Goal: Task Accomplishment & Management: Manage account settings

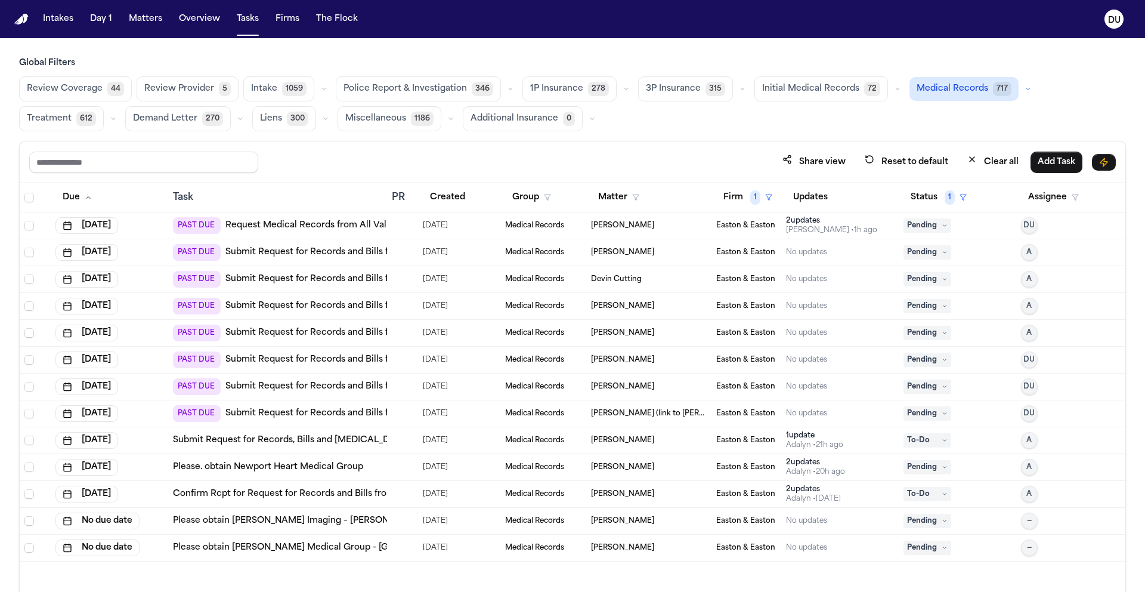
scroll to position [48, 0]
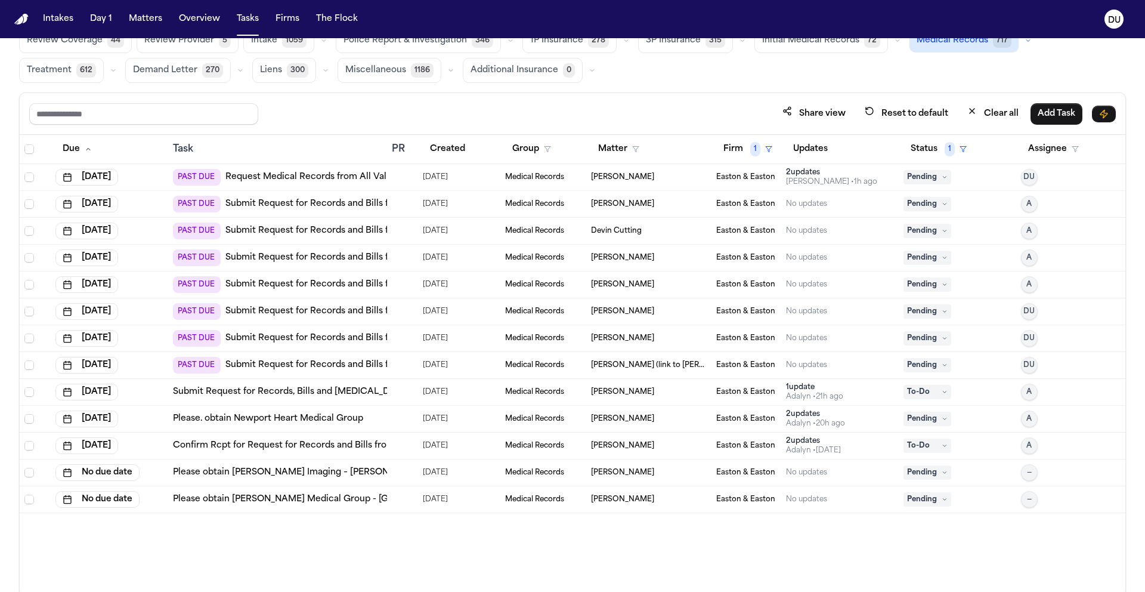
click at [21, 19] on img "Home" at bounding box center [21, 19] width 14 height 11
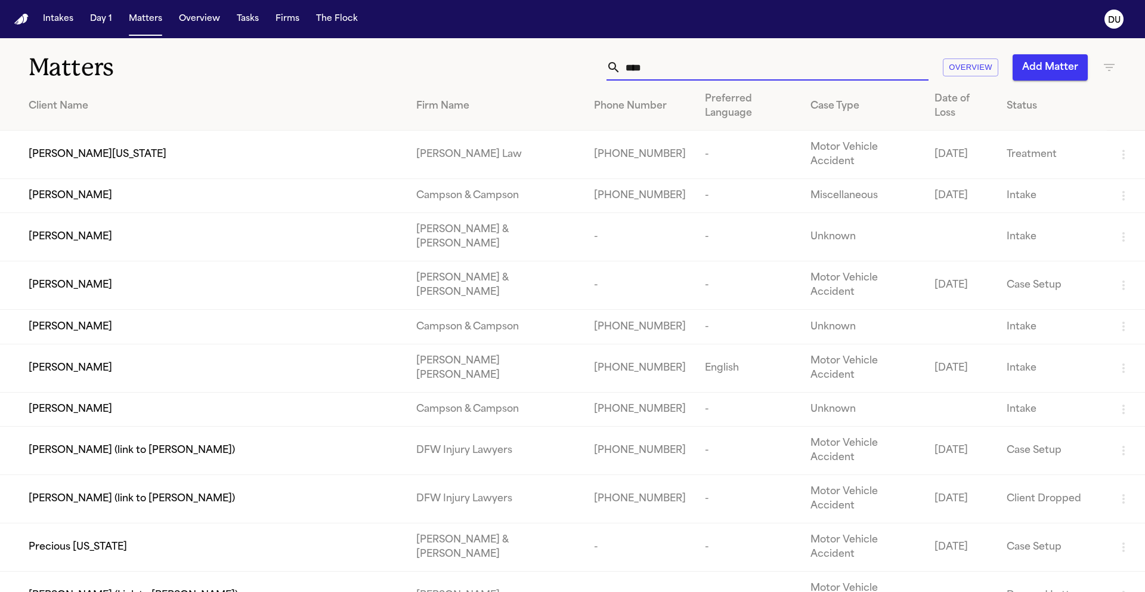
drag, startPoint x: 663, startPoint y: 73, endPoint x: 569, endPoint y: 70, distance: 93.7
click at [569, 71] on div "**** Overview Add Matter" at bounding box center [730, 67] width 771 height 26
type input "****"
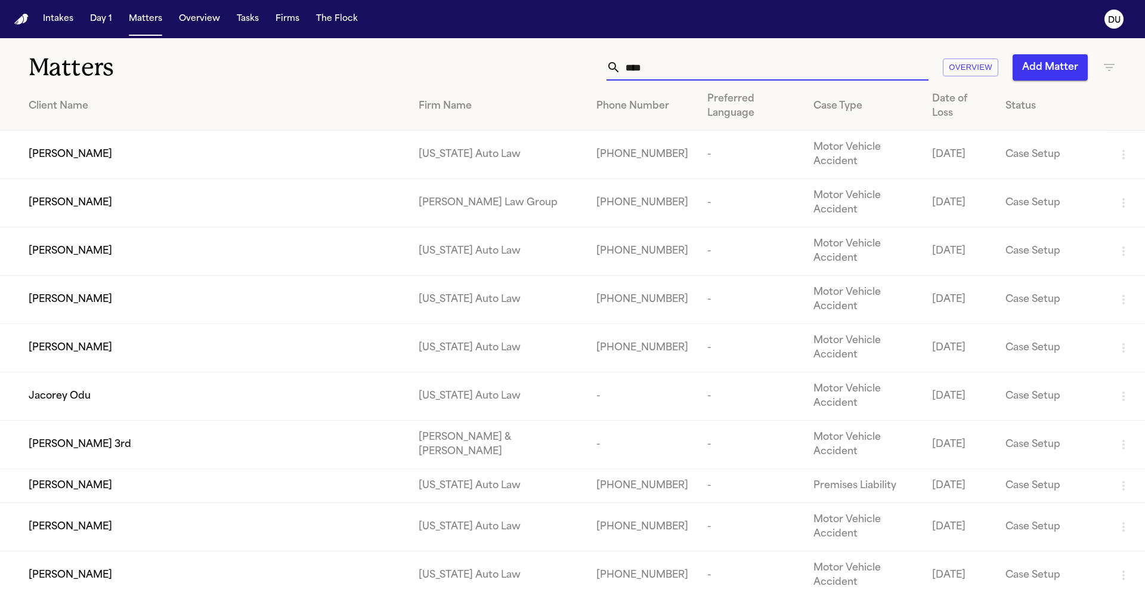
drag, startPoint x: 626, startPoint y: 72, endPoint x: 604, endPoint y: 72, distance: 22.7
click at [604, 72] on div "**** Overview Add Matter" at bounding box center [730, 67] width 771 height 26
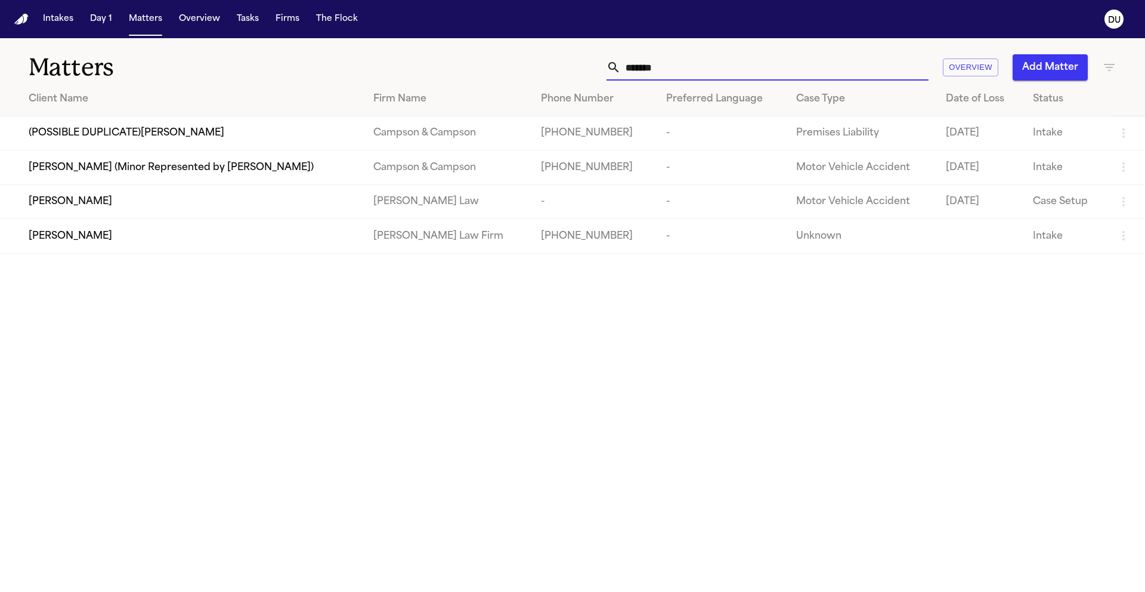
type input "*******"
click at [120, 218] on td "Peter Chin" at bounding box center [182, 201] width 364 height 34
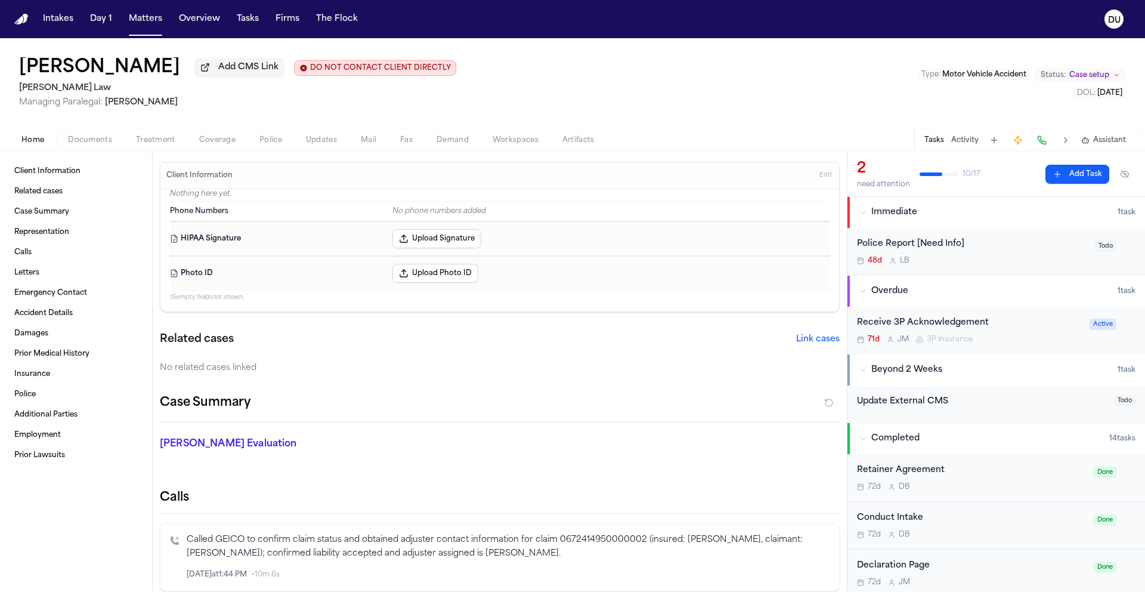
click at [24, 18] on img "Home" at bounding box center [21, 19] width 14 height 11
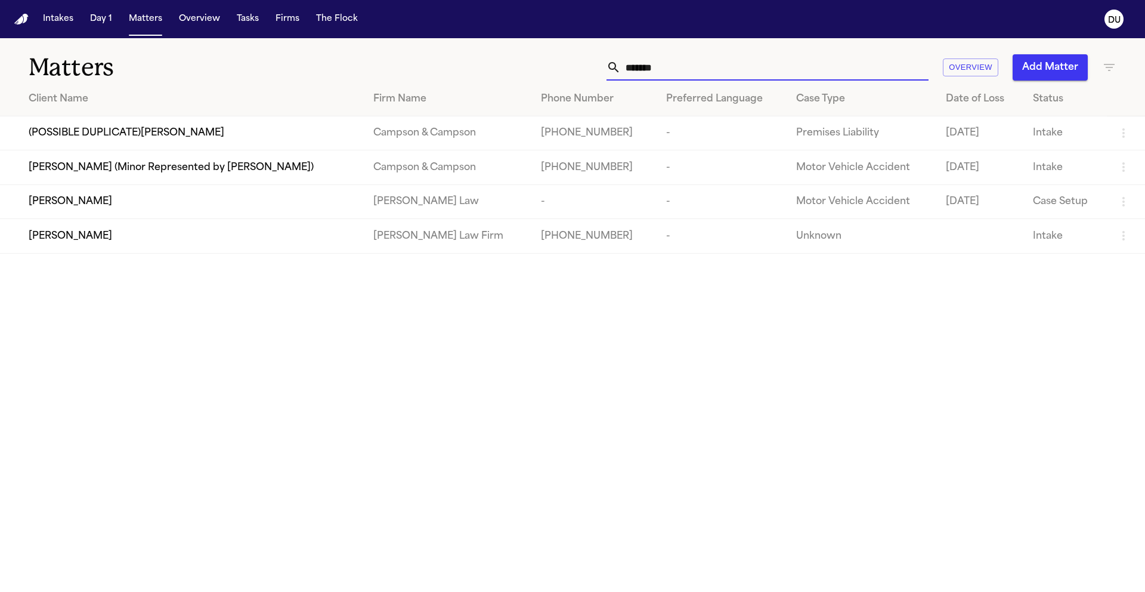
drag, startPoint x: 716, startPoint y: 73, endPoint x: 572, endPoint y: 73, distance: 144.3
click at [572, 73] on div "******* Overview Add Matter" at bounding box center [730, 67] width 771 height 26
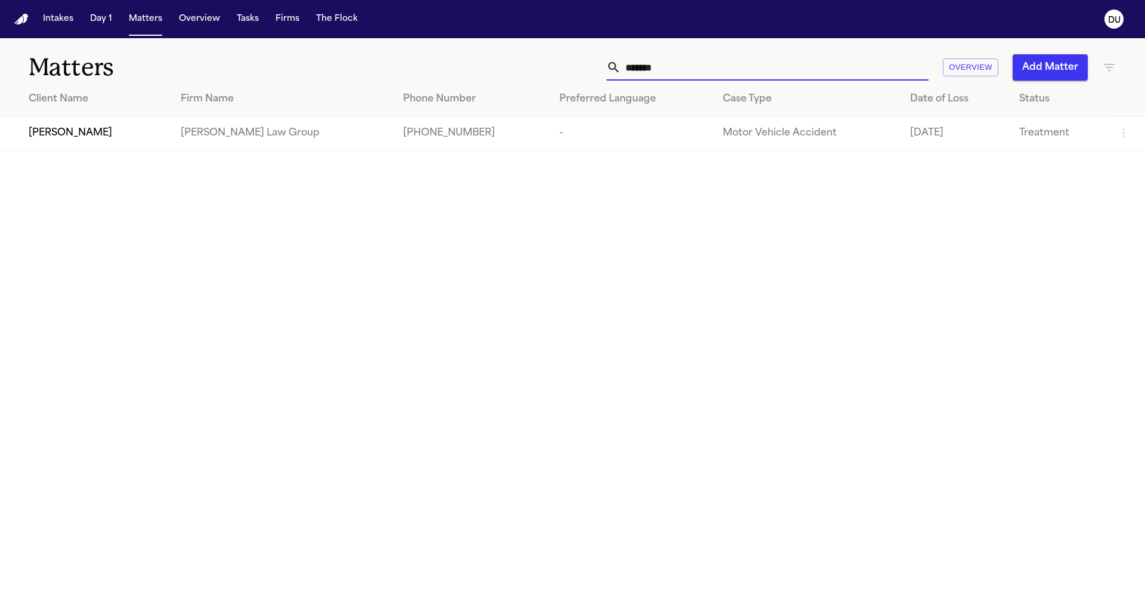
type input "*******"
click at [100, 137] on div "Ily Shofestall" at bounding box center [95, 133] width 133 height 14
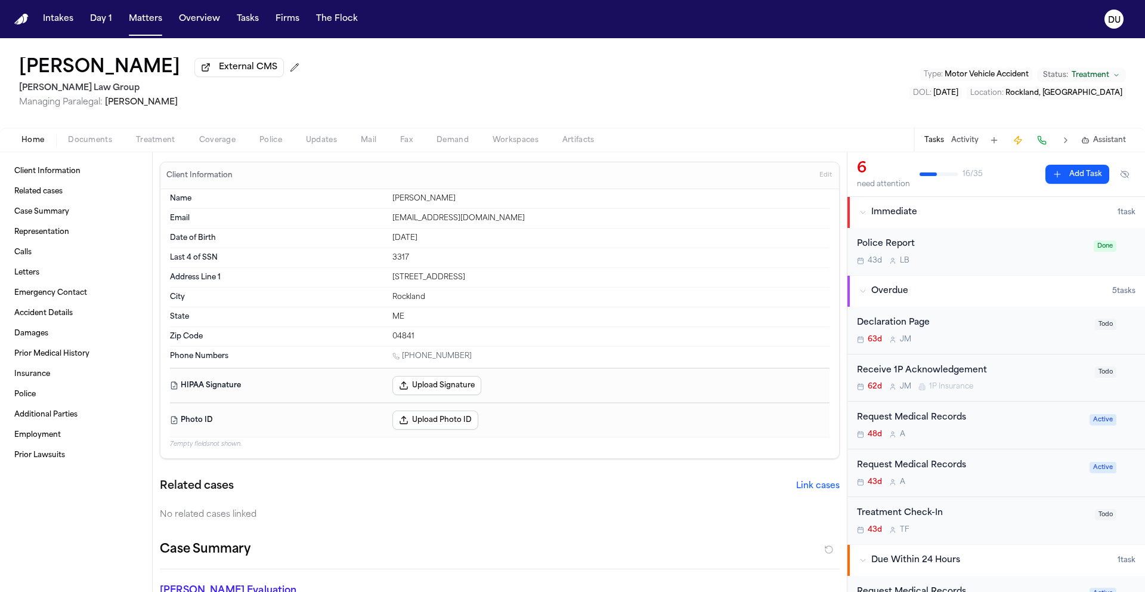
scroll to position [104, 0]
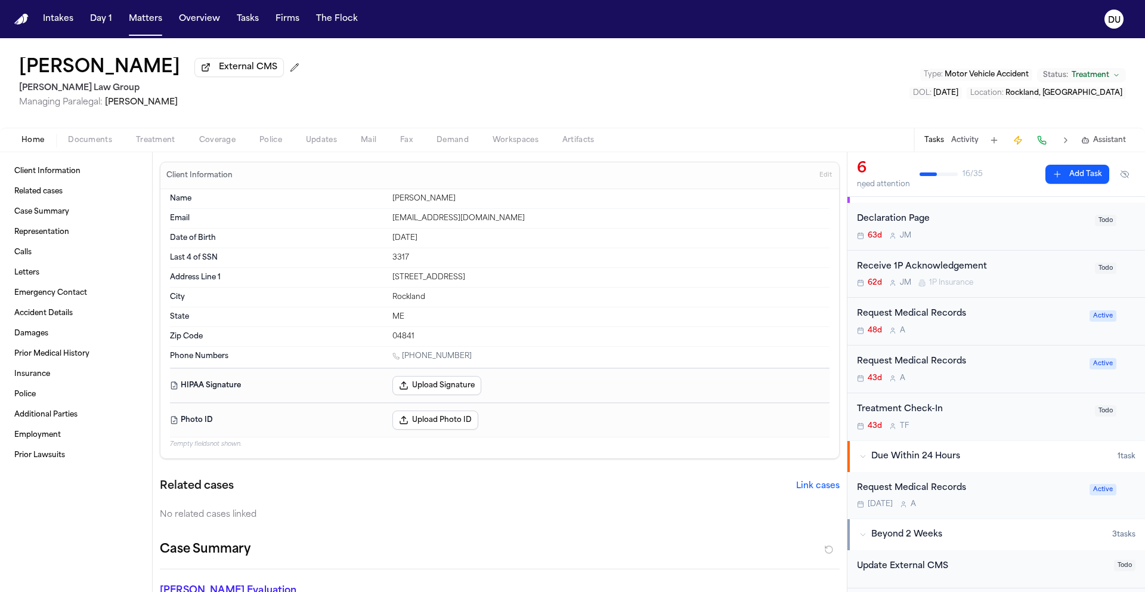
click at [920, 319] on div "Request Medical Records" at bounding box center [969, 314] width 225 height 14
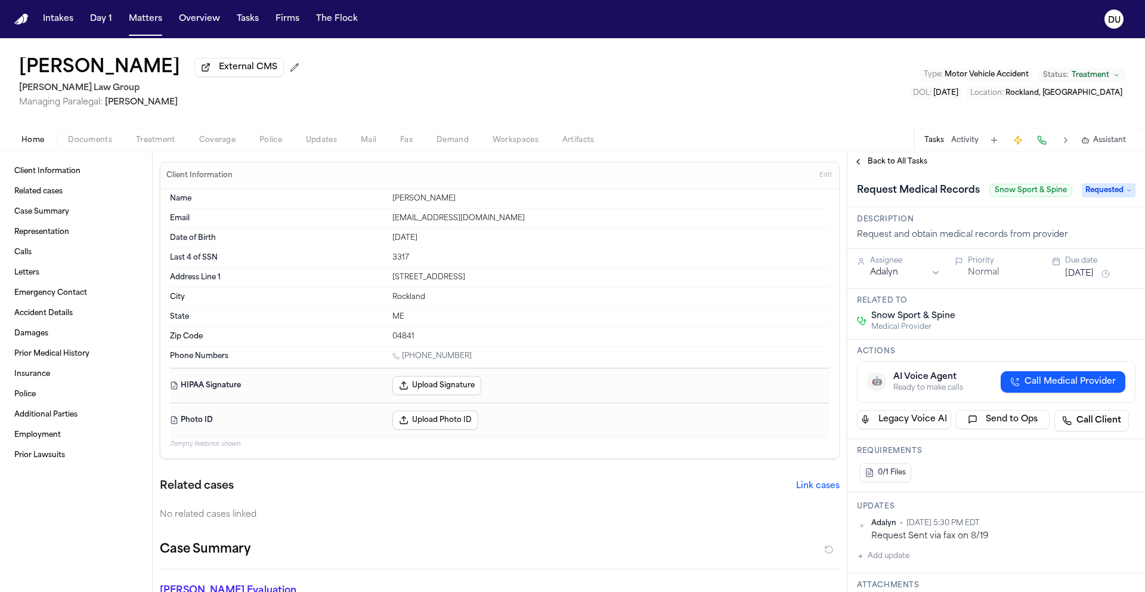
click at [868, 163] on span "Back to All Tasks" at bounding box center [898, 162] width 60 height 10
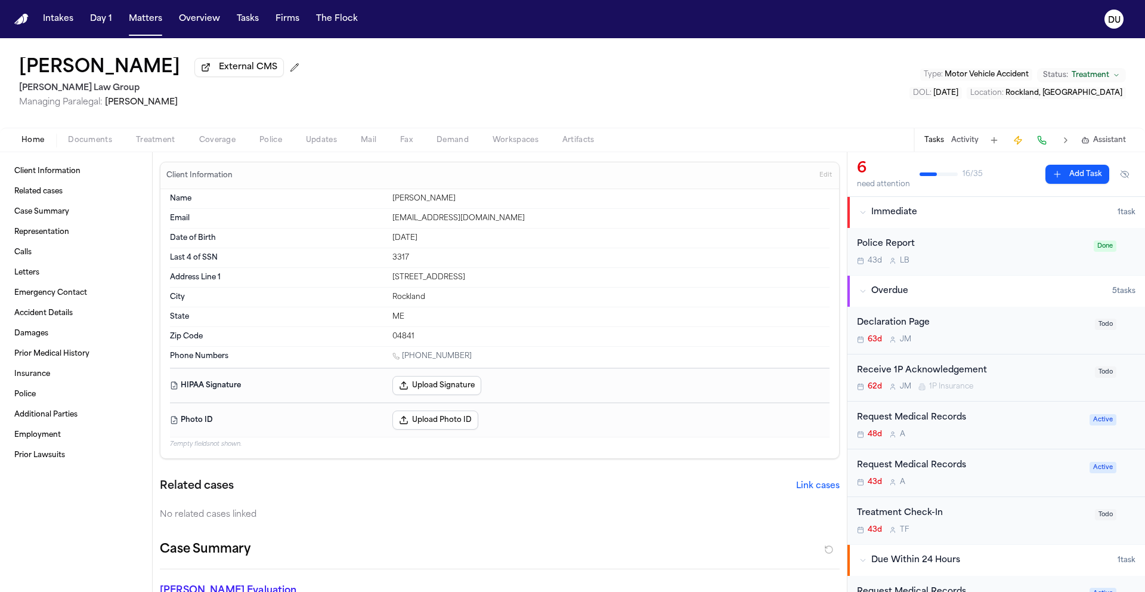
click at [932, 472] on div "Request Medical Records" at bounding box center [969, 466] width 225 height 14
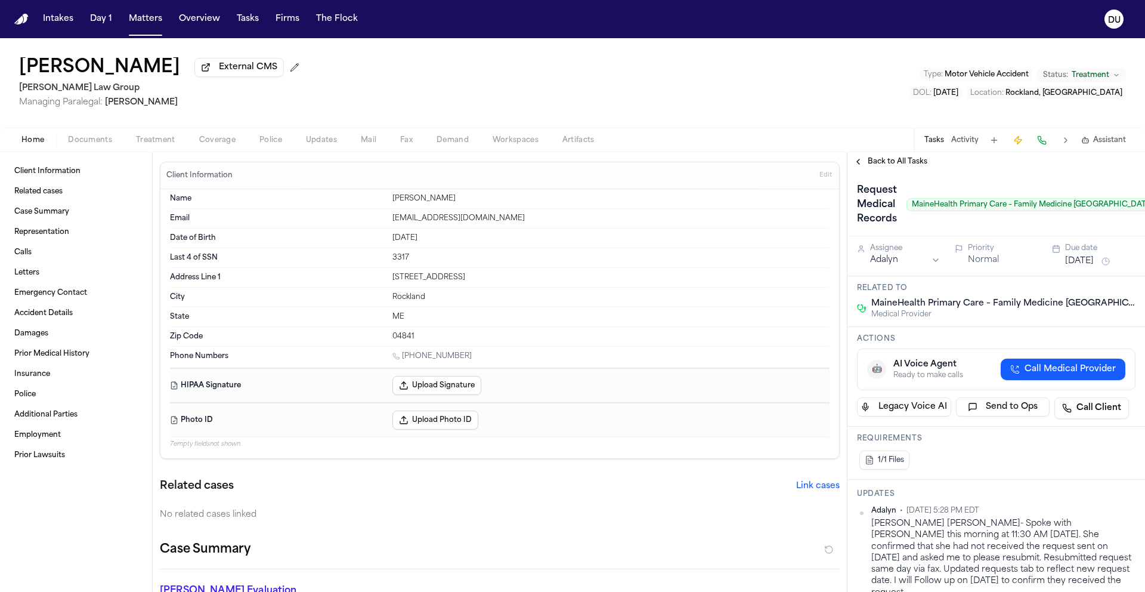
click at [896, 163] on span "Back to All Tasks" at bounding box center [898, 162] width 60 height 10
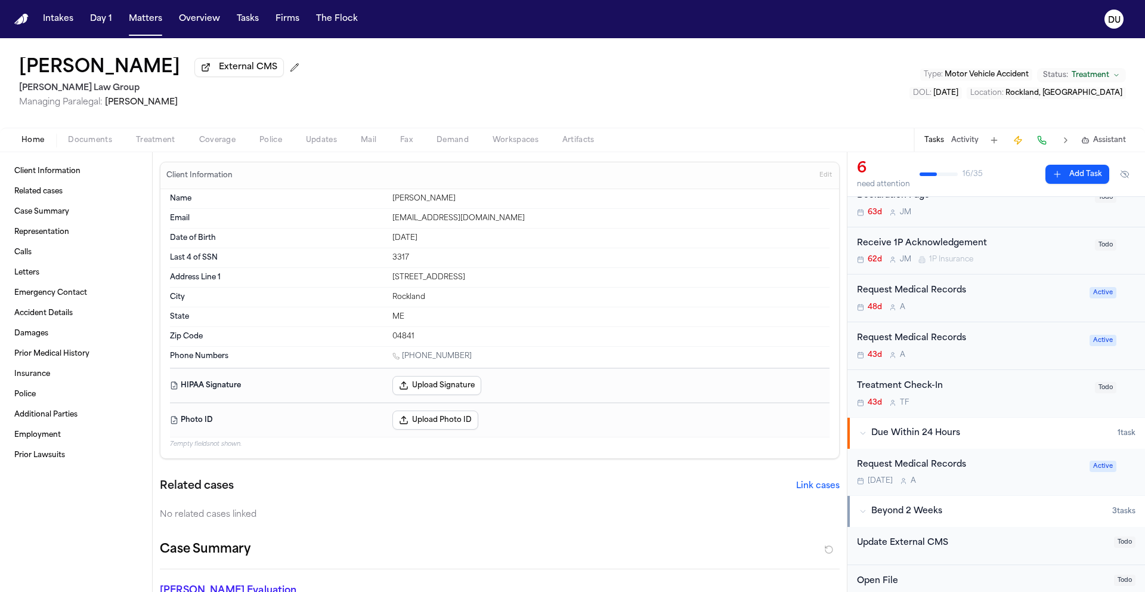
scroll to position [182, 0]
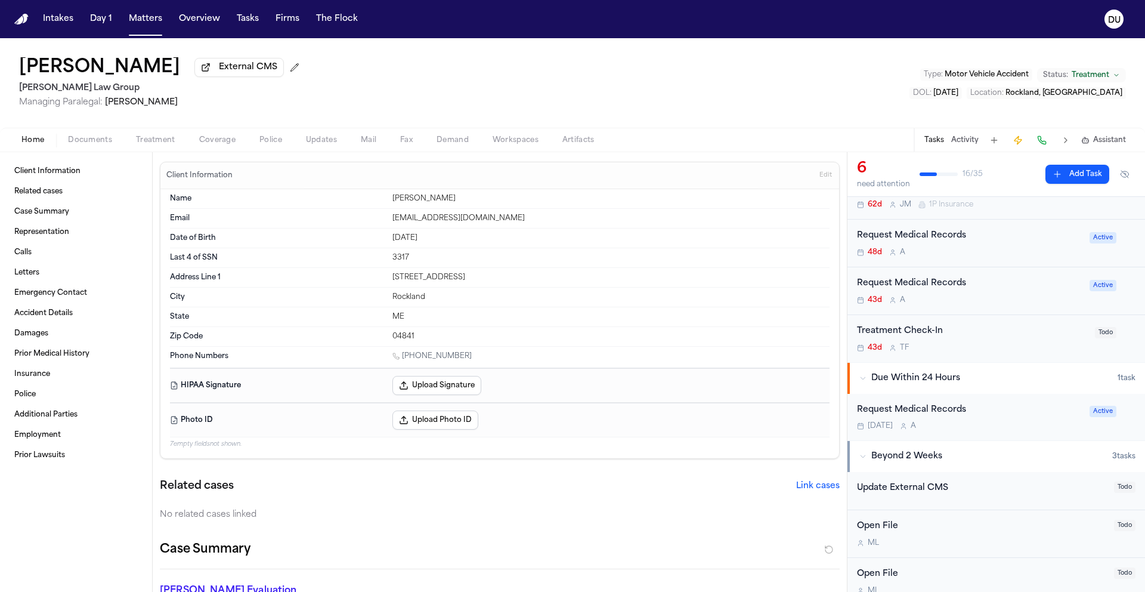
click at [925, 412] on div "Request Medical Records" at bounding box center [969, 410] width 225 height 14
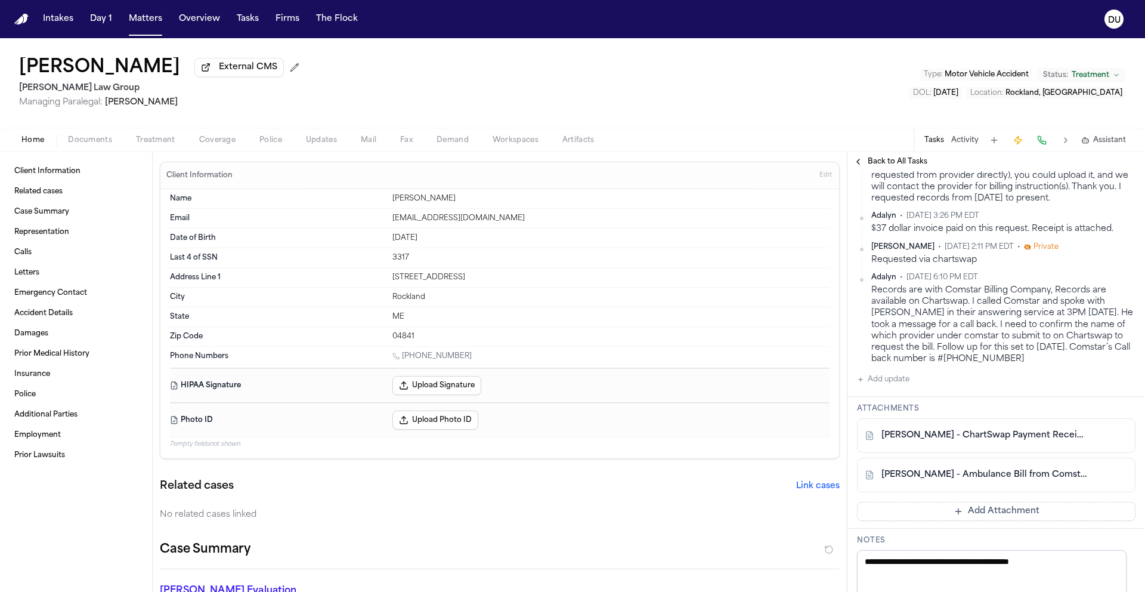
scroll to position [504, 0]
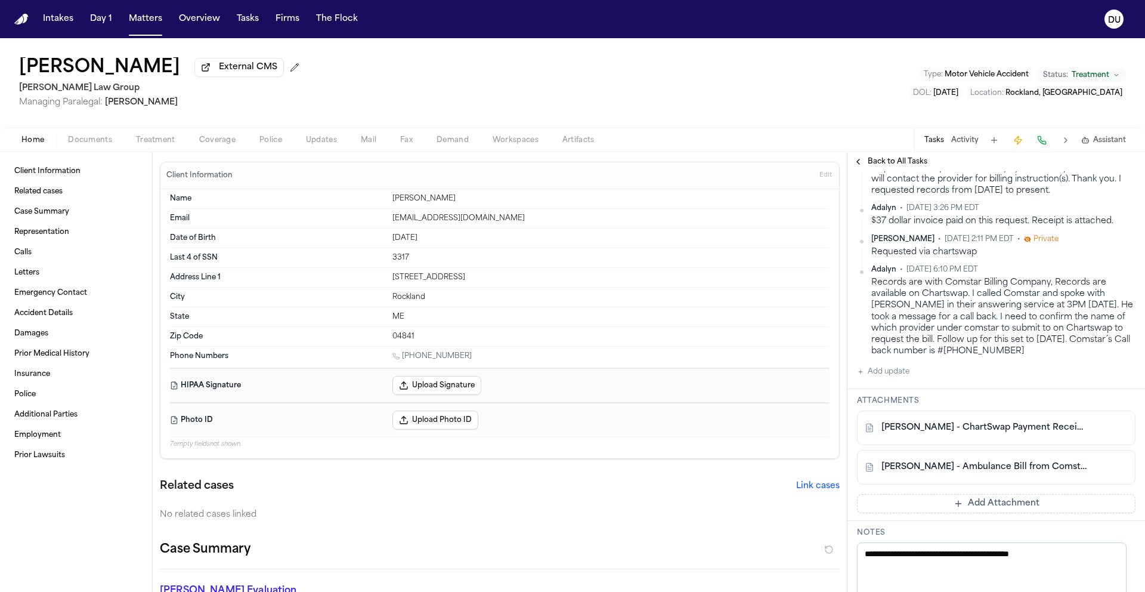
click at [1016, 507] on button "Add Attachment" at bounding box center [996, 503] width 279 height 19
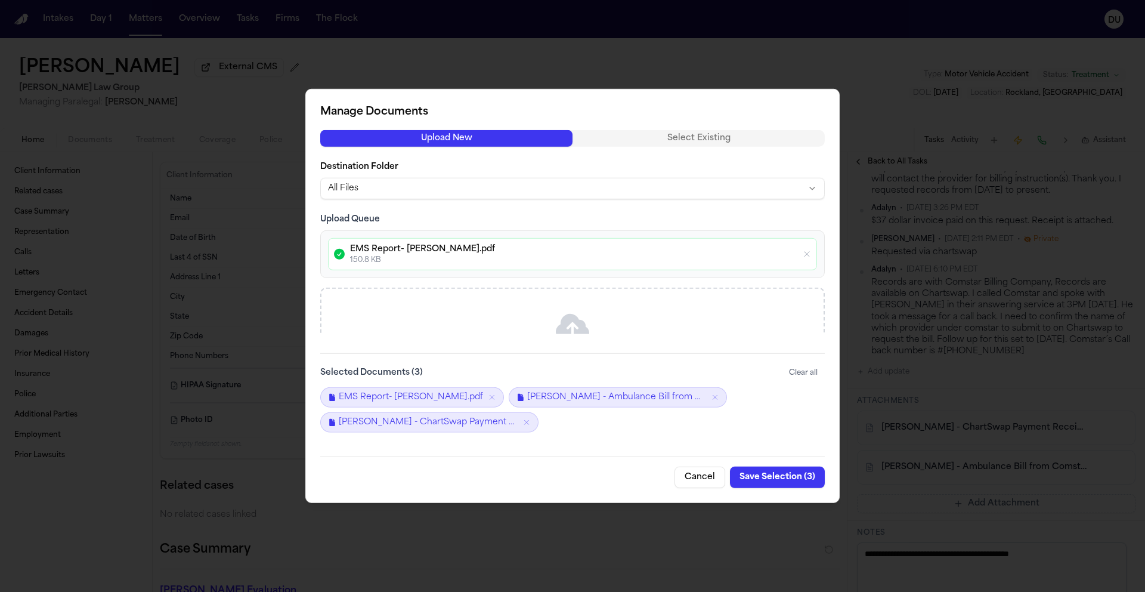
click at [770, 477] on button "Save Selection ( 3 )" at bounding box center [777, 476] width 95 height 21
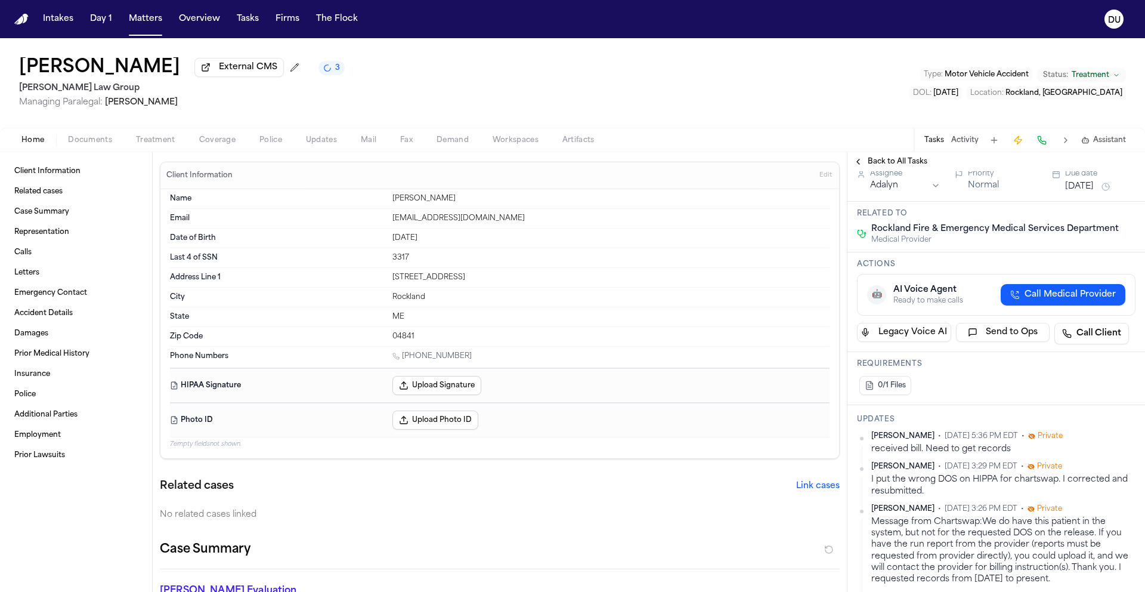
scroll to position [48, 0]
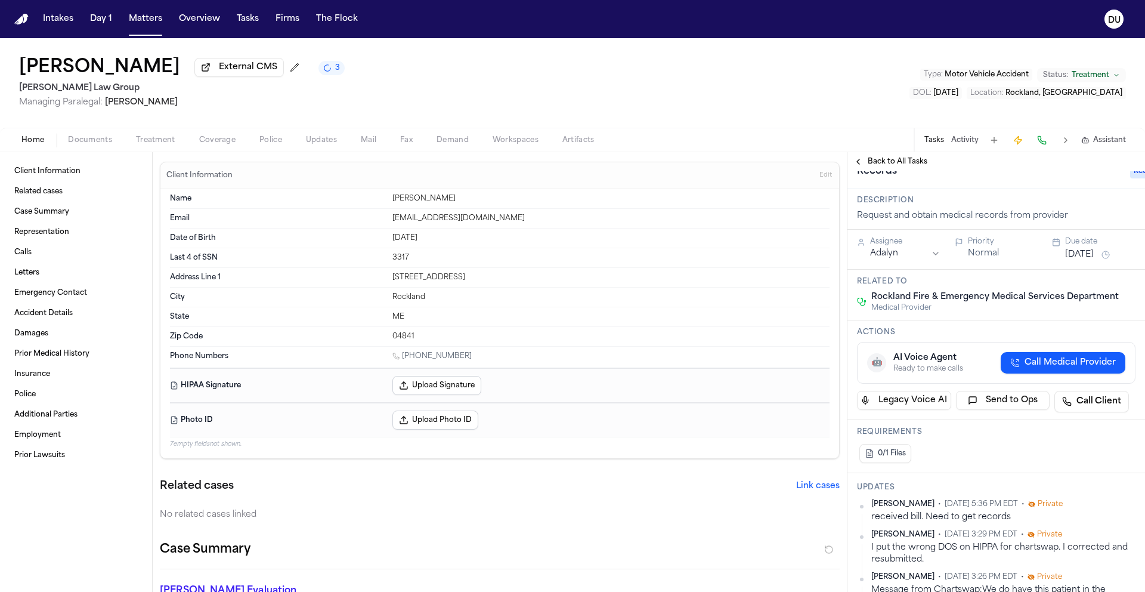
click at [219, 72] on span "External CMS" at bounding box center [248, 67] width 58 height 12
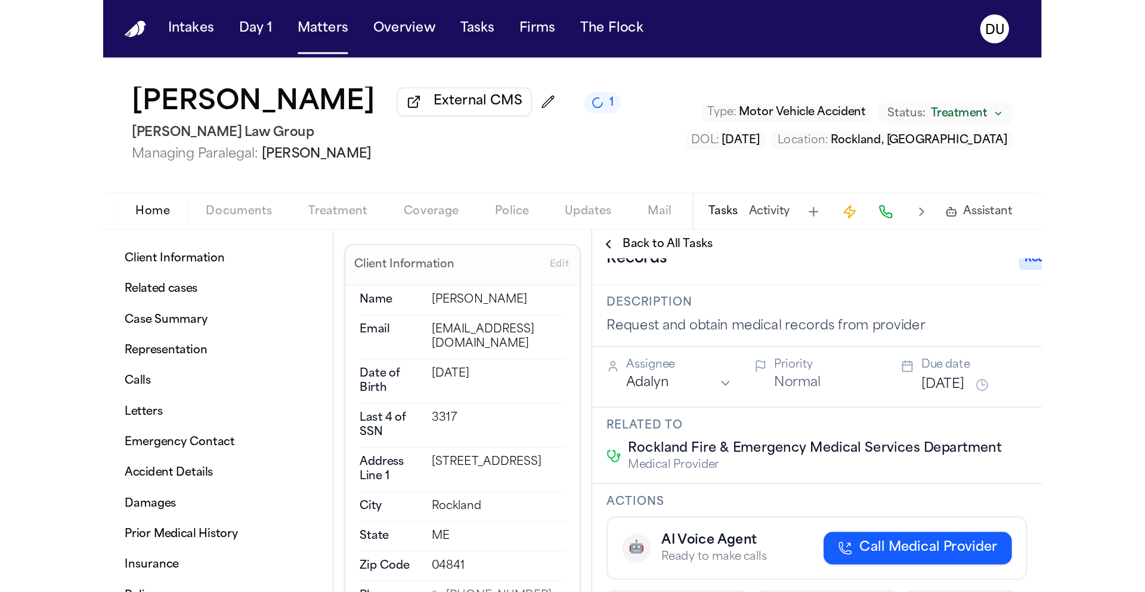
scroll to position [0, 0]
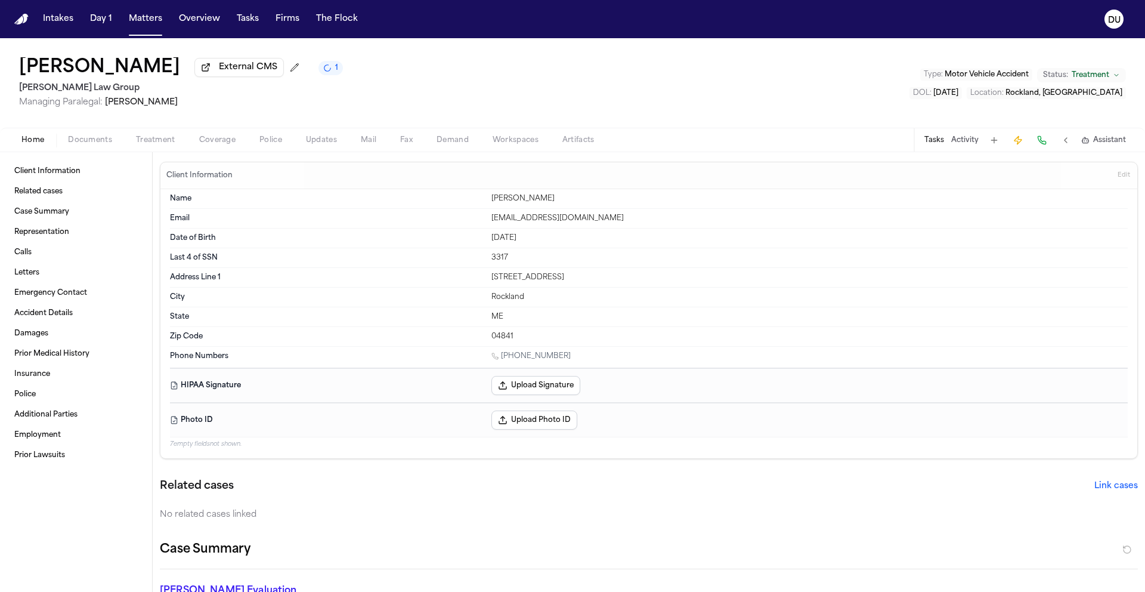
click at [930, 143] on button "Tasks" at bounding box center [935, 140] width 20 height 10
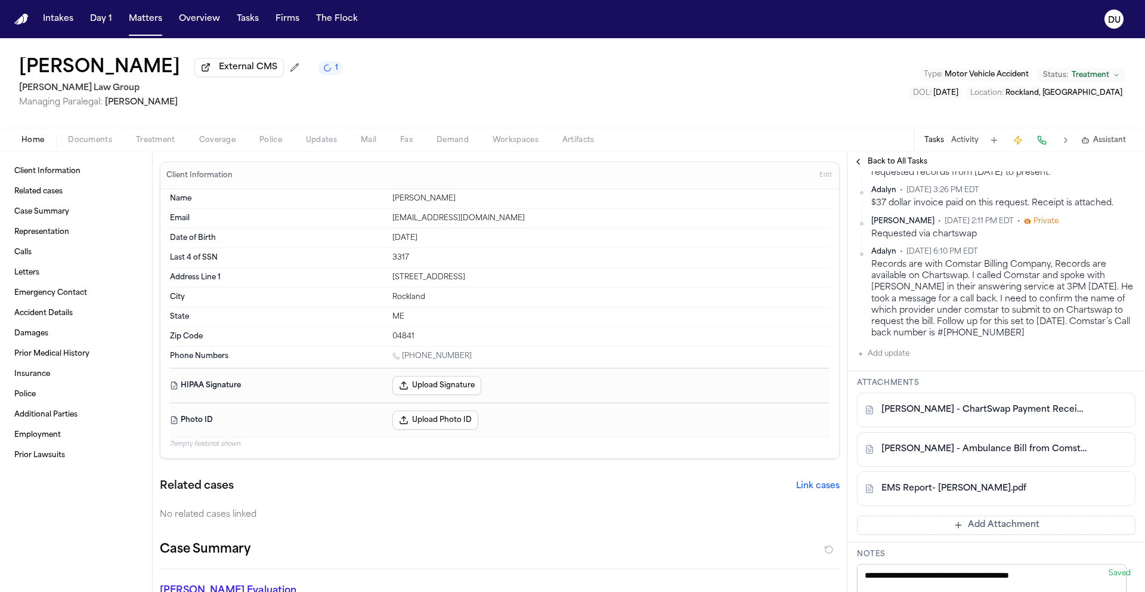
scroll to position [611, 0]
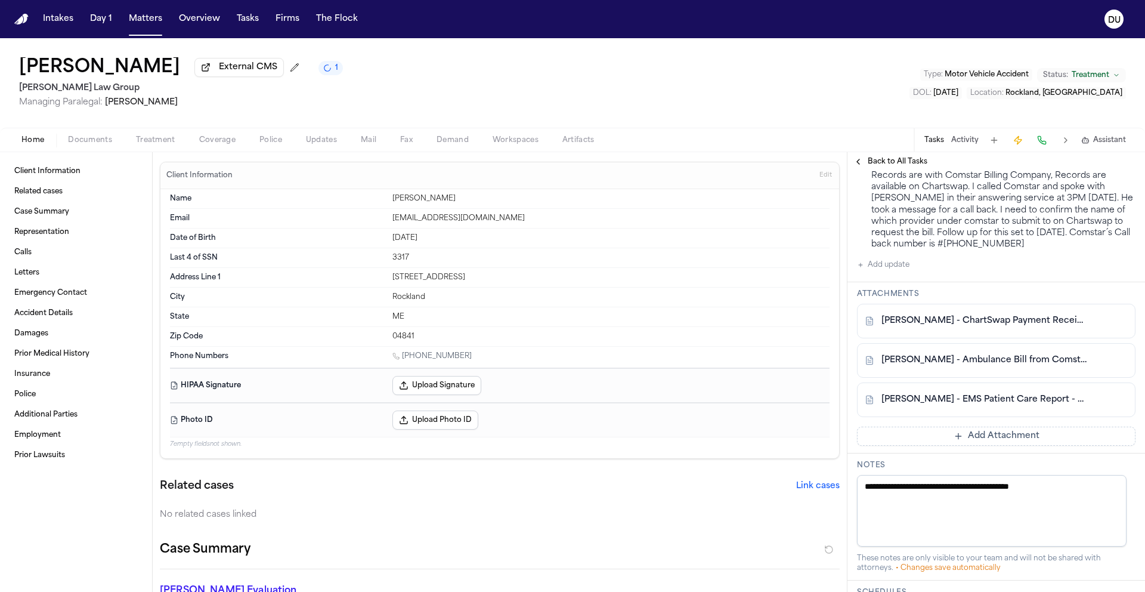
click at [959, 404] on link "I. Shofestall - EMS Patient Care Report - Rockland Fire & EMS - 5.21.25" at bounding box center [985, 400] width 206 height 12
click at [949, 366] on link "I. Shofestall - Ambulance Bill from Comstar/City of Rockland - DOS 5.21.25" at bounding box center [985, 360] width 206 height 12
click at [1002, 364] on link "I. Shofestall - Ambulance Bill from Comstar/City of Rockland - DOS 5.21.25" at bounding box center [985, 360] width 206 height 12
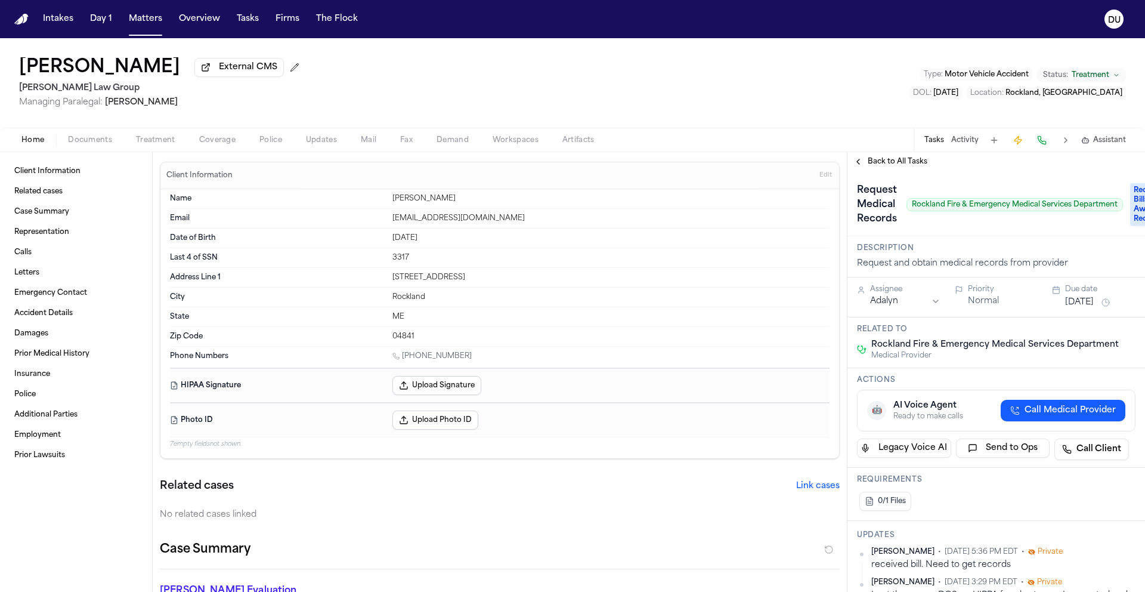
scroll to position [0, 42]
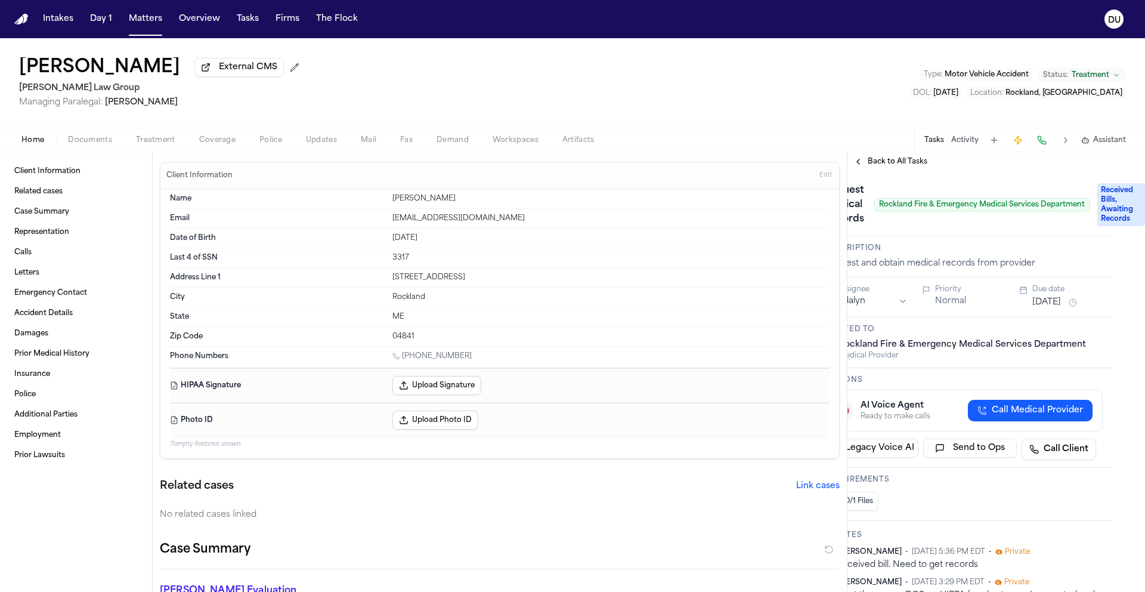
click at [1114, 204] on span "Received Bills, Awaiting Records" at bounding box center [1122, 204] width 48 height 43
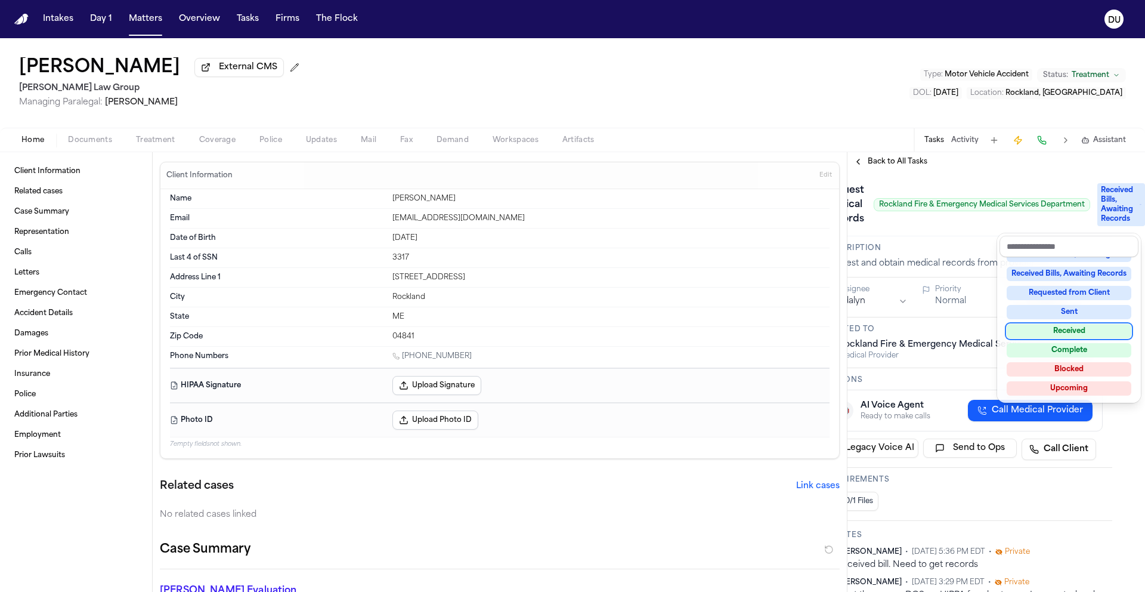
click at [1071, 332] on div "Received" at bounding box center [1069, 331] width 125 height 14
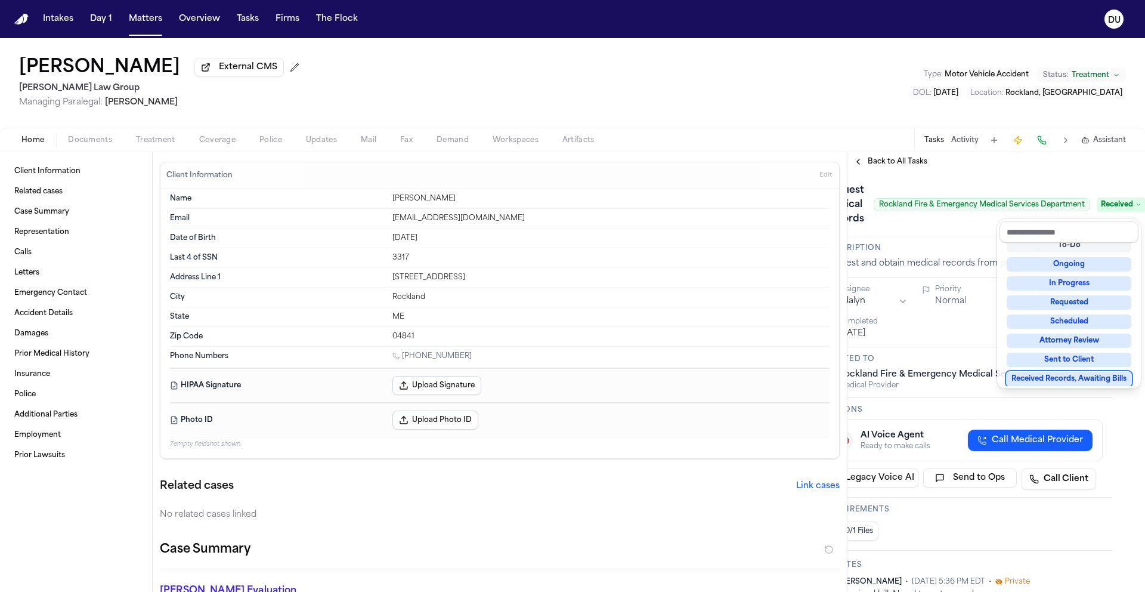
scroll to position [0, 0]
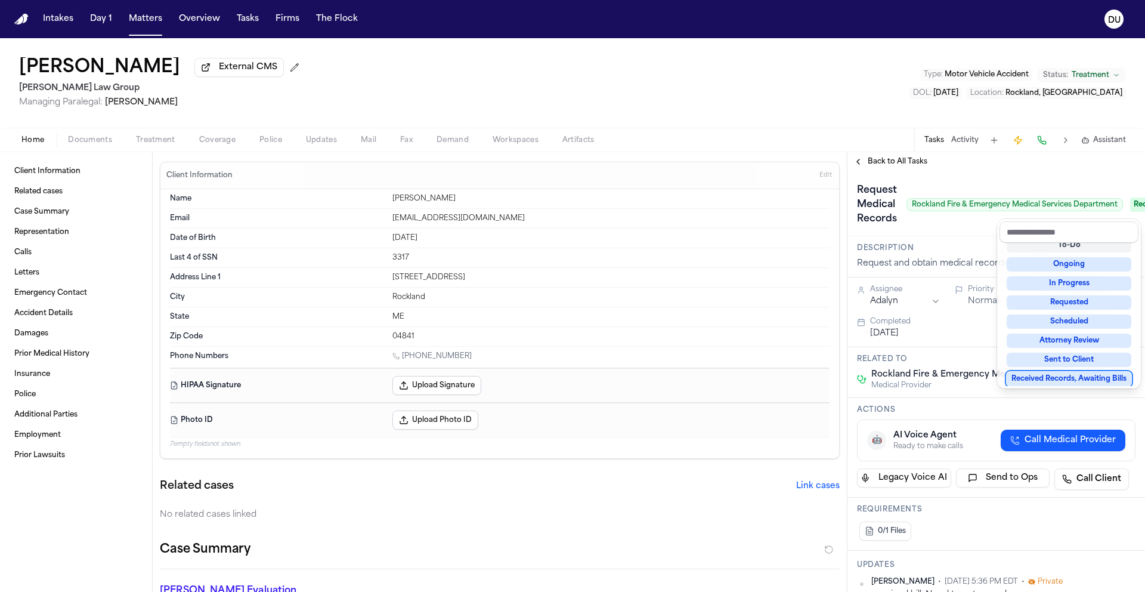
drag, startPoint x: 1020, startPoint y: 591, endPoint x: 935, endPoint y: 583, distance: 85.1
click at [934, 588] on div "Request Medical Records Rockland Fire & Emergency Medical Services Department R…" at bounding box center [997, 381] width 298 height 421
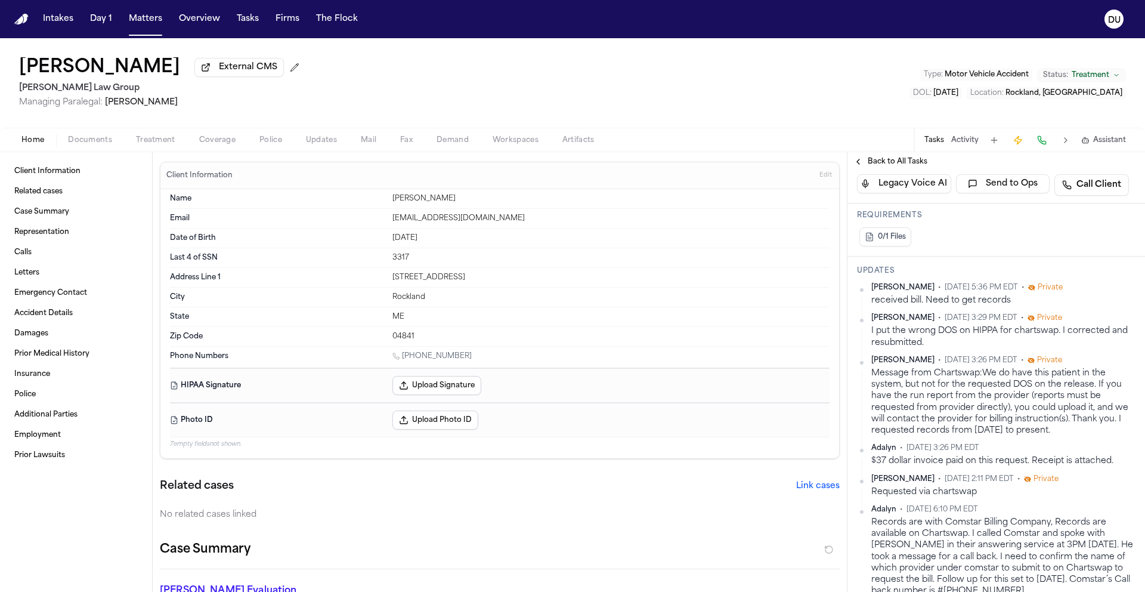
scroll to position [407, 0]
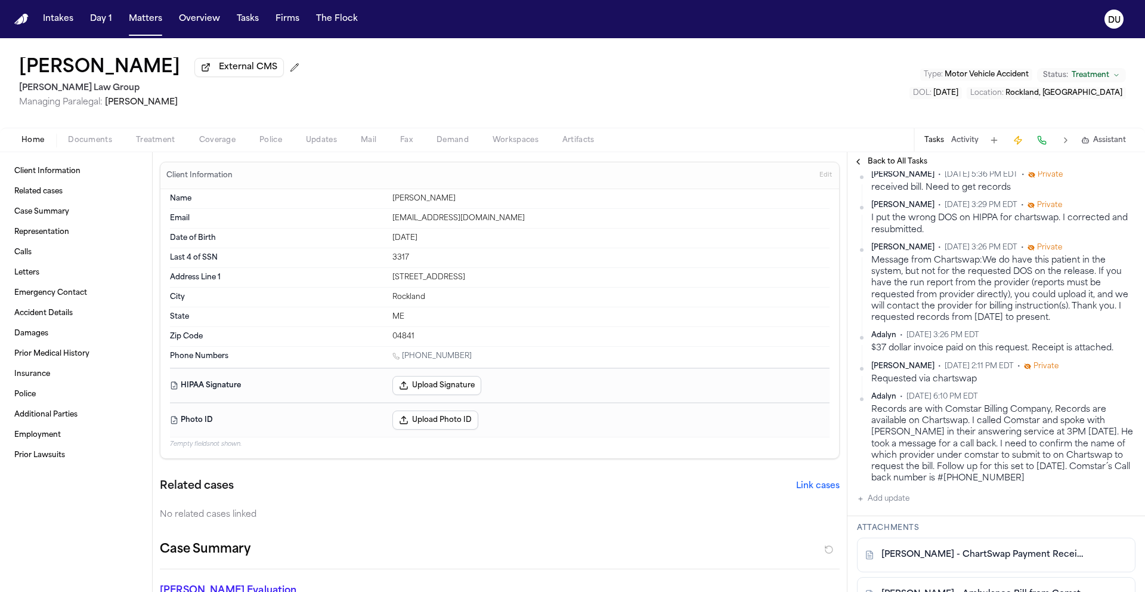
click at [886, 504] on button "Add update" at bounding box center [883, 498] width 52 height 14
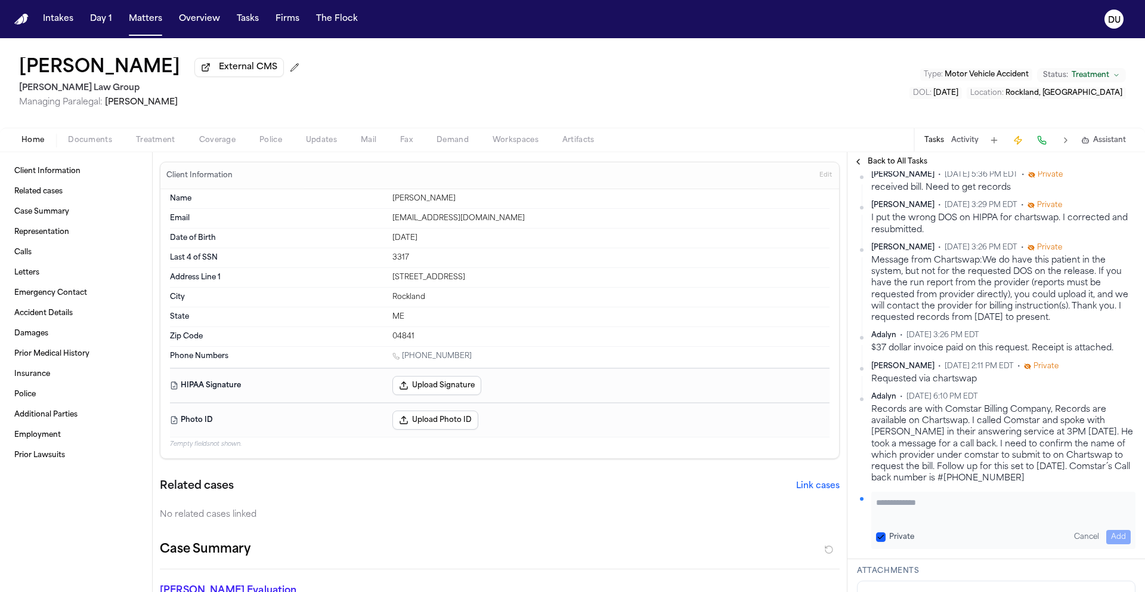
click at [936, 503] on textarea "Add your update" at bounding box center [1003, 508] width 255 height 24
type textarea "**********"
click at [1116, 535] on button "Add" at bounding box center [1118, 537] width 24 height 14
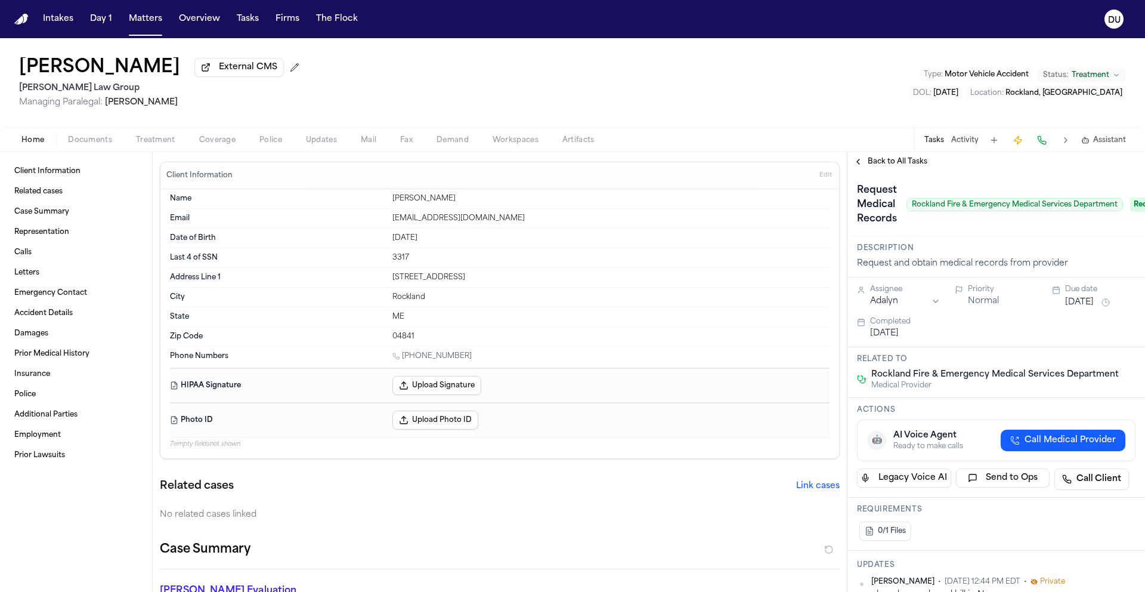
scroll to position [0, 42]
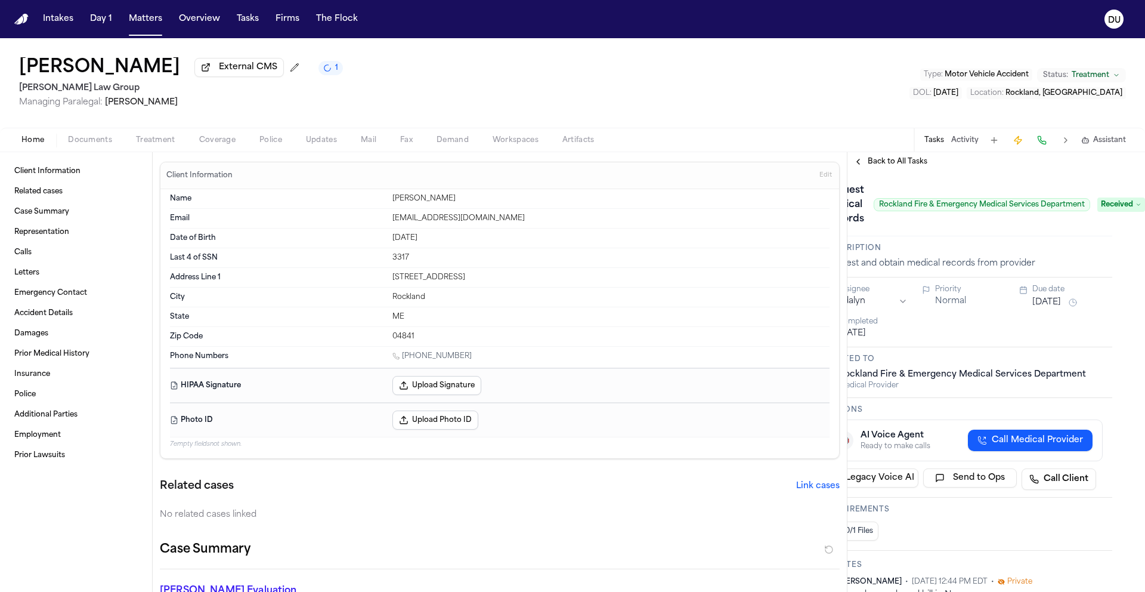
click at [893, 161] on span "Back to All Tasks" at bounding box center [898, 162] width 60 height 10
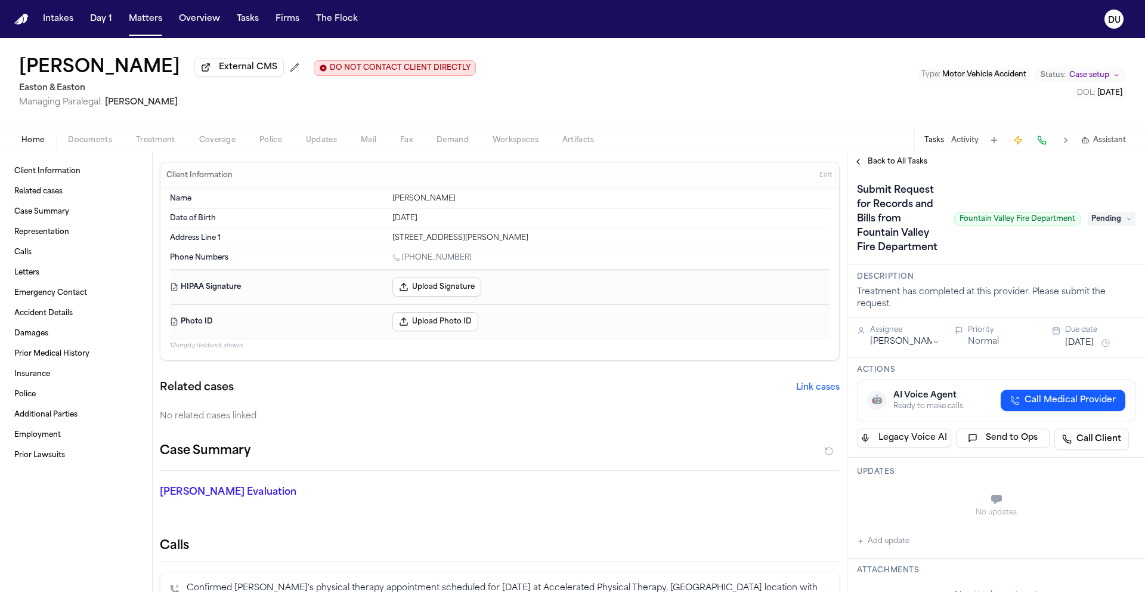
click at [17, 18] on img "Home" at bounding box center [21, 19] width 14 height 11
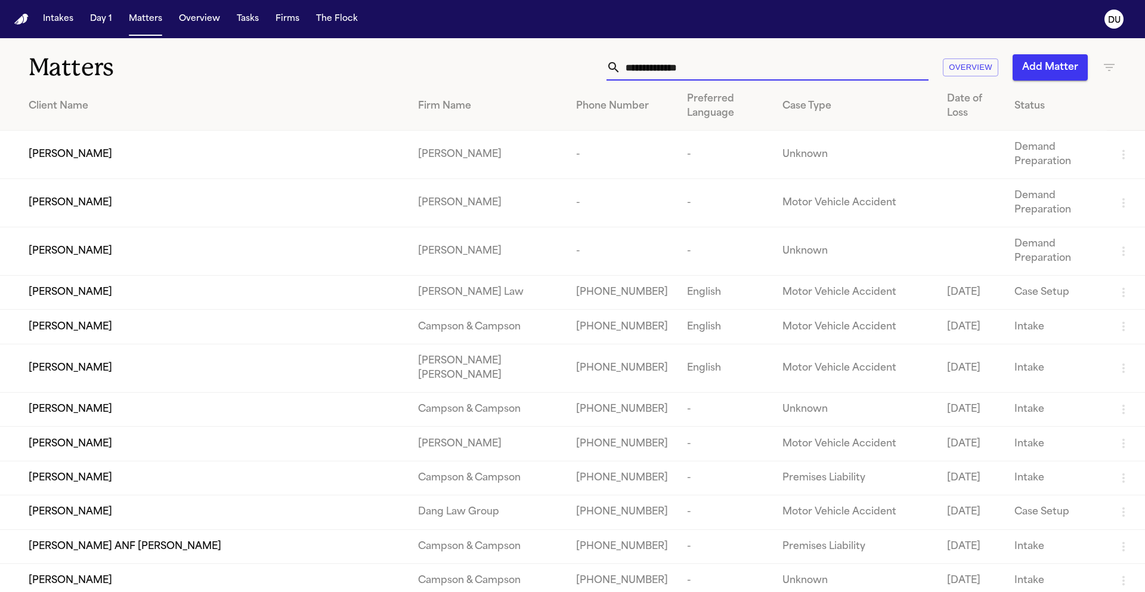
click at [746, 69] on input "text" at bounding box center [775, 67] width 308 height 26
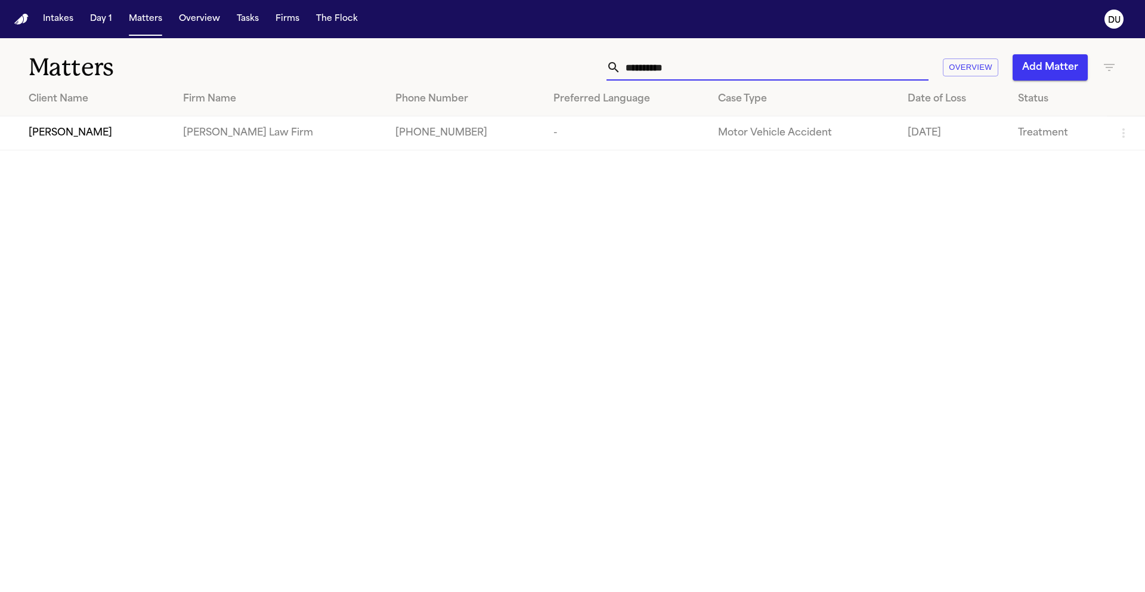
type input "**********"
click at [137, 137] on div "Rianna Gonzales" at bounding box center [96, 133] width 135 height 14
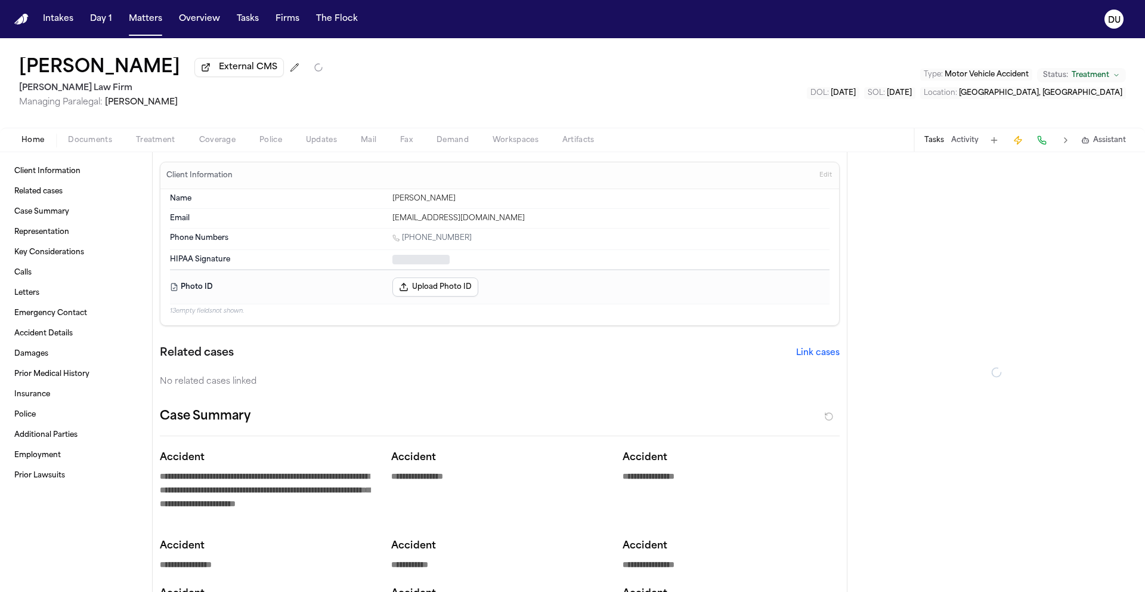
type textarea "*"
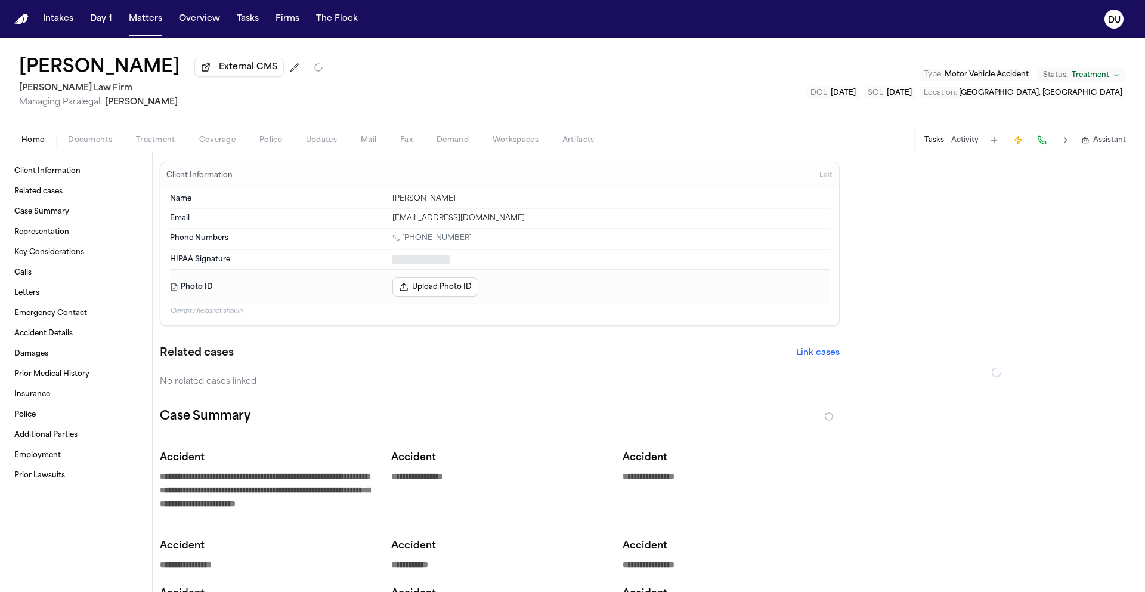
type textarea "*"
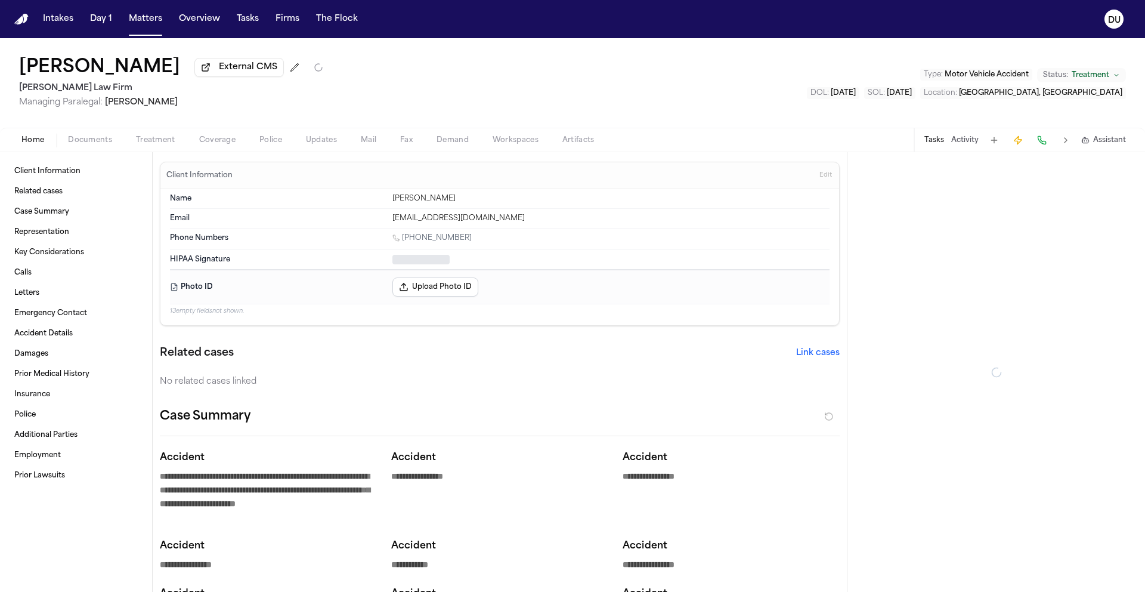
type textarea "*"
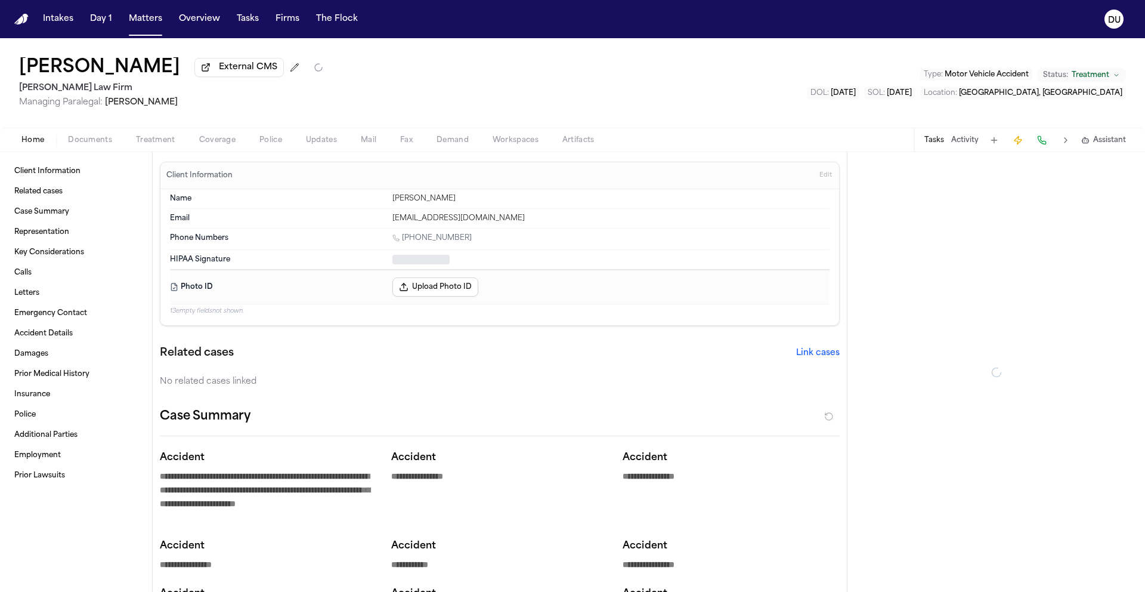
type textarea "*"
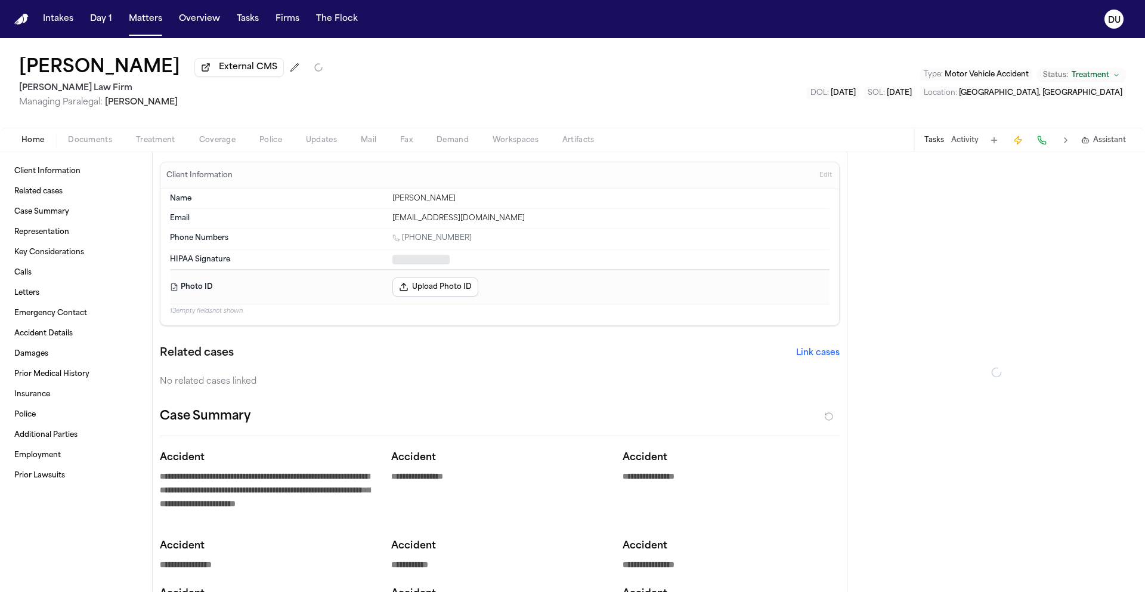
type textarea "*"
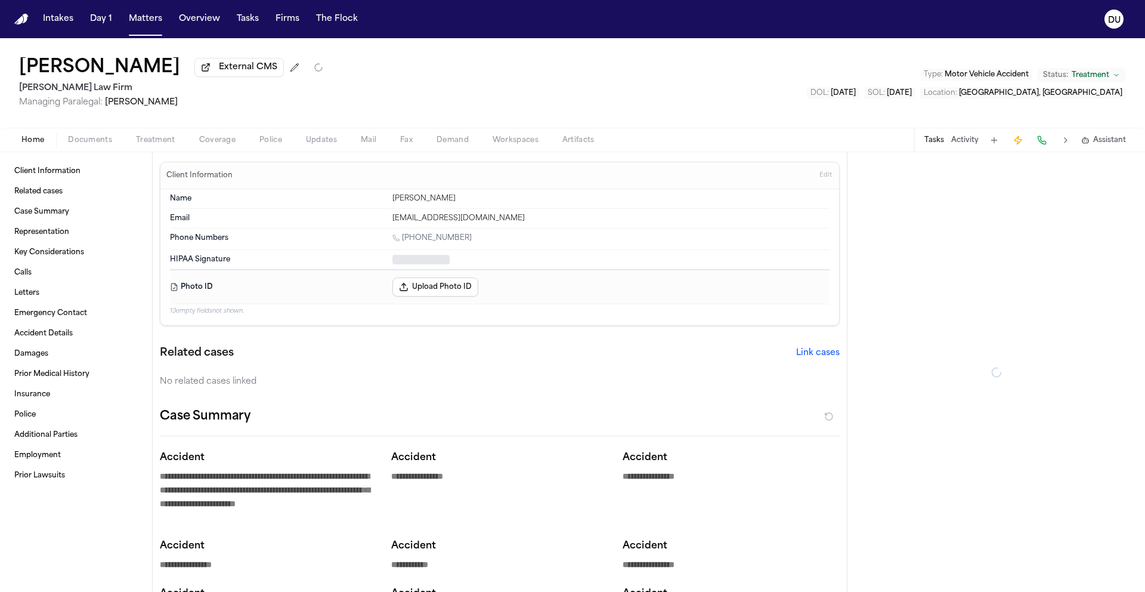
type textarea "*"
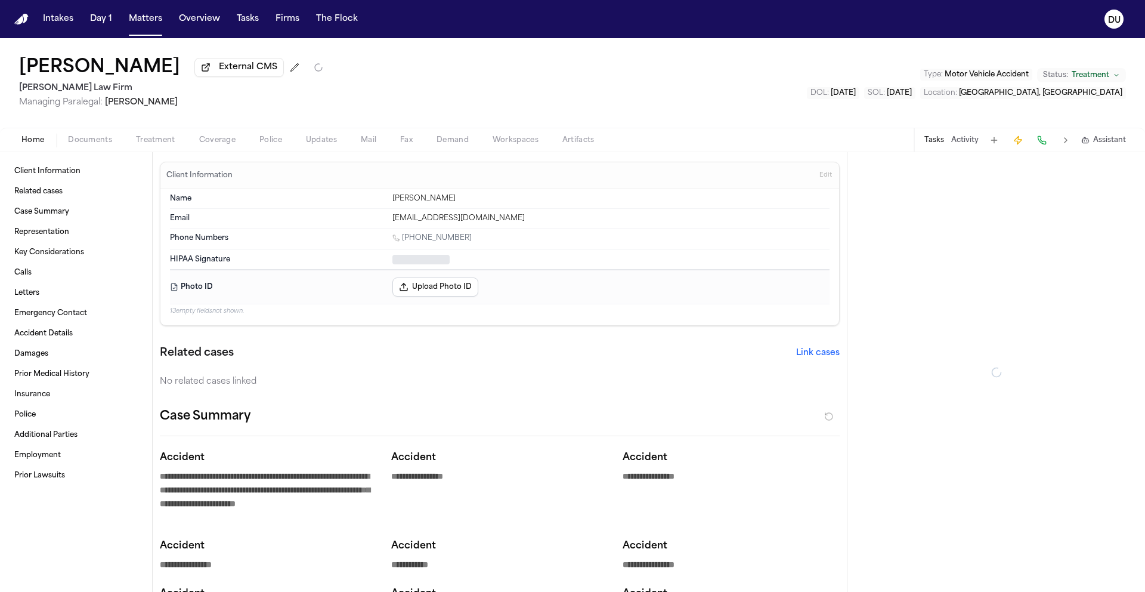
type textarea "*"
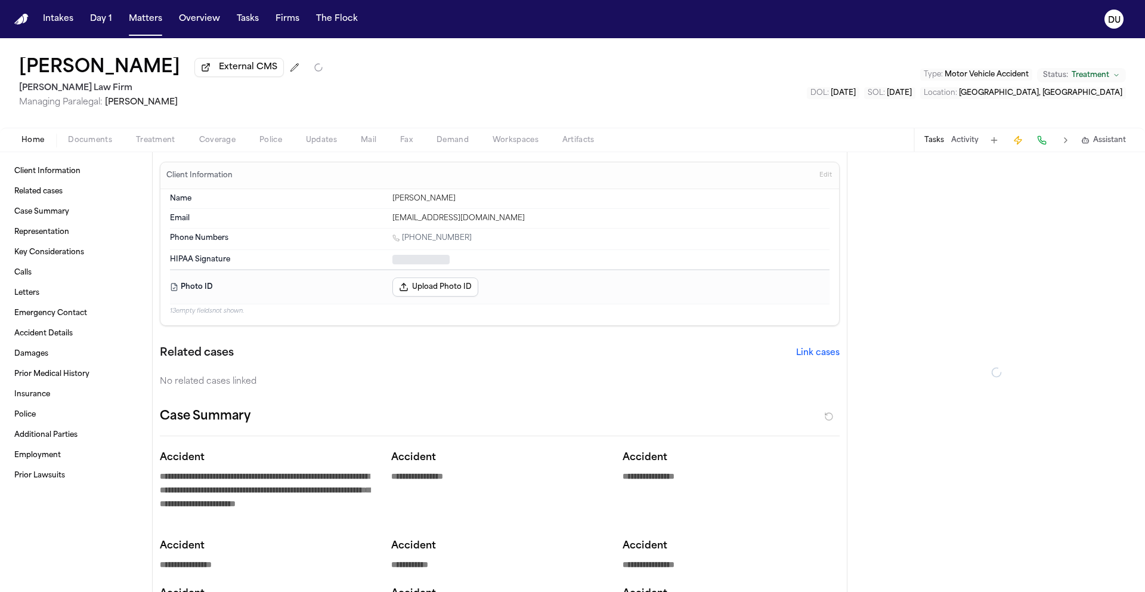
type textarea "*"
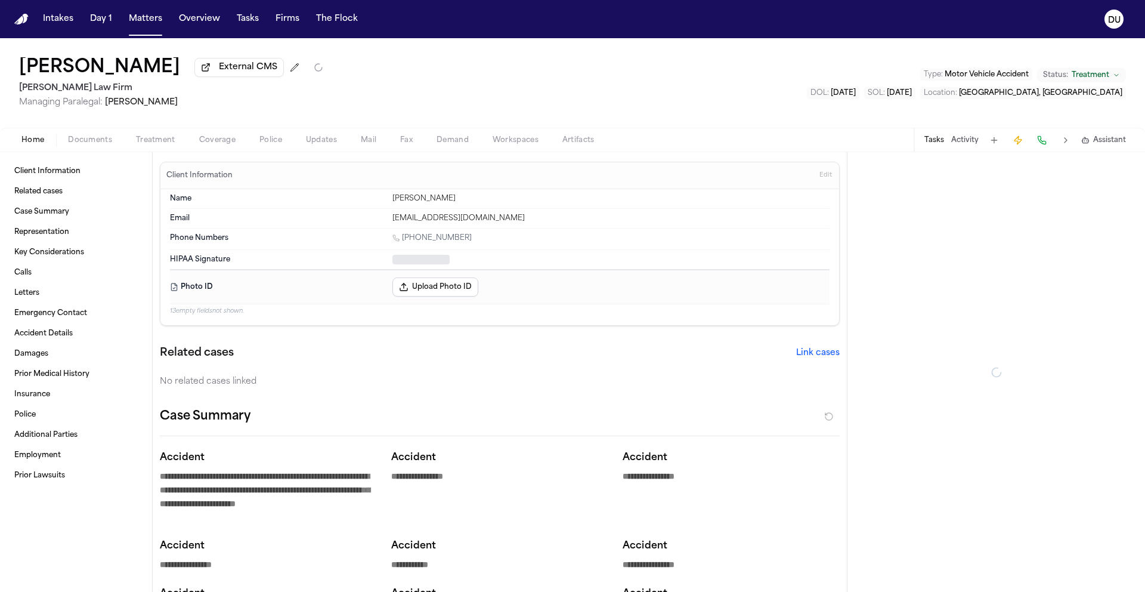
type textarea "*"
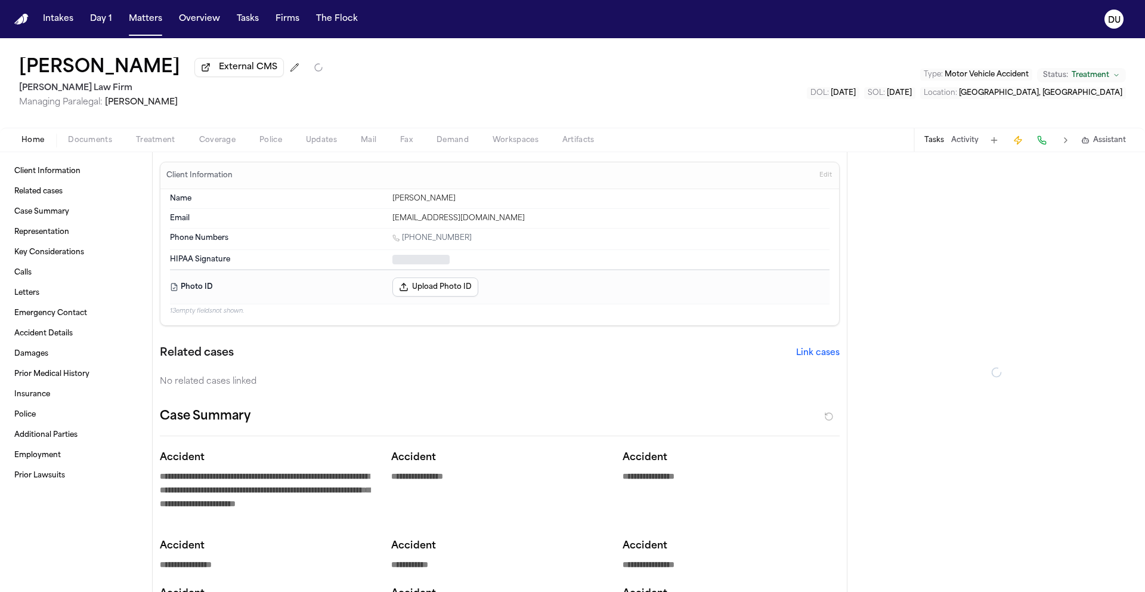
type textarea "*"
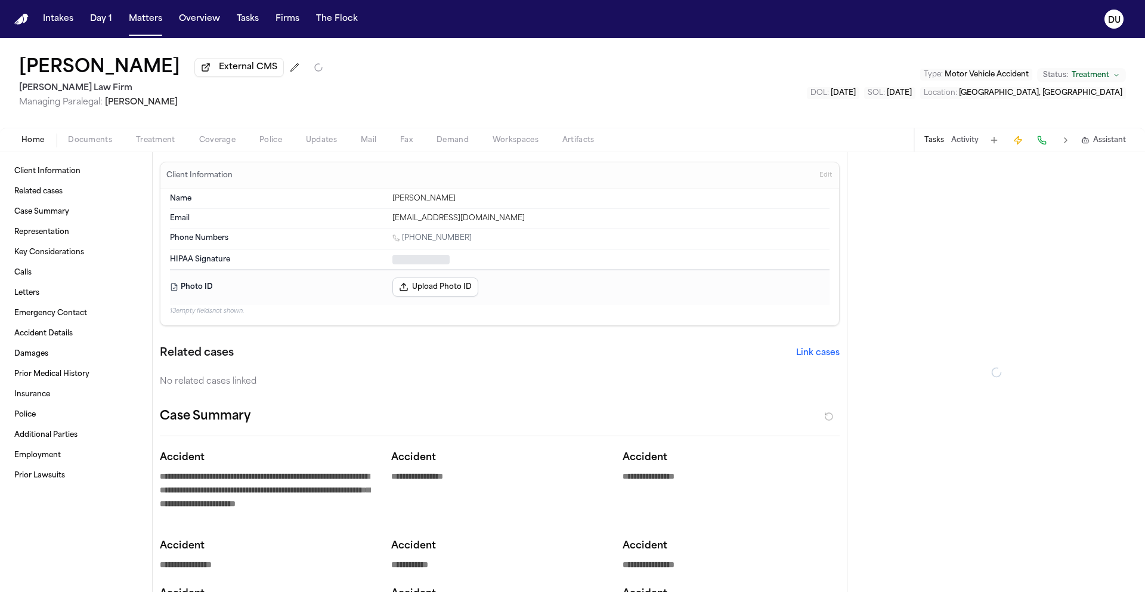
type textarea "*"
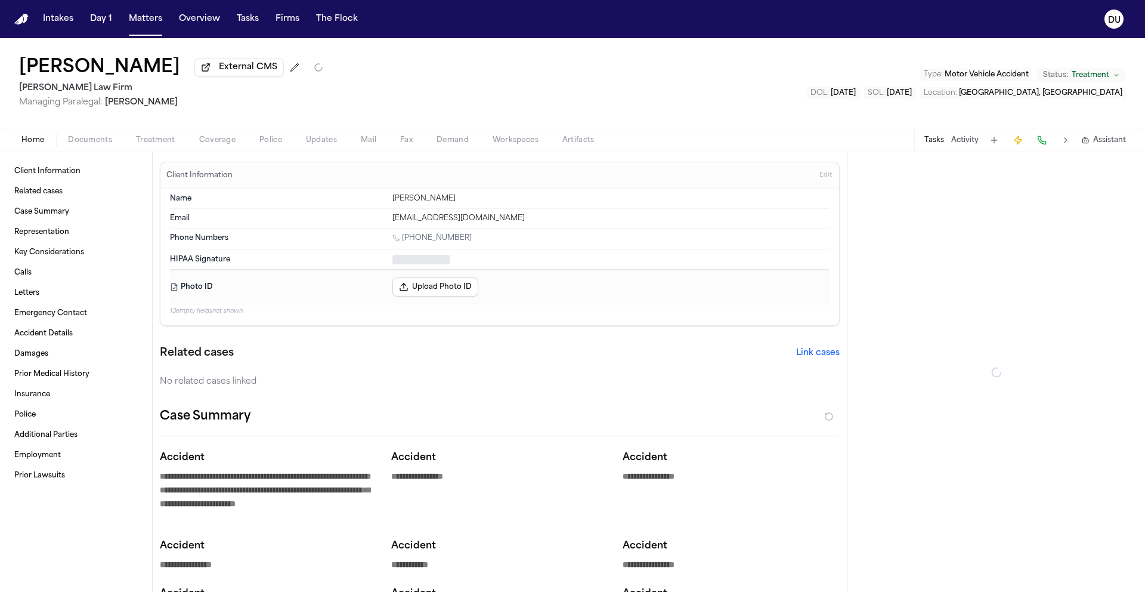
type textarea "*"
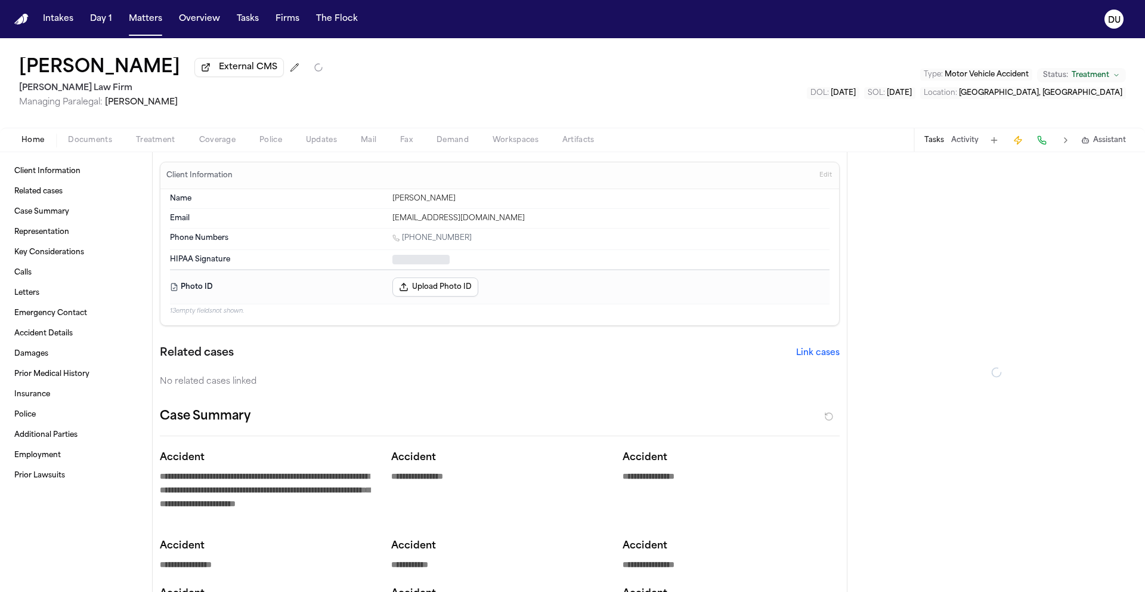
type textarea "*"
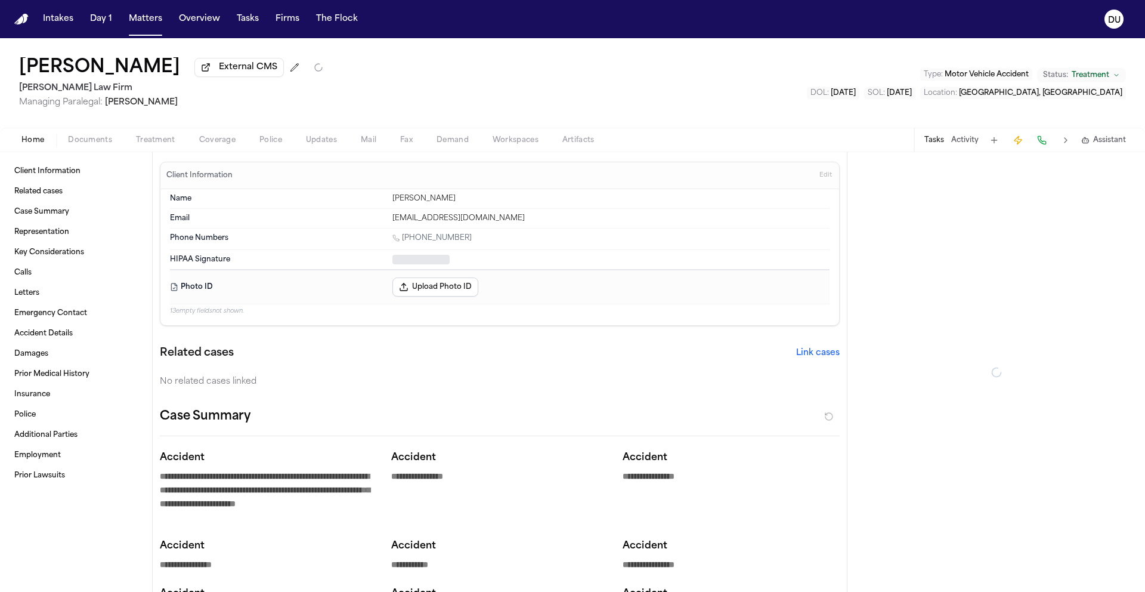
type textarea "*"
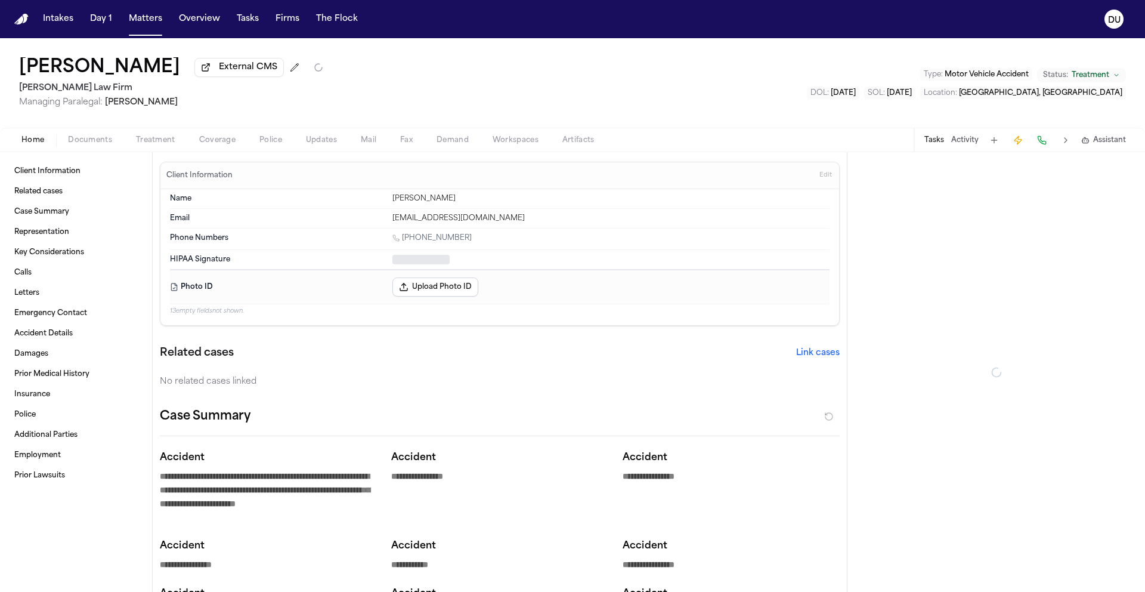
type textarea "*"
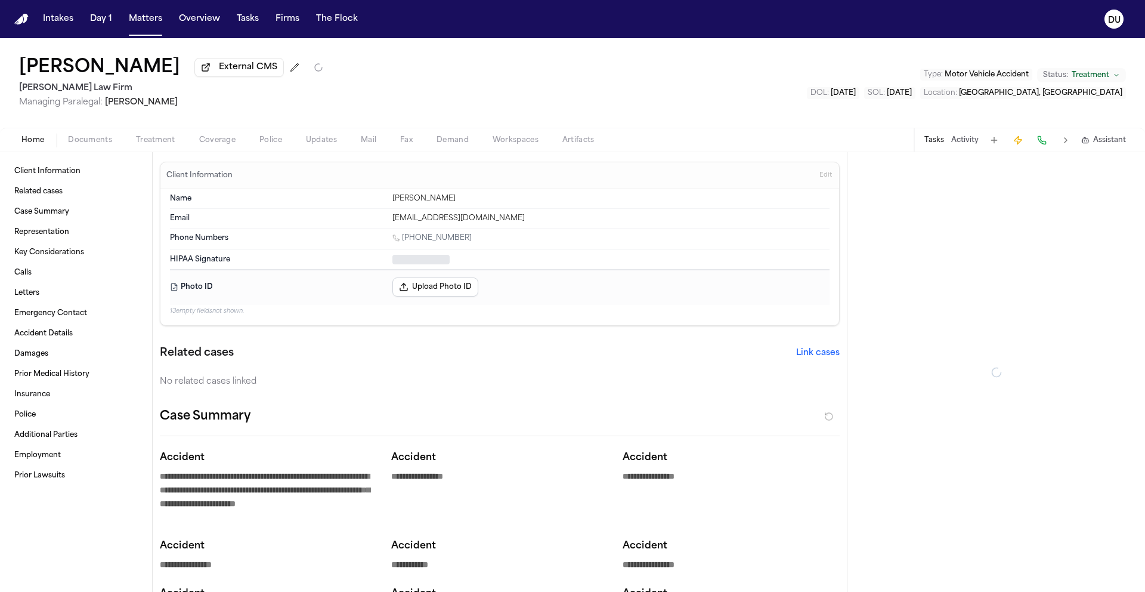
type textarea "*"
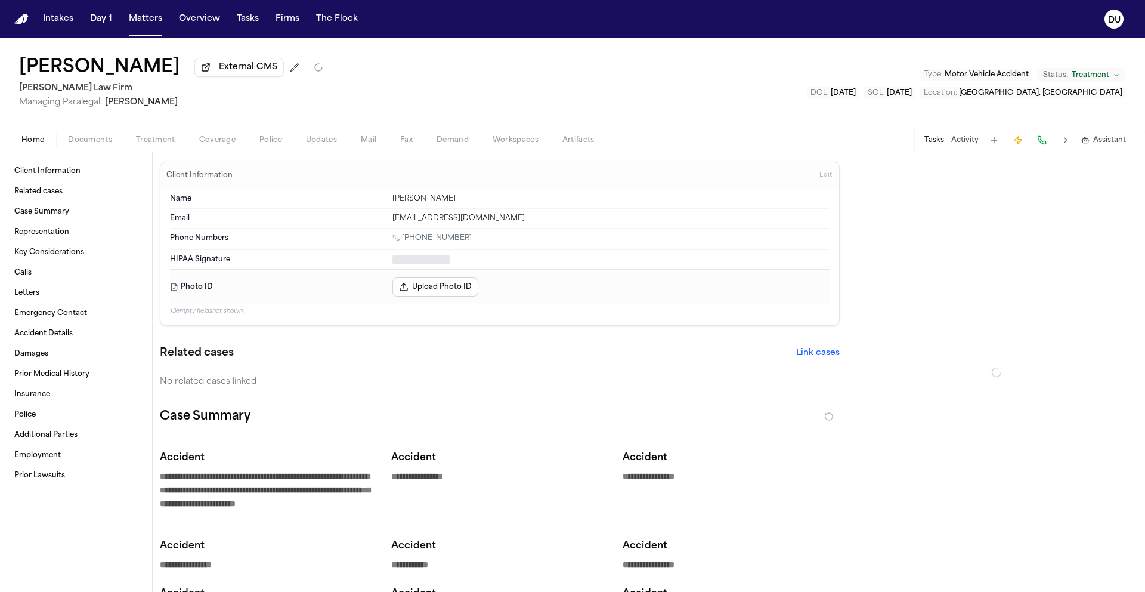
type textarea "*"
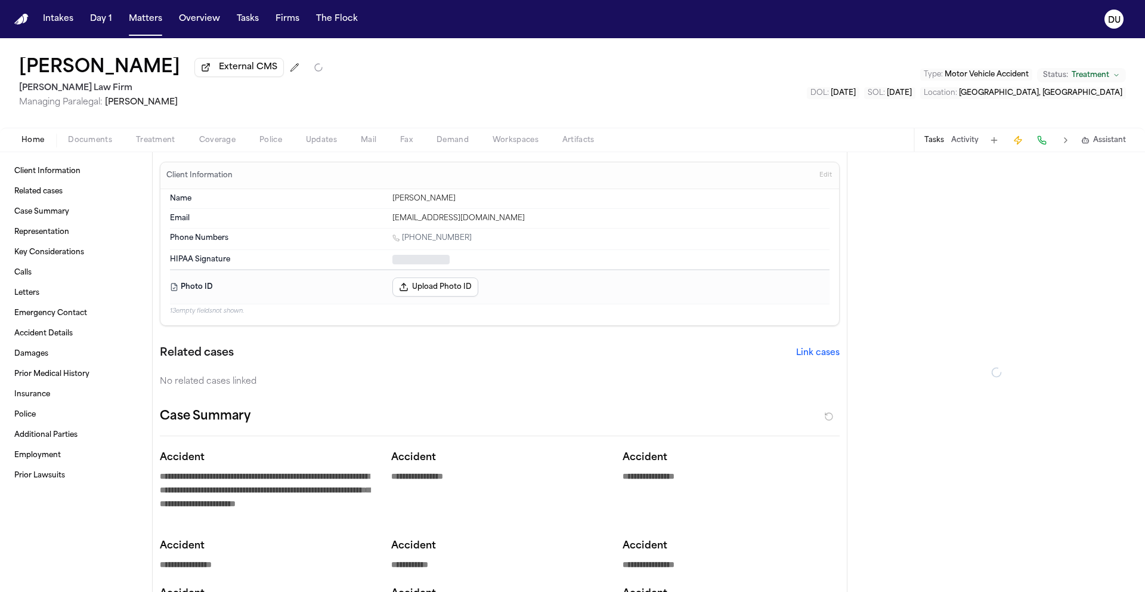
type textarea "*"
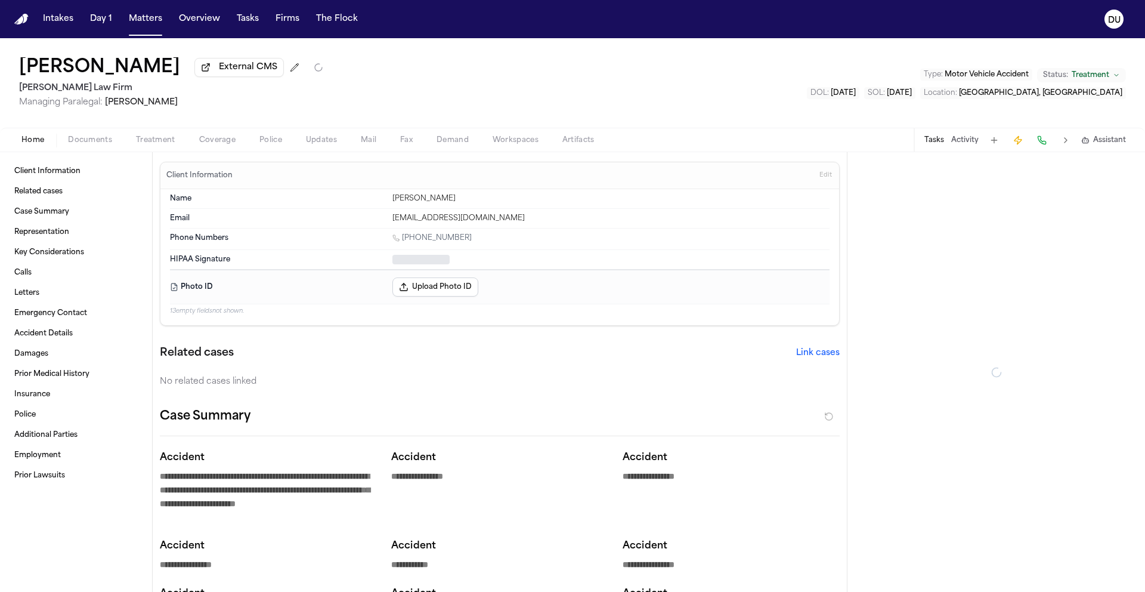
type textarea "*"
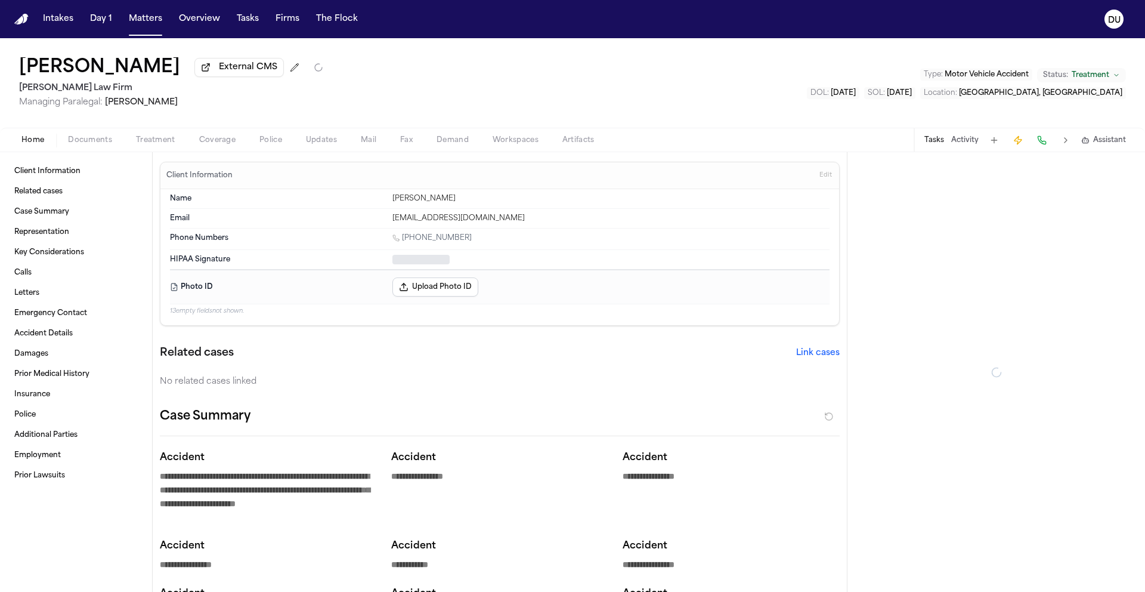
type textarea "*"
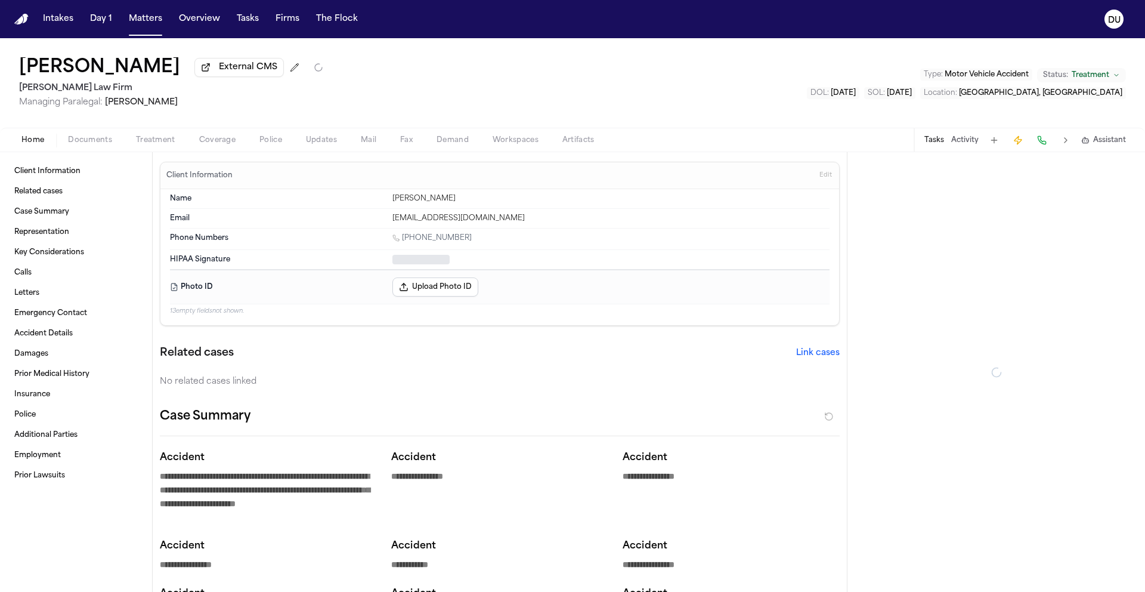
type textarea "*"
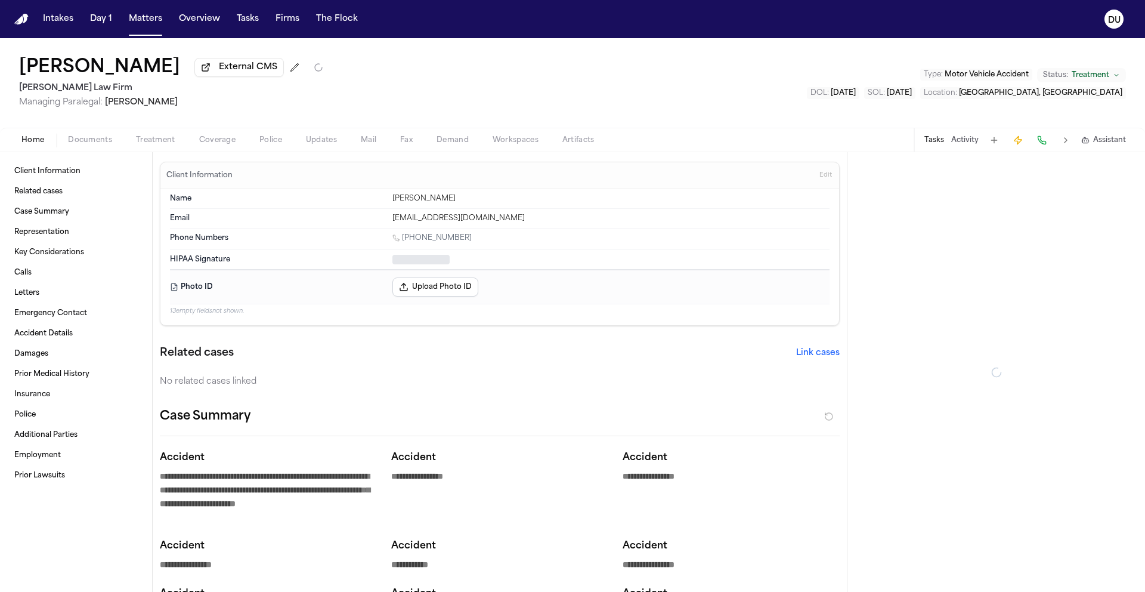
type textarea "*"
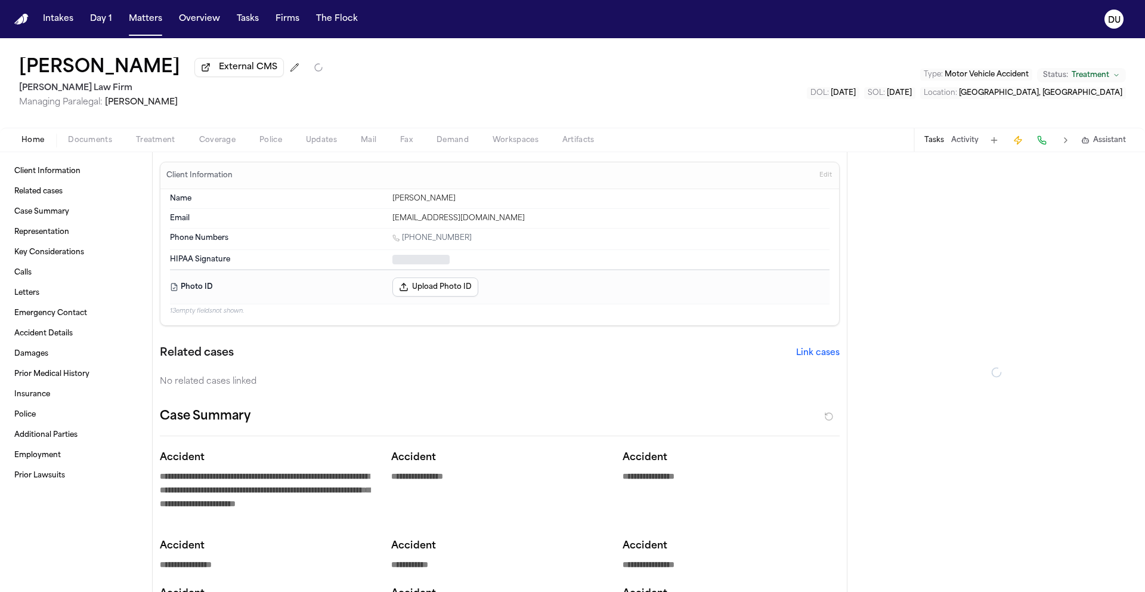
type textarea "*"
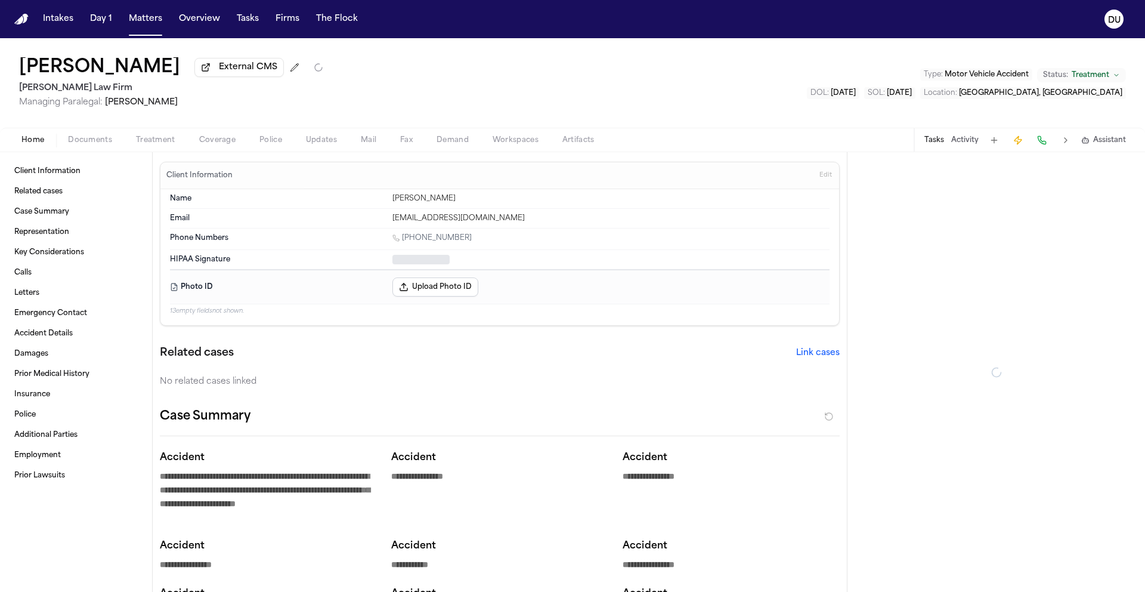
type textarea "*"
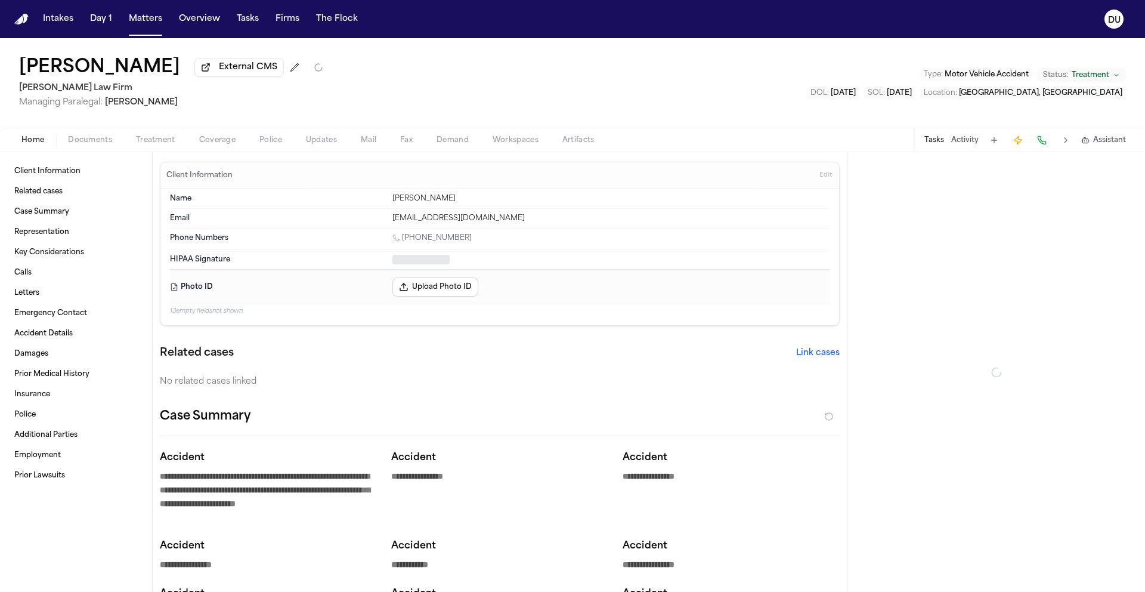
type textarea "*"
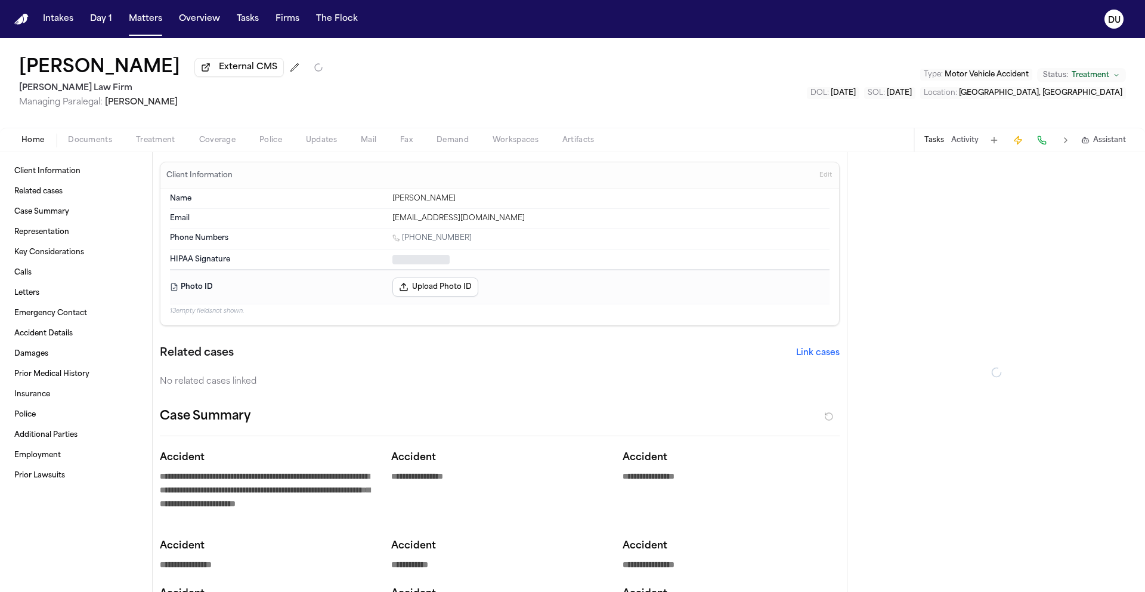
type textarea "*"
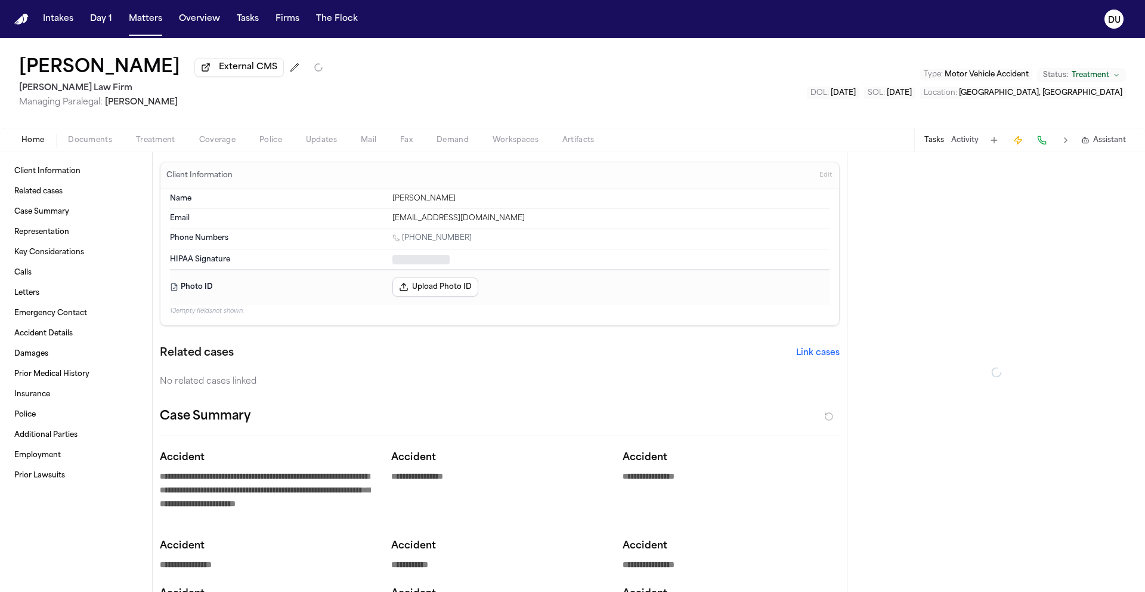
type textarea "*"
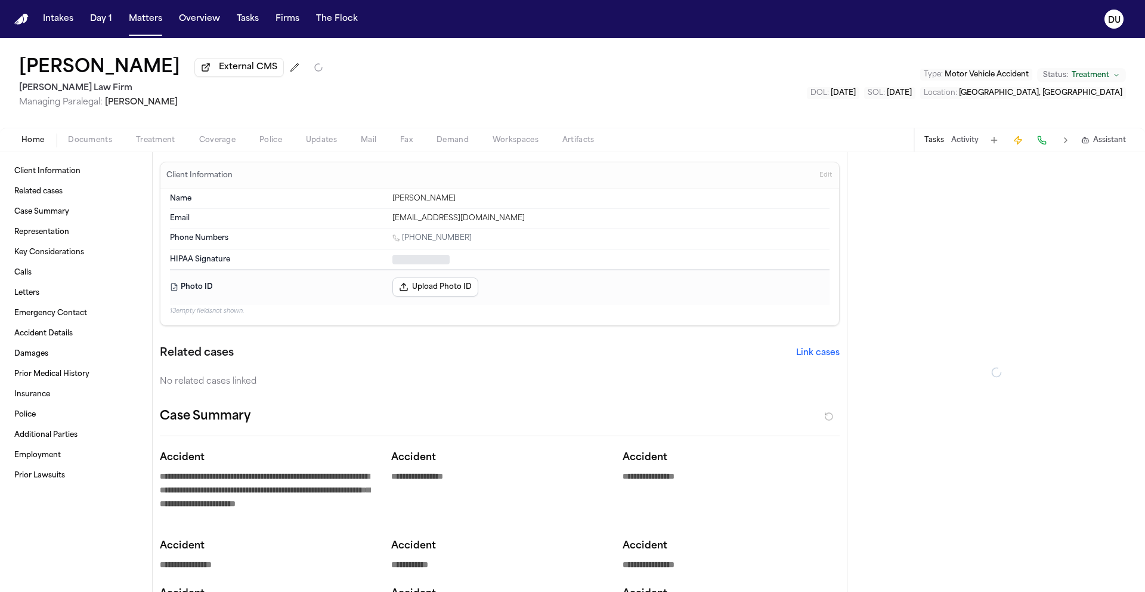
type textarea "*"
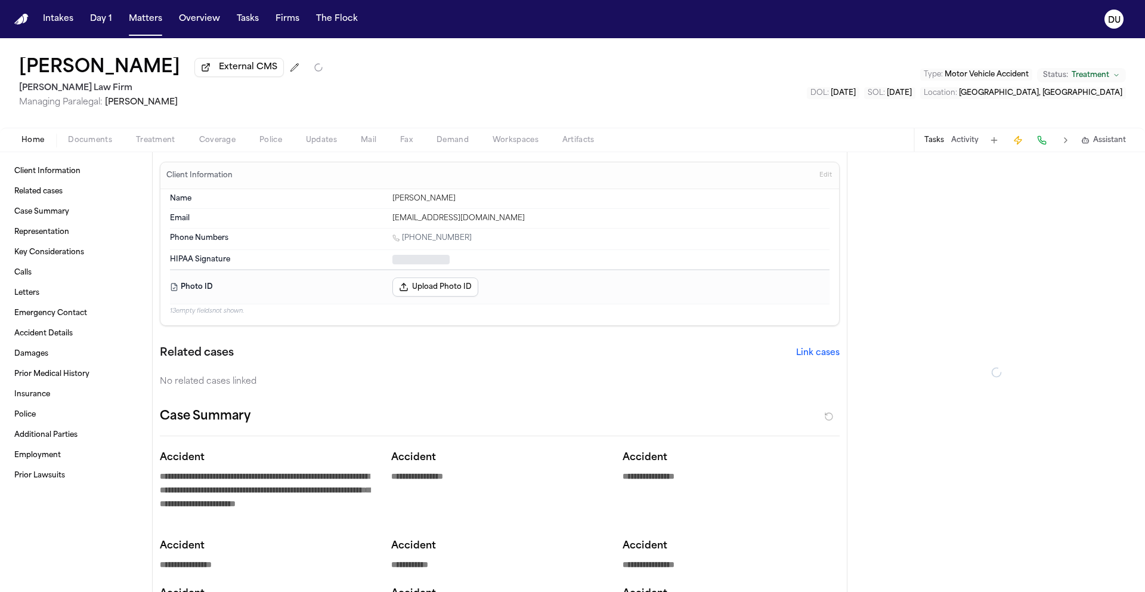
type textarea "*"
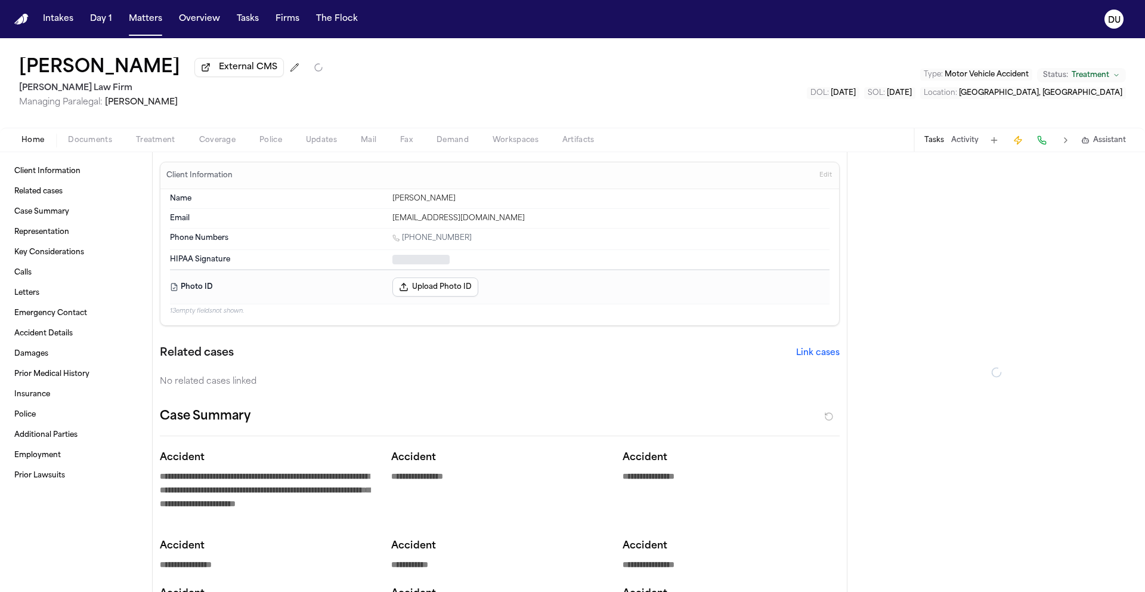
type textarea "*"
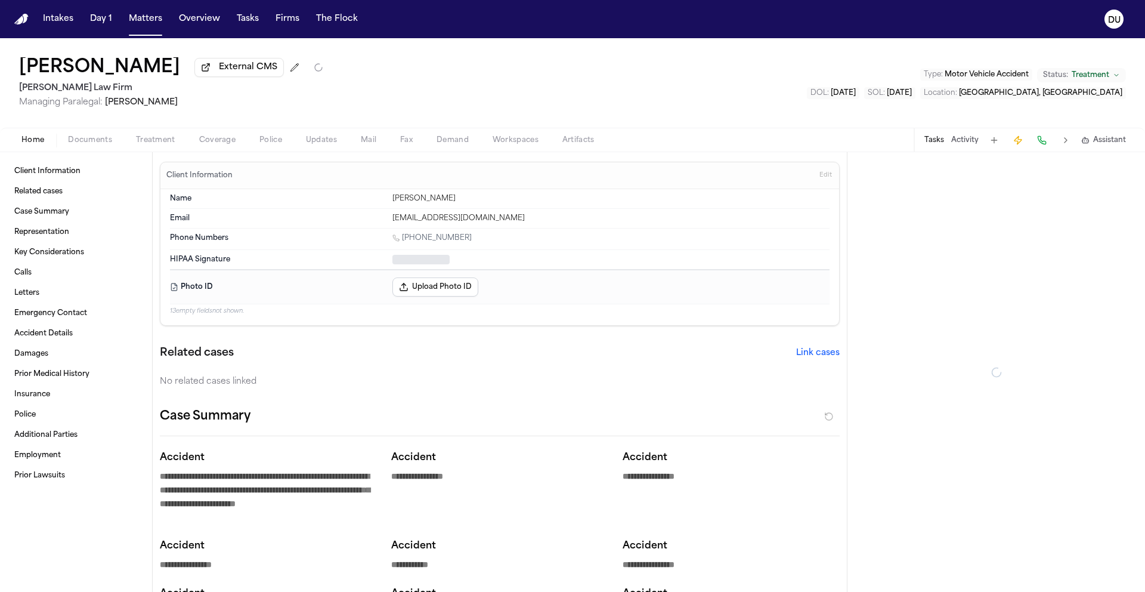
type textarea "*"
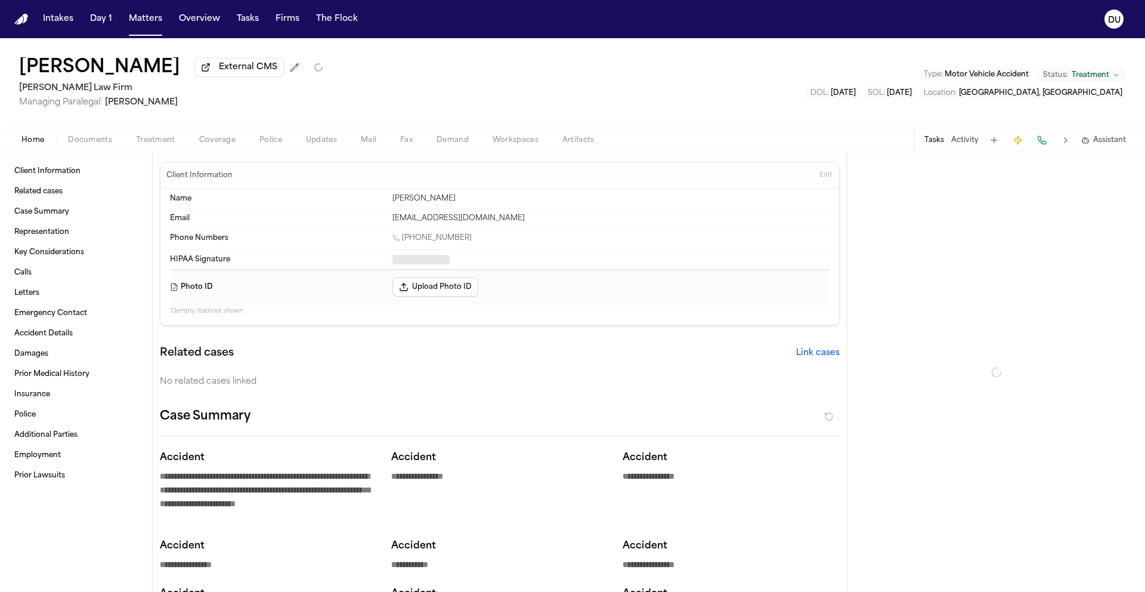
type textarea "*"
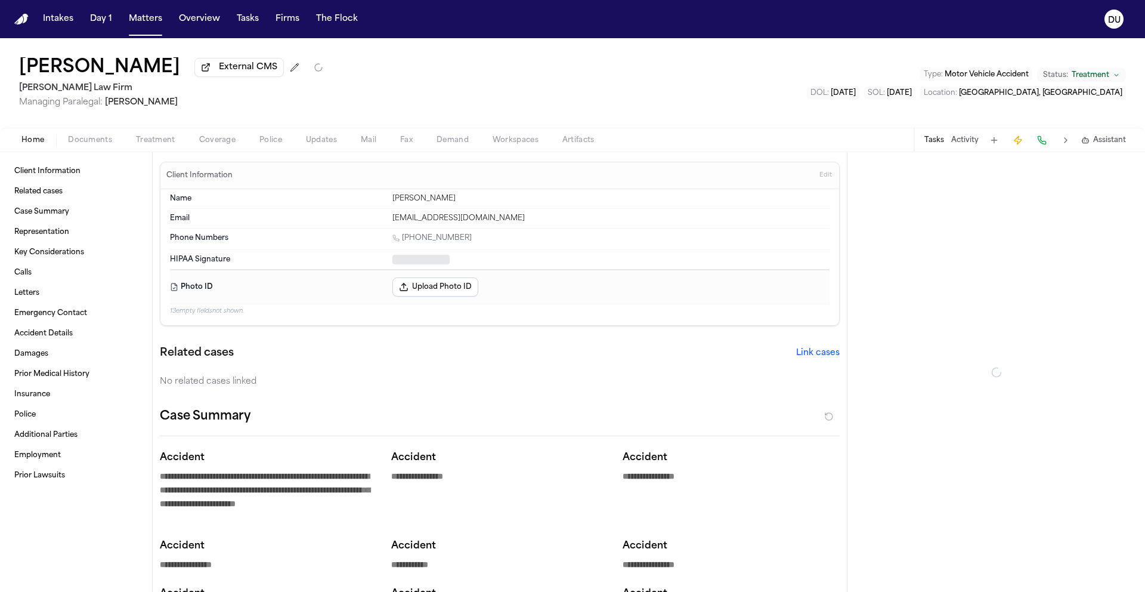
type textarea "*"
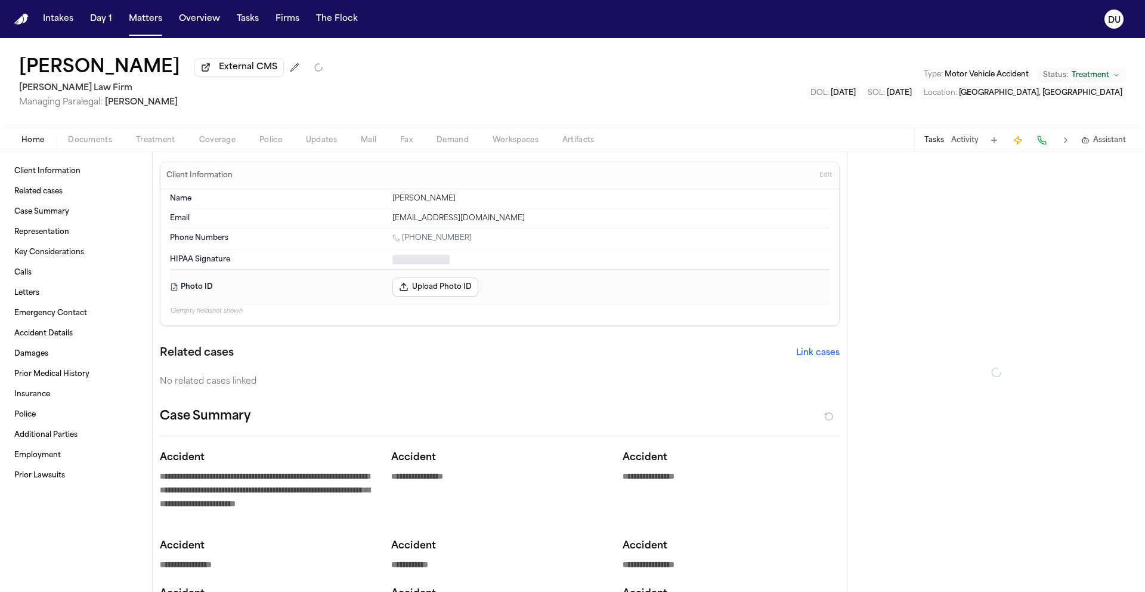
type textarea "*"
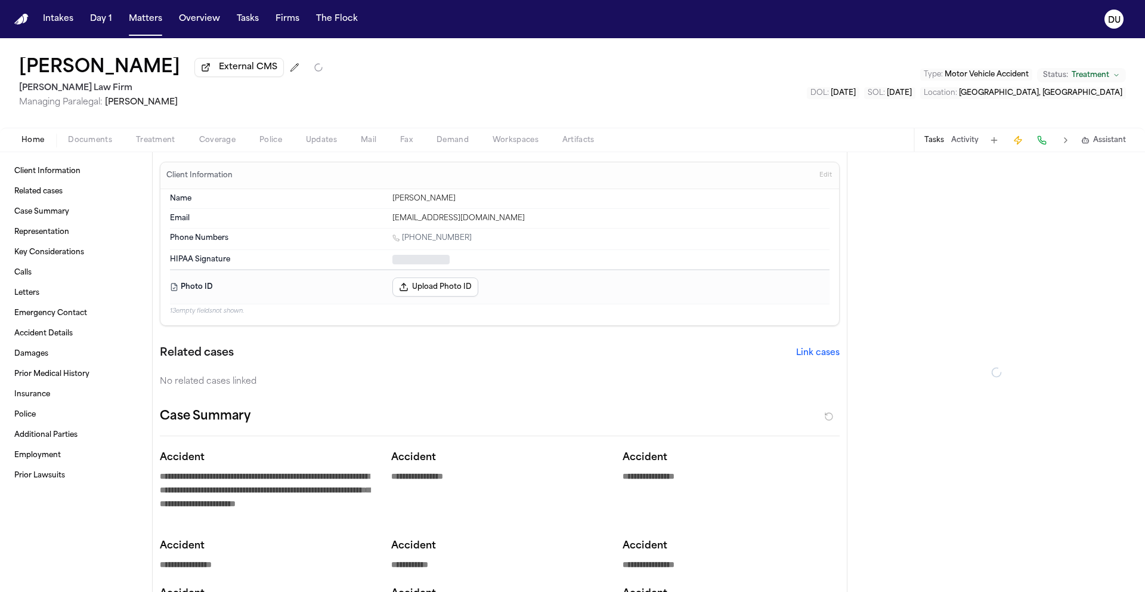
type textarea "*"
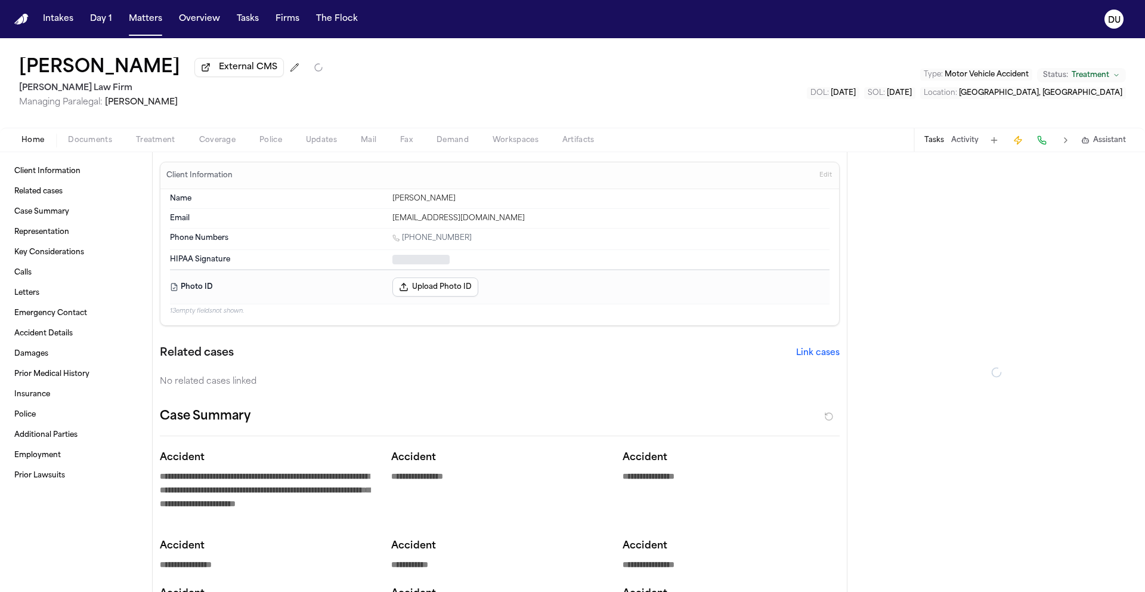
type textarea "*"
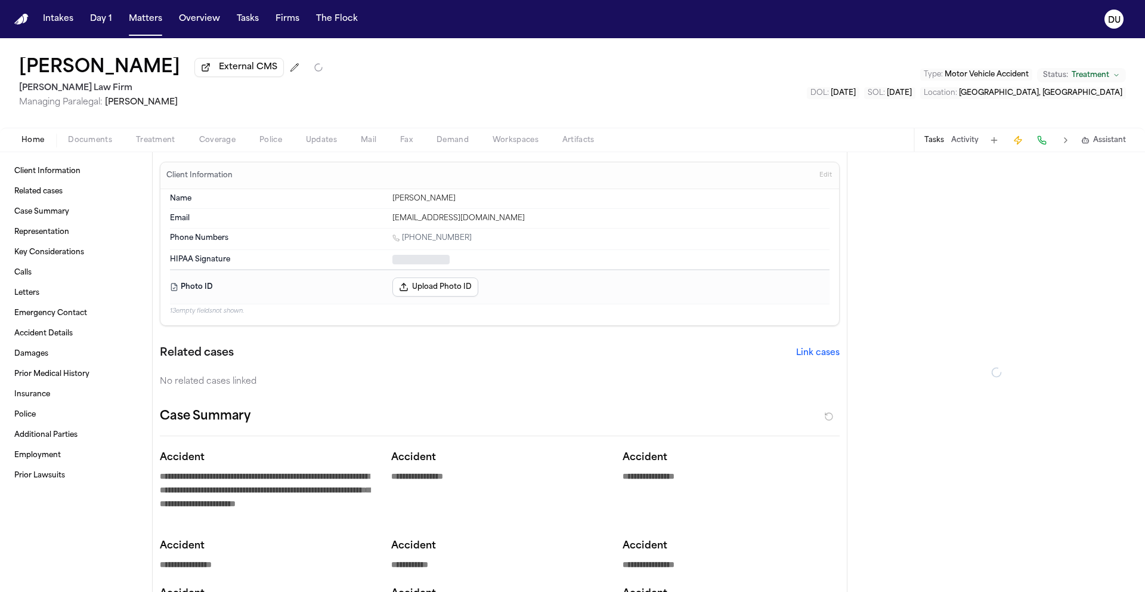
type textarea "*"
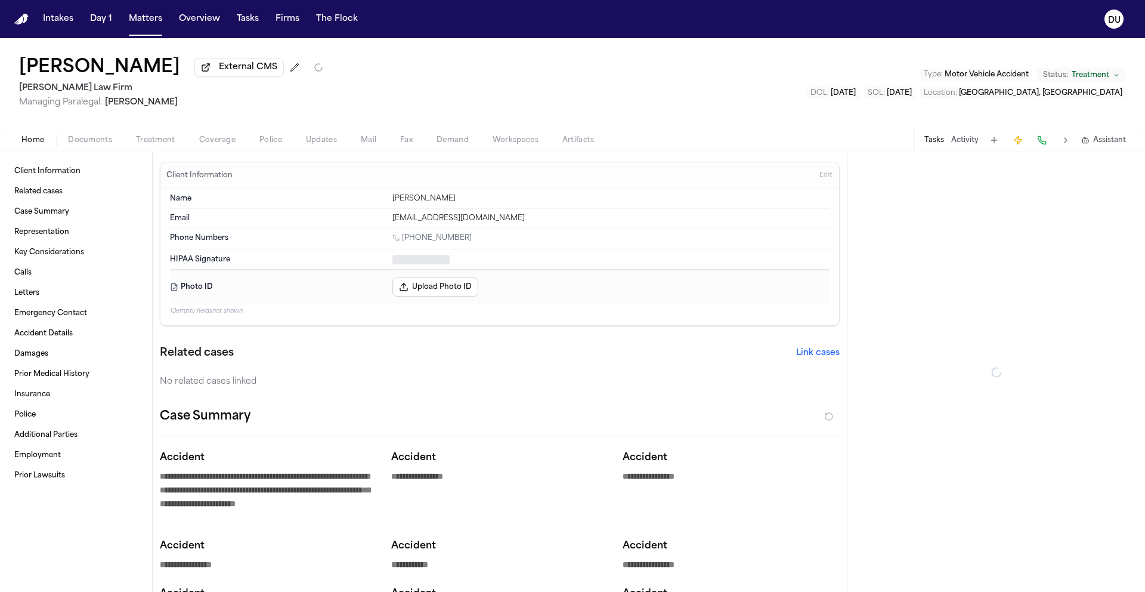
type textarea "*"
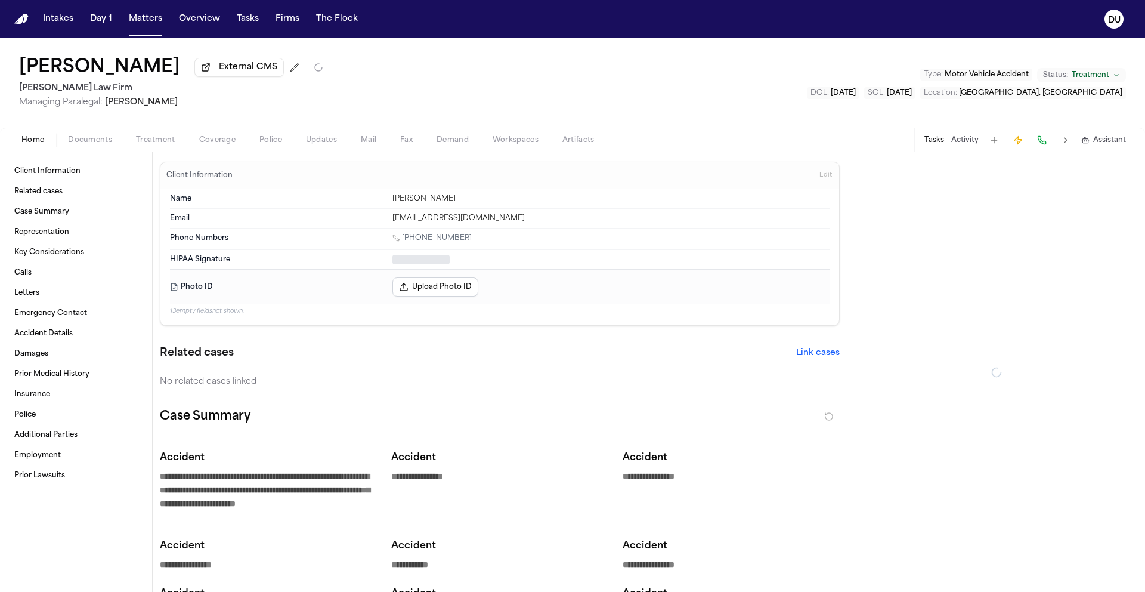
type textarea "*"
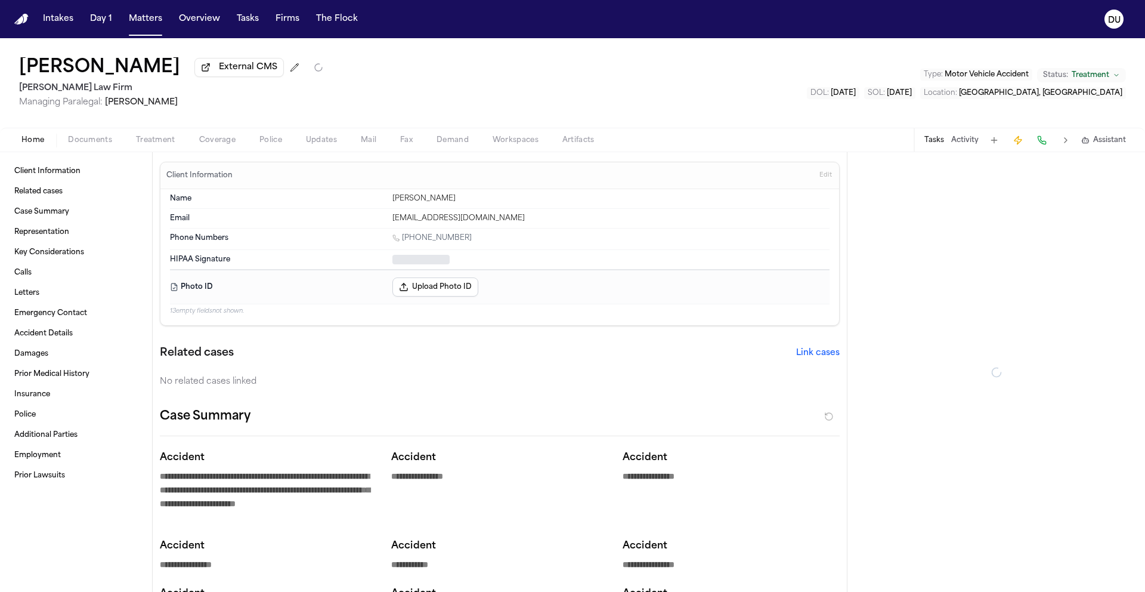
type textarea "*"
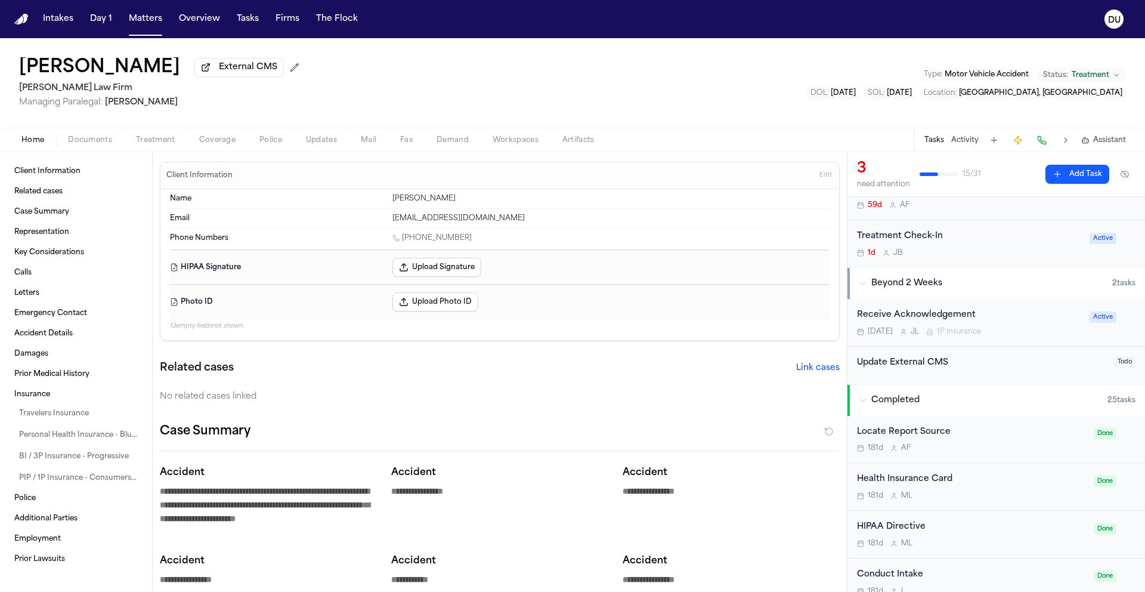
scroll to position [63, 0]
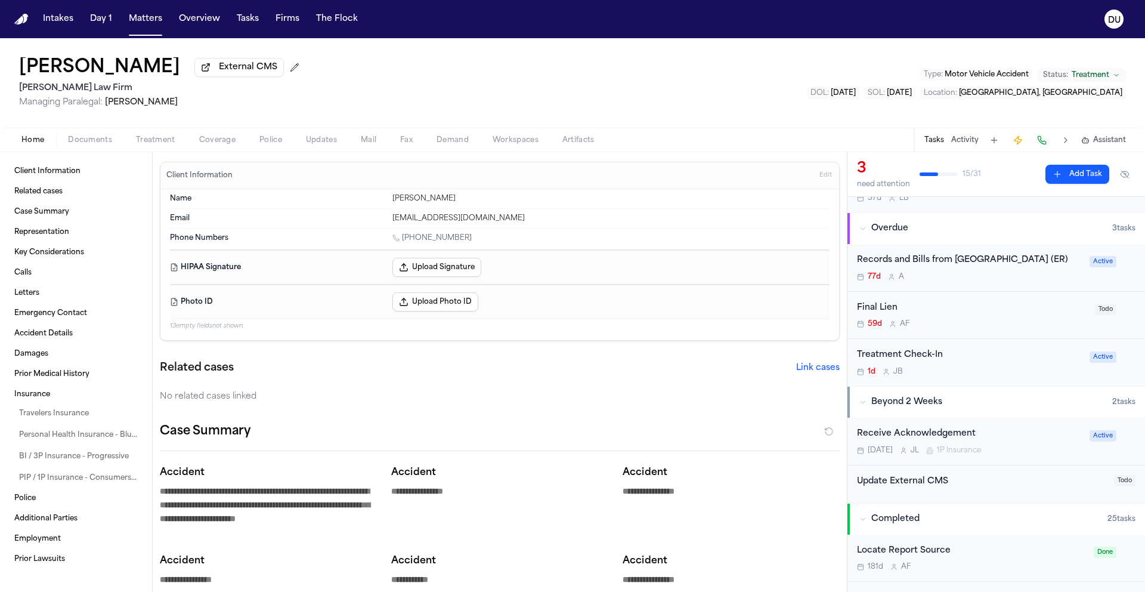
click at [888, 265] on div "Records and Bills from El Paso County Hospital District (ER)" at bounding box center [969, 260] width 225 height 14
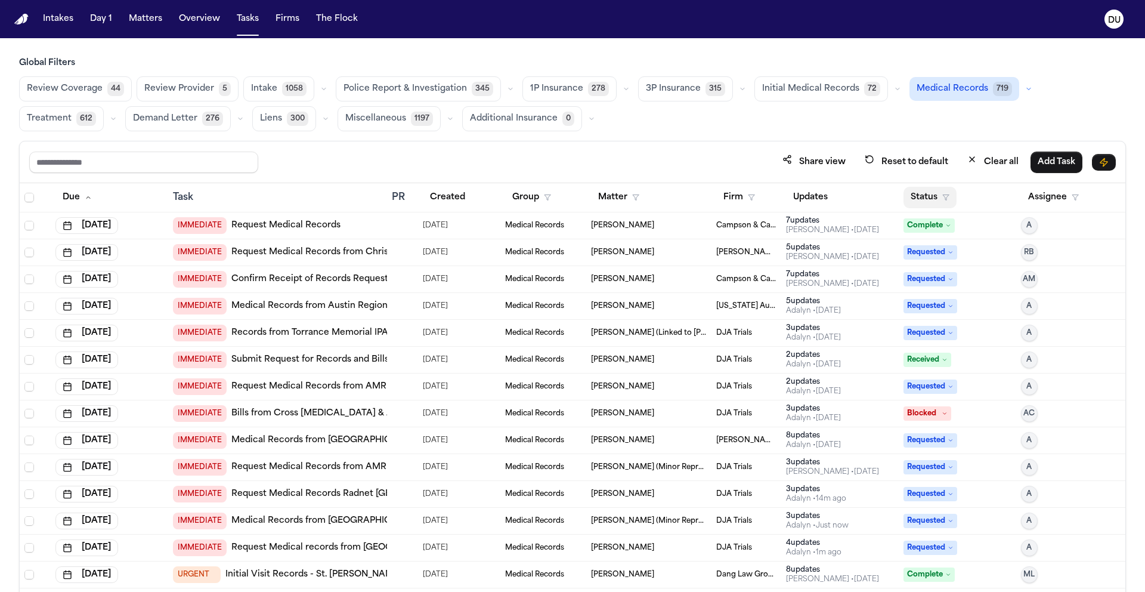
click at [913, 193] on button "Status" at bounding box center [930, 197] width 53 height 21
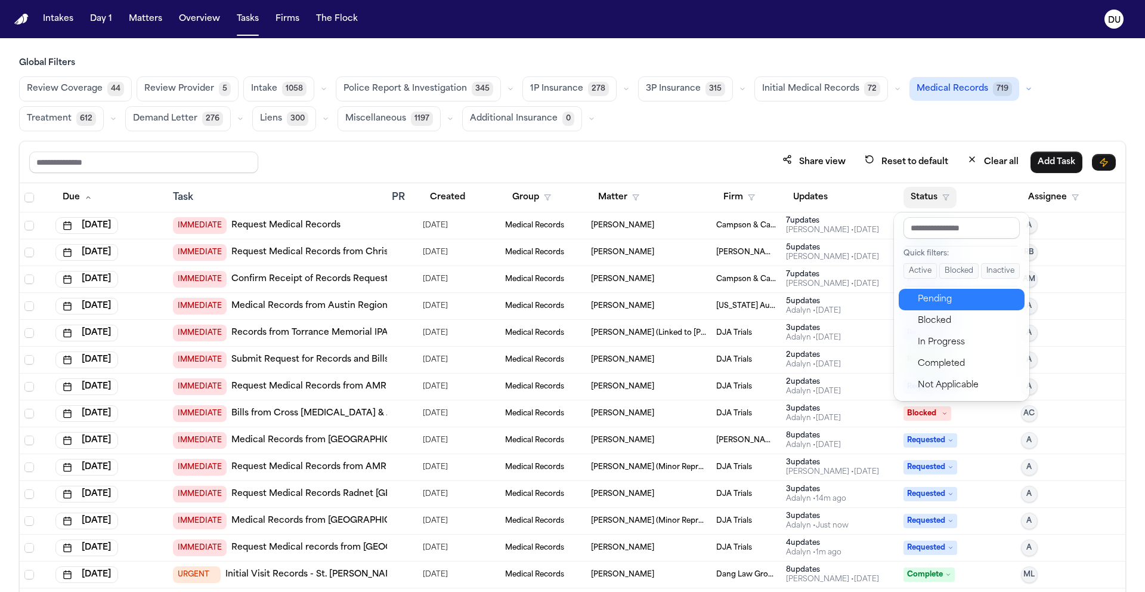
click at [938, 308] on button "Pending" at bounding box center [962, 299] width 126 height 21
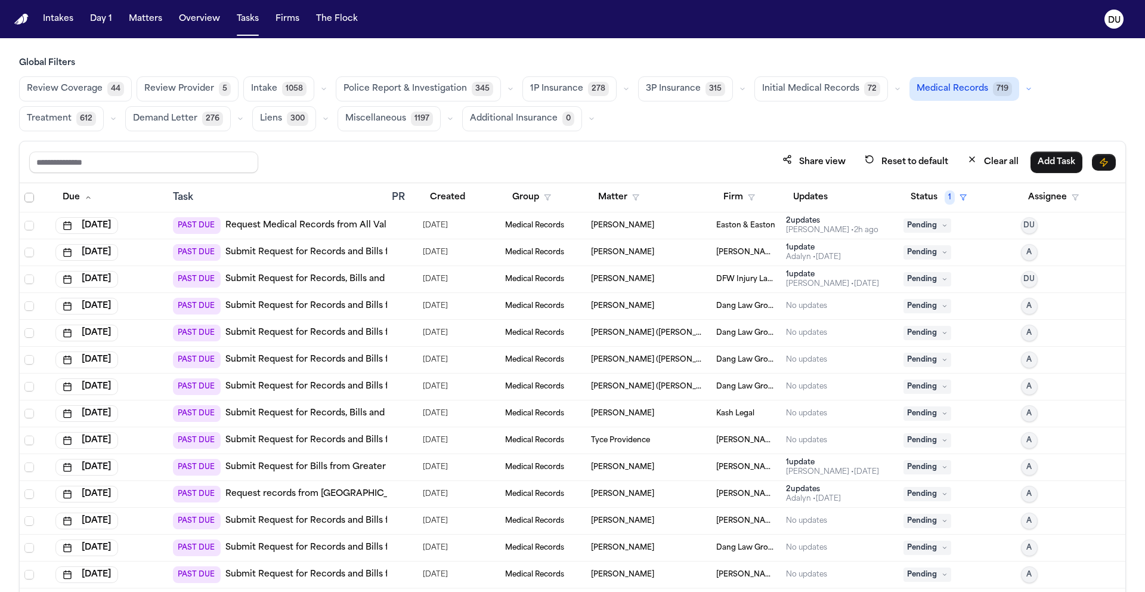
click at [30, 196] on span "Select all" at bounding box center [29, 198] width 10 height 10
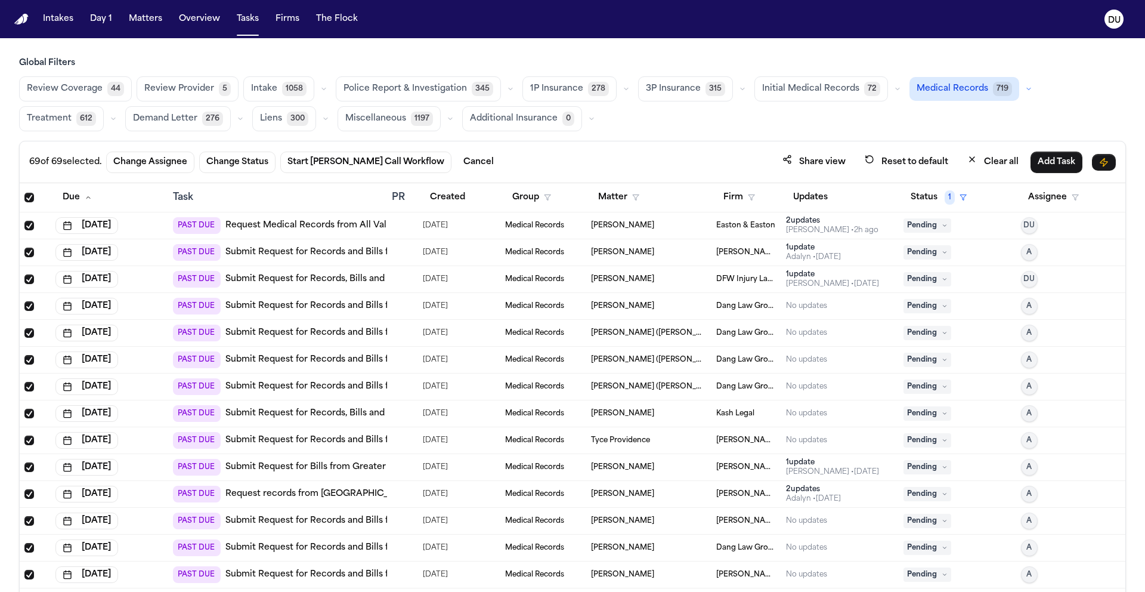
click at [30, 196] on span "Select all" at bounding box center [29, 198] width 10 height 10
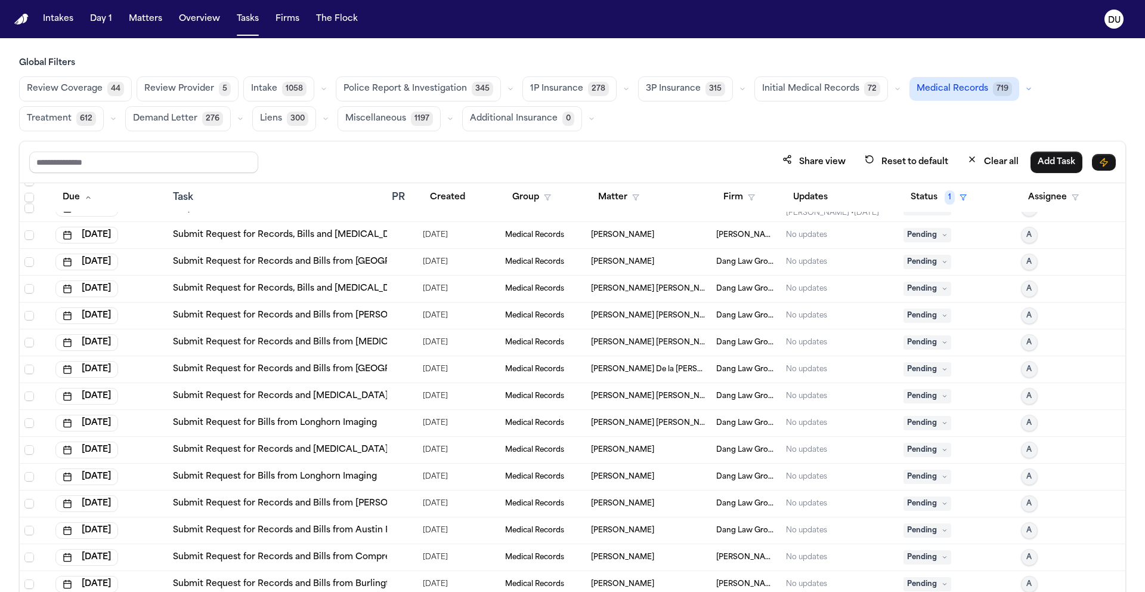
scroll to position [1421, 0]
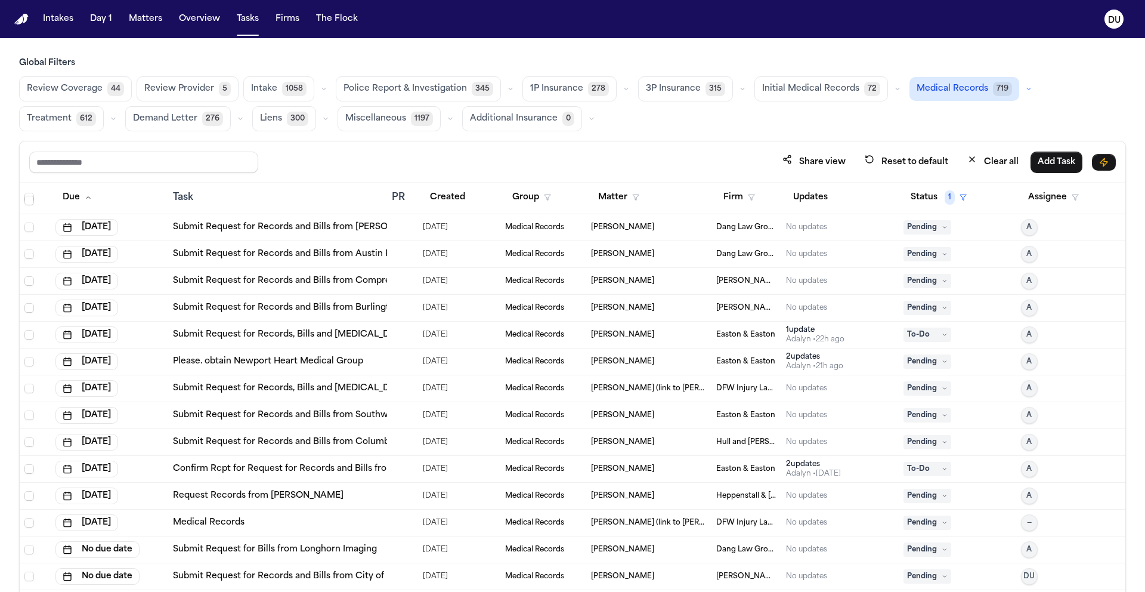
click at [942, 578] on icon at bounding box center [945, 576] width 6 height 6
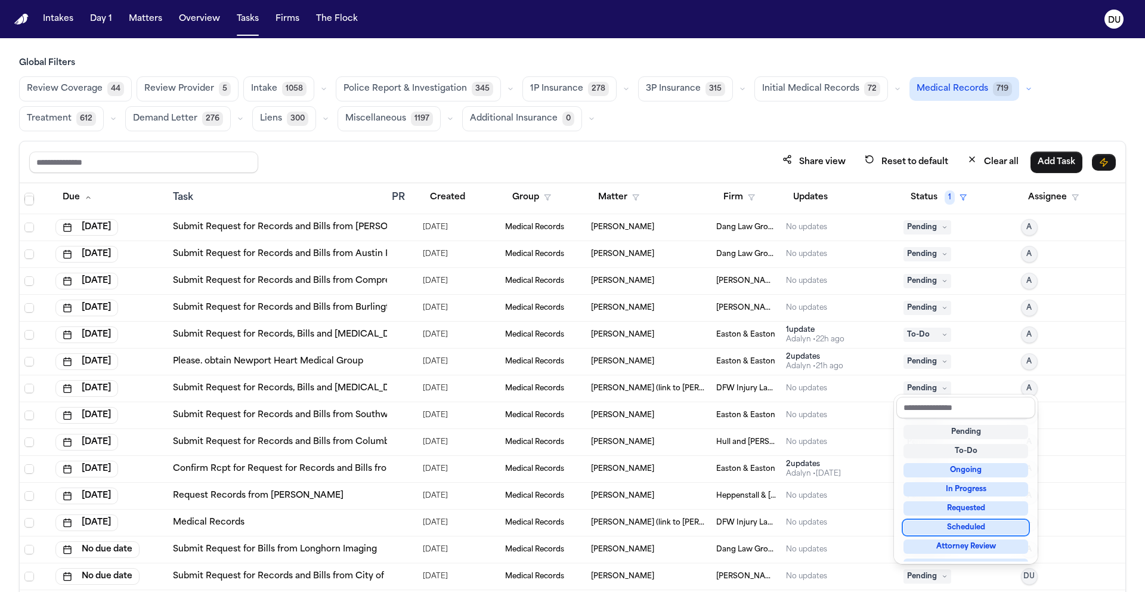
scroll to position [20, 0]
click at [949, 488] on div "In Progress" at bounding box center [966, 487] width 125 height 14
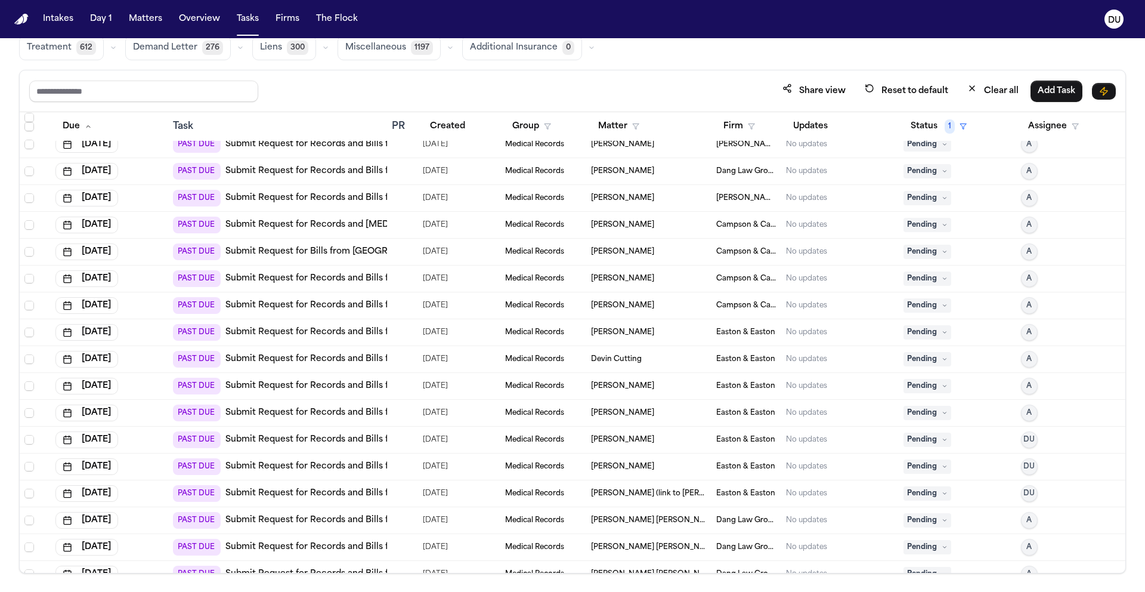
scroll to position [0, 0]
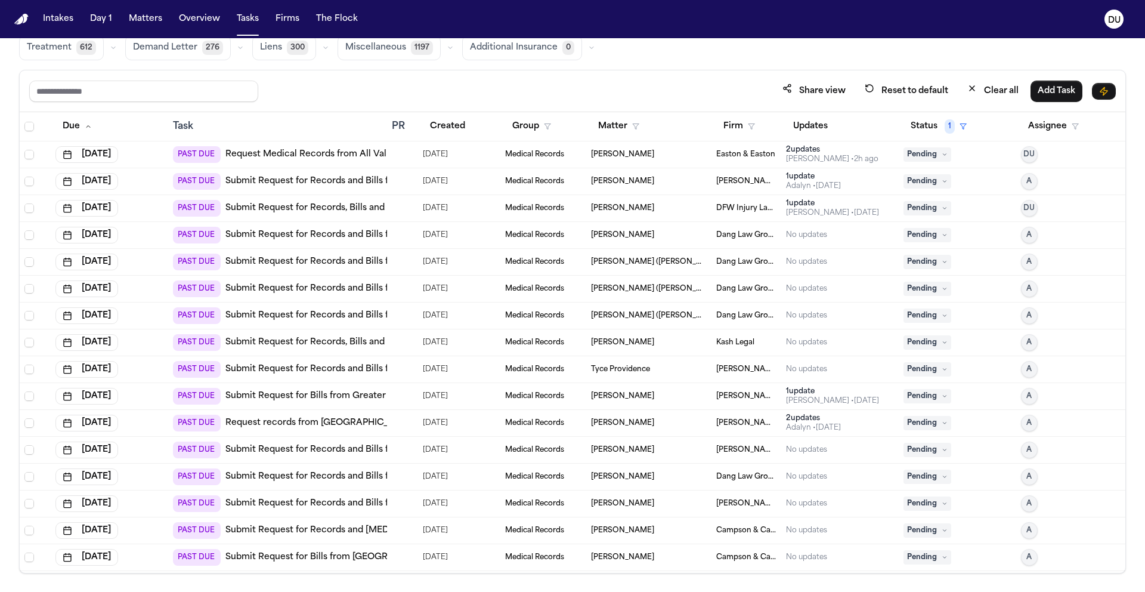
click at [341, 210] on link "Submit Request for Records, Bills and Radiology from Texas Radiology Associates…" at bounding box center [451, 208] width 453 height 12
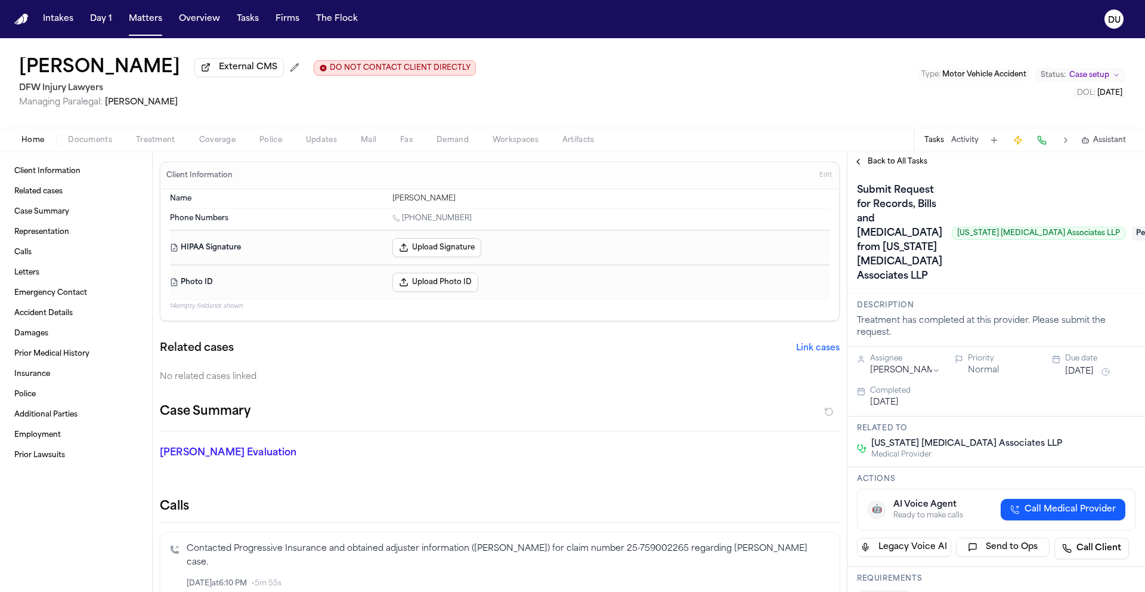
click at [1133, 232] on span "Pending" at bounding box center [1157, 233] width 48 height 14
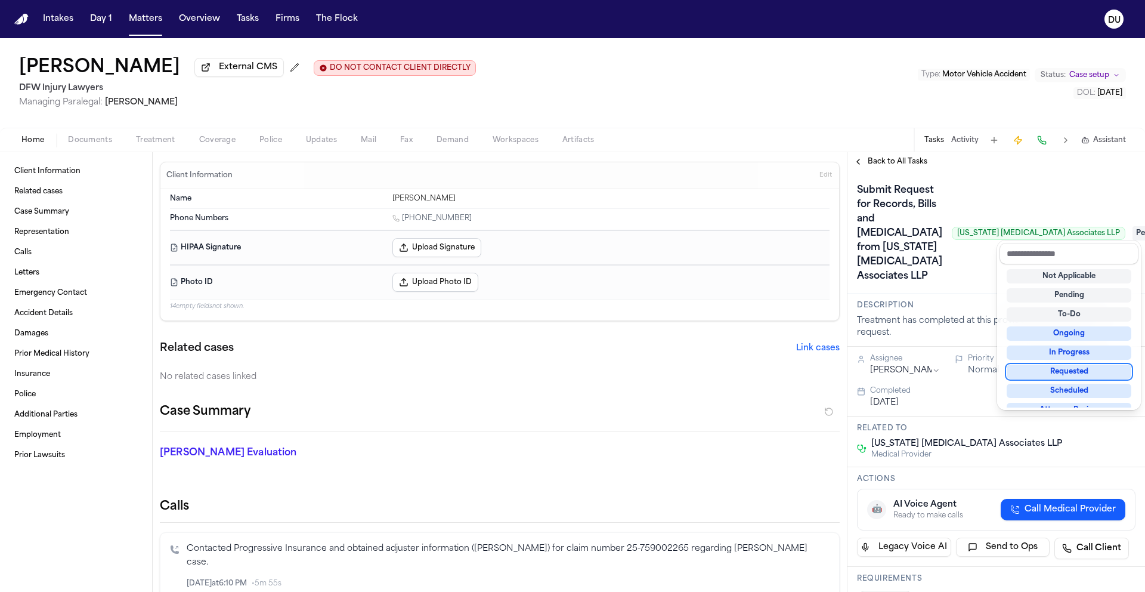
click at [1067, 373] on div "Requested" at bounding box center [1069, 371] width 125 height 14
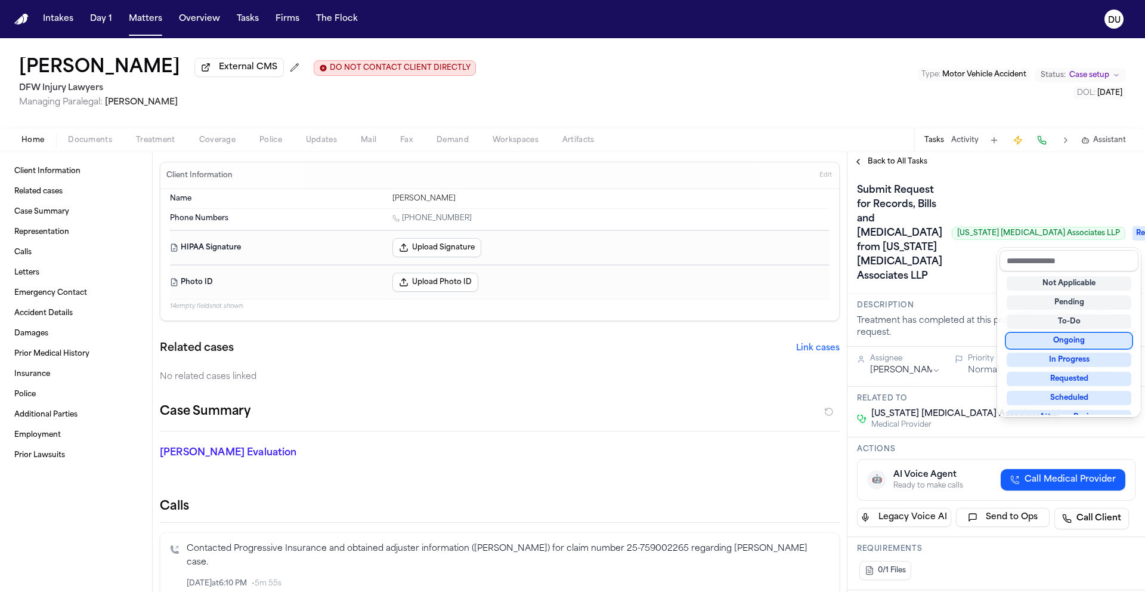
click at [972, 253] on div "Submit Request for Records, Bills and Radiology from Texas Radiology Associates…" at bounding box center [996, 233] width 279 height 105
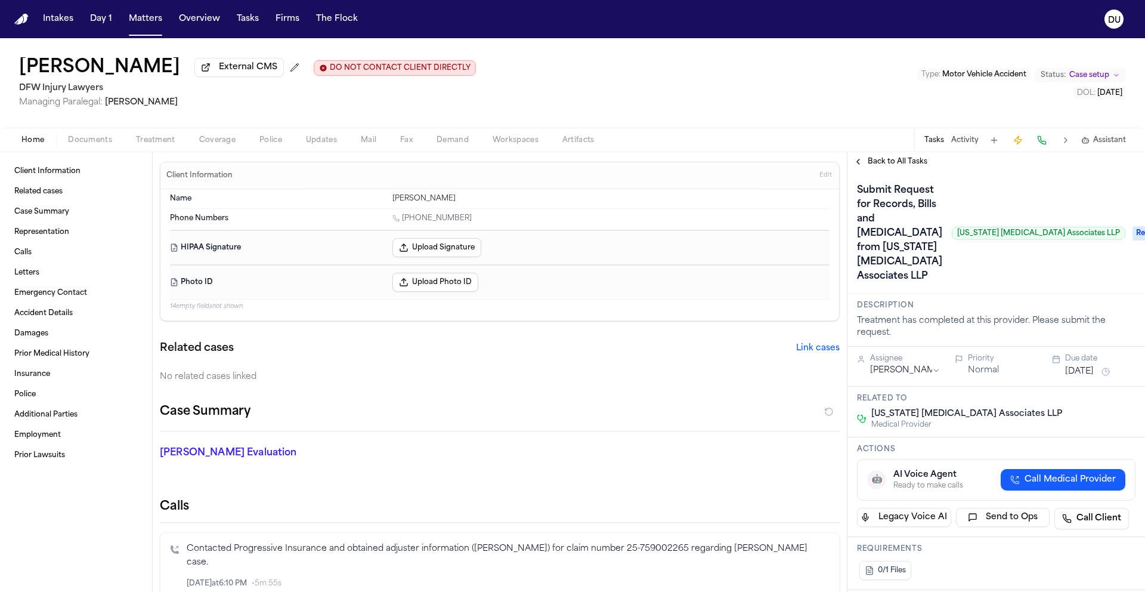
click at [23, 21] on img "Home" at bounding box center [21, 19] width 14 height 11
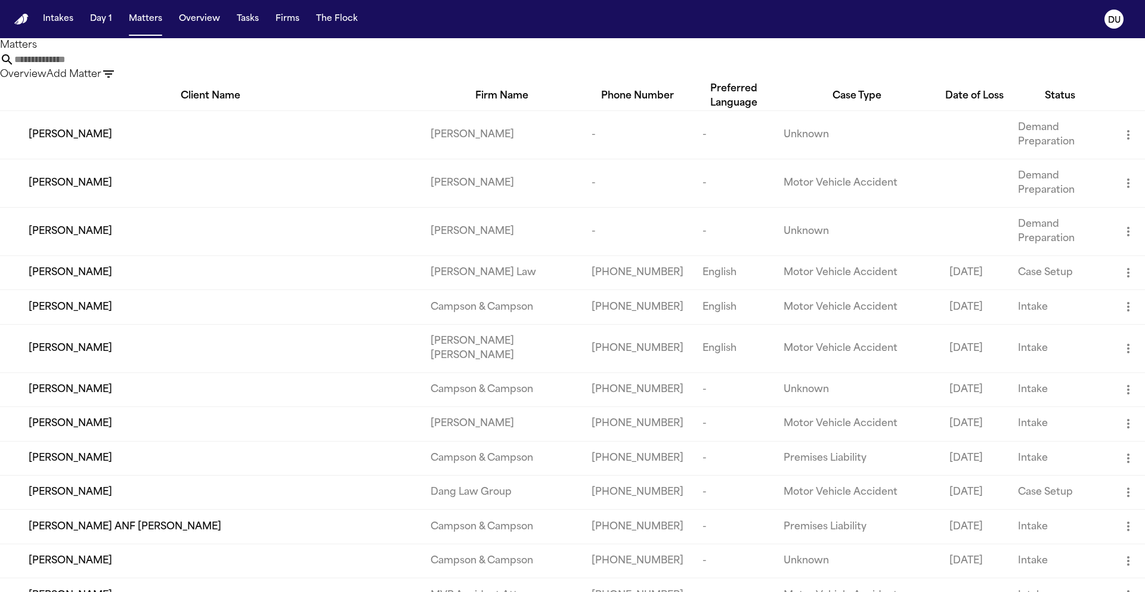
drag, startPoint x: 708, startPoint y: 69, endPoint x: 563, endPoint y: 67, distance: 144.9
click at [563, 67] on div "Overview Add Matter" at bounding box center [572, 66] width 1145 height 29
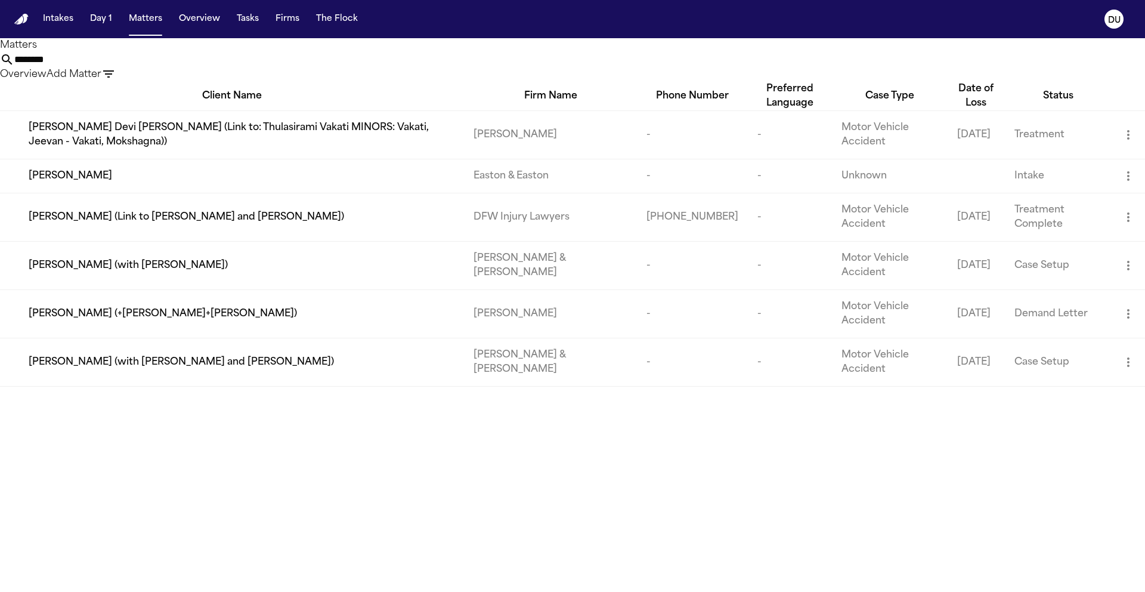
type input "********"
click at [137, 183] on div "Maria Molano" at bounding box center [242, 176] width 426 height 14
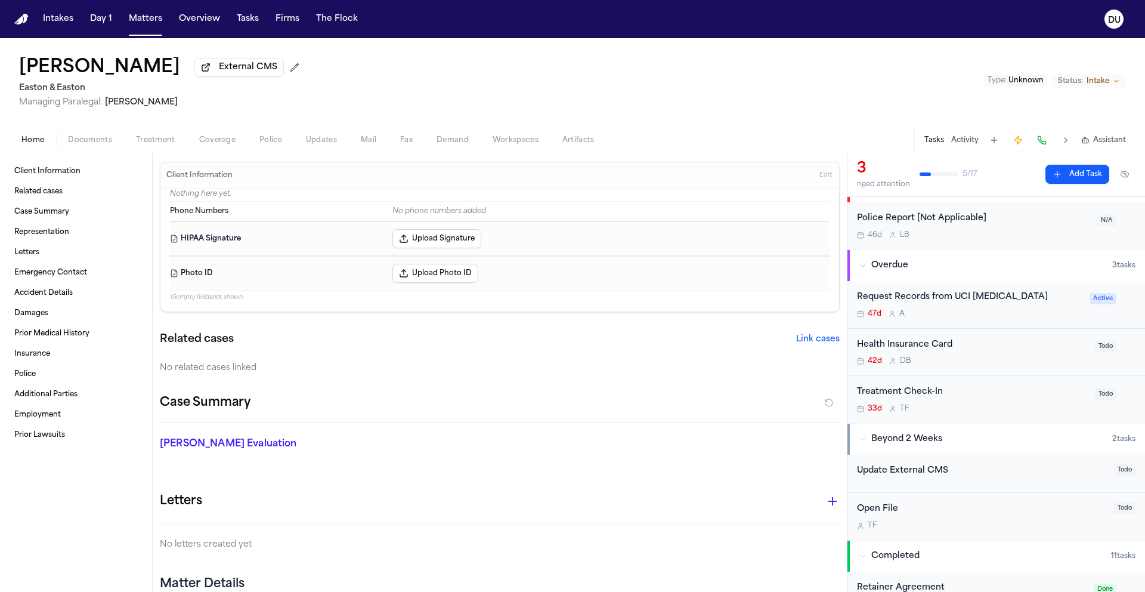
scroll to position [18, 0]
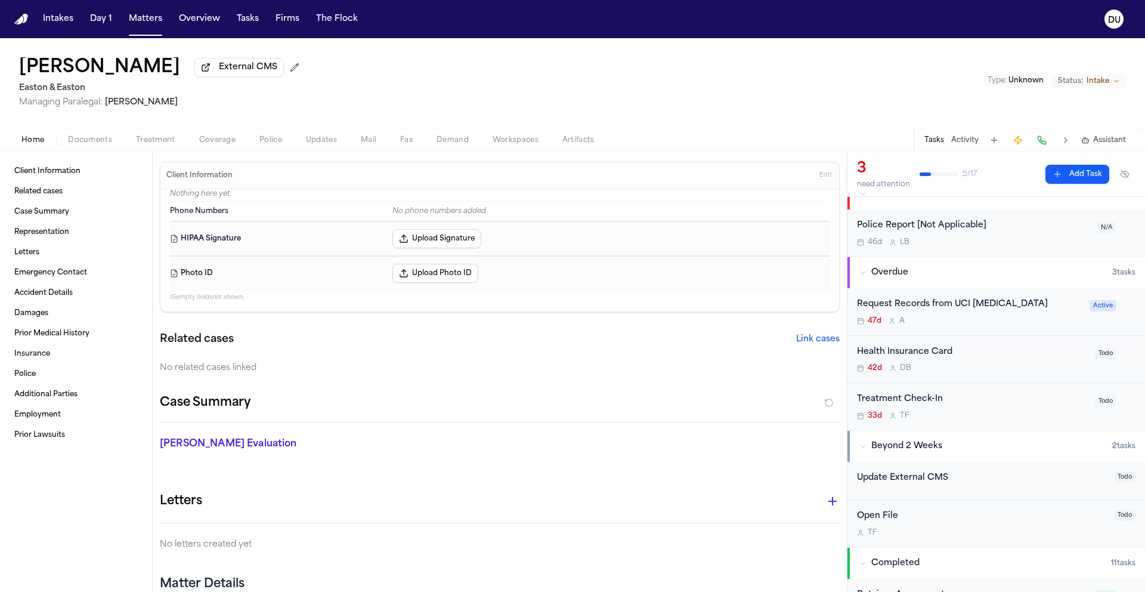
click at [995, 307] on div "Request Records from UCI Trauma Center" at bounding box center [969, 305] width 225 height 14
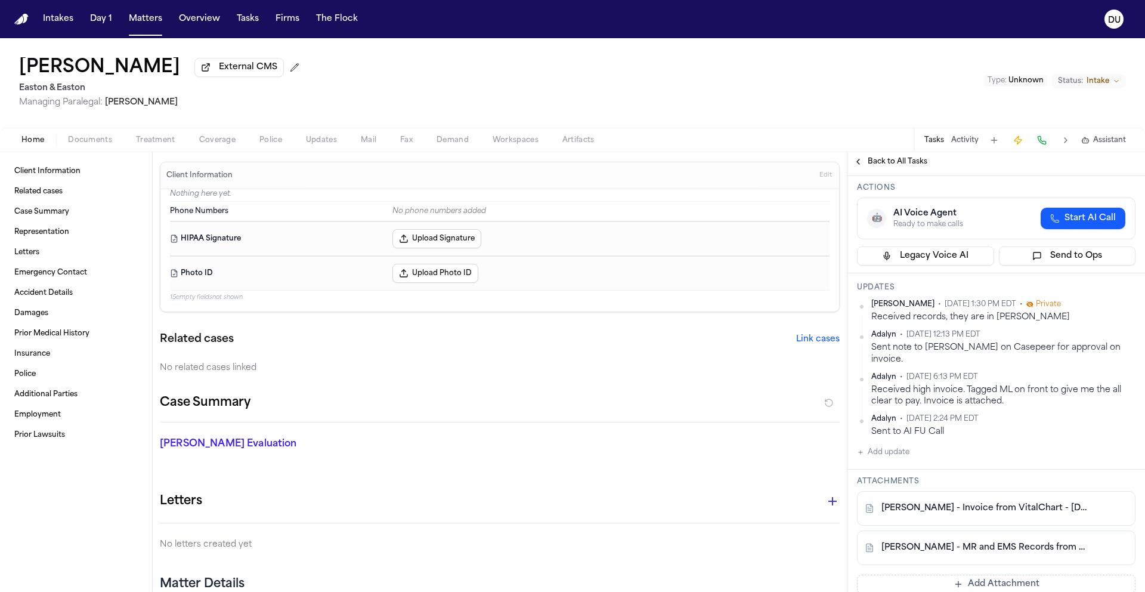
scroll to position [115, 0]
click at [994, 542] on link "M. Molano - MR and EMS Records from UCI Health and Emergency Ambulance - 7.1.25…" at bounding box center [985, 548] width 206 height 12
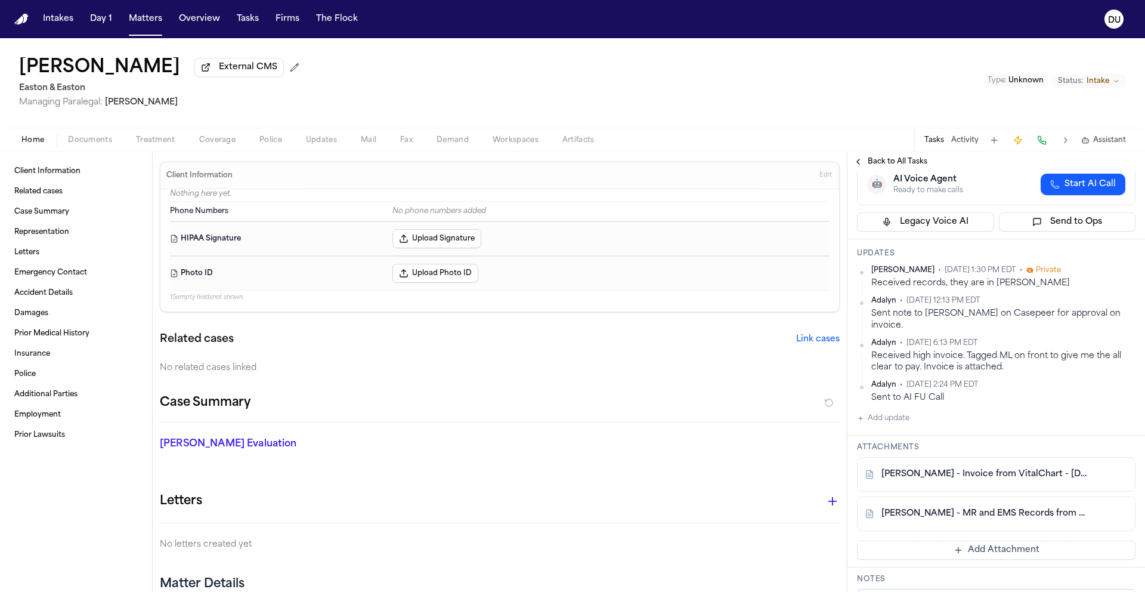
scroll to position [194, 0]
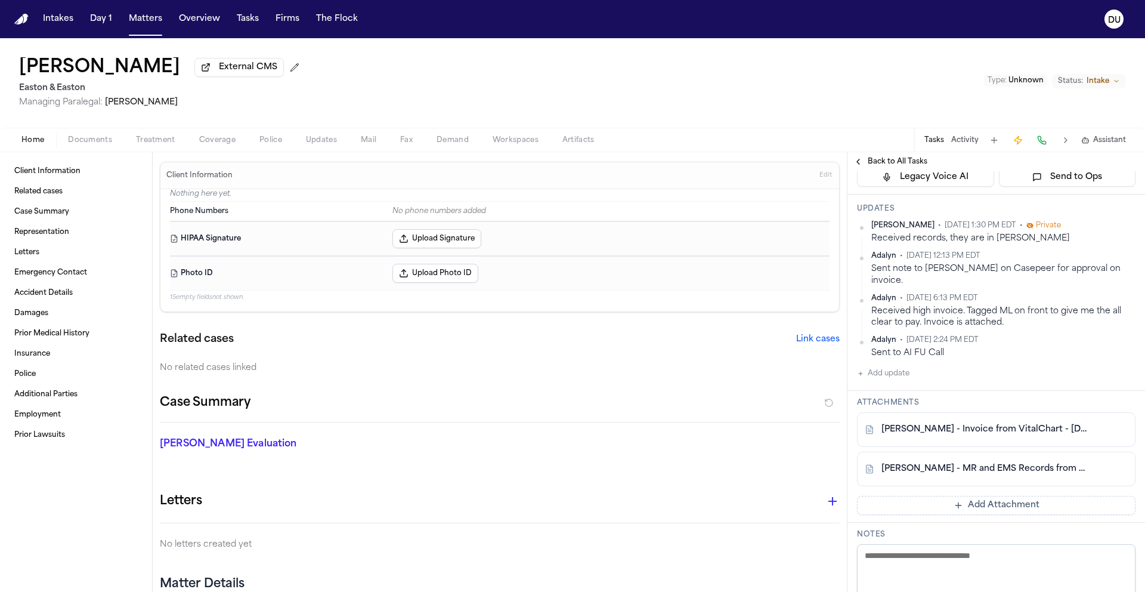
click at [985, 463] on link "M. Molano - MR and EMS Records from UCI Health and Emergency Ambulance - 7.1.25…" at bounding box center [985, 469] width 206 height 12
click at [877, 166] on span "Back to All Tasks" at bounding box center [898, 162] width 60 height 10
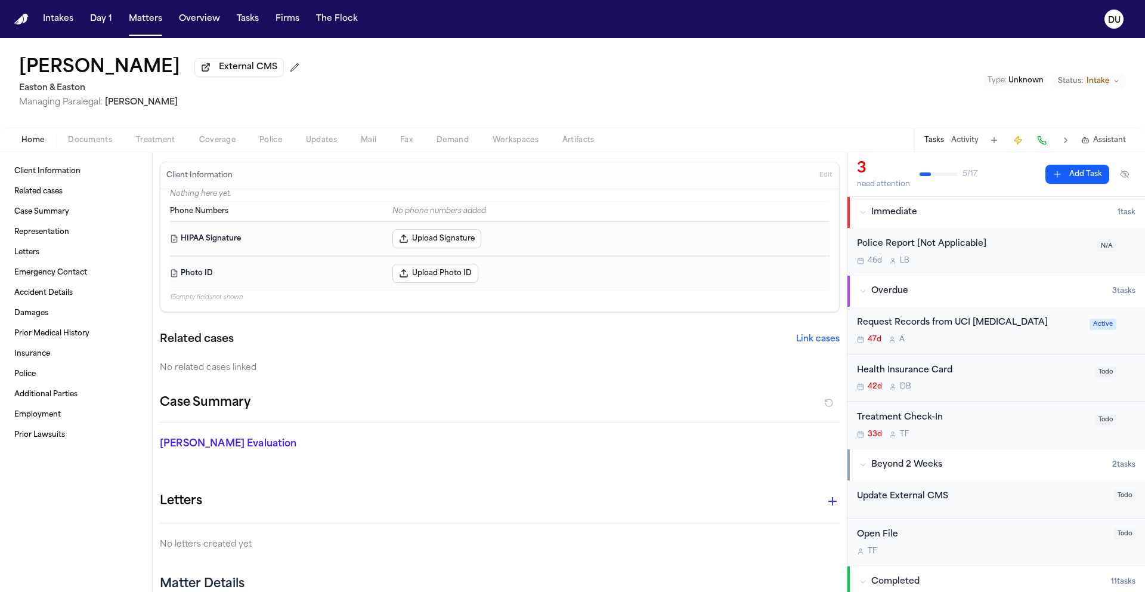
click at [1002, 330] on div "Request Records from UCI Trauma Center" at bounding box center [969, 323] width 225 height 14
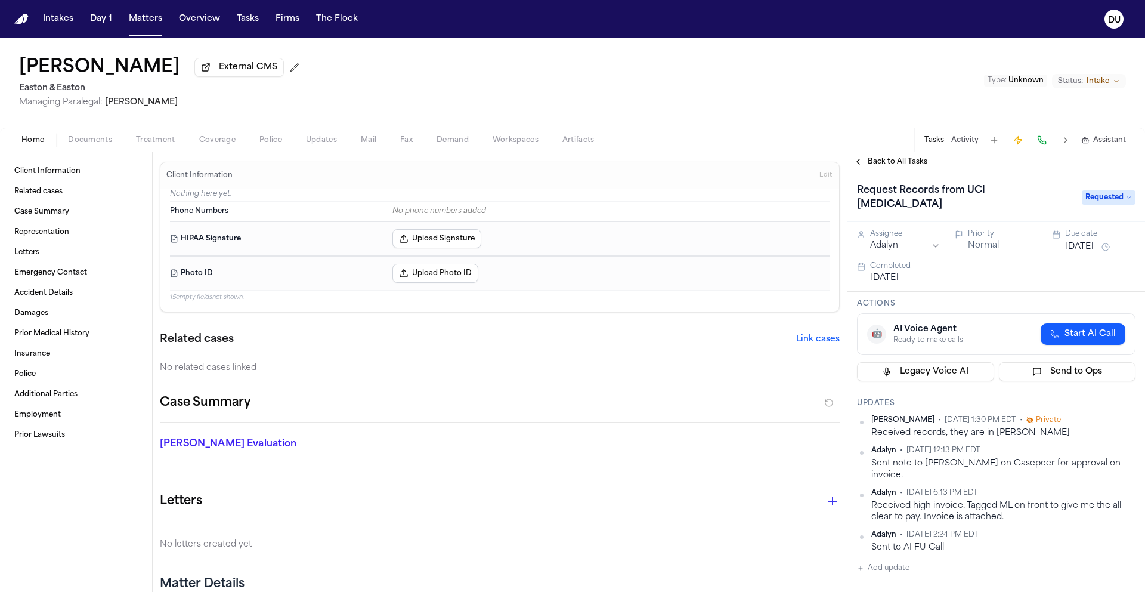
click at [1108, 194] on span "Requested" at bounding box center [1109, 197] width 54 height 14
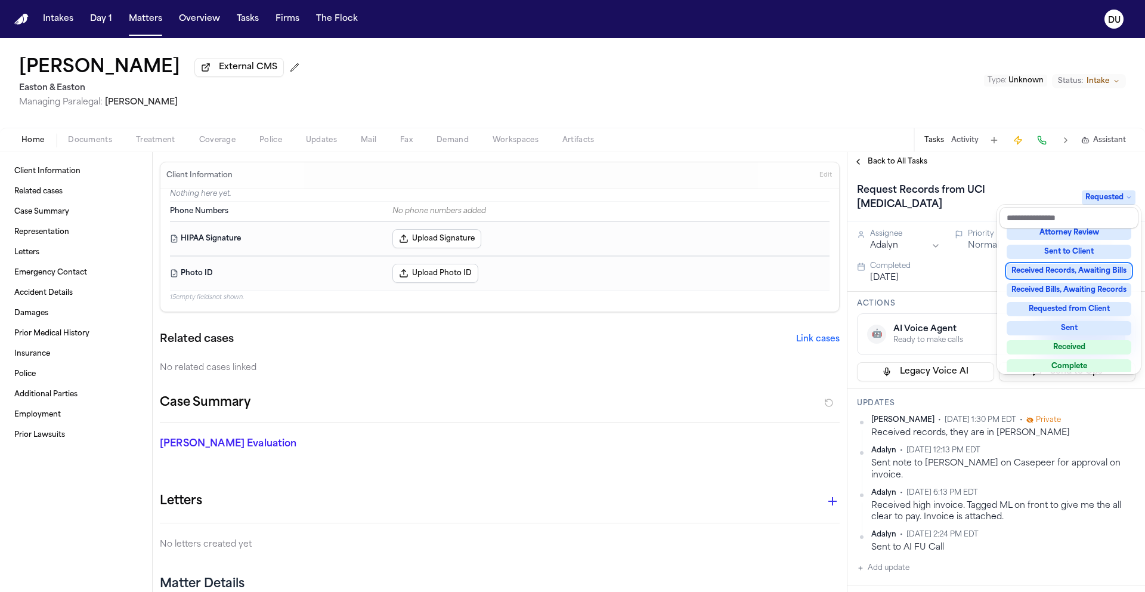
scroll to position [157, 0]
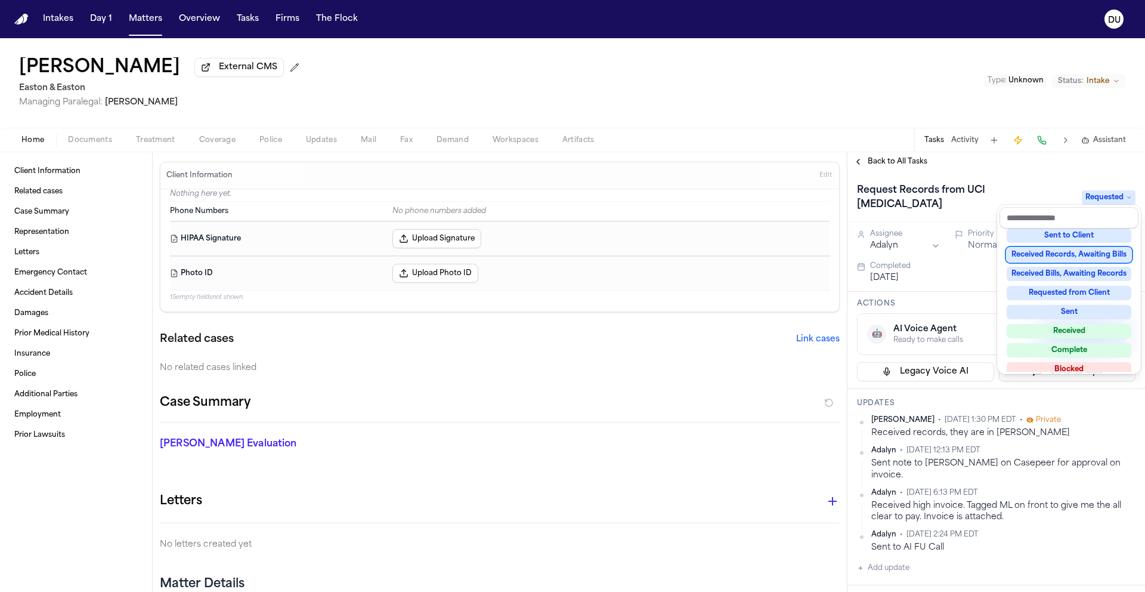
click at [1077, 252] on div "Received Records, Awaiting Bills" at bounding box center [1069, 255] width 125 height 14
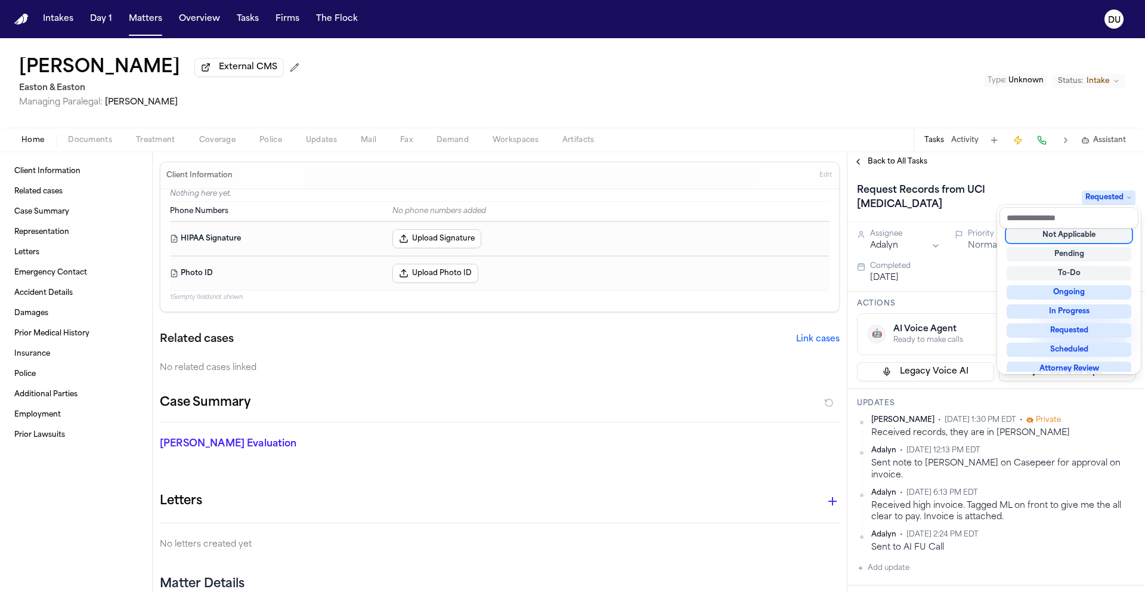
scroll to position [5, 0]
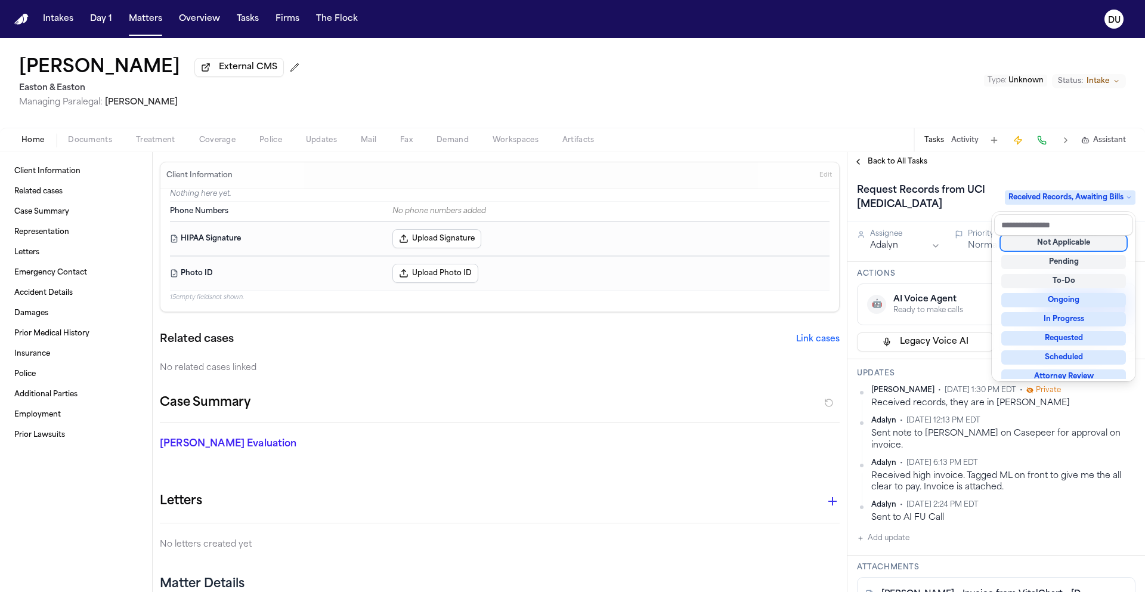
click at [891, 163] on div "Back to All Tasks Request Records from UCI Trauma Center Received Records, Awai…" at bounding box center [997, 372] width 298 height 440
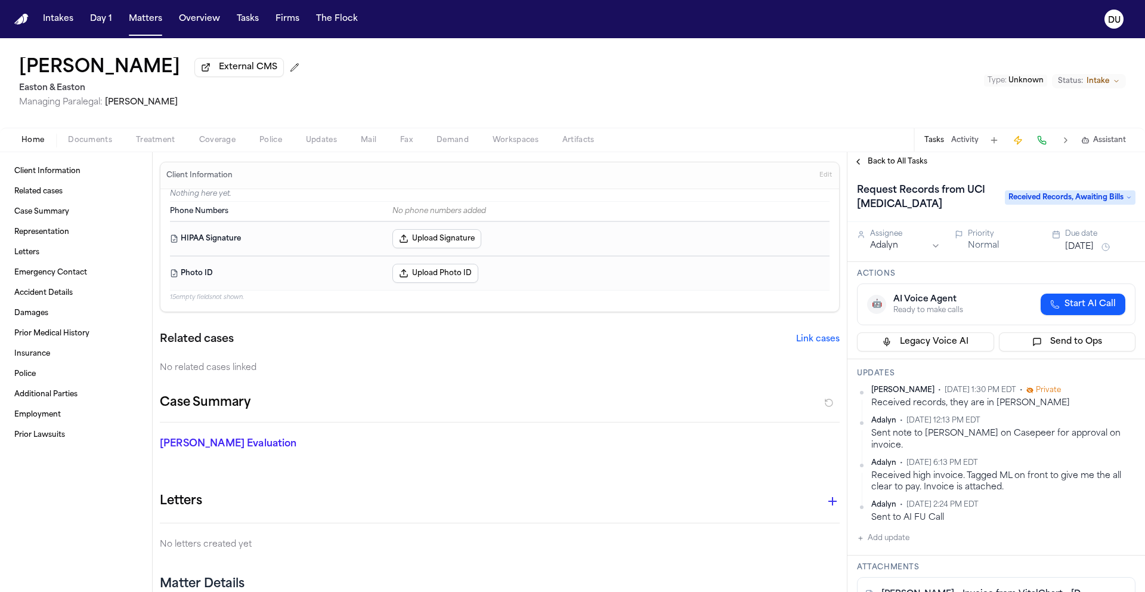
click at [894, 166] on span "Back to All Tasks" at bounding box center [898, 162] width 60 height 10
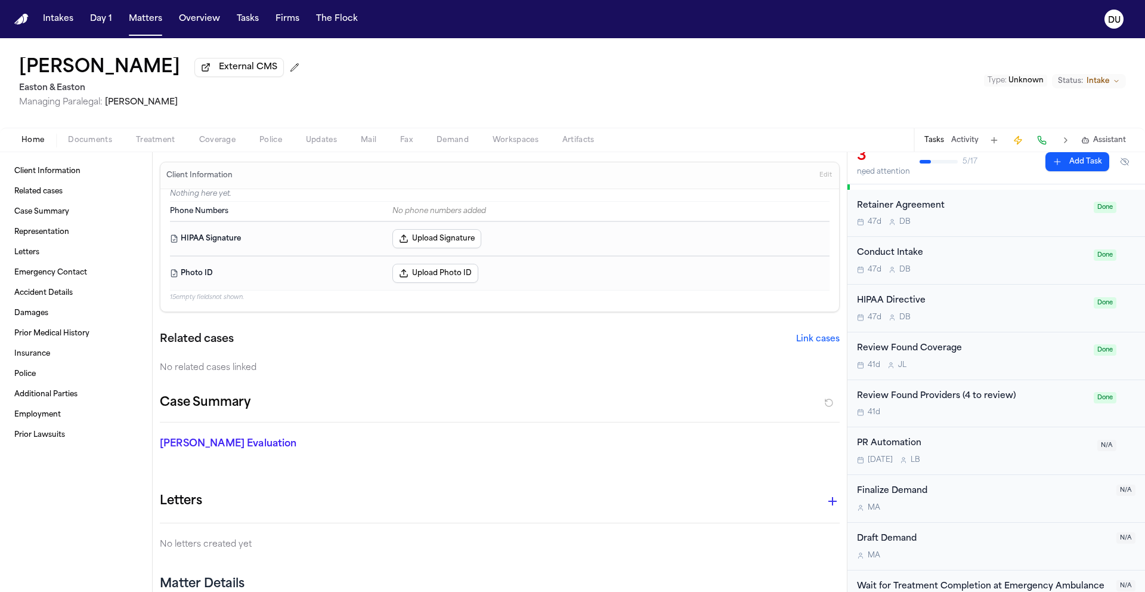
scroll to position [329, 0]
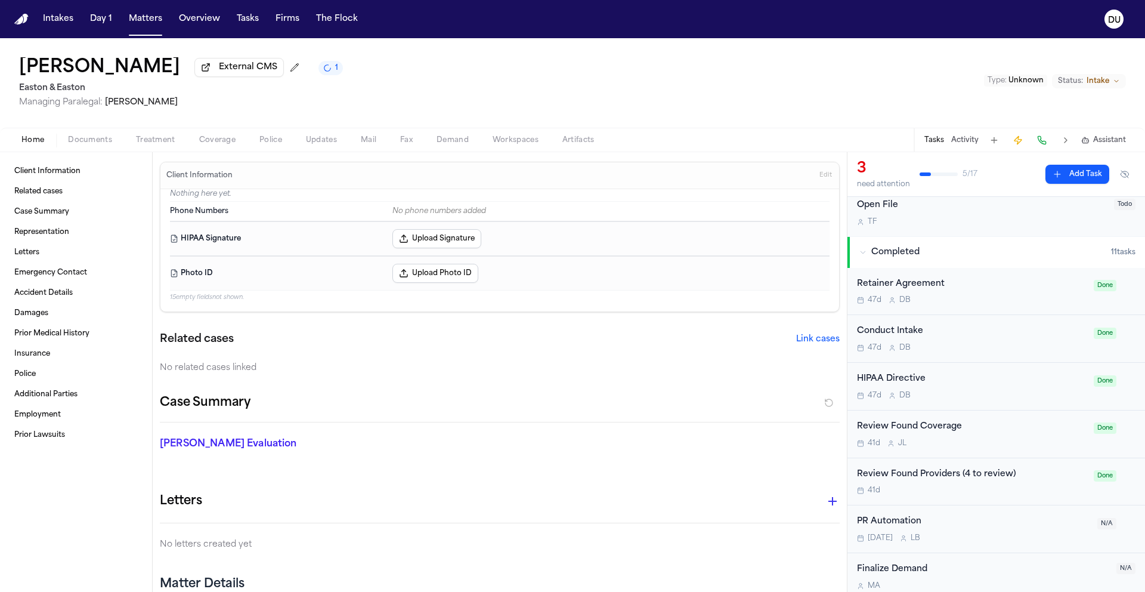
click at [23, 20] on img "Home" at bounding box center [21, 19] width 14 height 11
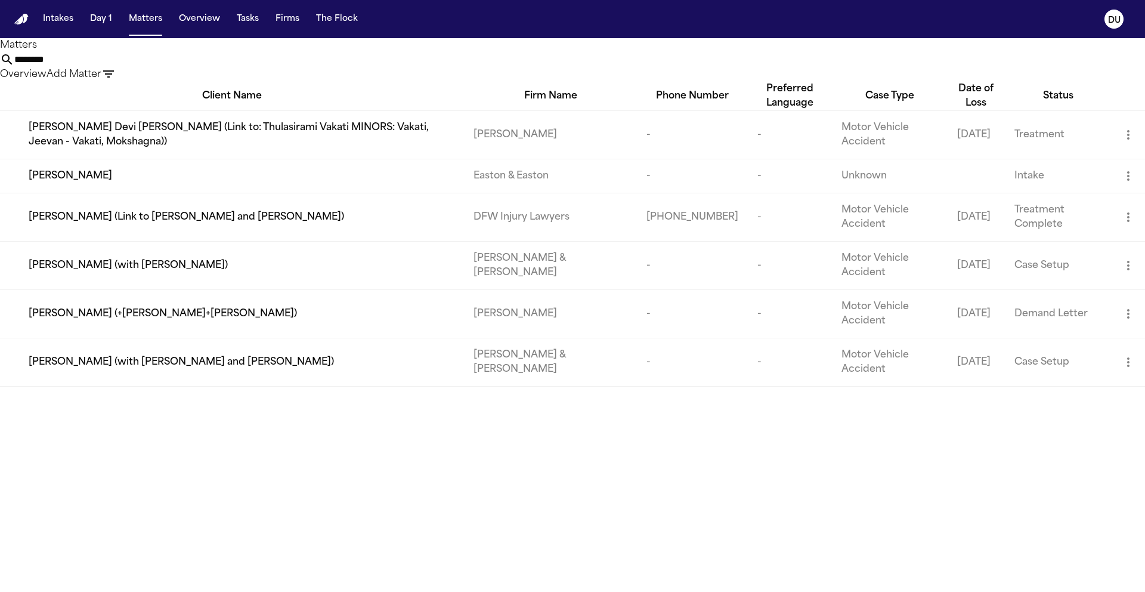
drag, startPoint x: 743, startPoint y: 71, endPoint x: 617, endPoint y: 72, distance: 125.3
click at [619, 67] on div "********" at bounding box center [572, 59] width 1145 height 14
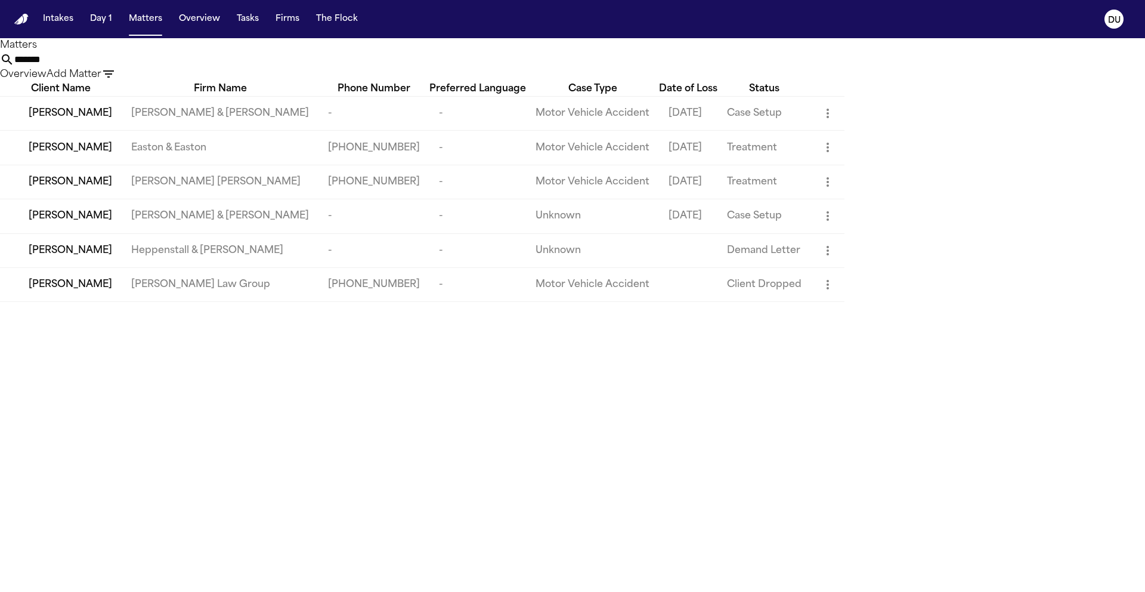
type input "*******"
click at [112, 155] on div "Timothy Ters" at bounding box center [71, 148] width 84 height 14
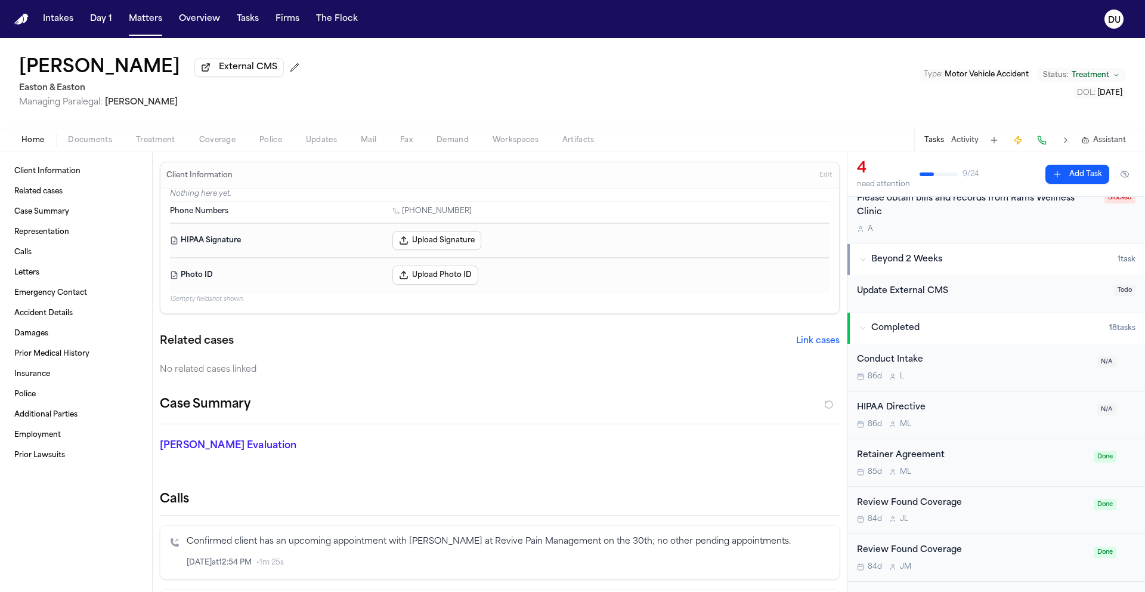
scroll to position [137, 0]
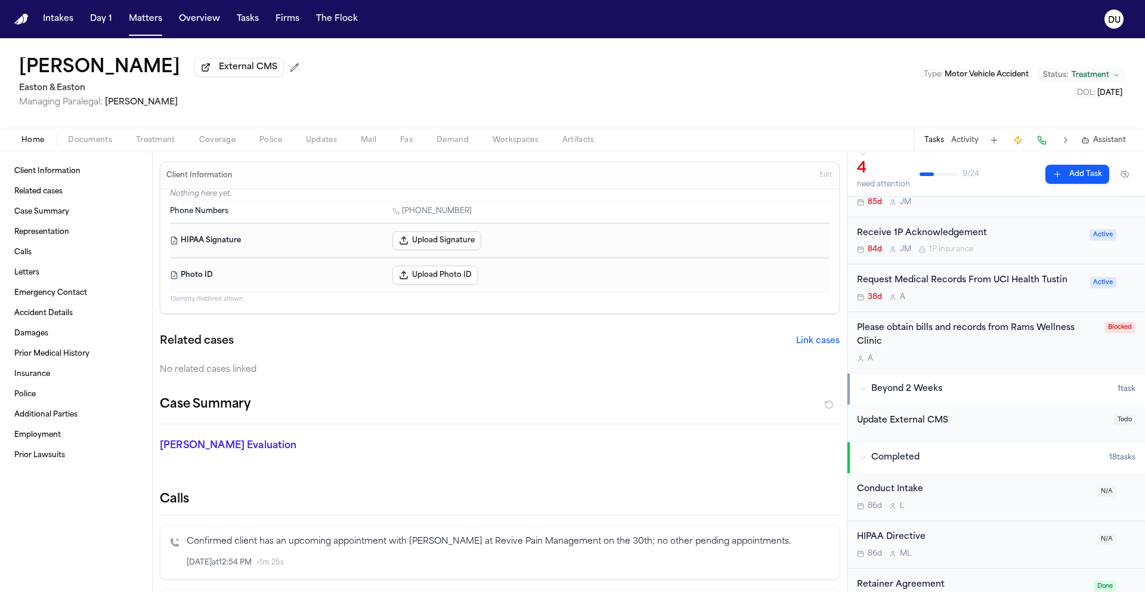
click at [999, 280] on div "Request Medical Records From UCI Health Tustin" at bounding box center [969, 281] width 225 height 14
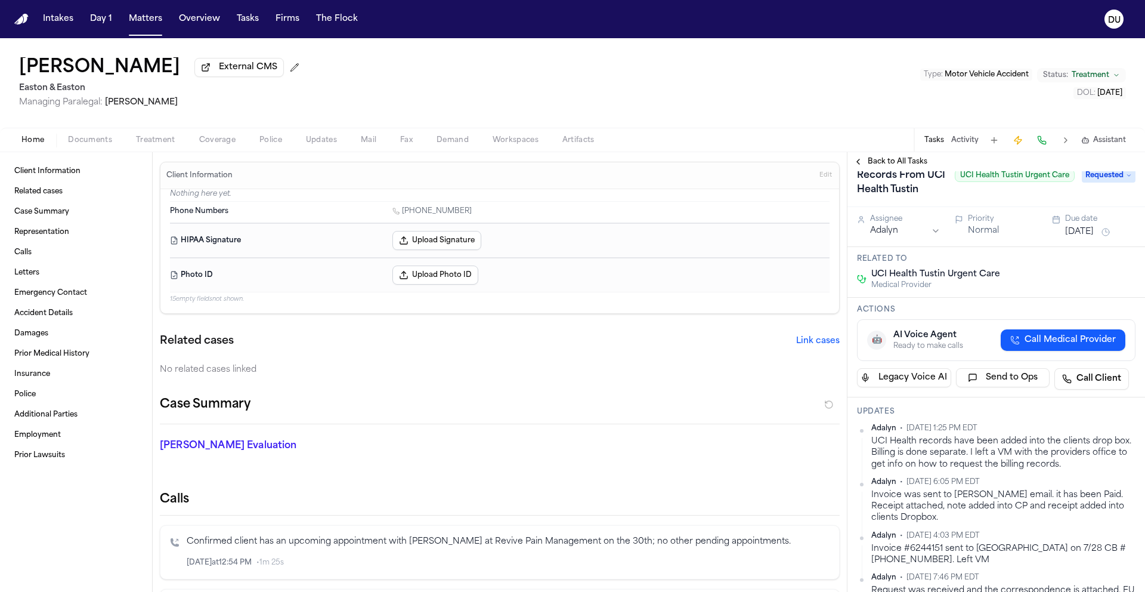
scroll to position [52, 0]
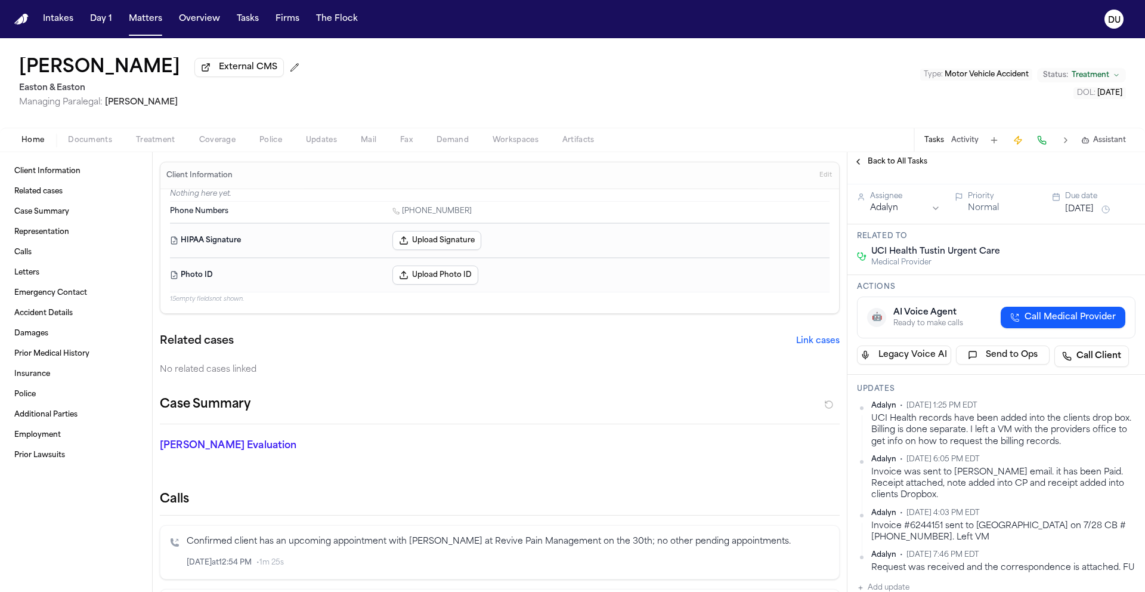
click at [891, 166] on span "Back to All Tasks" at bounding box center [898, 162] width 60 height 10
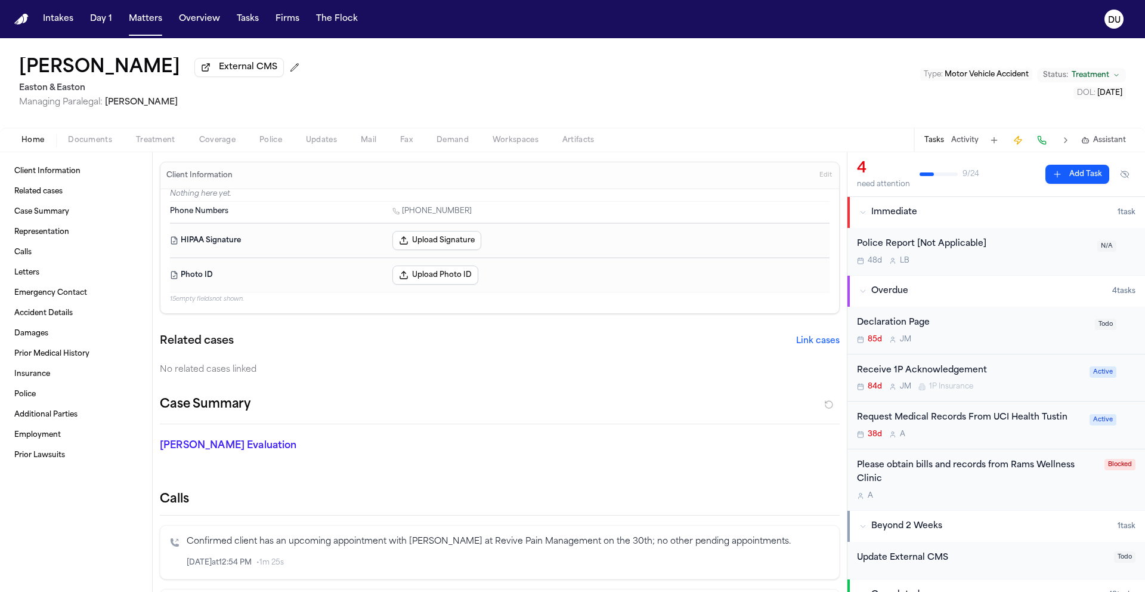
click at [15, 24] on img "Home" at bounding box center [21, 19] width 14 height 11
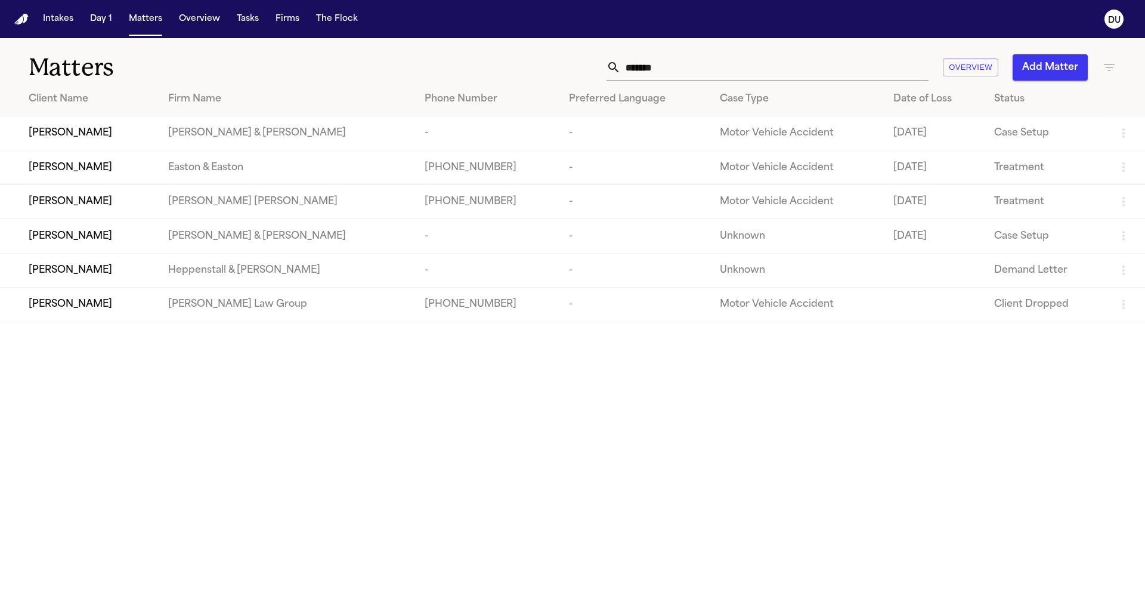
click at [232, 19] on button "Tasks" at bounding box center [248, 18] width 32 height 21
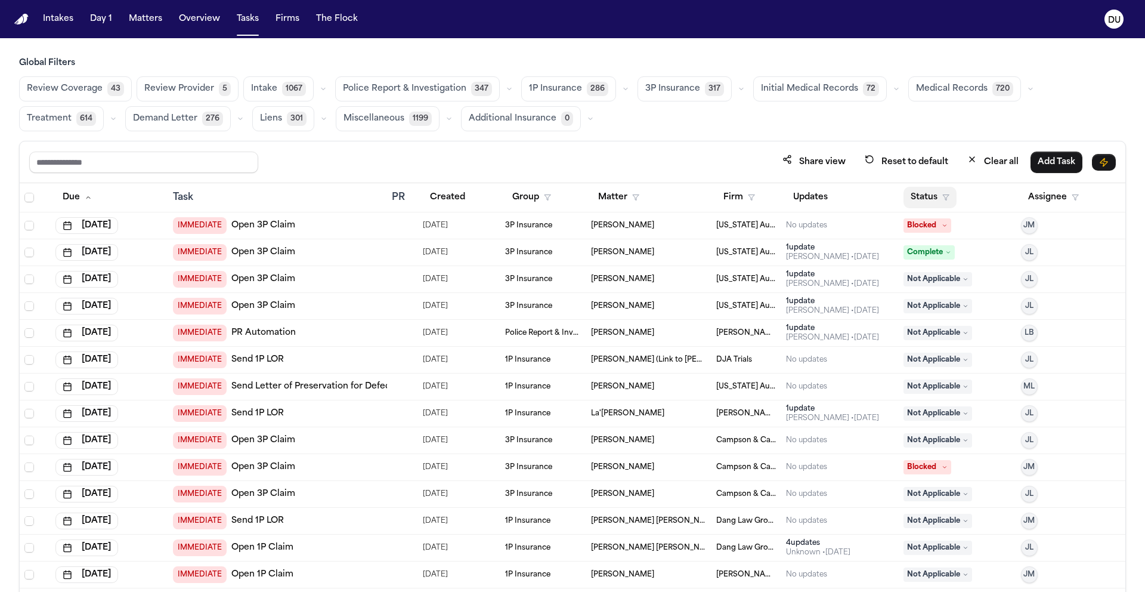
click at [922, 202] on button "Status" at bounding box center [930, 197] width 53 height 21
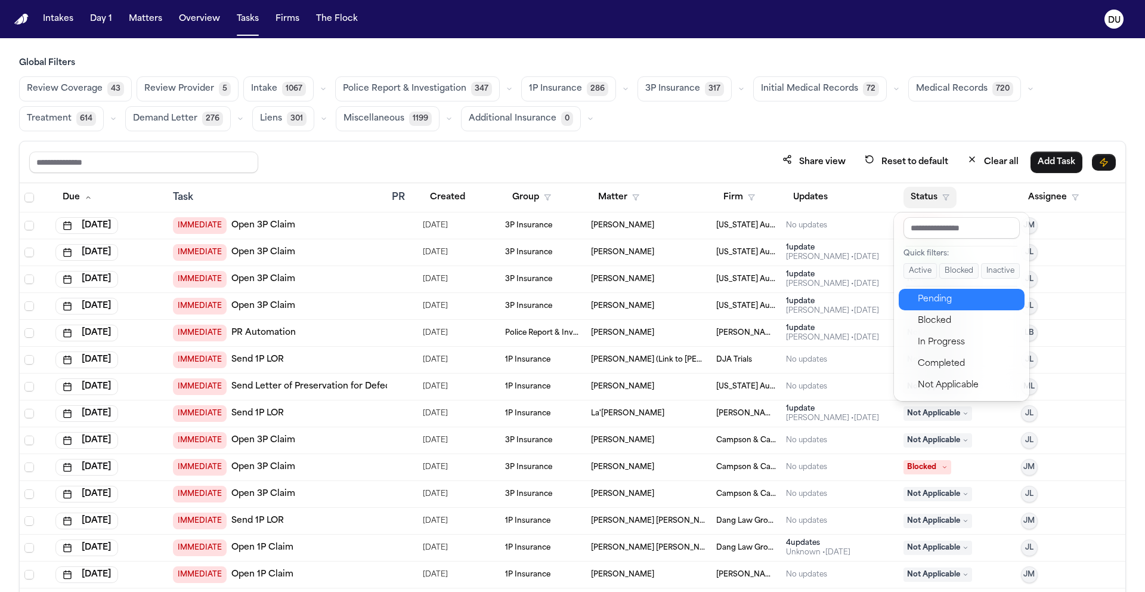
click at [931, 296] on div "Pending" at bounding box center [968, 299] width 100 height 14
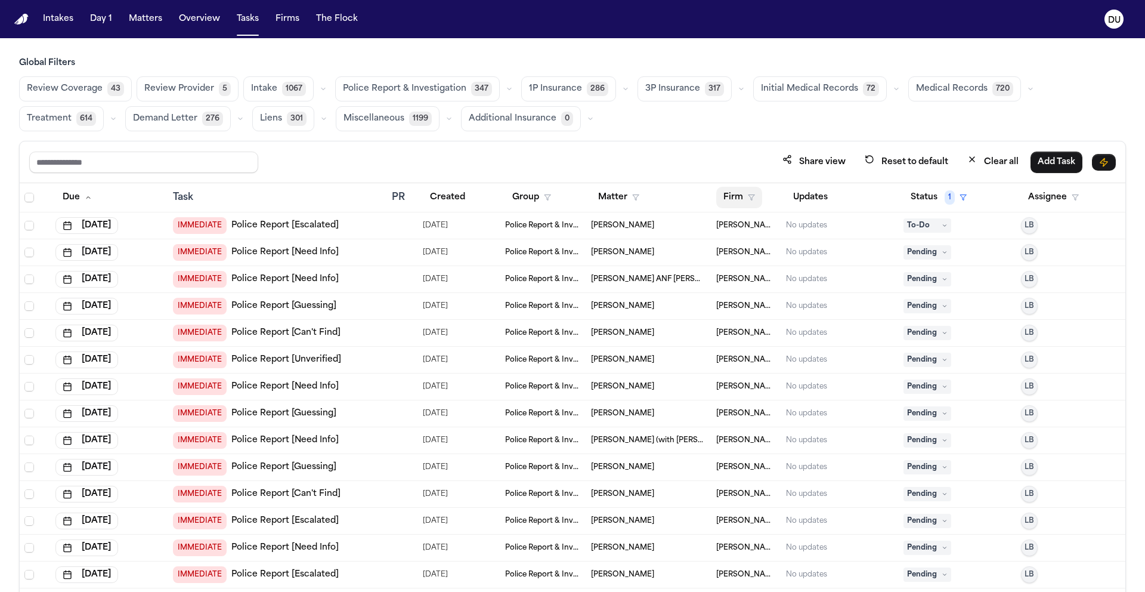
click at [729, 200] on button "Firm" at bounding box center [739, 197] width 46 height 21
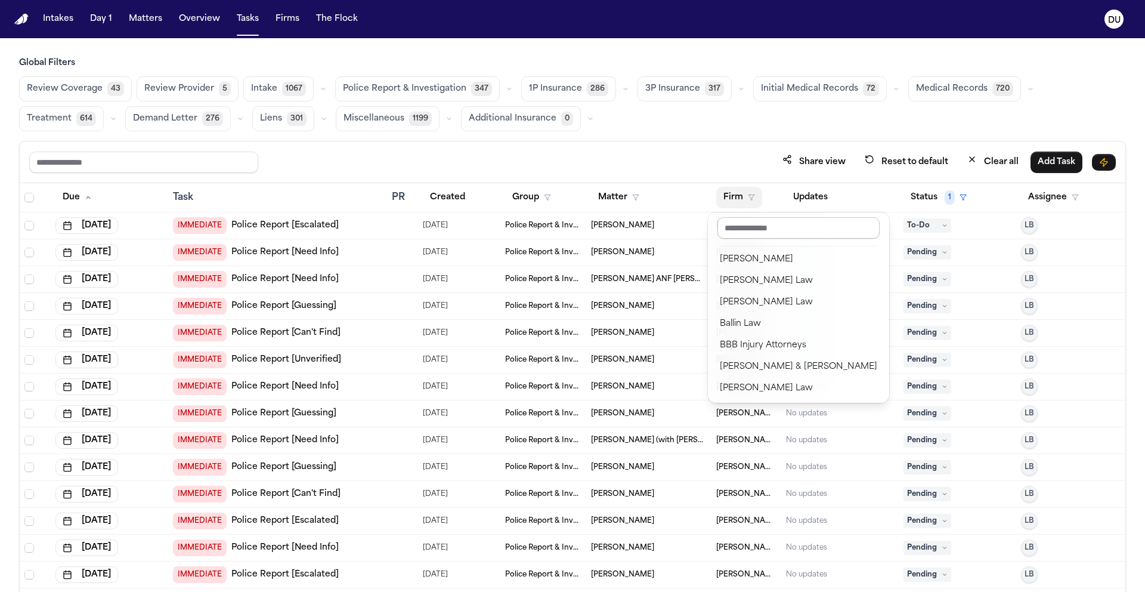
click at [769, 226] on input "text" at bounding box center [799, 227] width 162 height 21
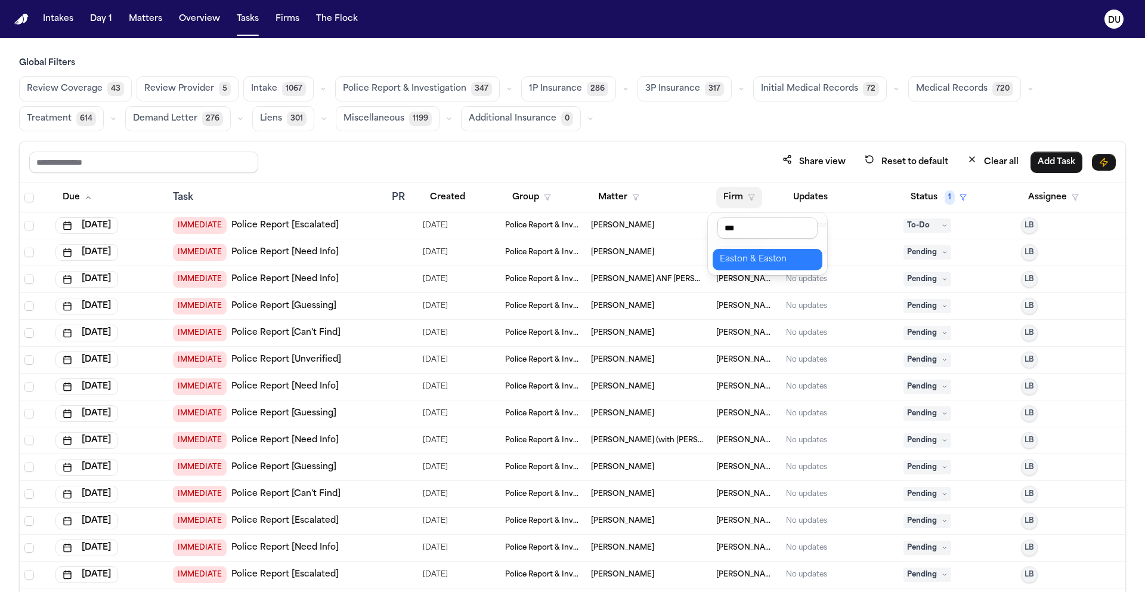
type input "***"
click at [765, 258] on div "Easton & Easton" at bounding box center [767, 259] width 95 height 14
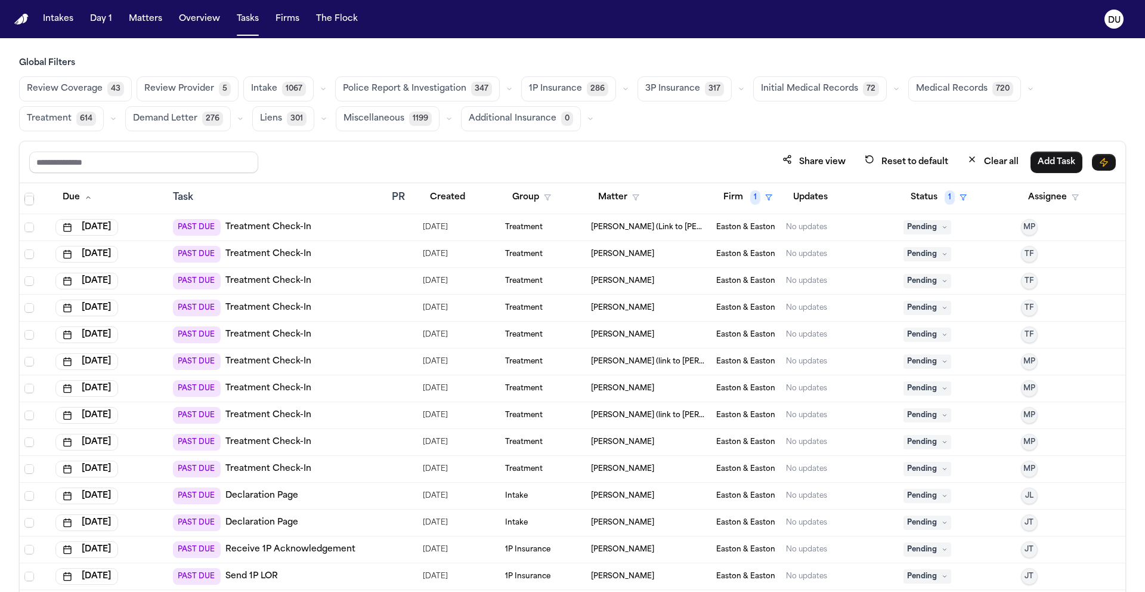
scroll to position [577, 0]
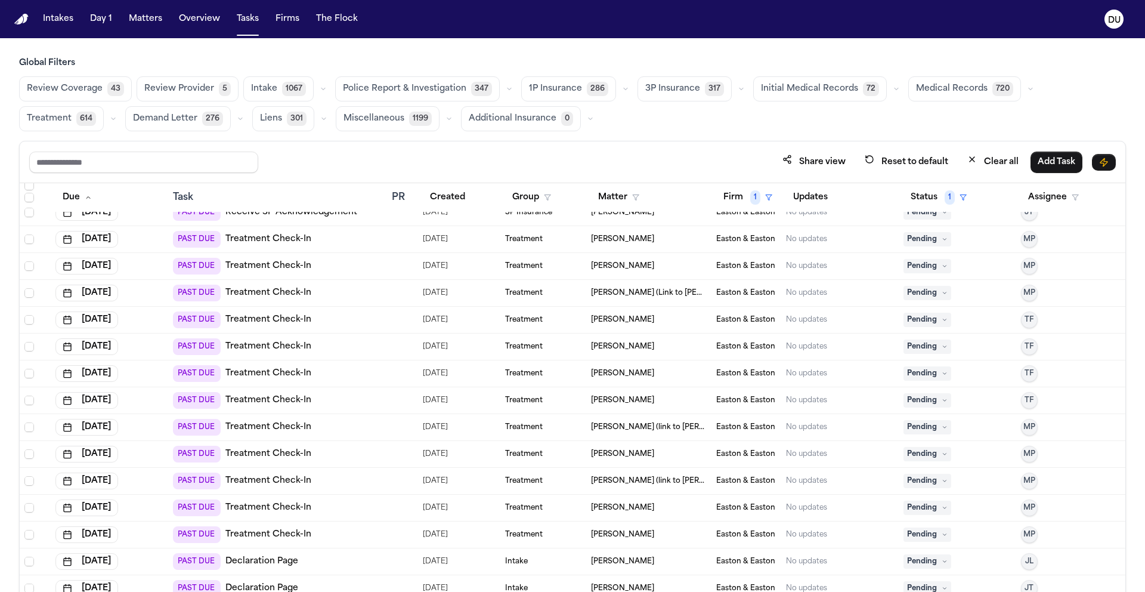
click at [942, 93] on span "Medical Records" at bounding box center [952, 89] width 72 height 12
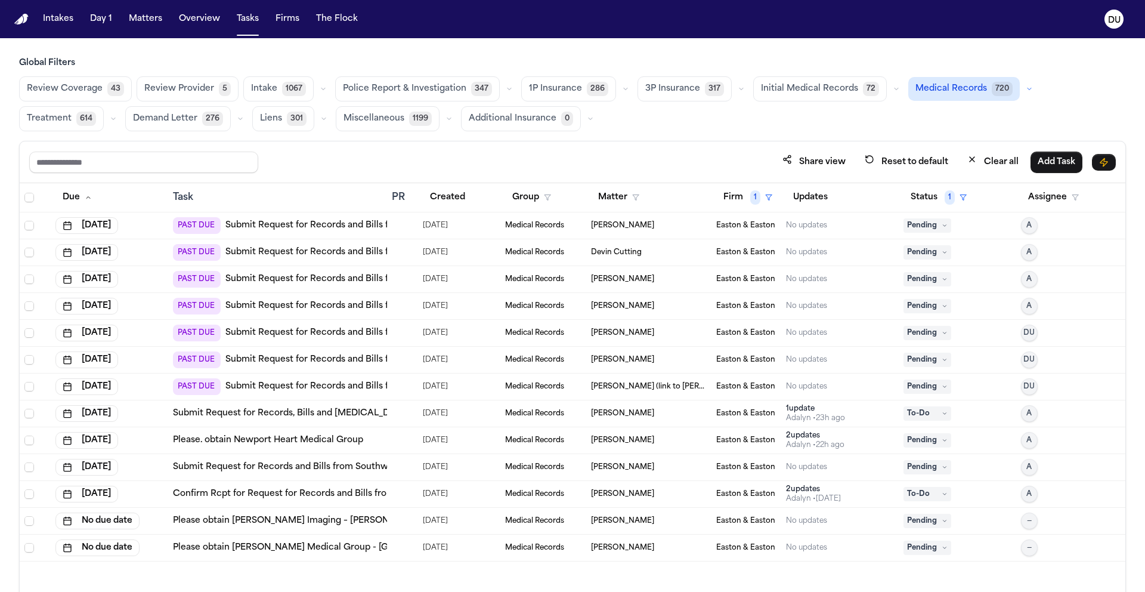
click at [369, 333] on link "Submit Request for Records and Bills from Fountain Valley Fire Department" at bounding box center [385, 333] width 321 height 12
click at [319, 363] on link "Submit Request for Records and Bills from [PERSON_NAME][GEOGRAPHIC_DATA]" at bounding box center [399, 360] width 349 height 12
click at [26, 18] on img "Home" at bounding box center [21, 19] width 14 height 11
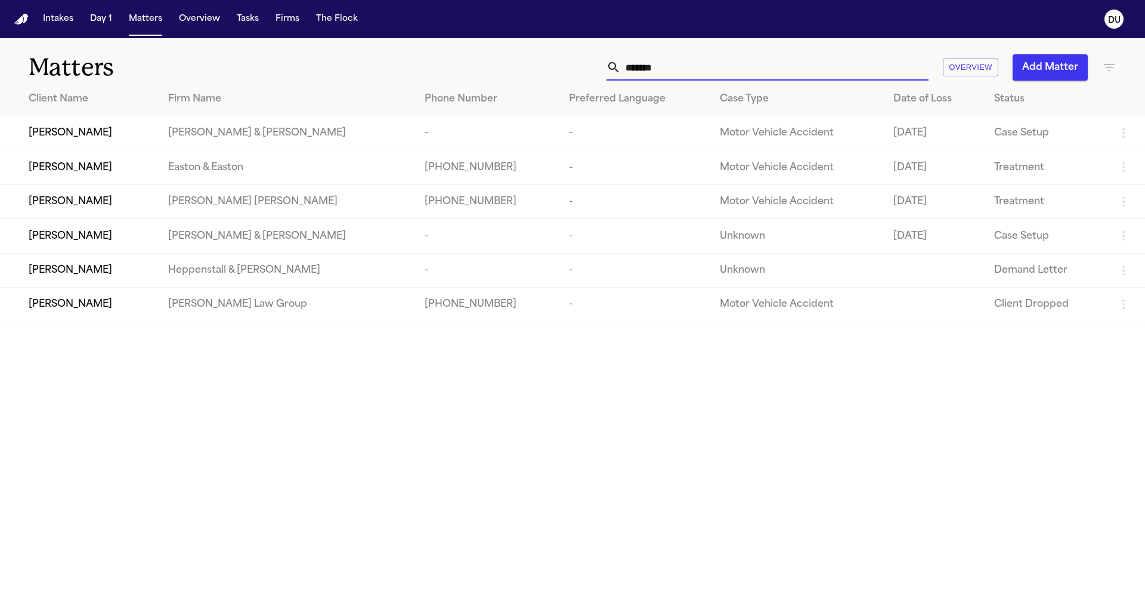
drag, startPoint x: 704, startPoint y: 72, endPoint x: 582, endPoint y: 70, distance: 121.7
click at [582, 70] on div "******* Overview Add Matter" at bounding box center [730, 67] width 771 height 26
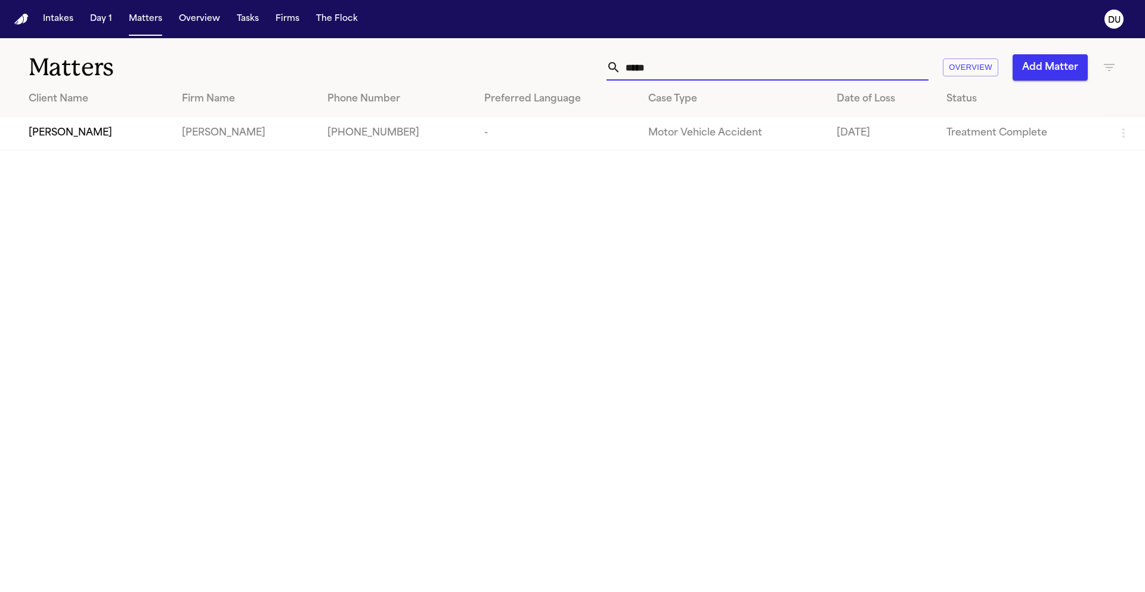
type input "*****"
click at [112, 128] on span "[PERSON_NAME]" at bounding box center [71, 133] width 84 height 14
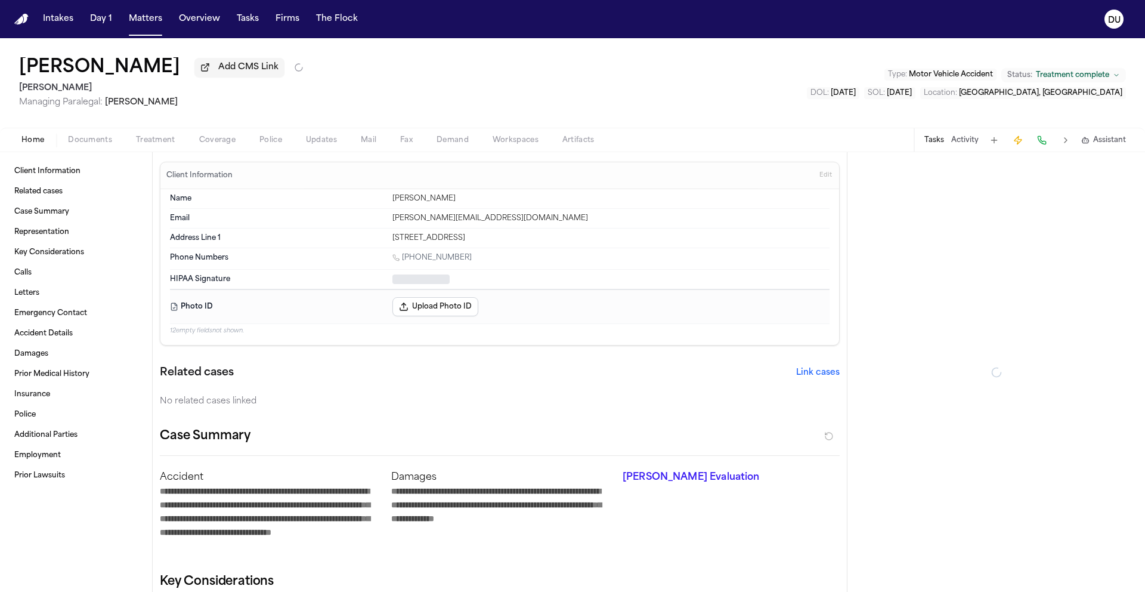
type textarea "*"
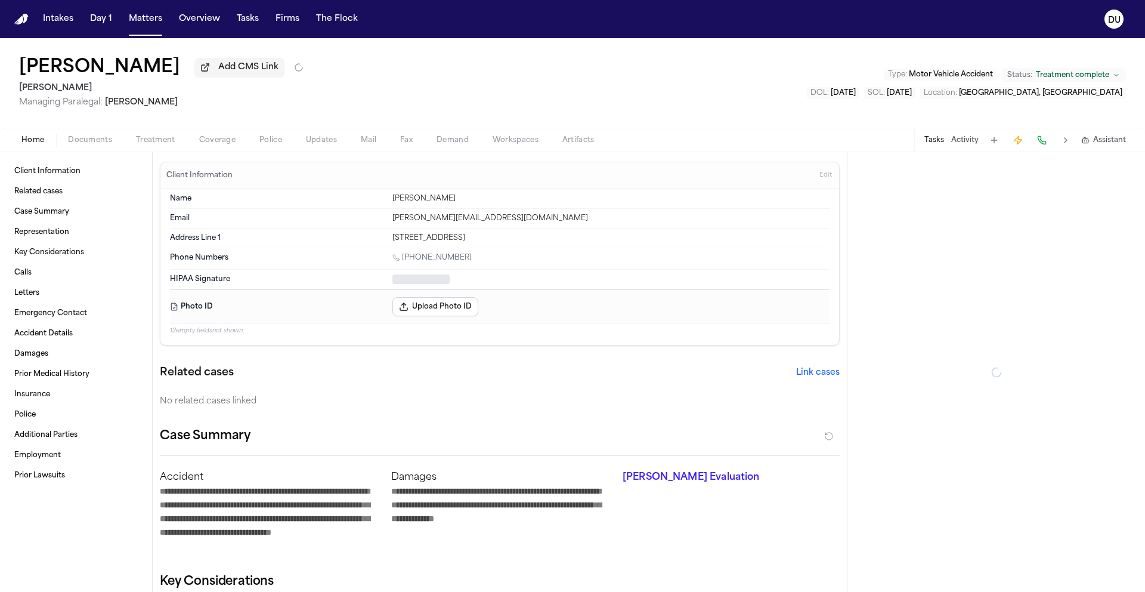
type textarea "*"
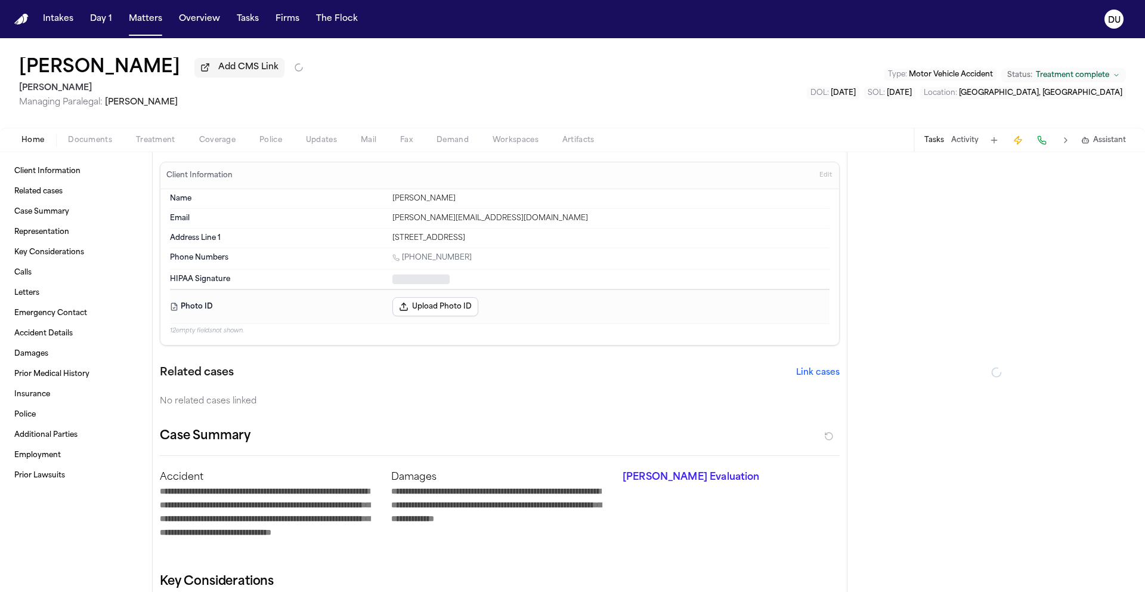
type textarea "*"
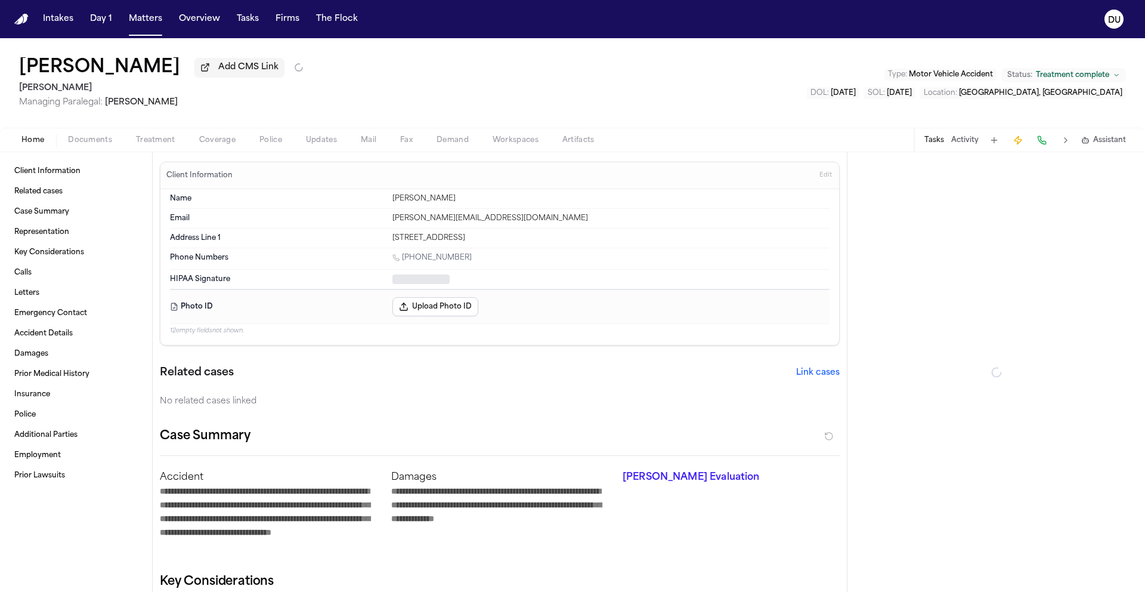
type textarea "*"
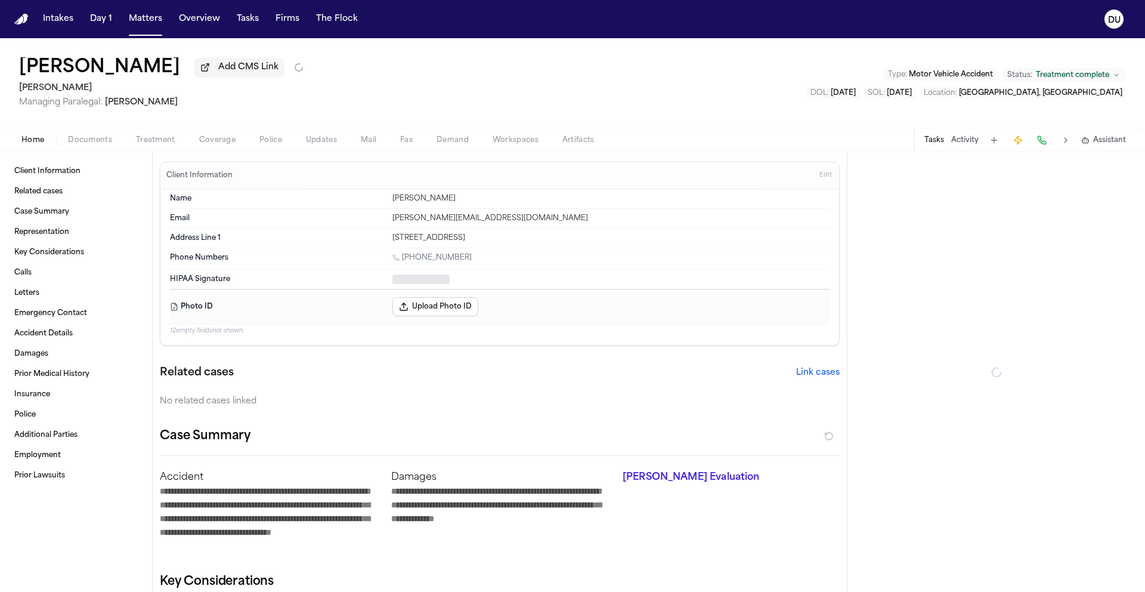
type textarea "*"
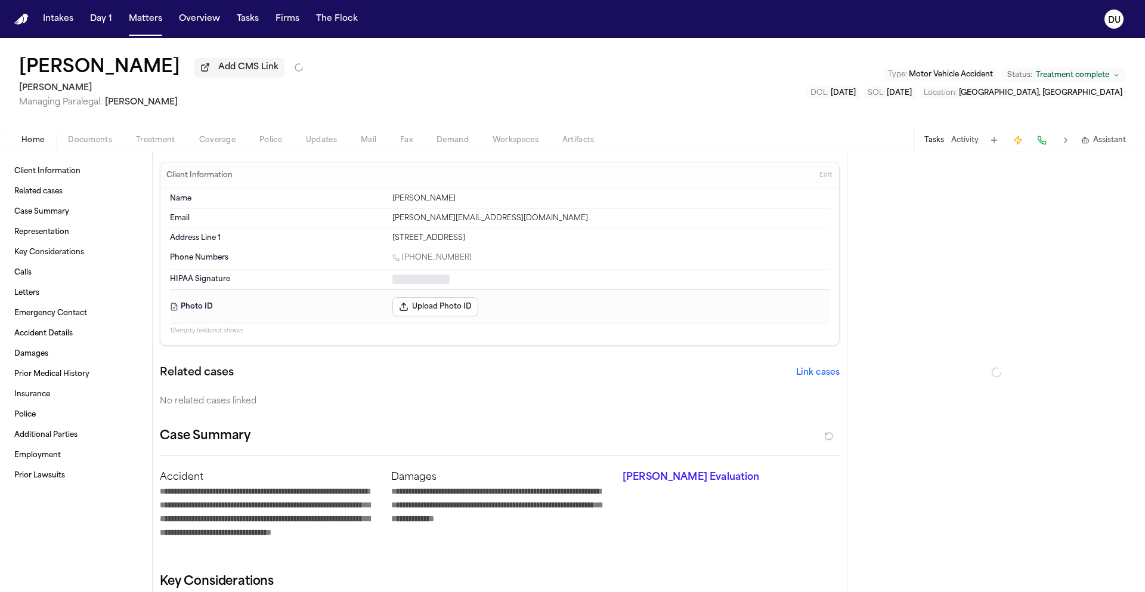
type textarea "*"
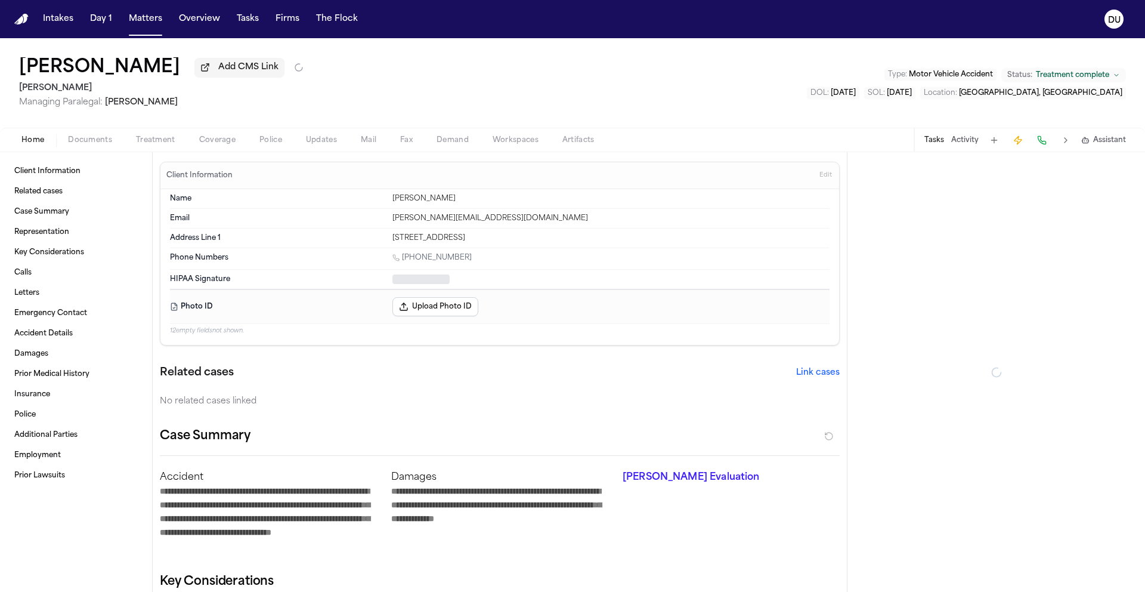
type textarea "*"
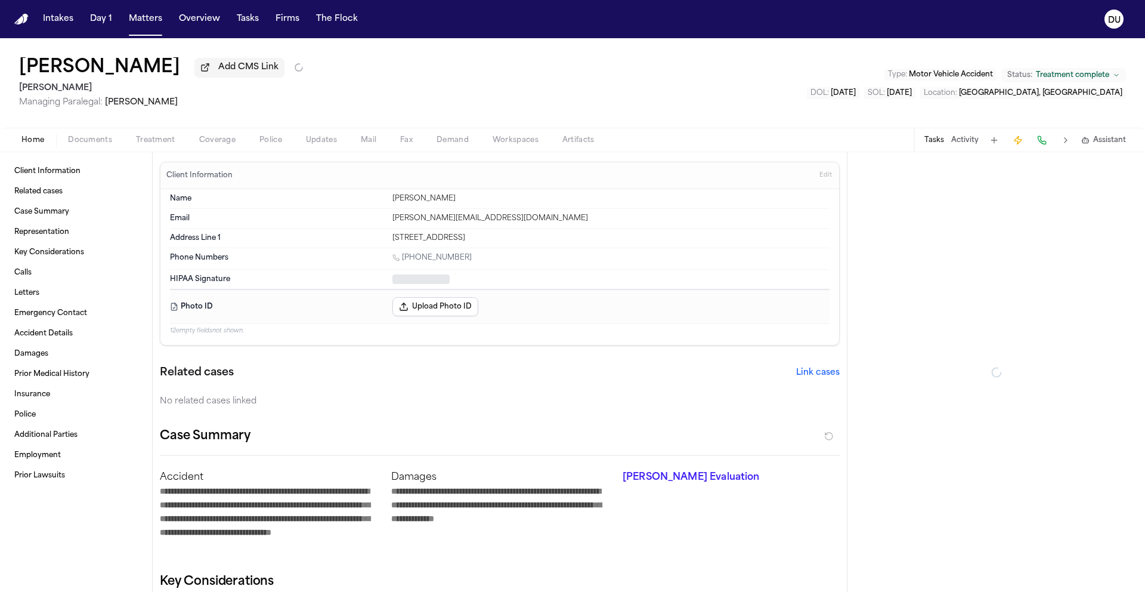
type textarea "*"
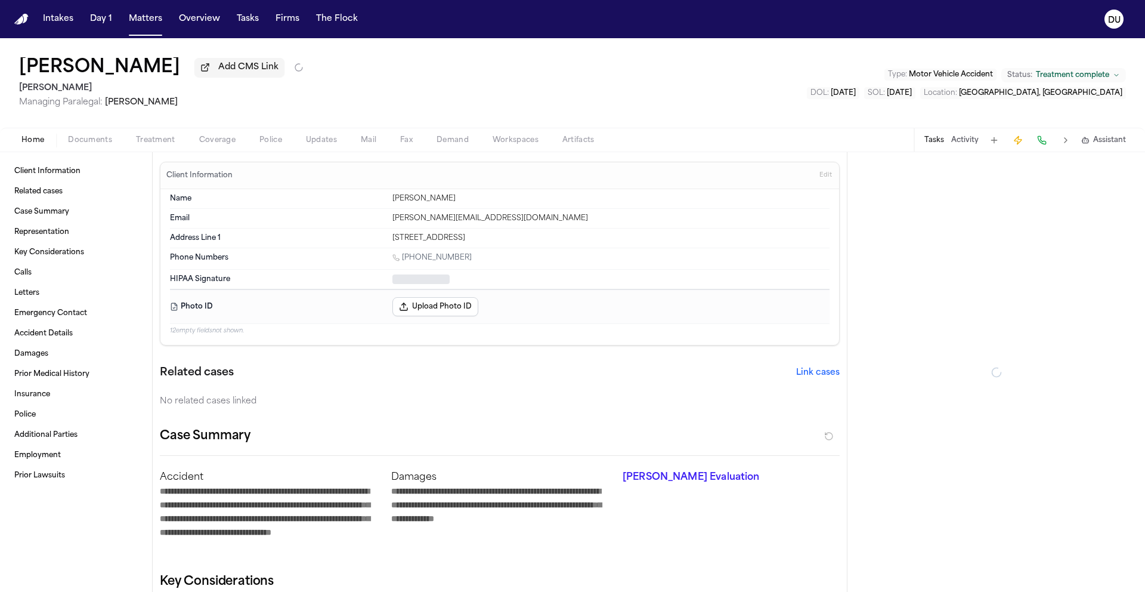
type textarea "*"
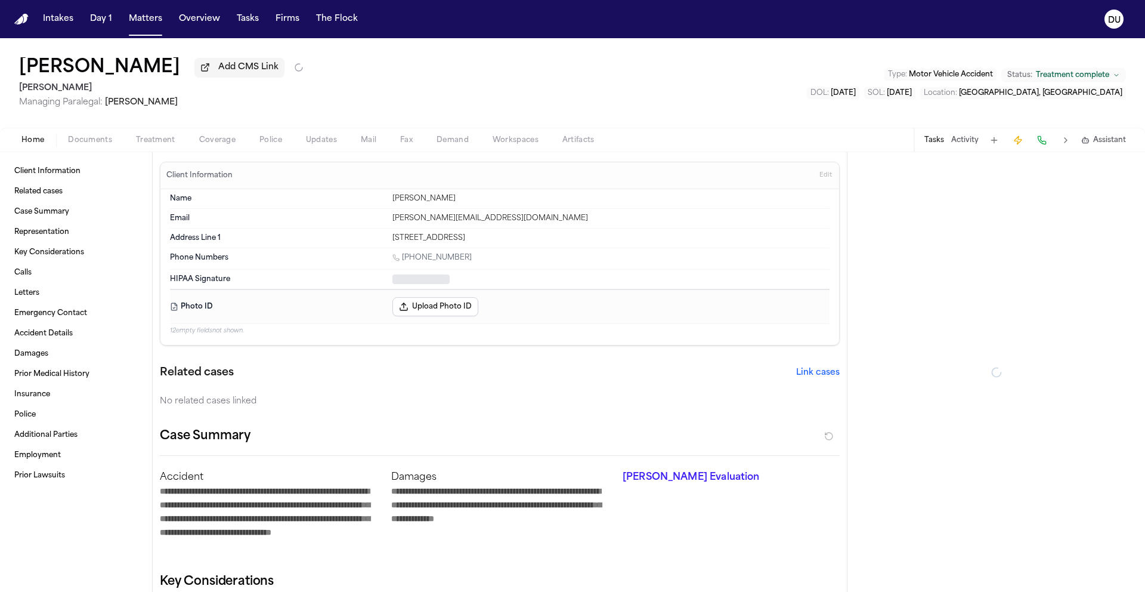
type textarea "*"
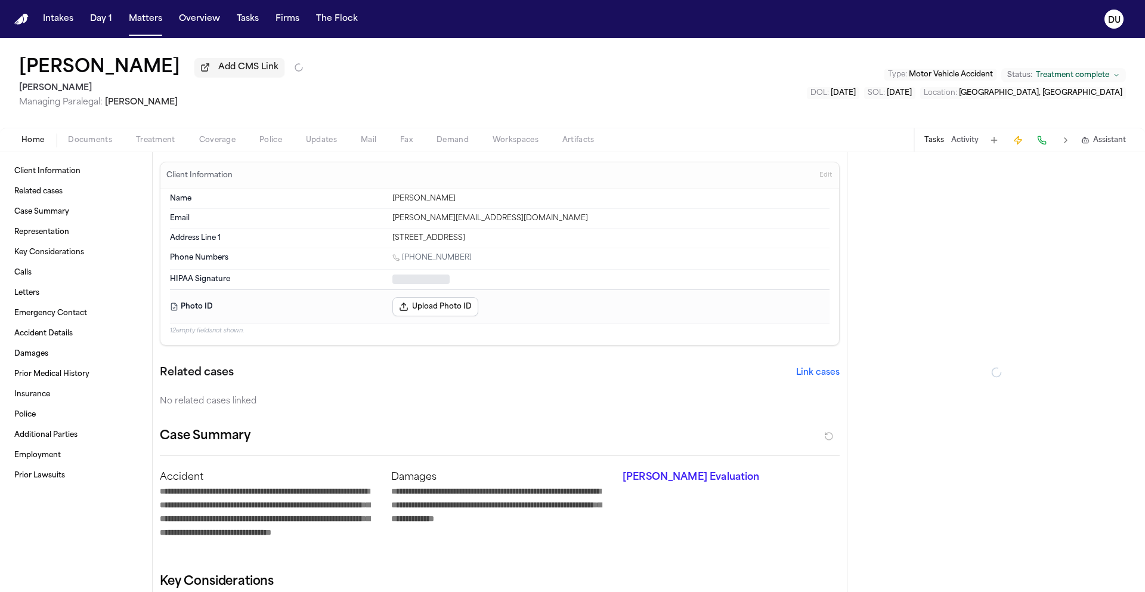
type textarea "*"
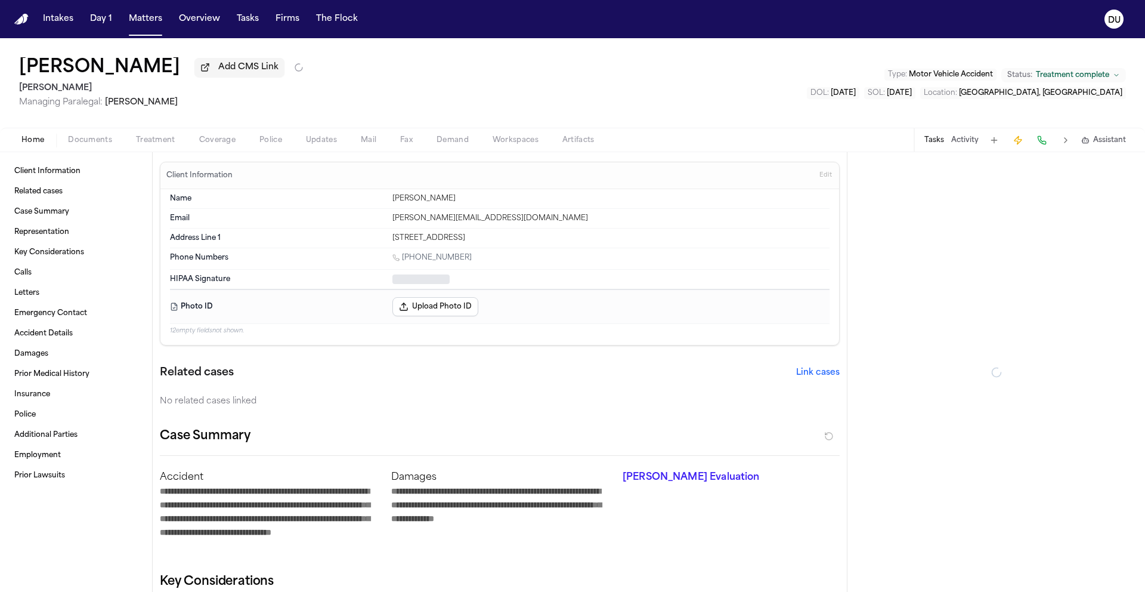
type textarea "*"
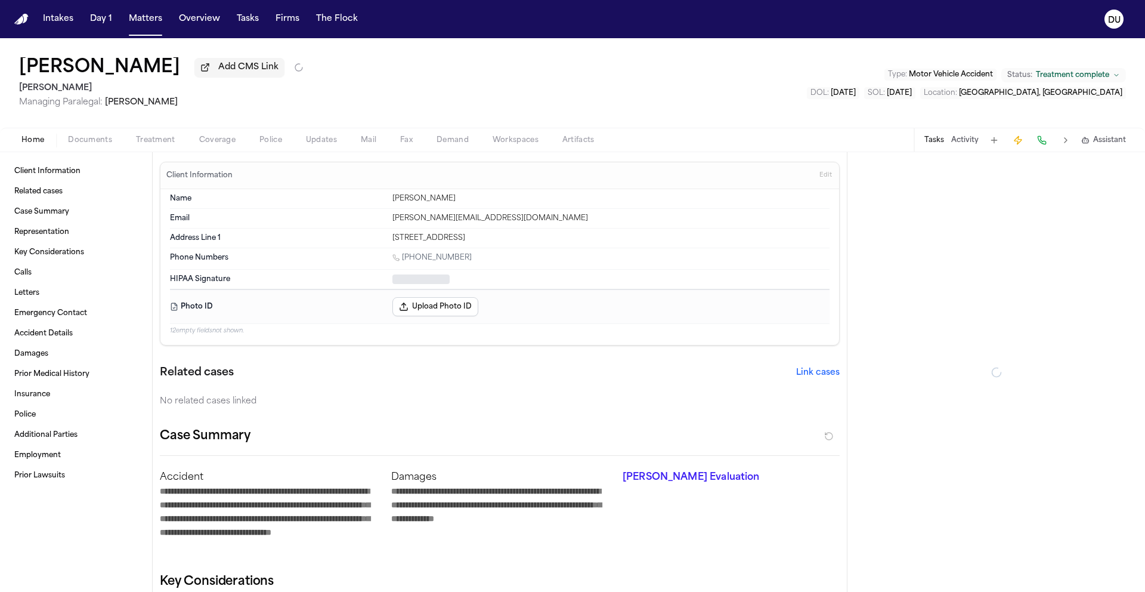
type textarea "*"
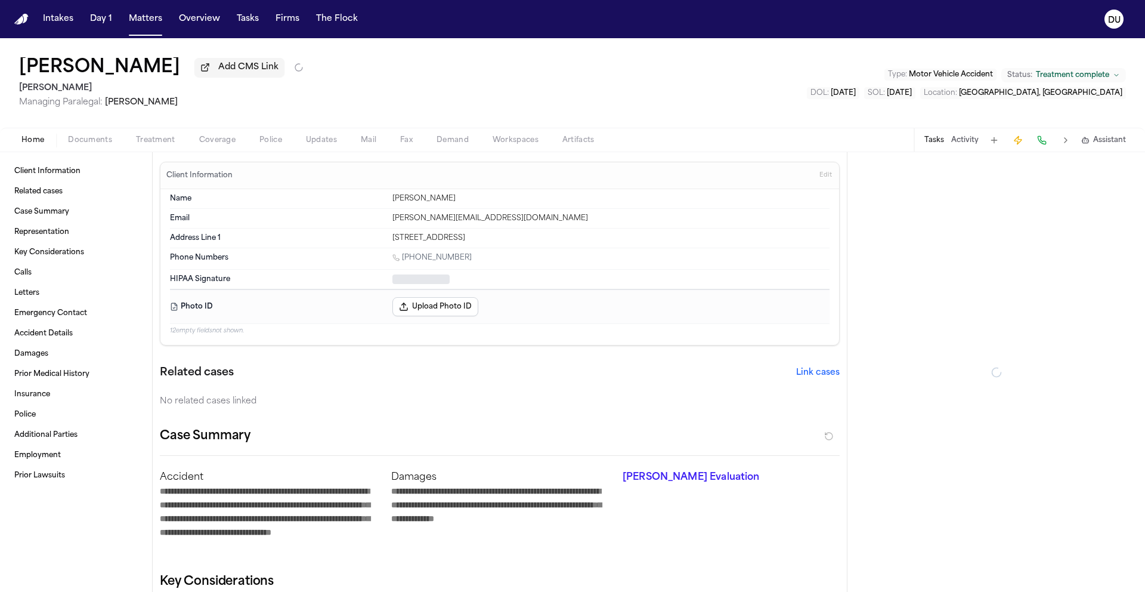
type textarea "*"
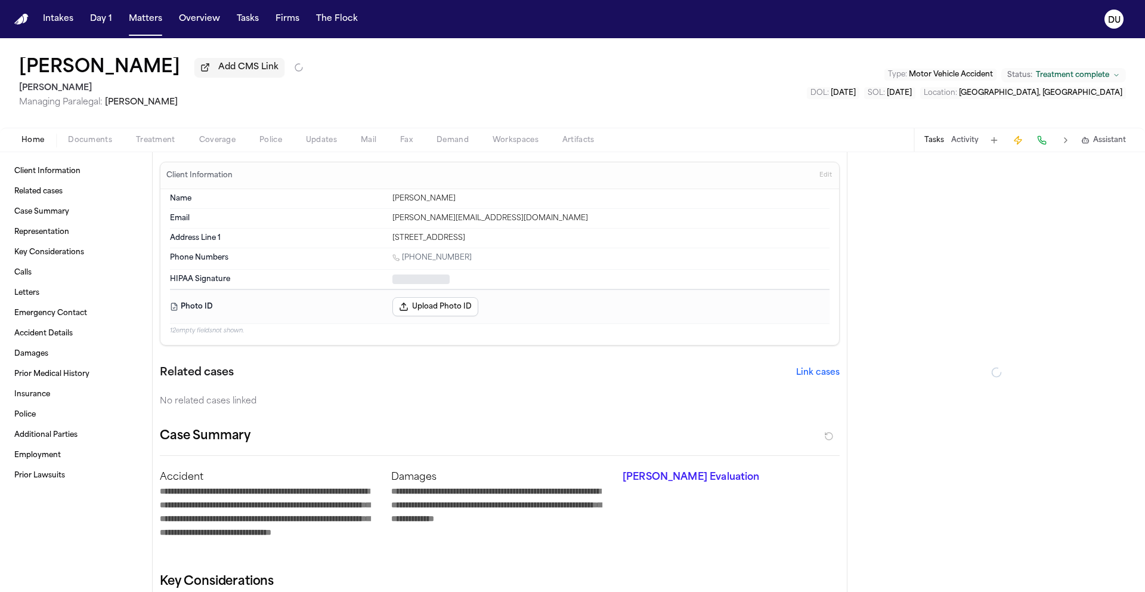
type textarea "*"
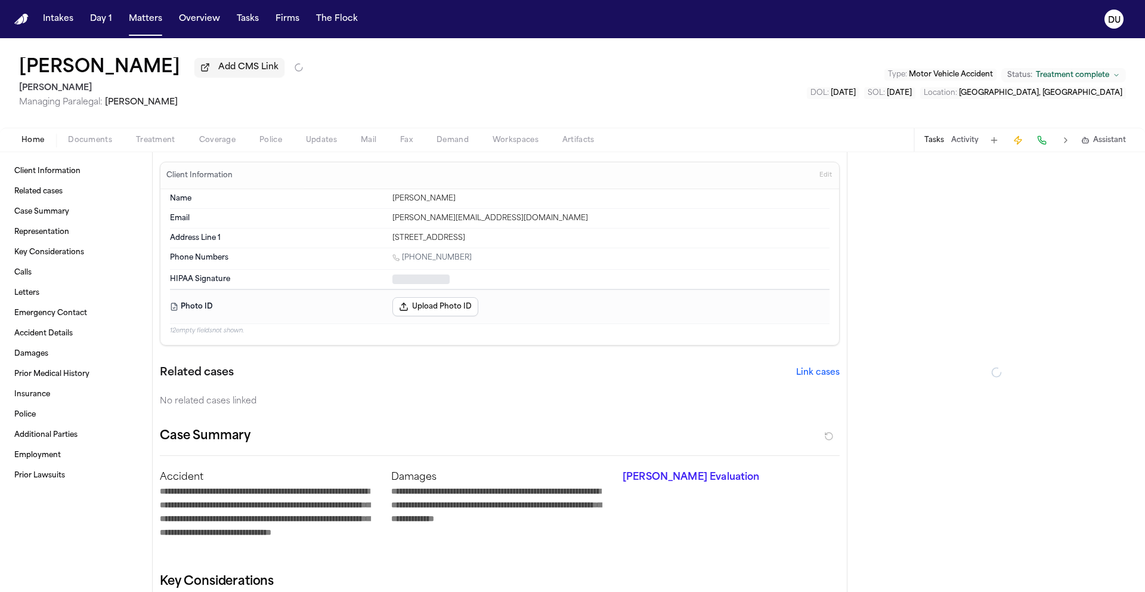
type textarea "*"
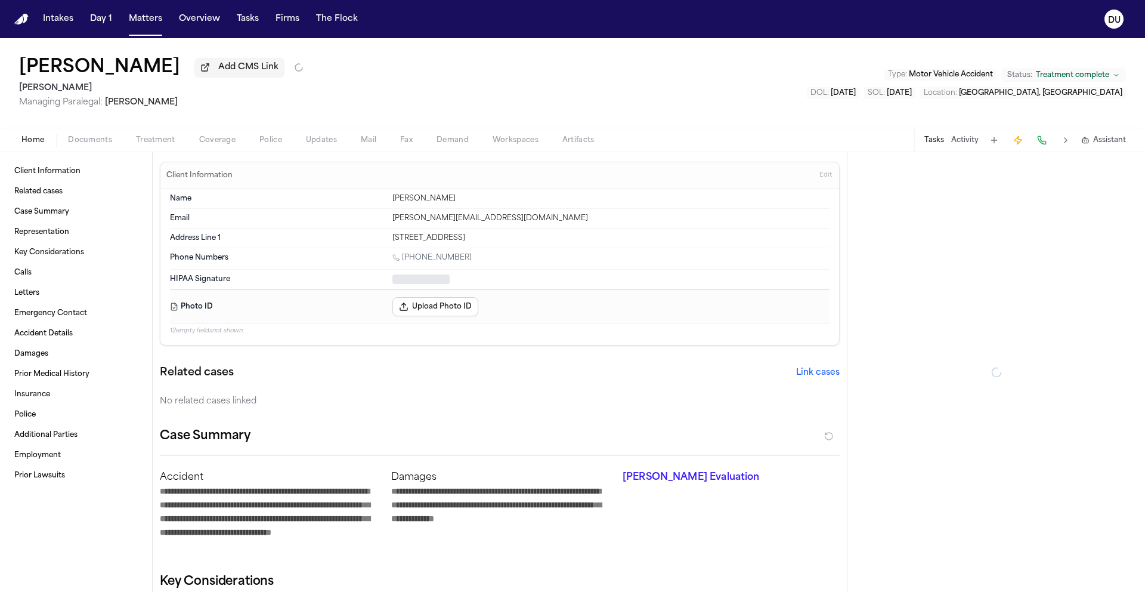
type textarea "*"
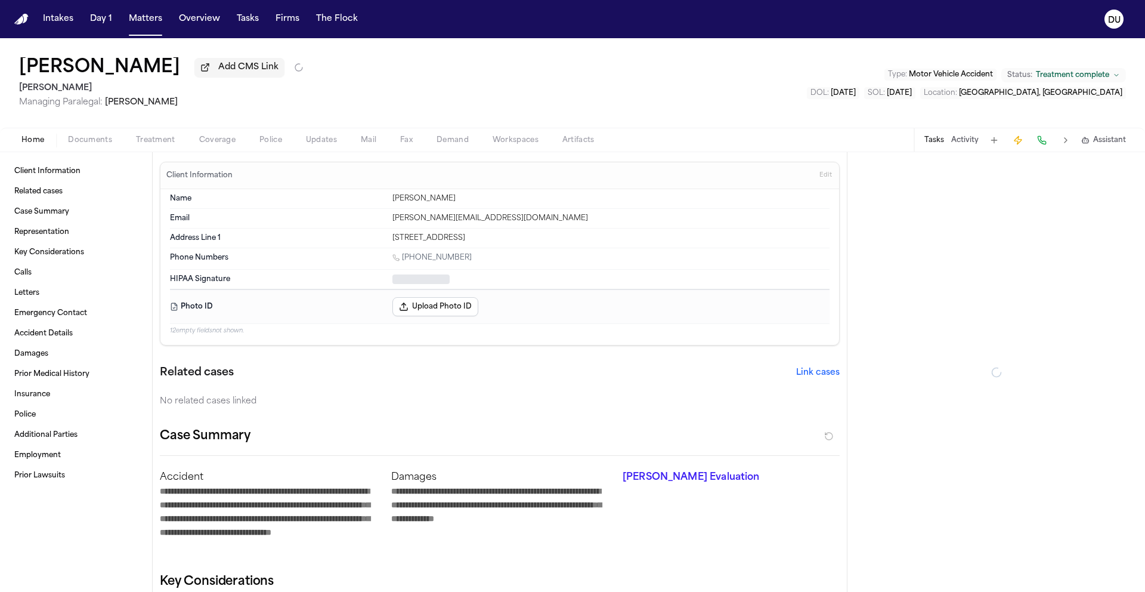
type textarea "*"
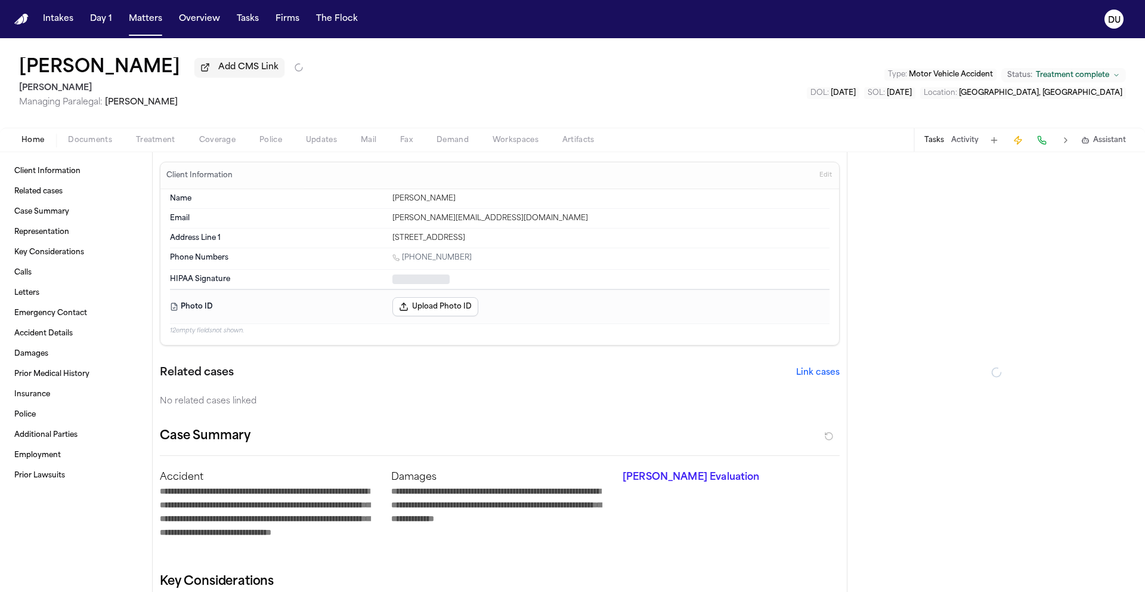
type textarea "*"
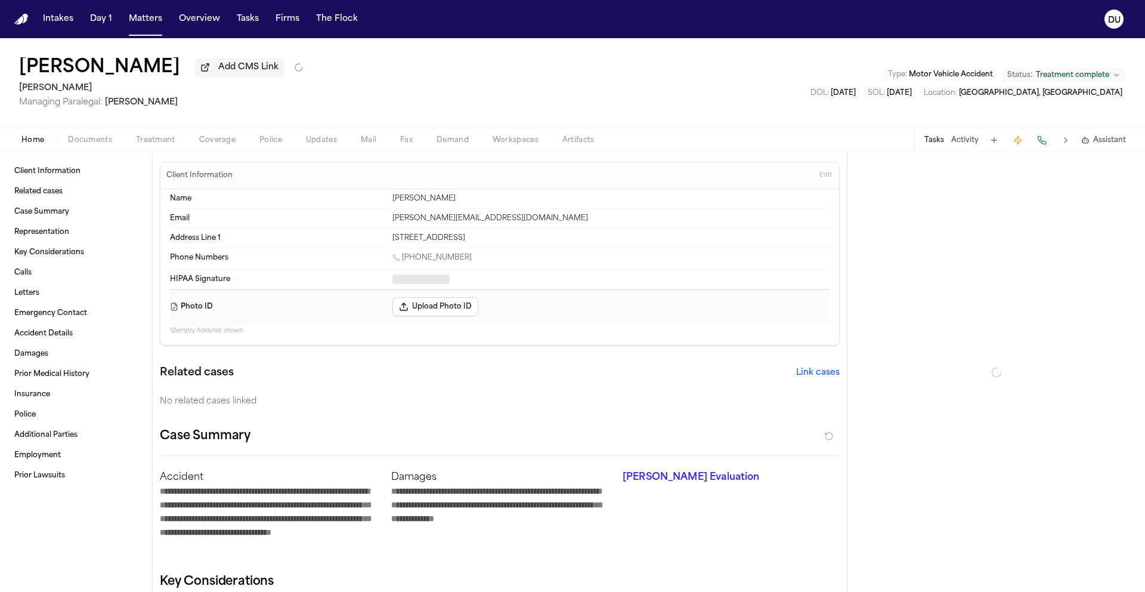
type textarea "*"
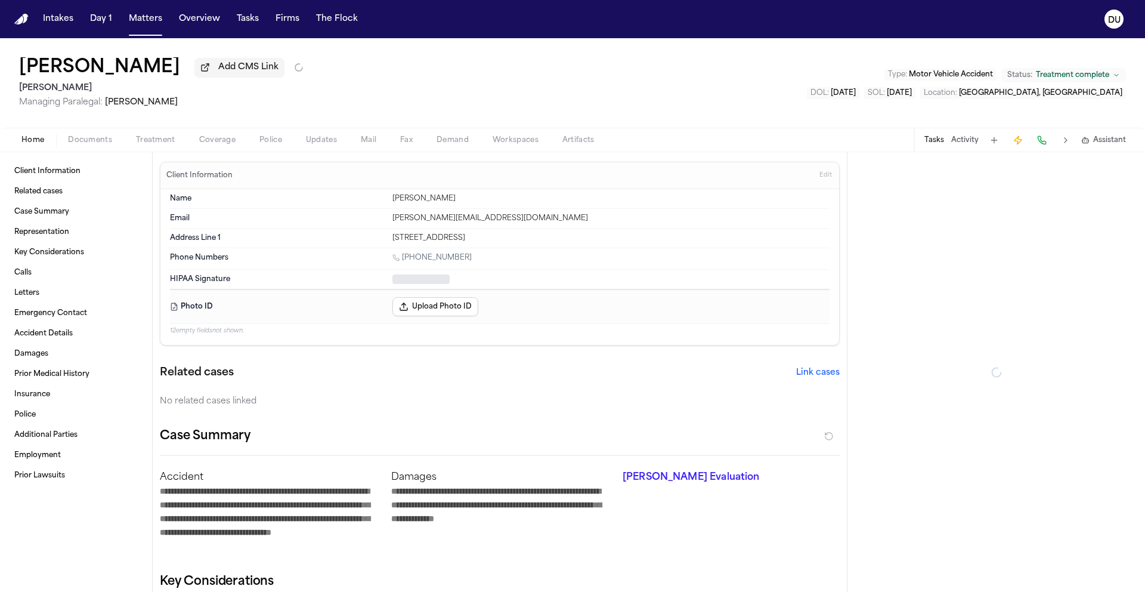
type textarea "*"
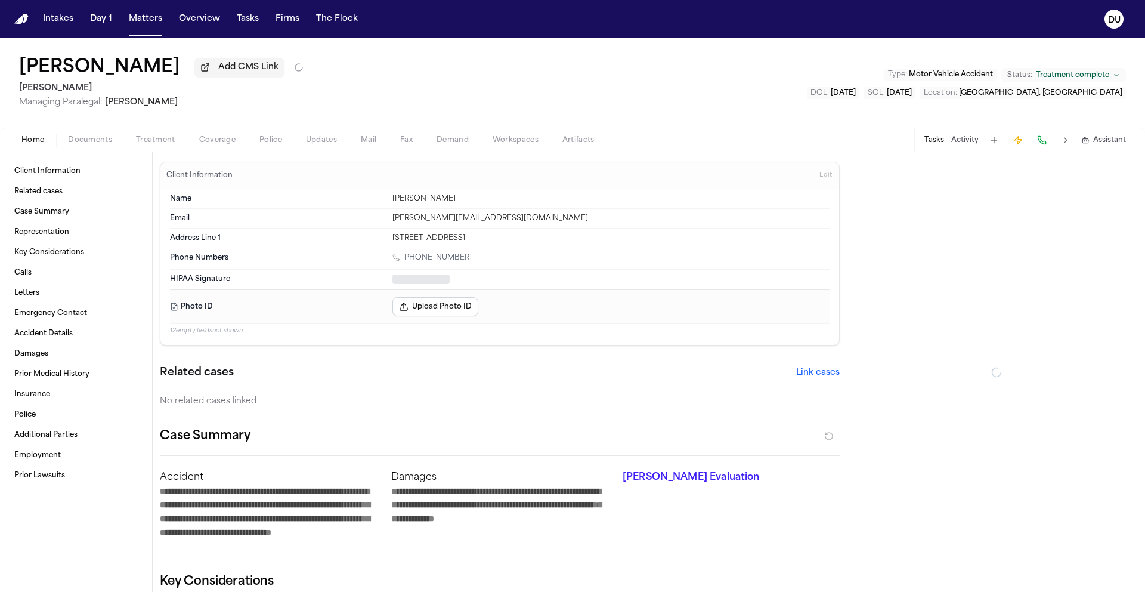
type textarea "*"
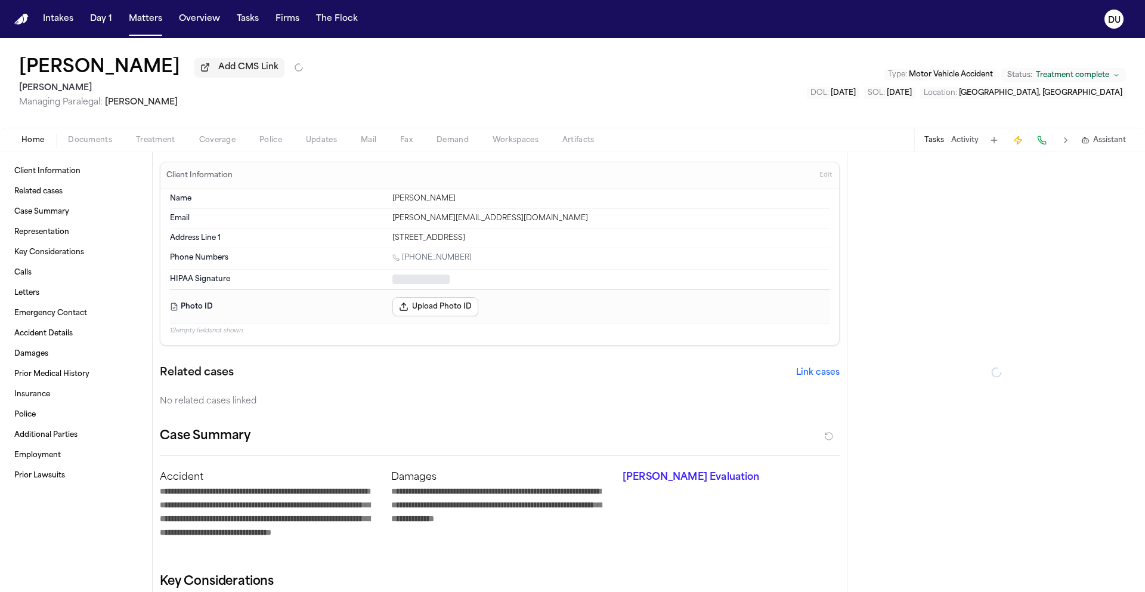
type textarea "*"
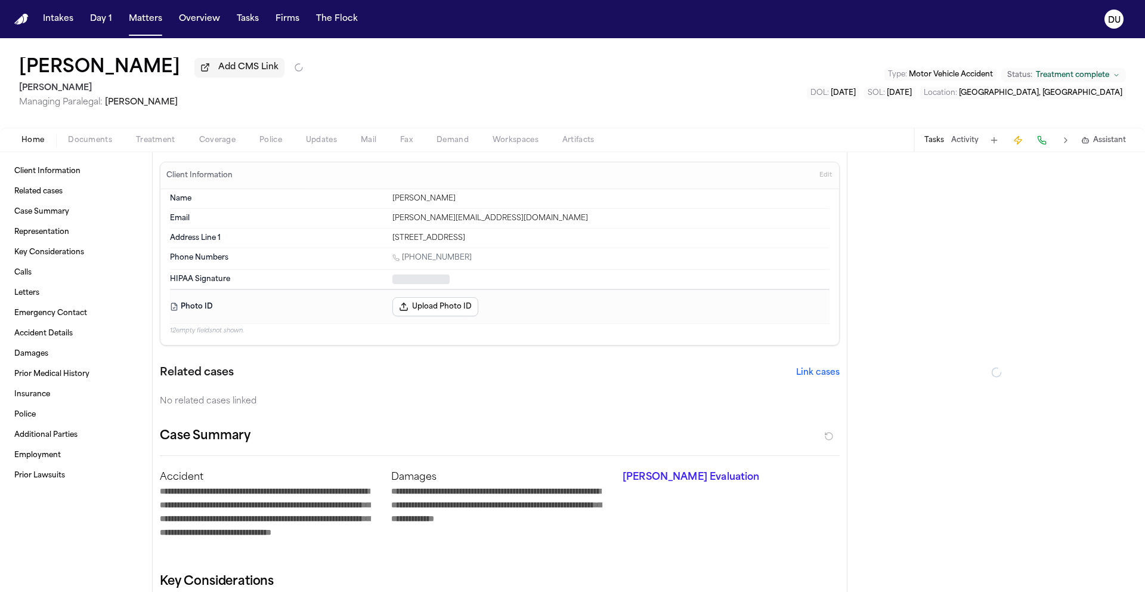
type textarea "*"
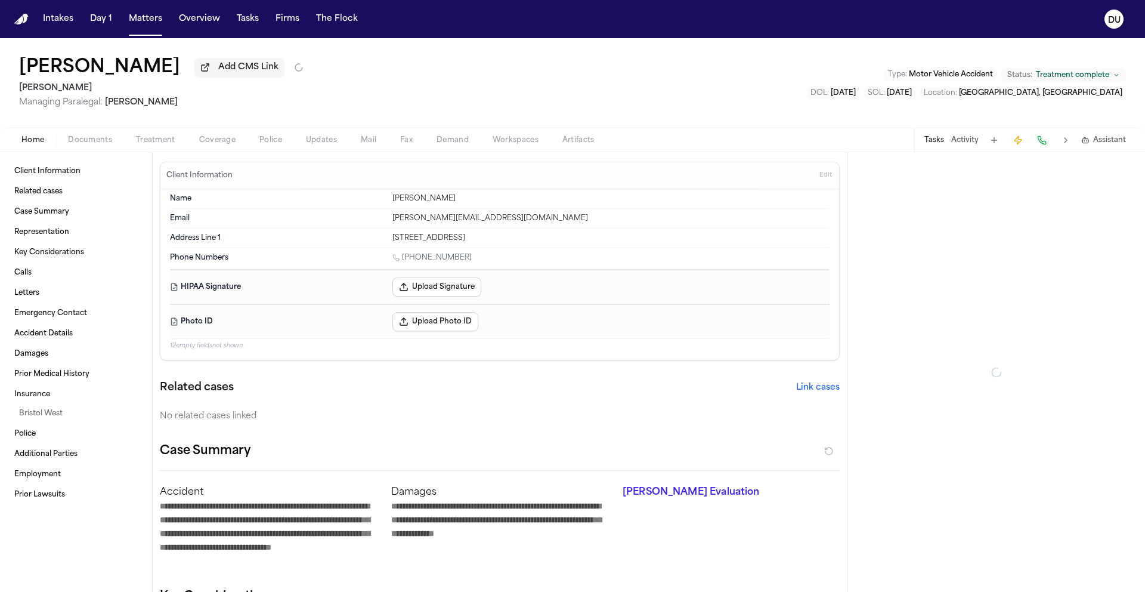
type textarea "*"
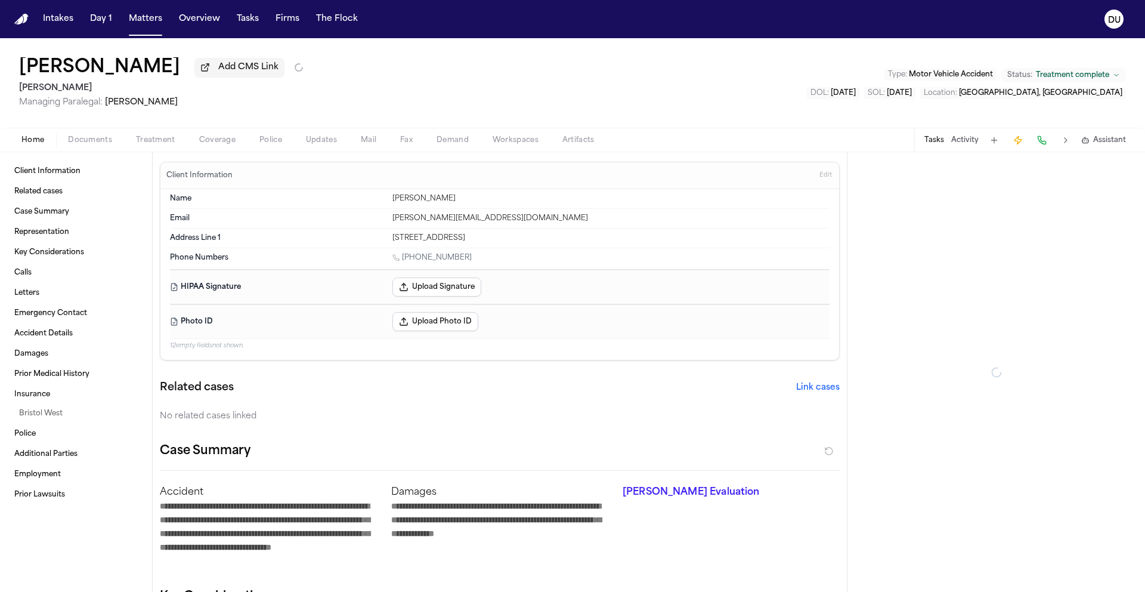
type textarea "*"
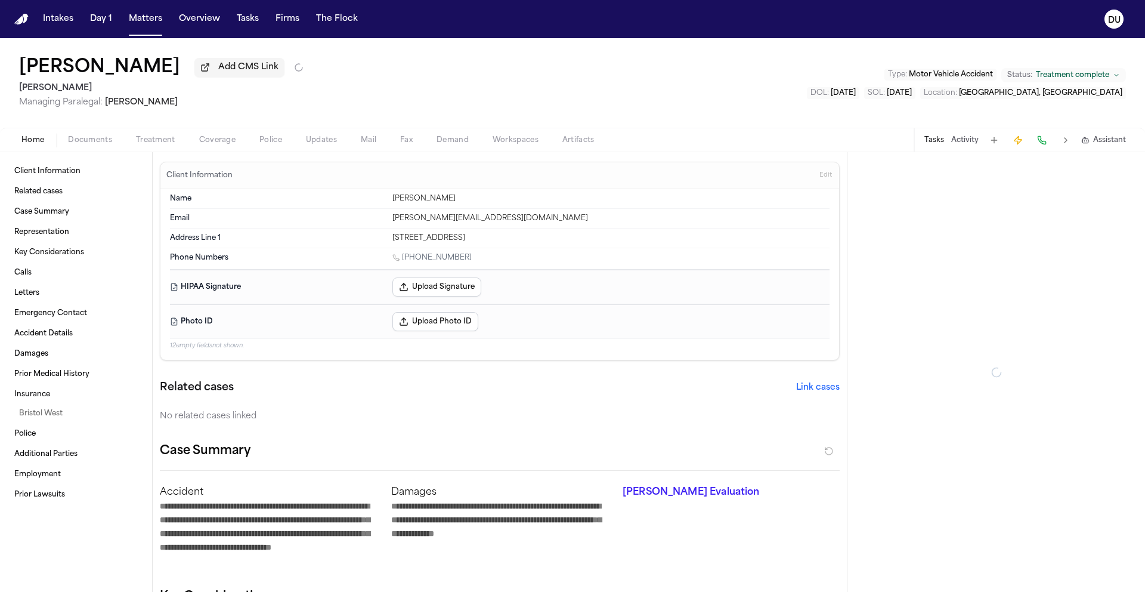
type textarea "*"
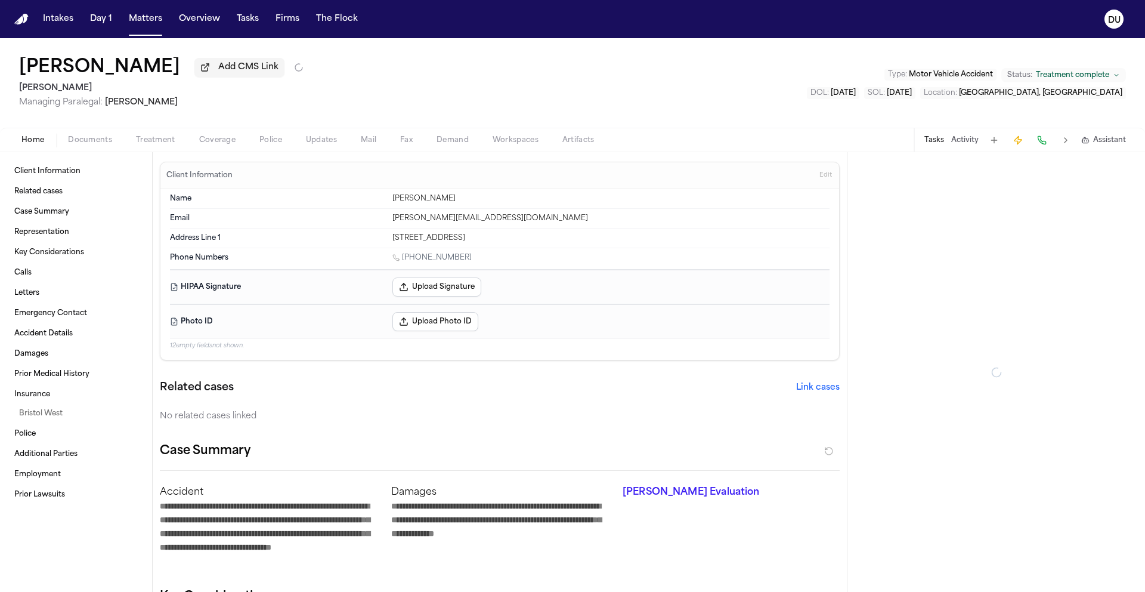
type textarea "*"
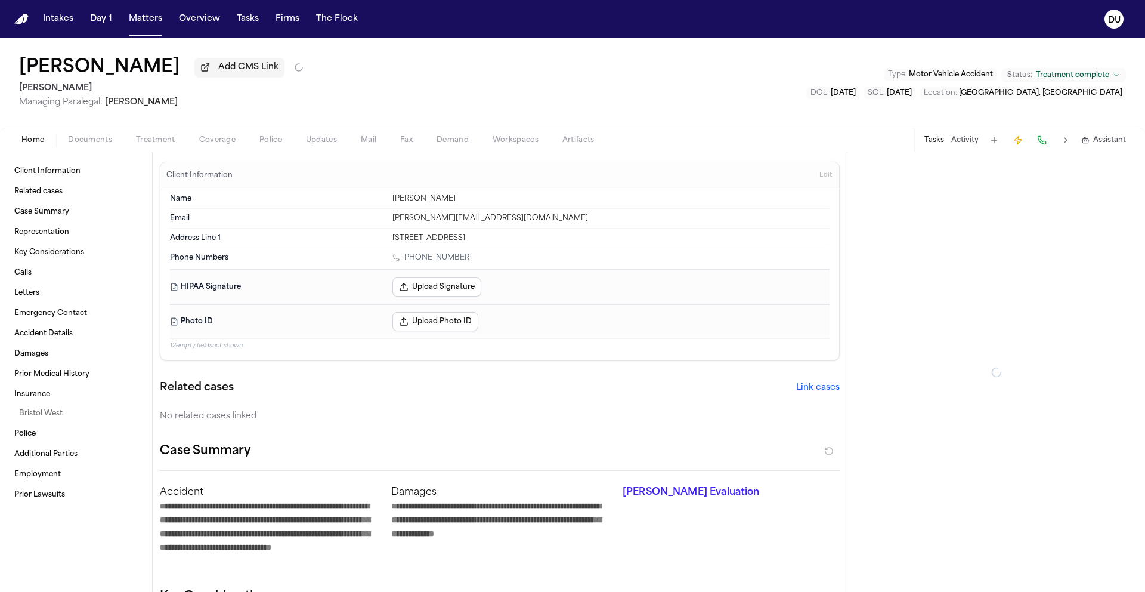
type textarea "*"
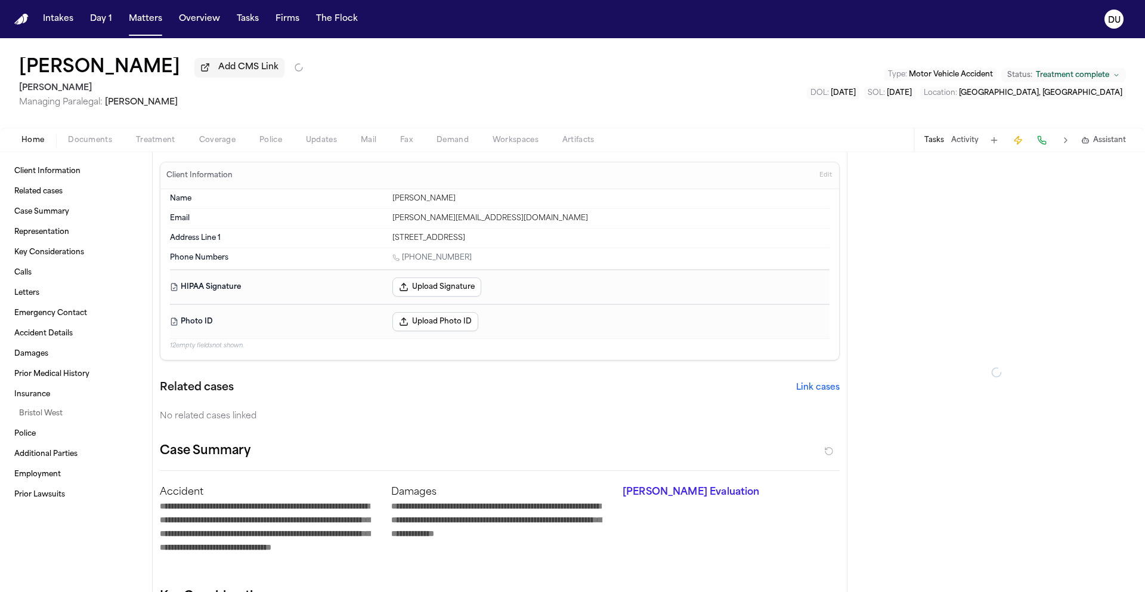
type textarea "*"
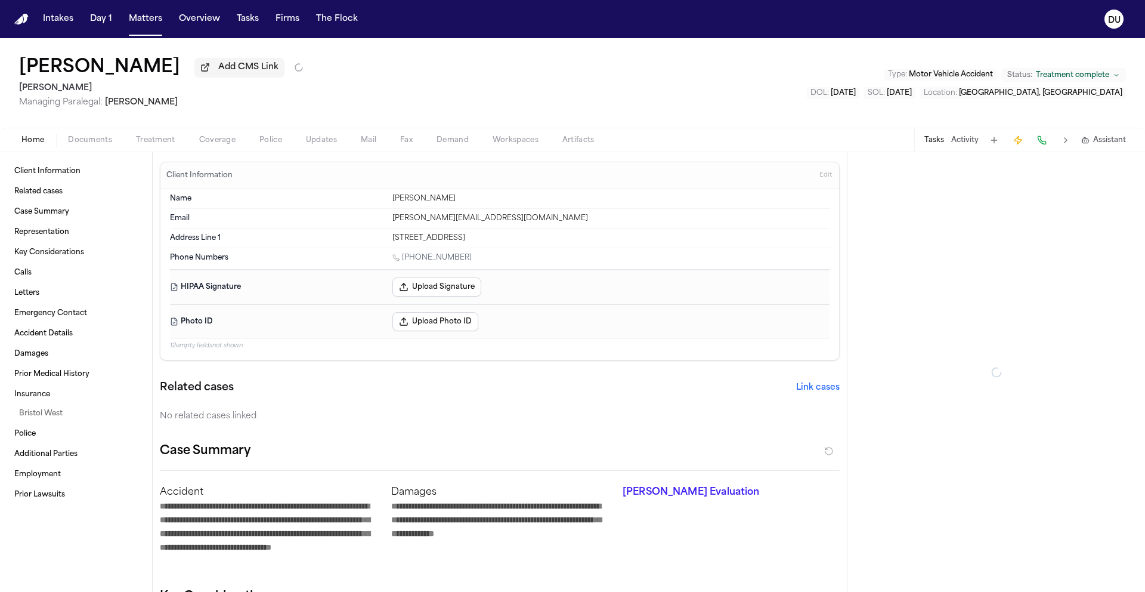
type textarea "*"
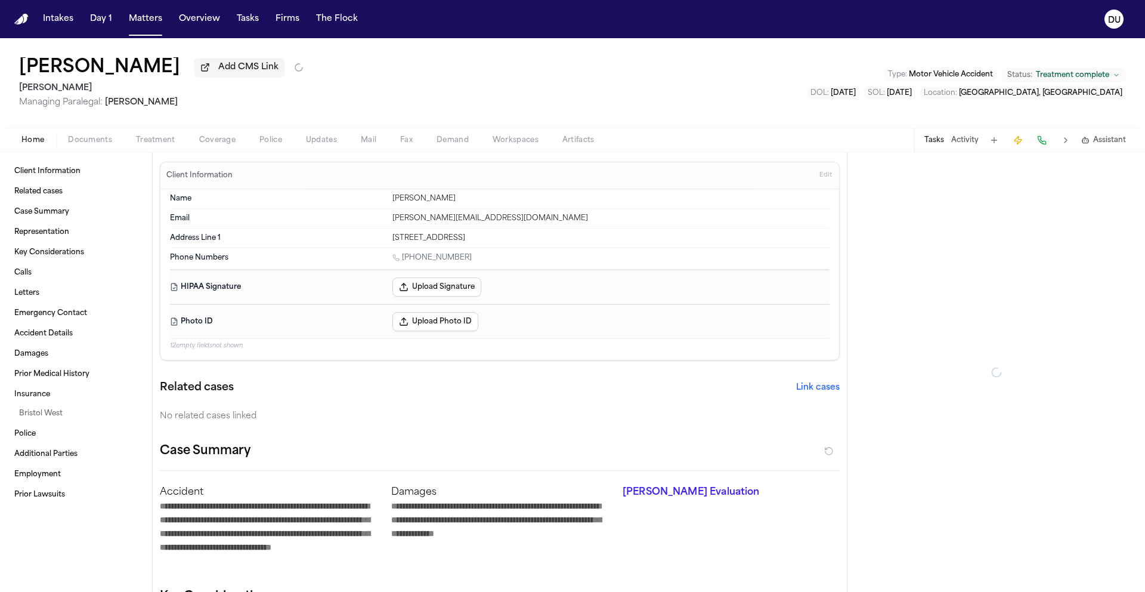
type textarea "*"
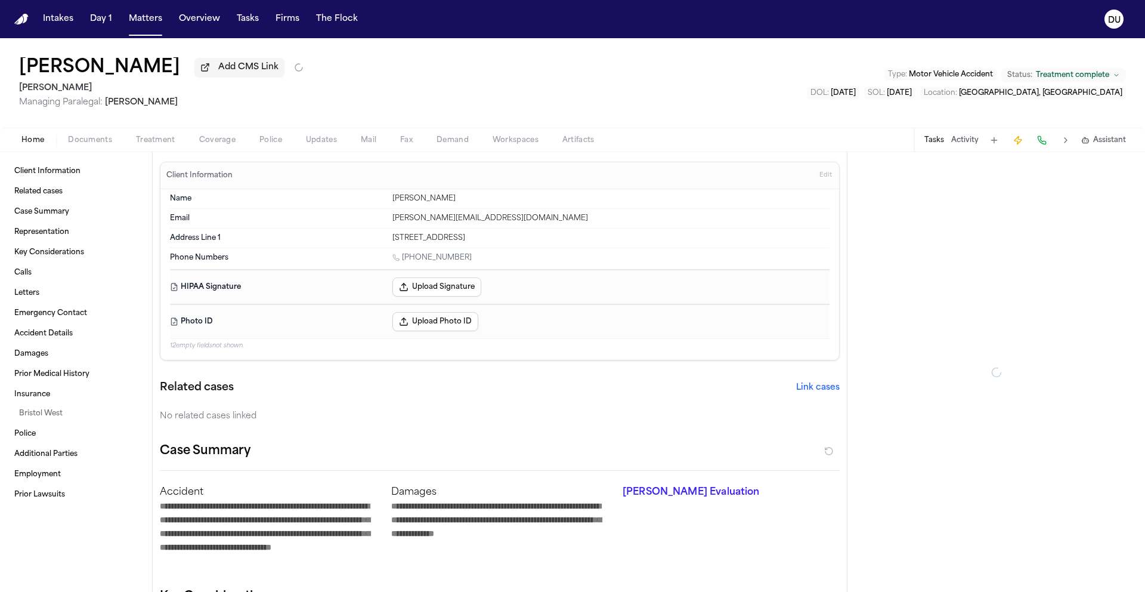
type textarea "*"
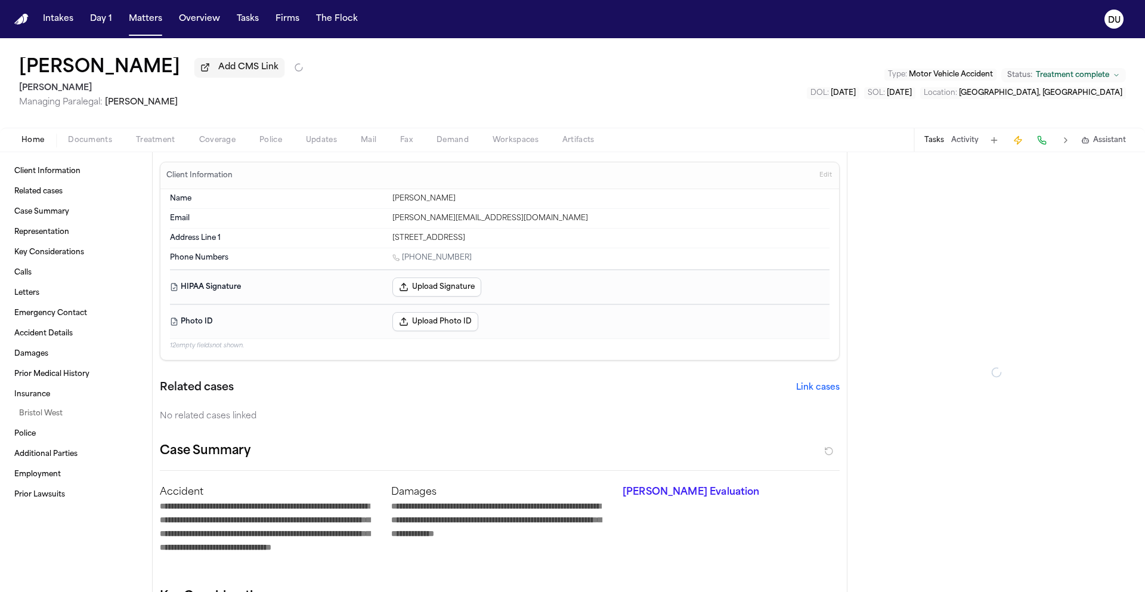
type textarea "*"
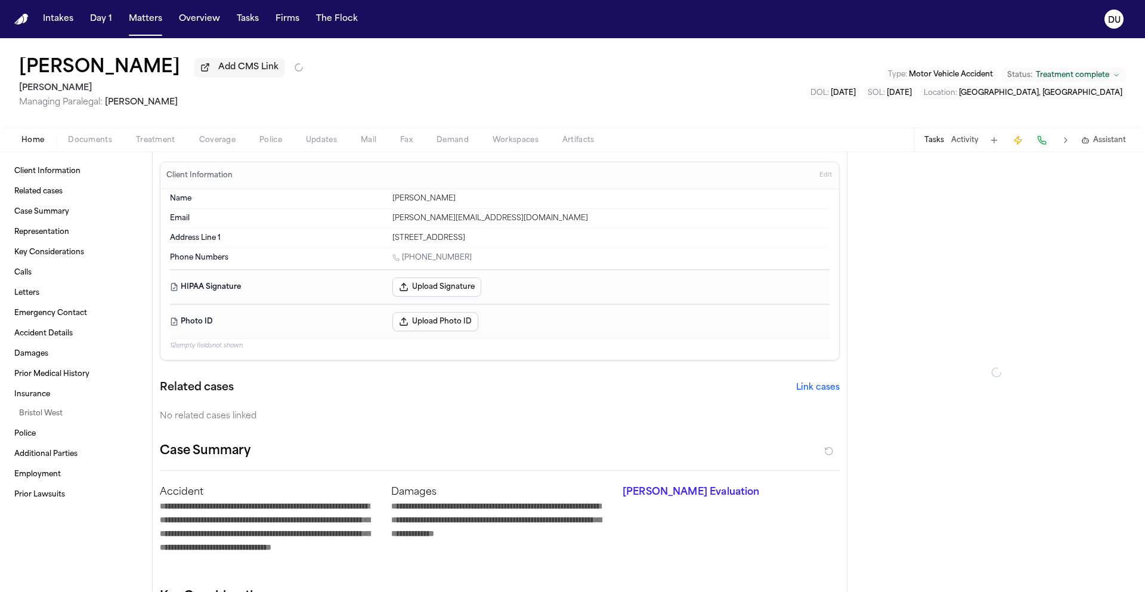
type textarea "*"
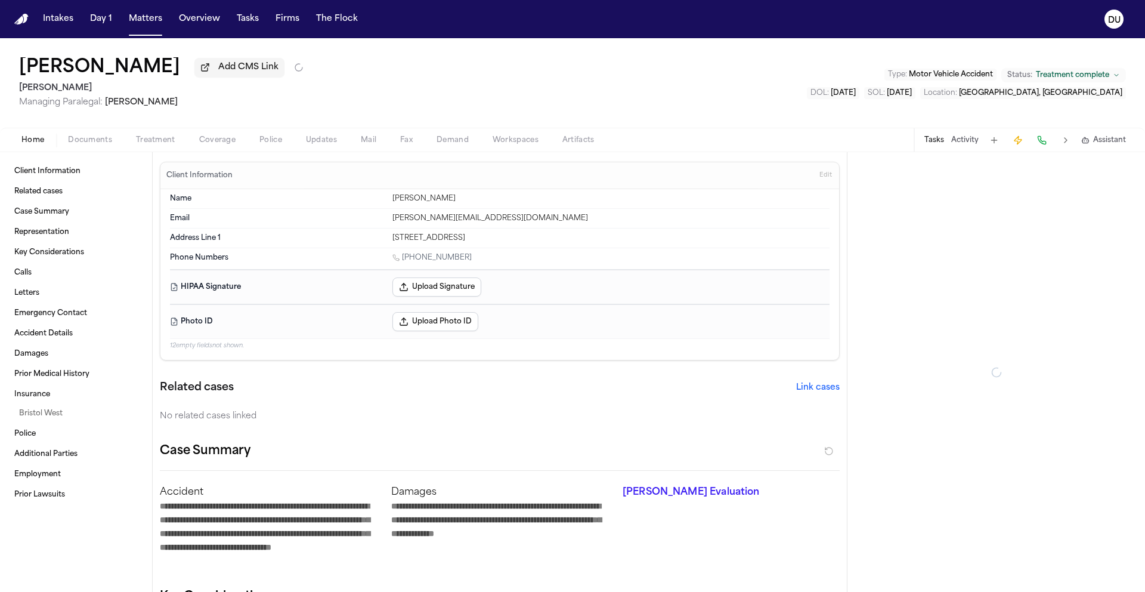
type textarea "*"
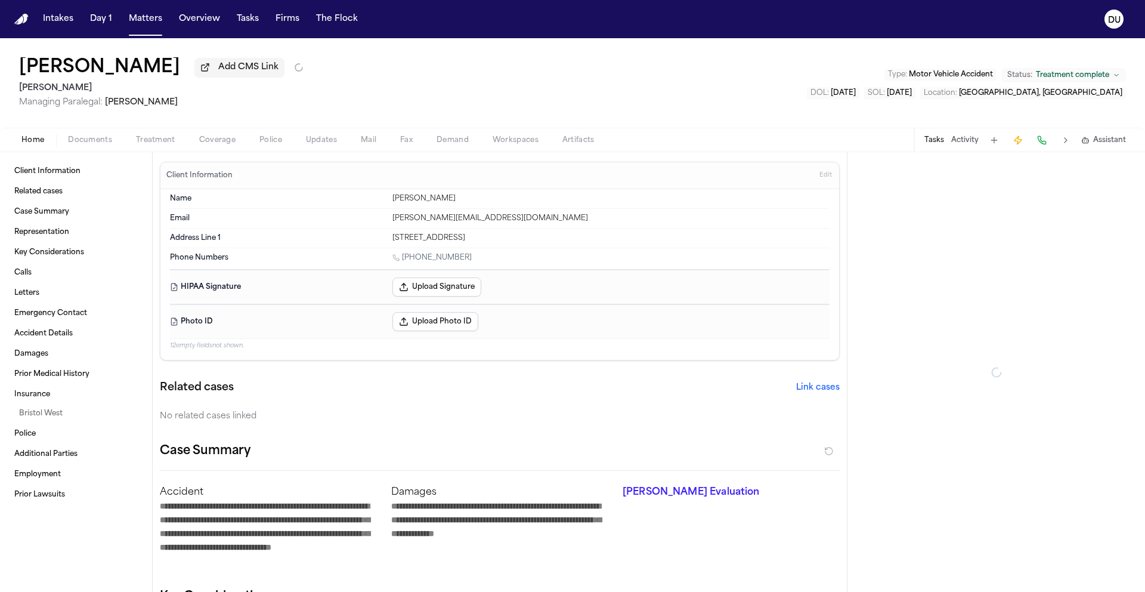
type textarea "*"
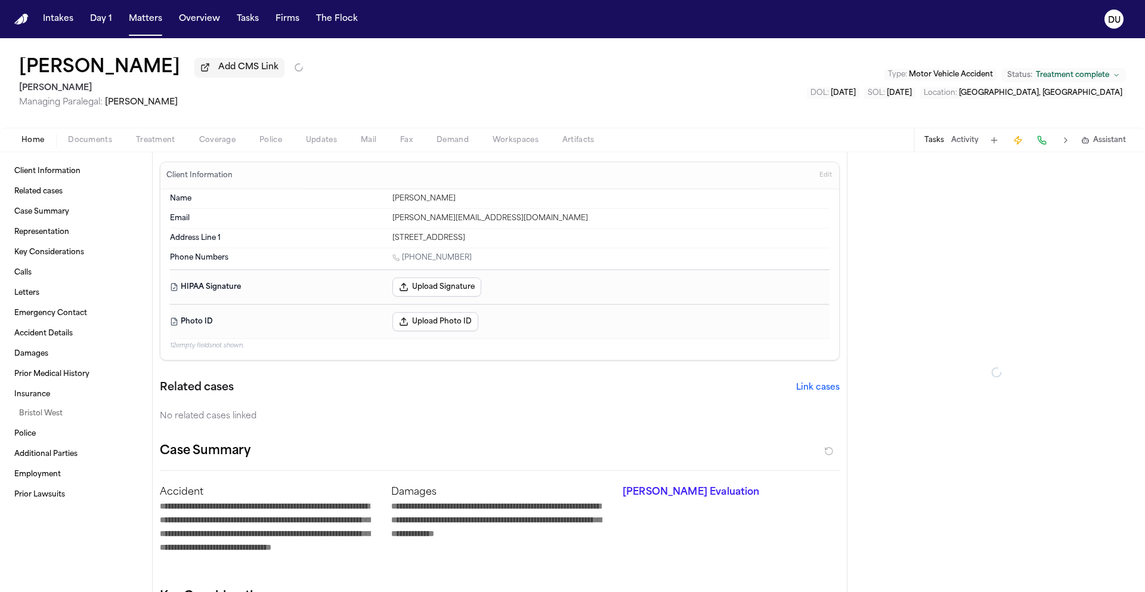
type textarea "*"
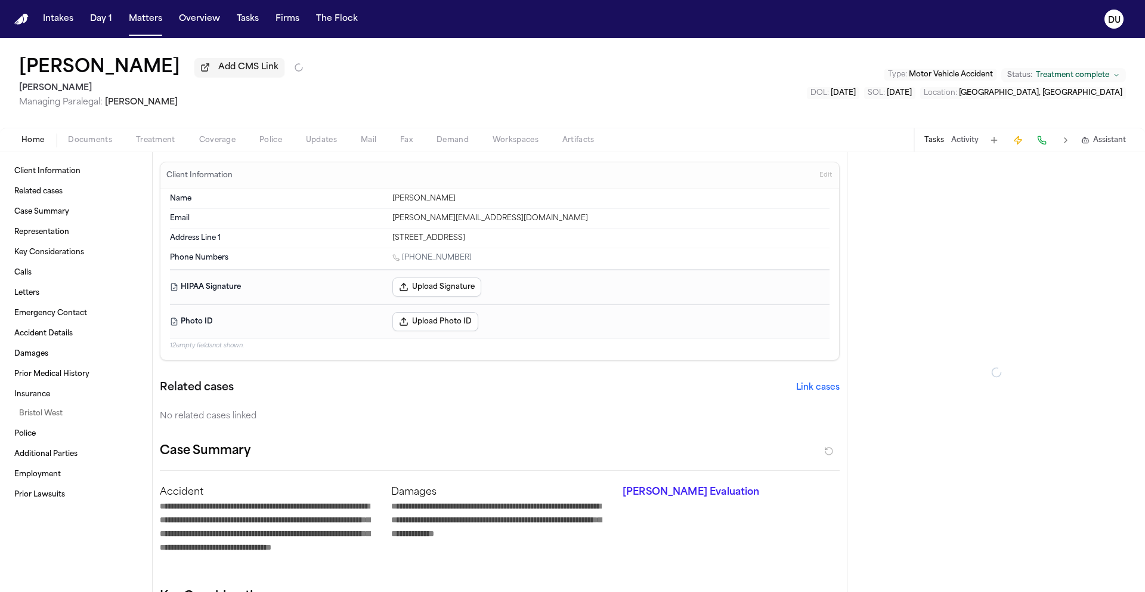
type textarea "*"
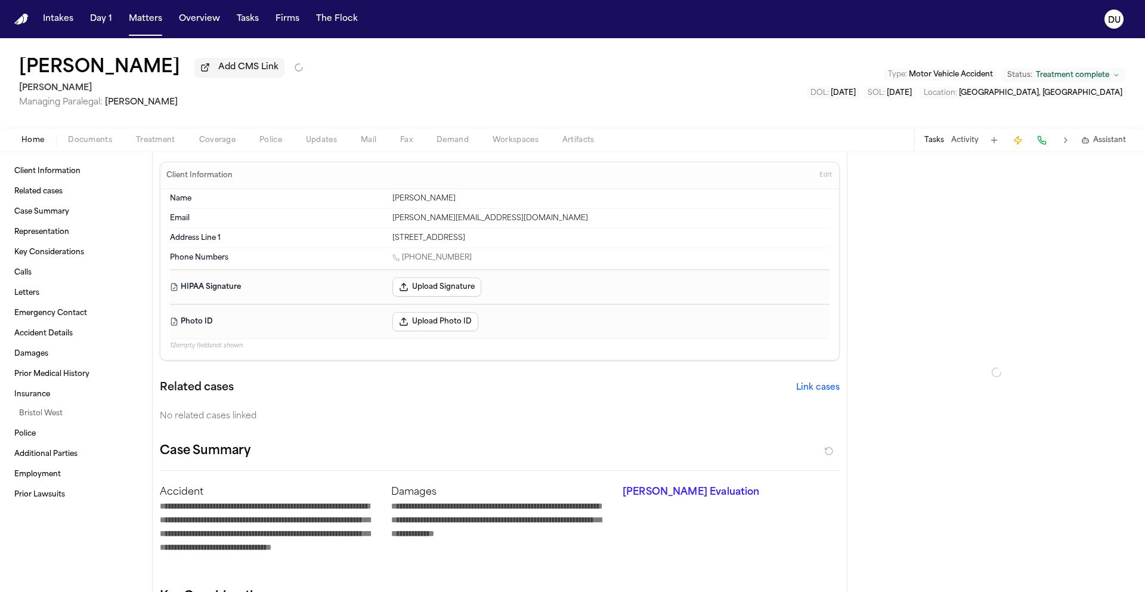
type textarea "*"
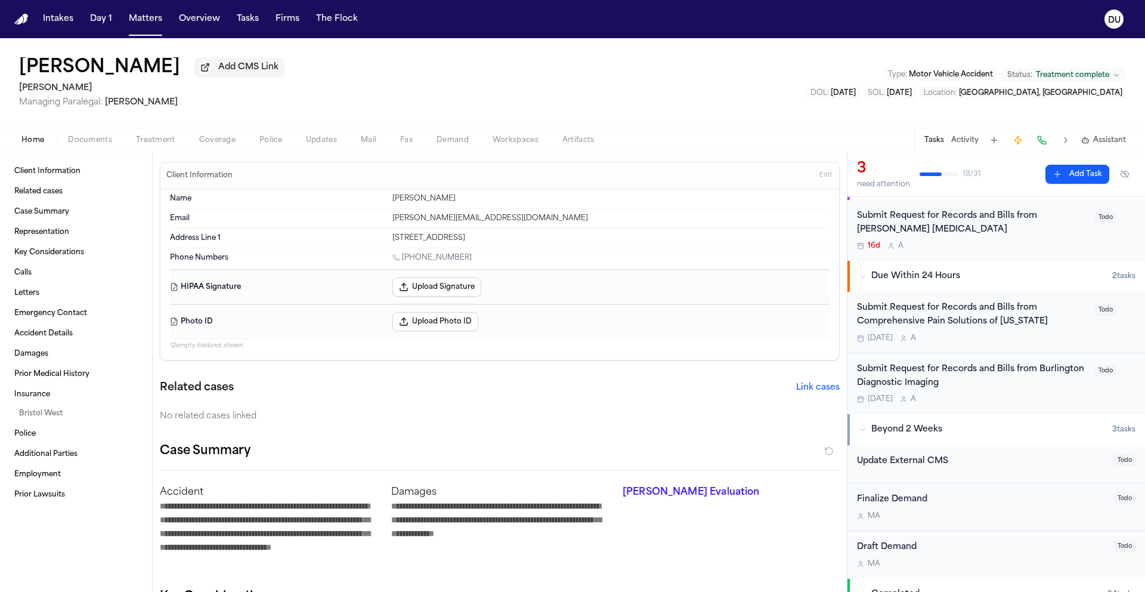
scroll to position [21, 0]
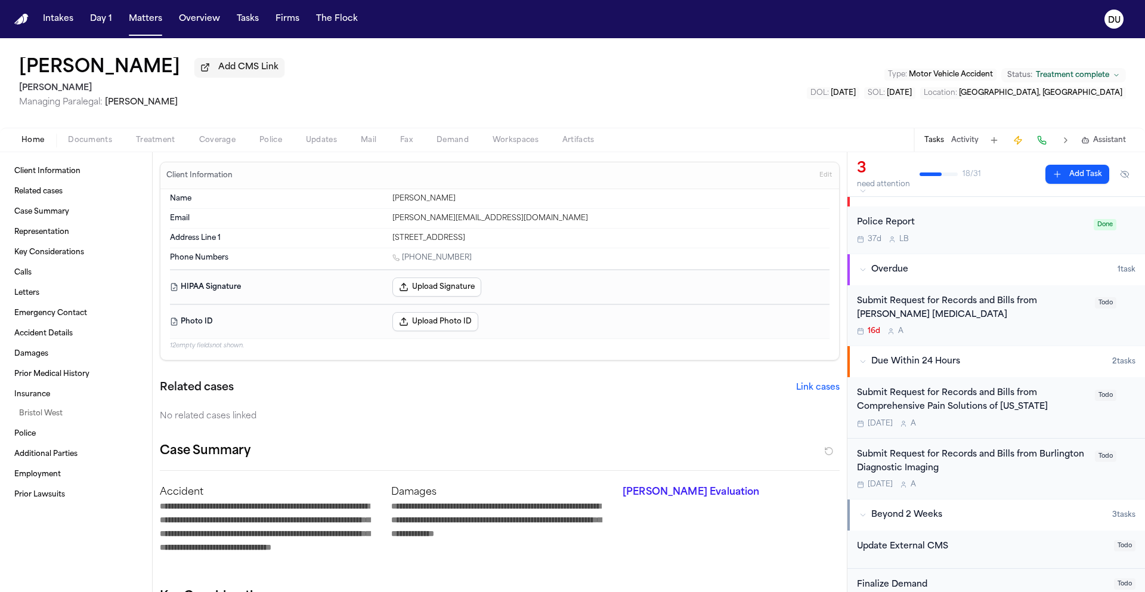
click at [979, 317] on div "Submit Request for Records and Bills from Panaia Chiropractic" at bounding box center [972, 308] width 231 height 27
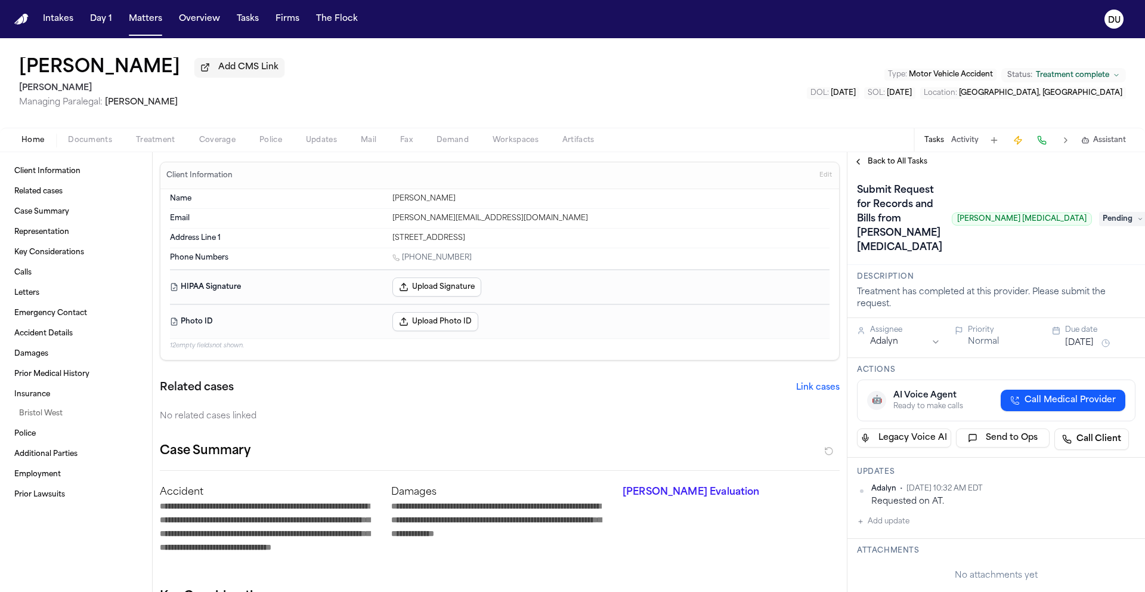
click at [1104, 212] on span "Pending" at bounding box center [1123, 219] width 48 height 14
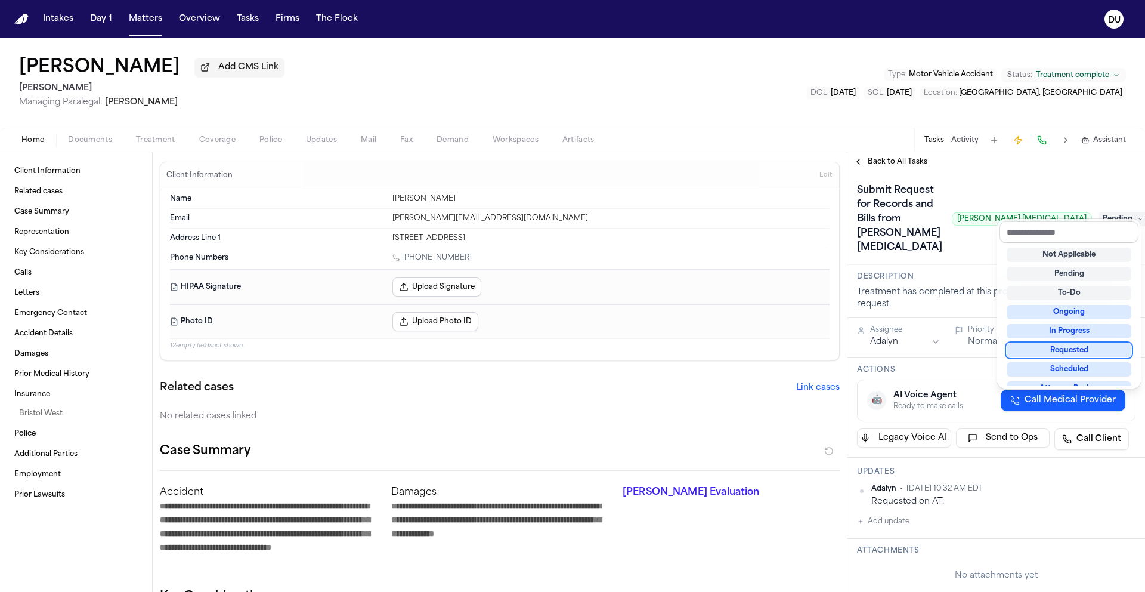
click at [1071, 351] on div "Requested" at bounding box center [1069, 350] width 125 height 14
click at [1006, 177] on div "Submit Request for Records and Bills from Panaia Chiropractic Panaia Chiropract…" at bounding box center [997, 218] width 298 height 94
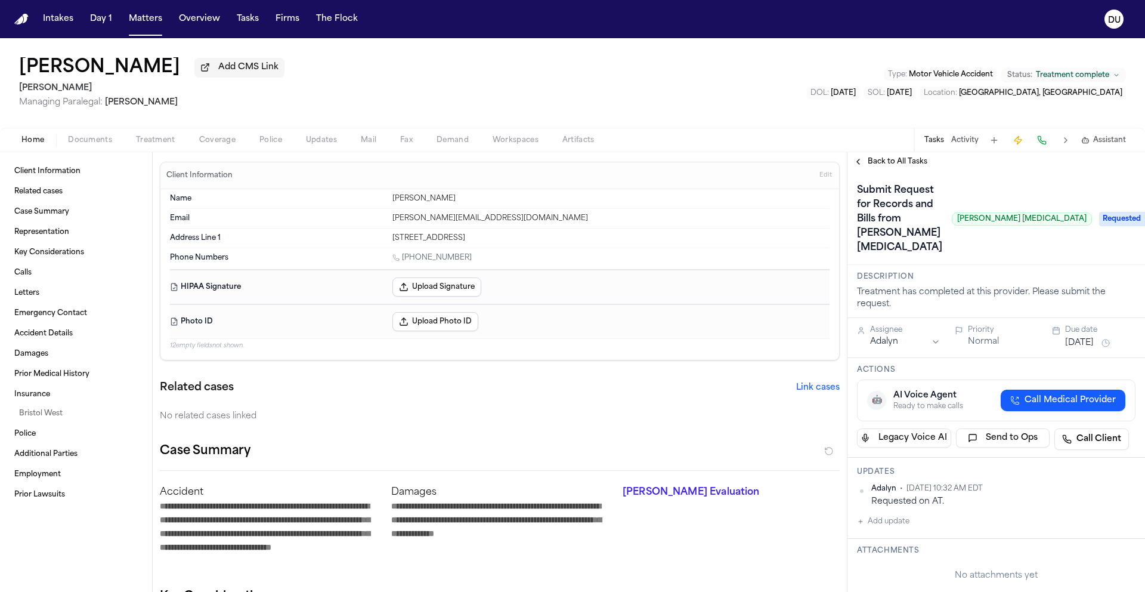
click at [910, 163] on span "Back to All Tasks" at bounding box center [898, 162] width 60 height 10
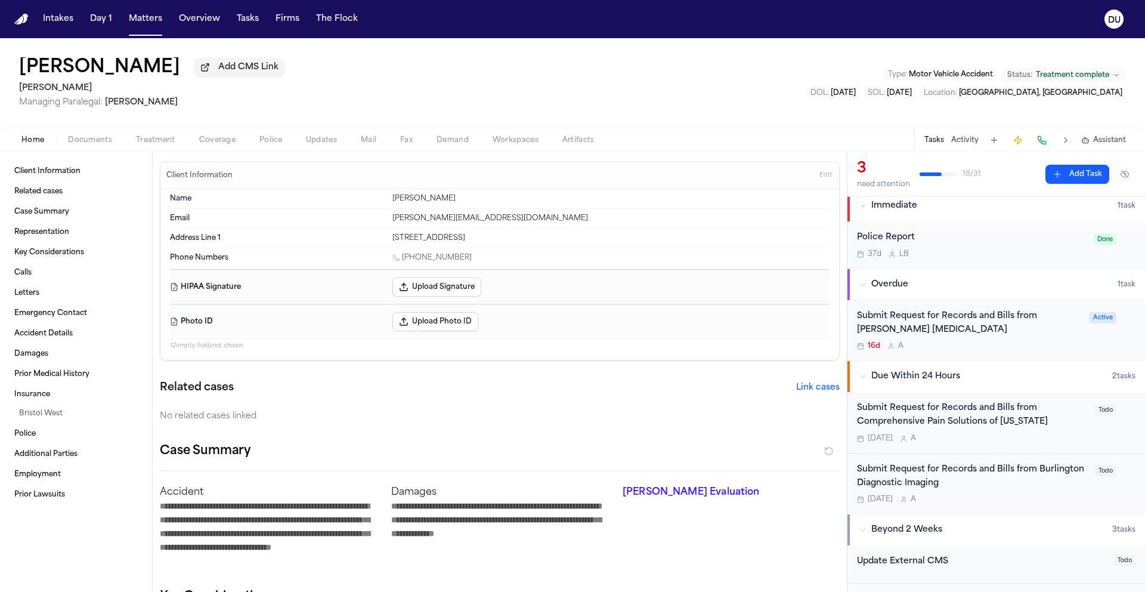
scroll to position [56, 0]
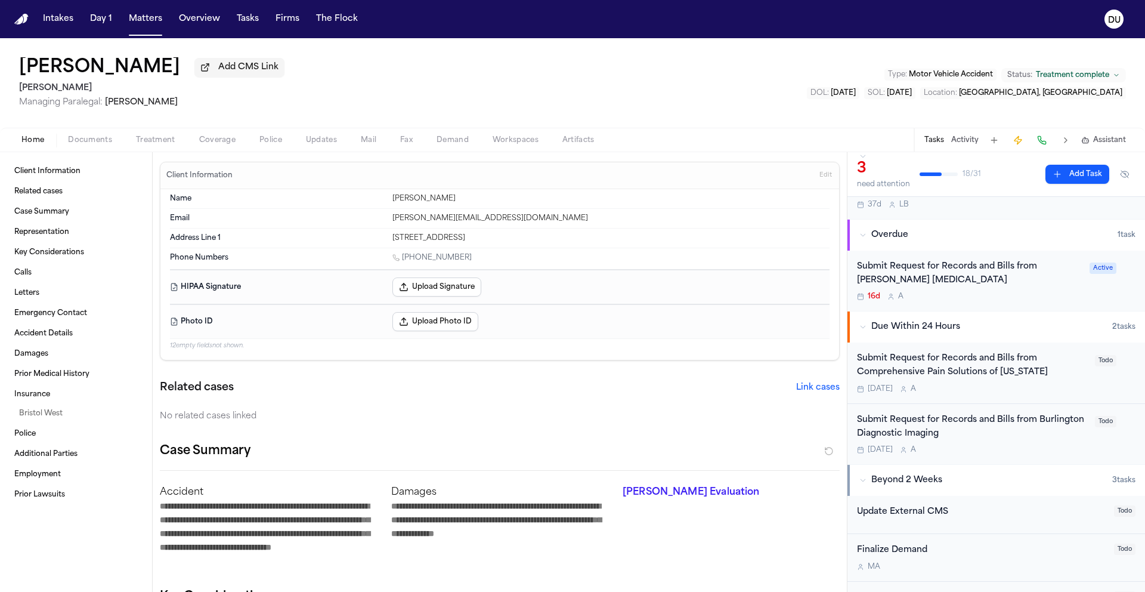
click at [970, 271] on div "Submit Request for Records and Bills from Panaia Chiropractic" at bounding box center [969, 273] width 225 height 27
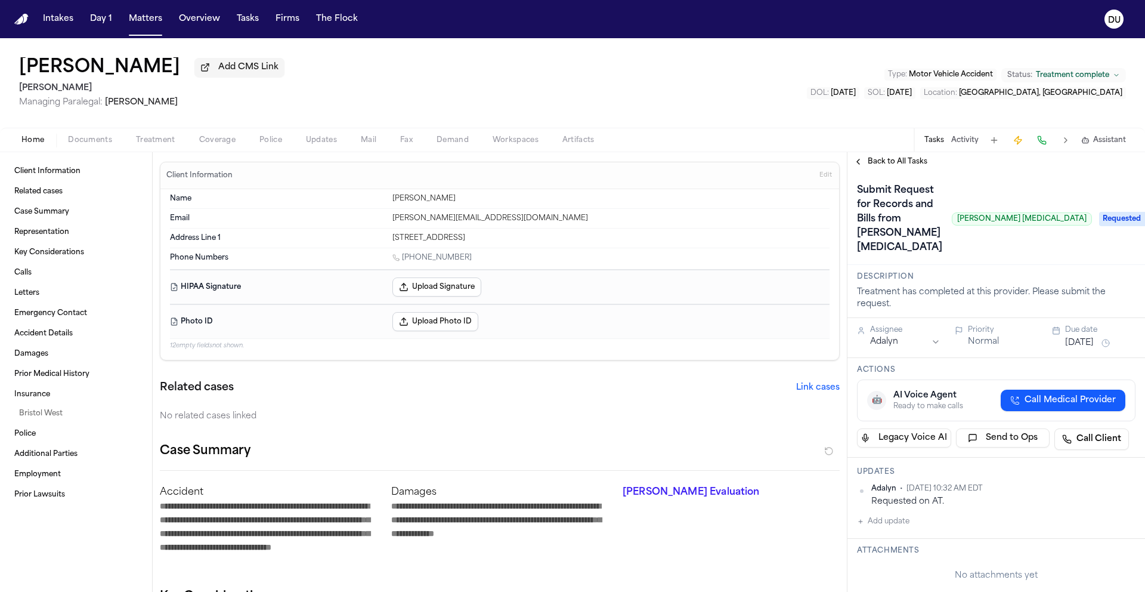
click at [1090, 337] on button "Sep 23, 2025" at bounding box center [1079, 343] width 29 height 12
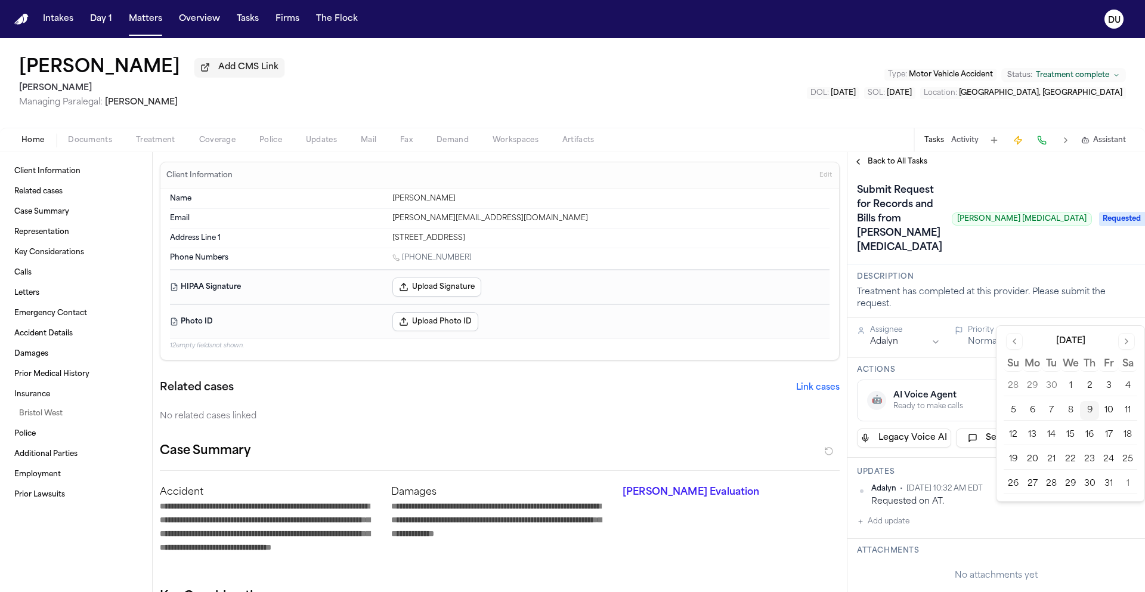
click at [1058, 436] on button "14" at bounding box center [1051, 434] width 19 height 19
click at [1036, 265] on div "Description Treatment has completed at this provider. Please submit the request." at bounding box center [997, 291] width 298 height 53
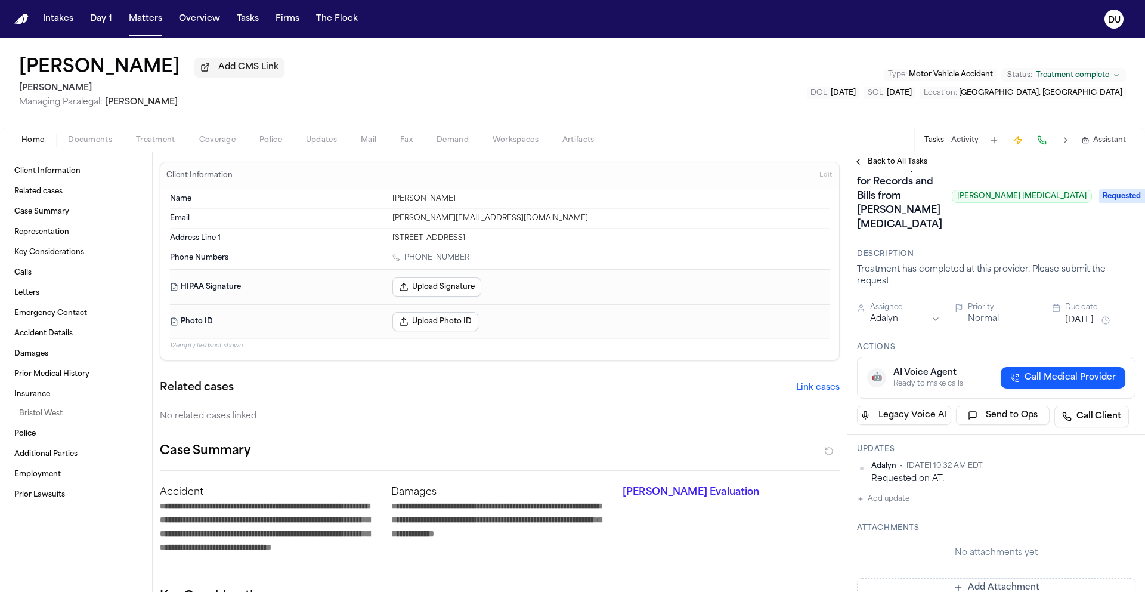
scroll to position [23, 0]
click at [91, 141] on span "Documents" at bounding box center [90, 140] width 44 height 10
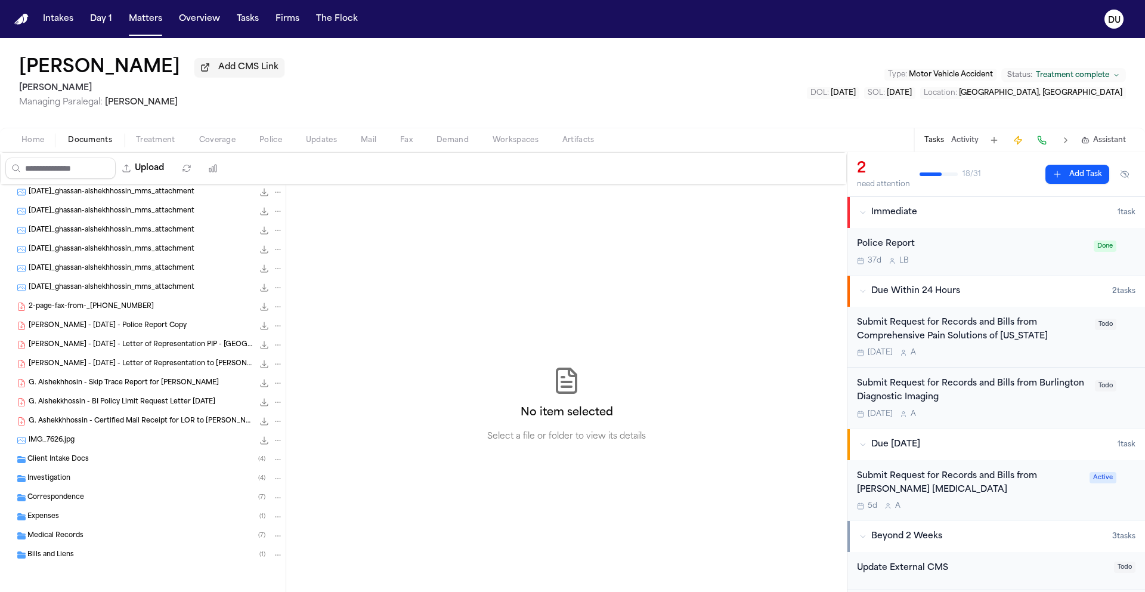
scroll to position [23, 0]
click at [44, 531] on span "Medical Records" at bounding box center [55, 536] width 56 height 10
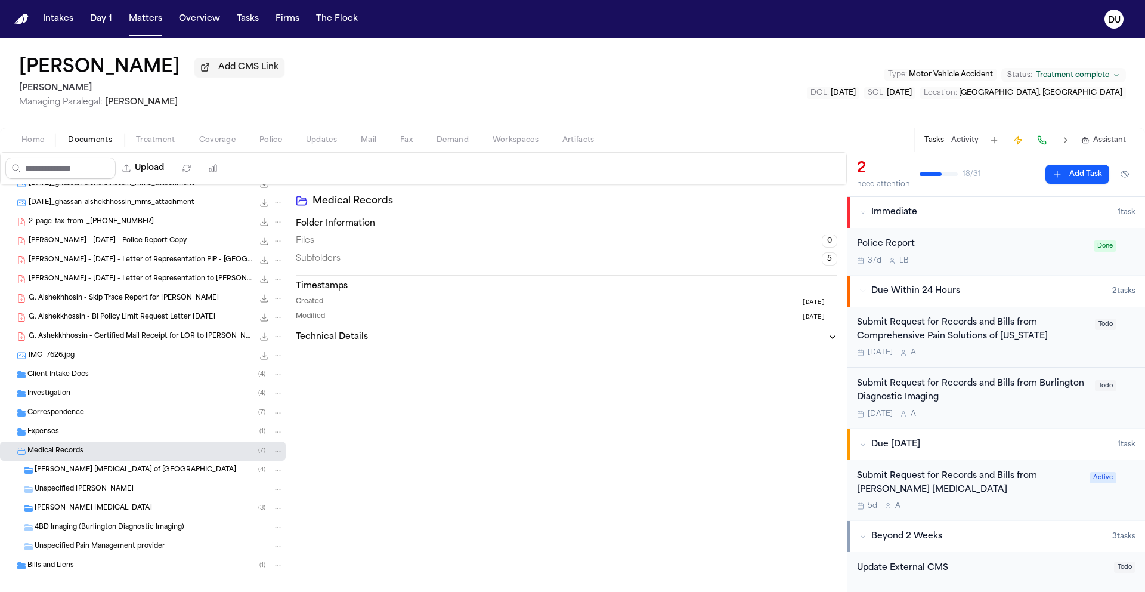
scroll to position [119, 0]
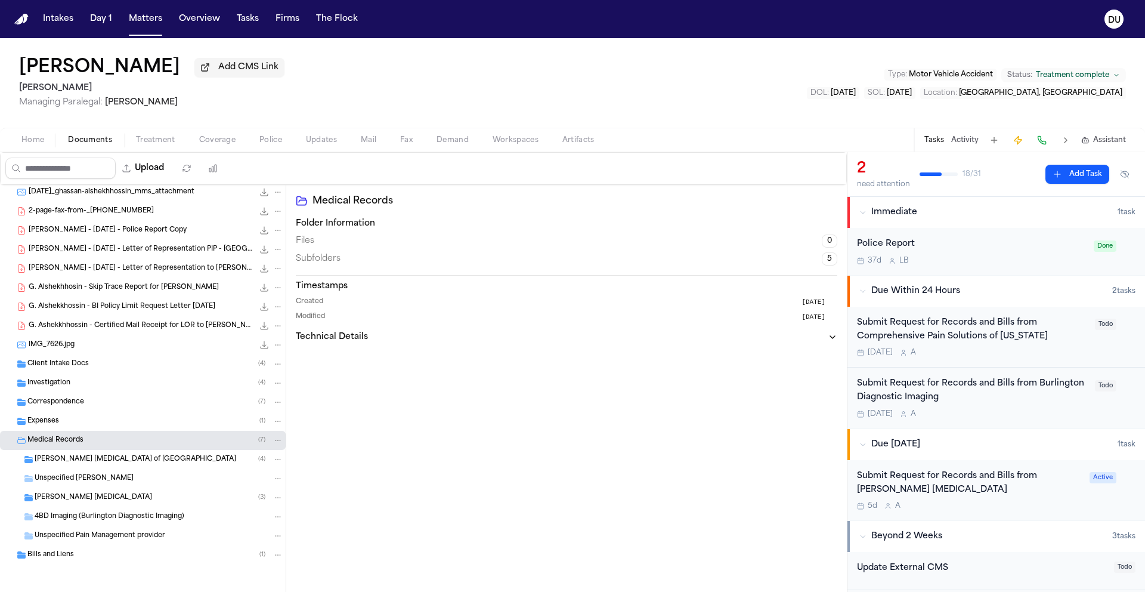
click at [95, 463] on span "Panaia Chiropractic of Cherry Hill" at bounding box center [136, 460] width 202 height 10
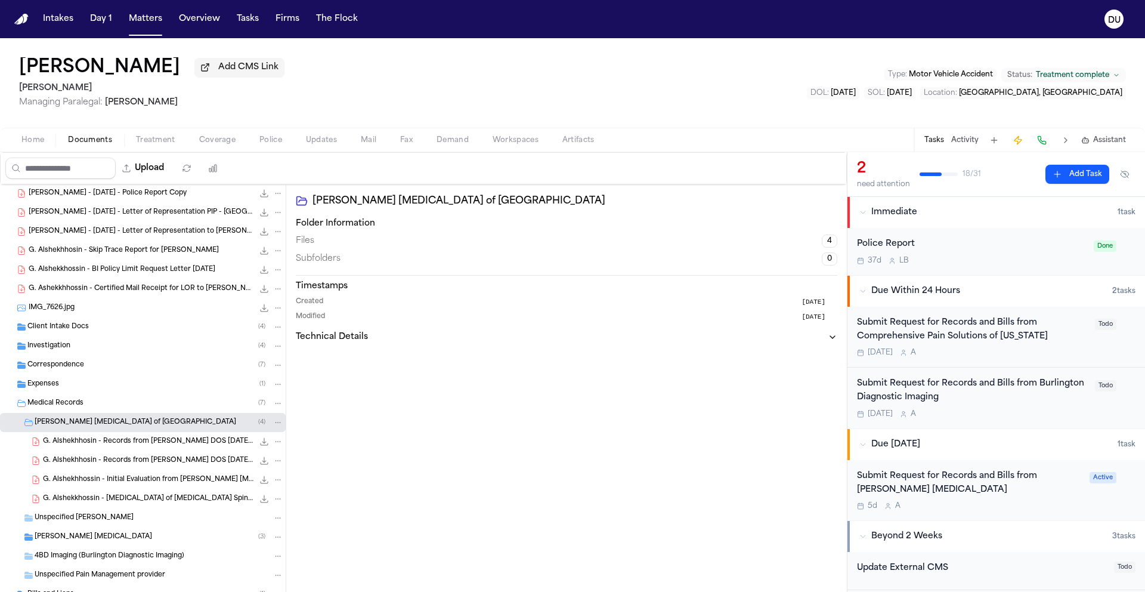
scroll to position [156, 0]
click at [964, 482] on div "Submit Request for Records and Bills from Panaia Chiropractic" at bounding box center [969, 482] width 225 height 27
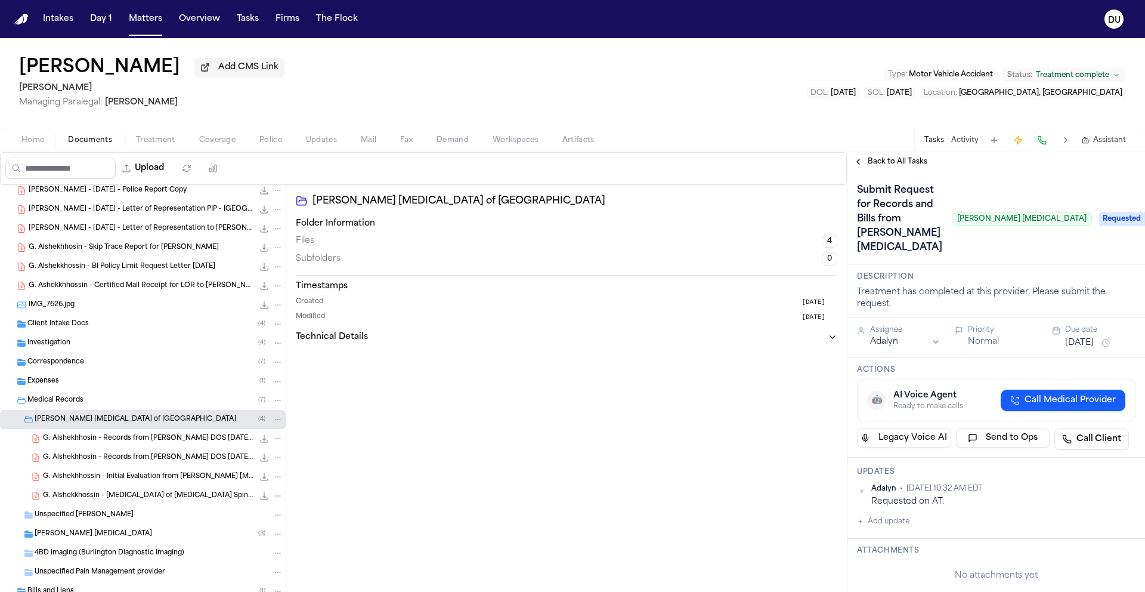
click at [165, 438] on span "G. Alshekhhosin - Records from Panaia Chiro DOS 03.05.25 - 04.05.25.pdf" at bounding box center [148, 439] width 211 height 10
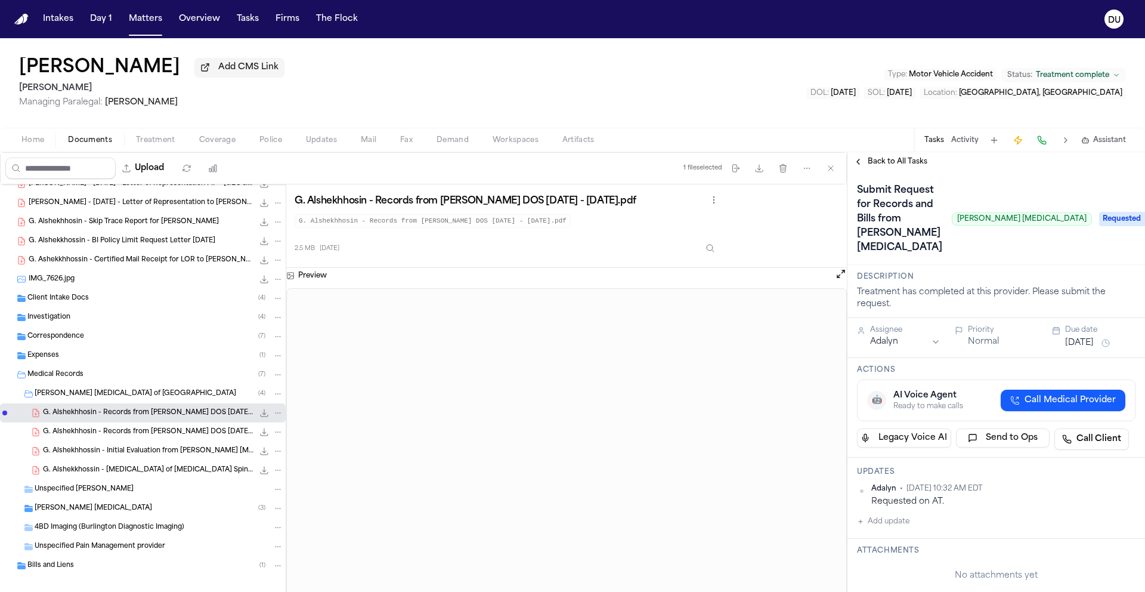
scroll to position [195, 0]
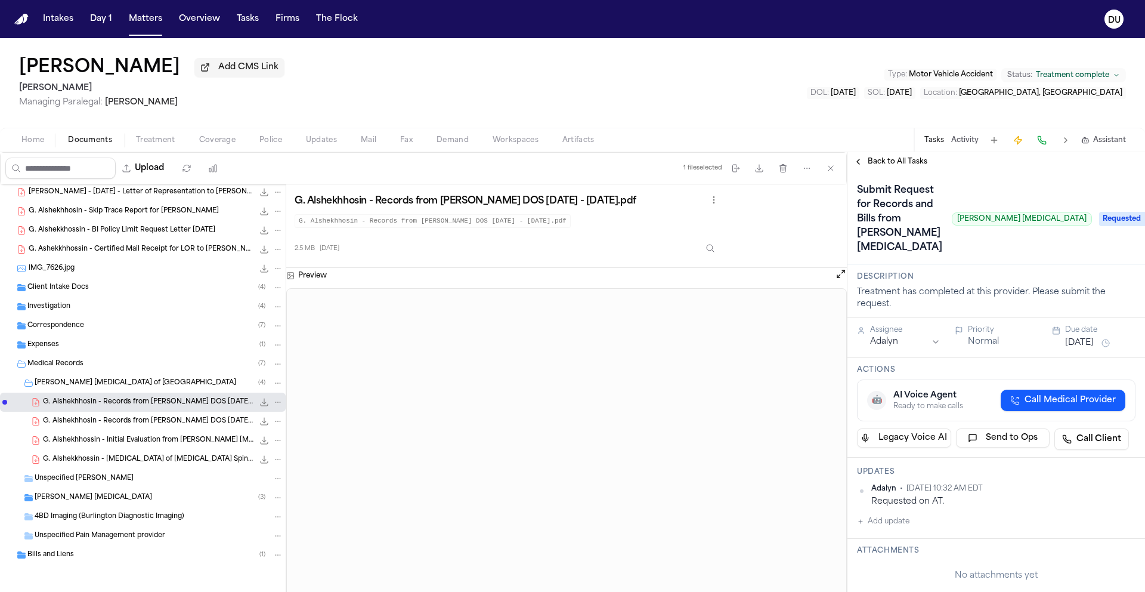
click at [175, 419] on span "G. Alshekhhosin - Records from Panaia Chiro DOS 04.07.25 - 05.07.25.PDF" at bounding box center [148, 421] width 211 height 10
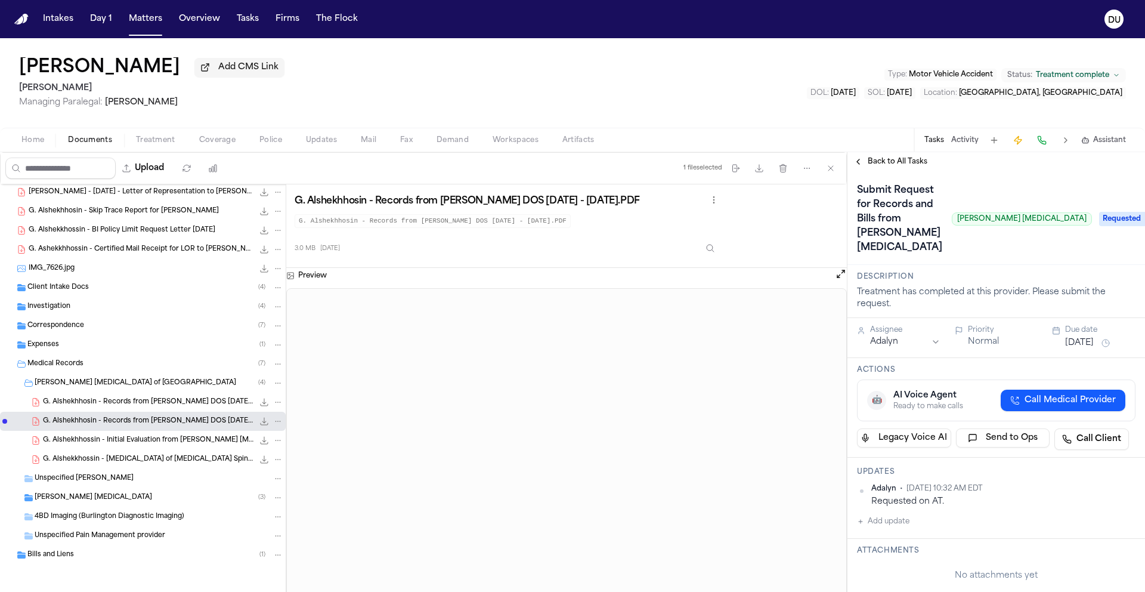
click at [1099, 212] on span "Requested" at bounding box center [1123, 219] width 48 height 14
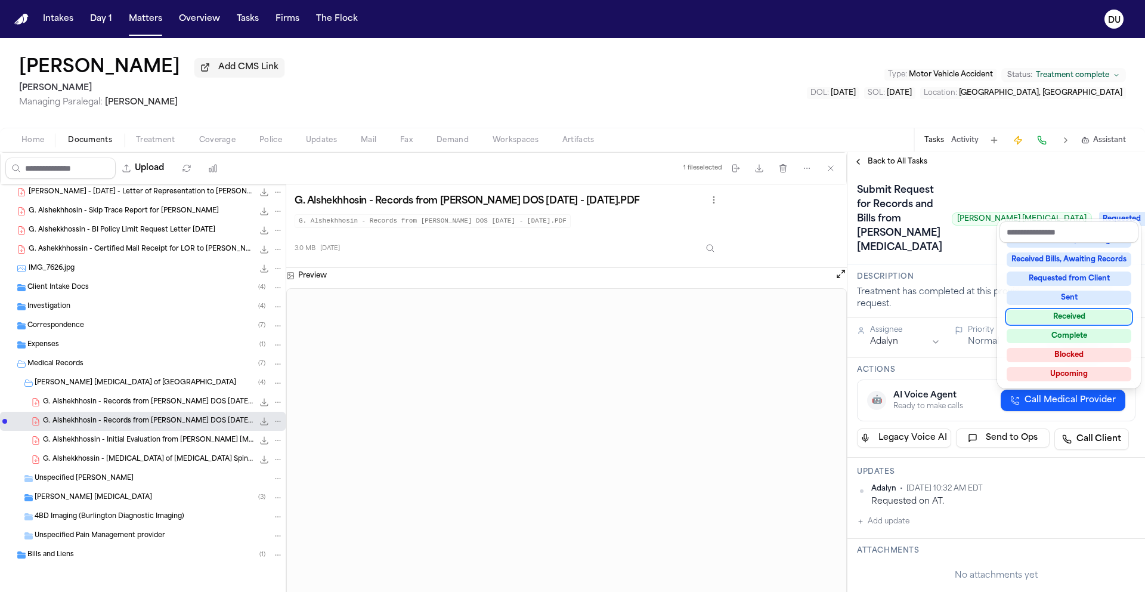
click at [1072, 317] on div "Received" at bounding box center [1069, 317] width 125 height 14
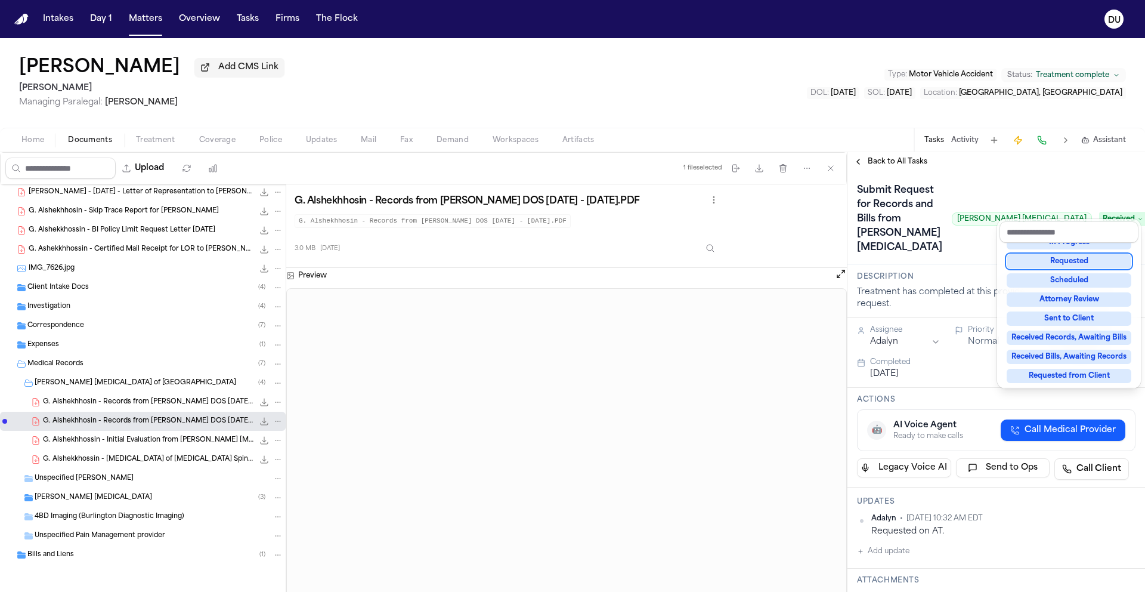
click at [914, 168] on div "**********" at bounding box center [997, 372] width 298 height 440
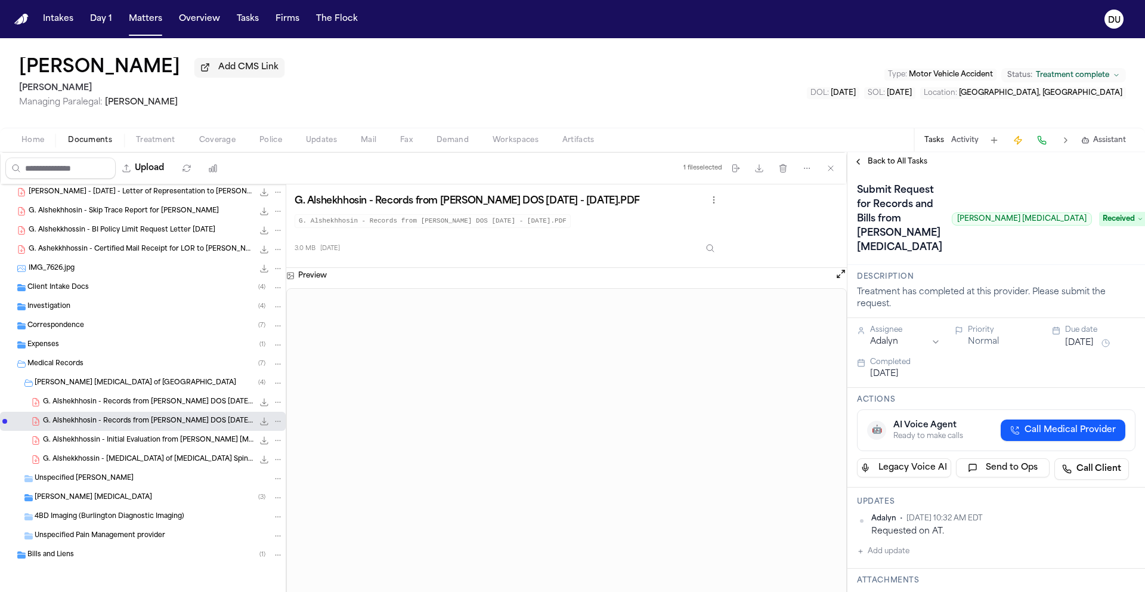
click at [895, 166] on span "Back to All Tasks" at bounding box center [898, 162] width 60 height 10
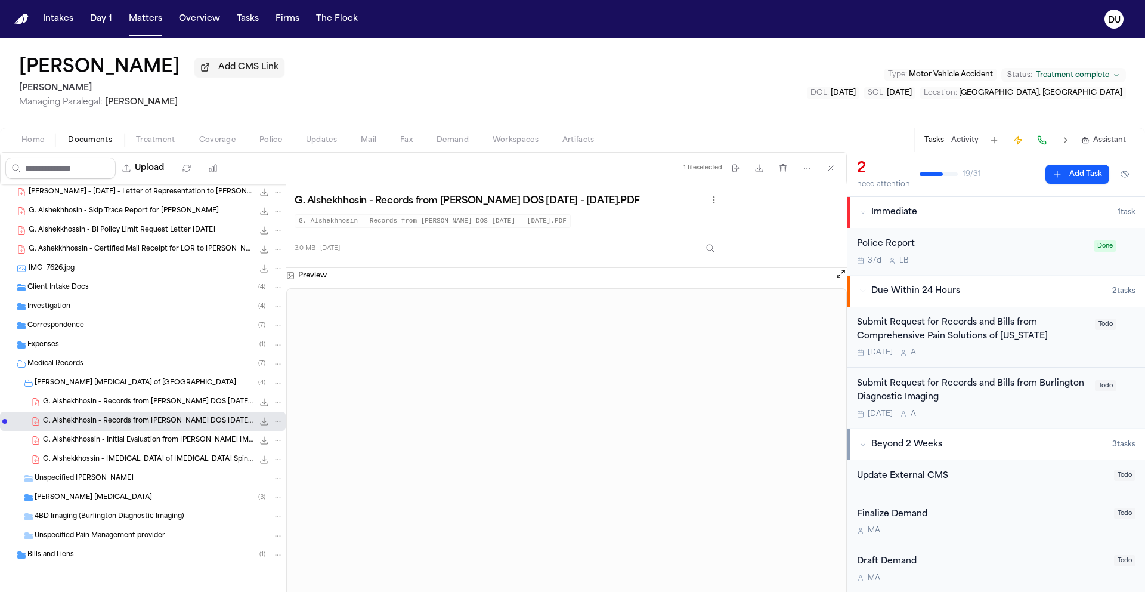
click at [1004, 336] on div "Submit Request for Records and Bills from Comprehensive Pain Solutions of New J…" at bounding box center [972, 329] width 231 height 27
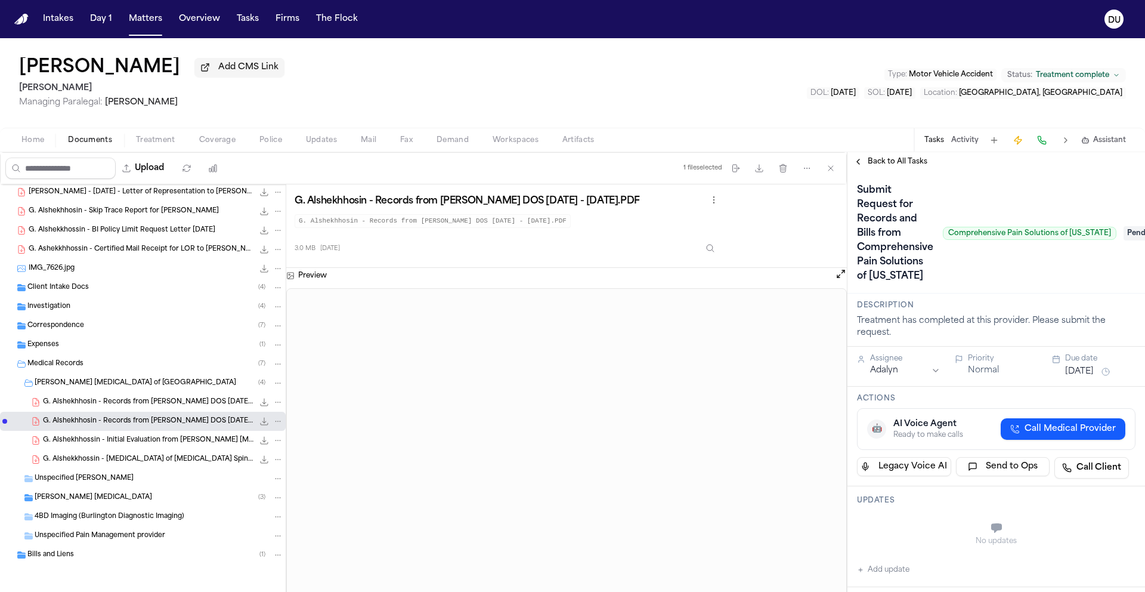
click at [947, 229] on span "Comprehensive Pain Solutions of New Jersey" at bounding box center [1030, 233] width 174 height 13
drag, startPoint x: 949, startPoint y: 229, endPoint x: 1112, endPoint y: 229, distance: 163.4
click at [1112, 229] on span "Comprehensive Pain Solutions of New Jersey" at bounding box center [1030, 233] width 174 height 13
copy span "Comprehensive Pain Solutions of New Jersey"
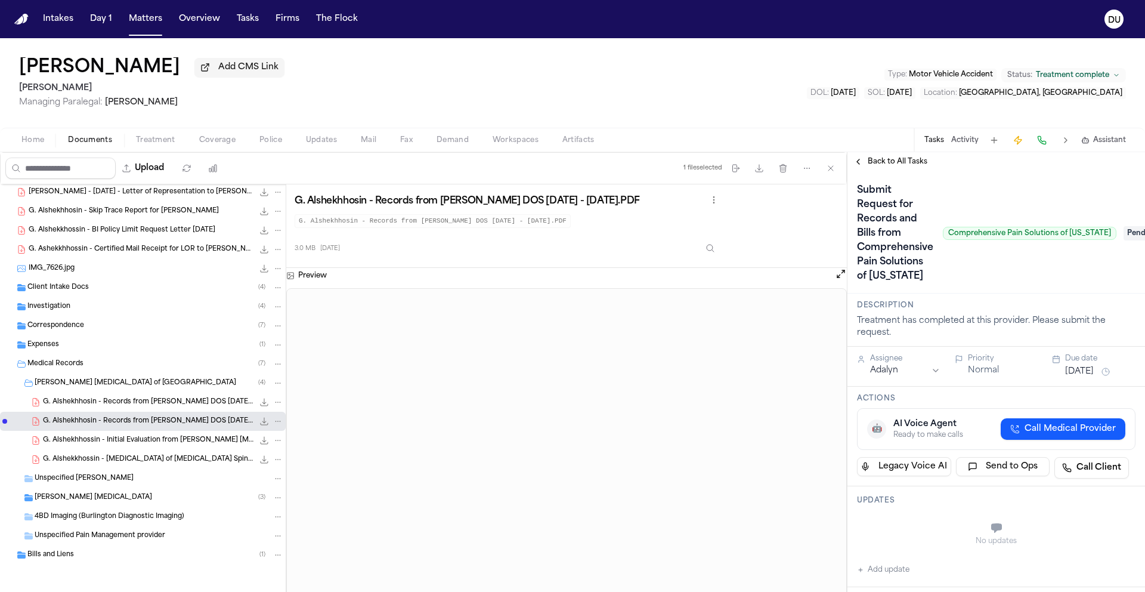
click at [34, 145] on span "Home" at bounding box center [32, 140] width 23 height 10
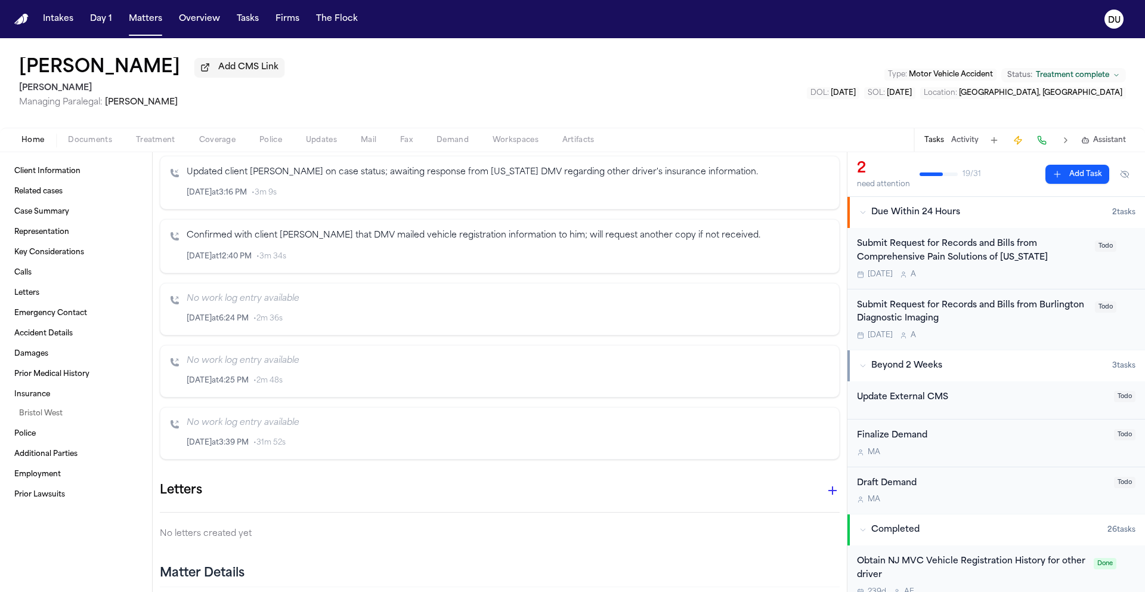
scroll to position [2392, 0]
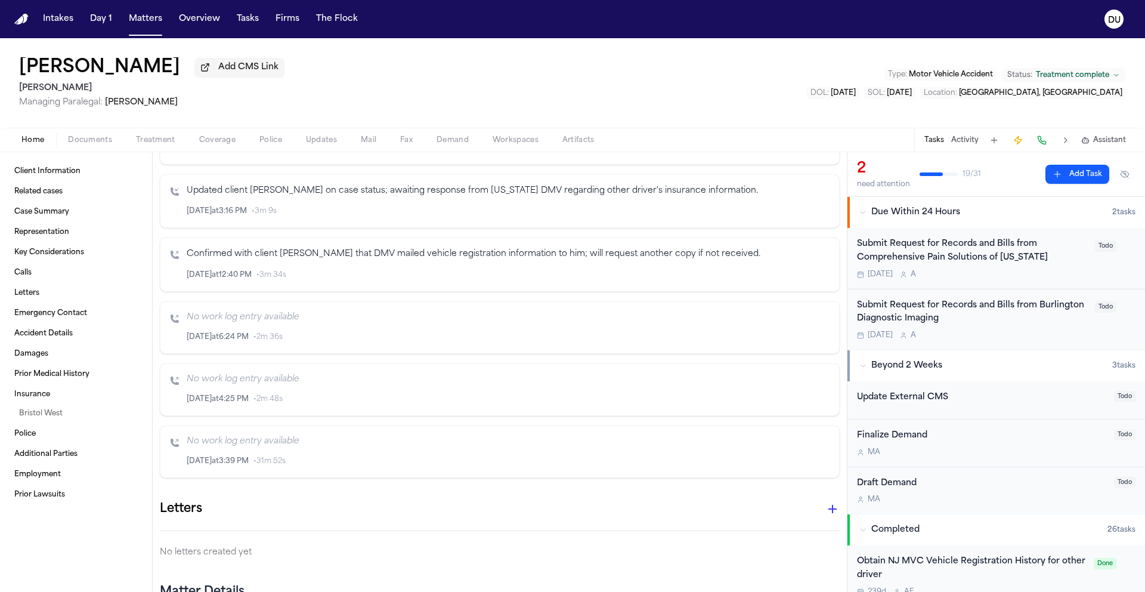
click at [966, 270] on div "Submit Request for Records and Bills from Comprehensive Pain Solutions of New J…" at bounding box center [972, 258] width 231 height 42
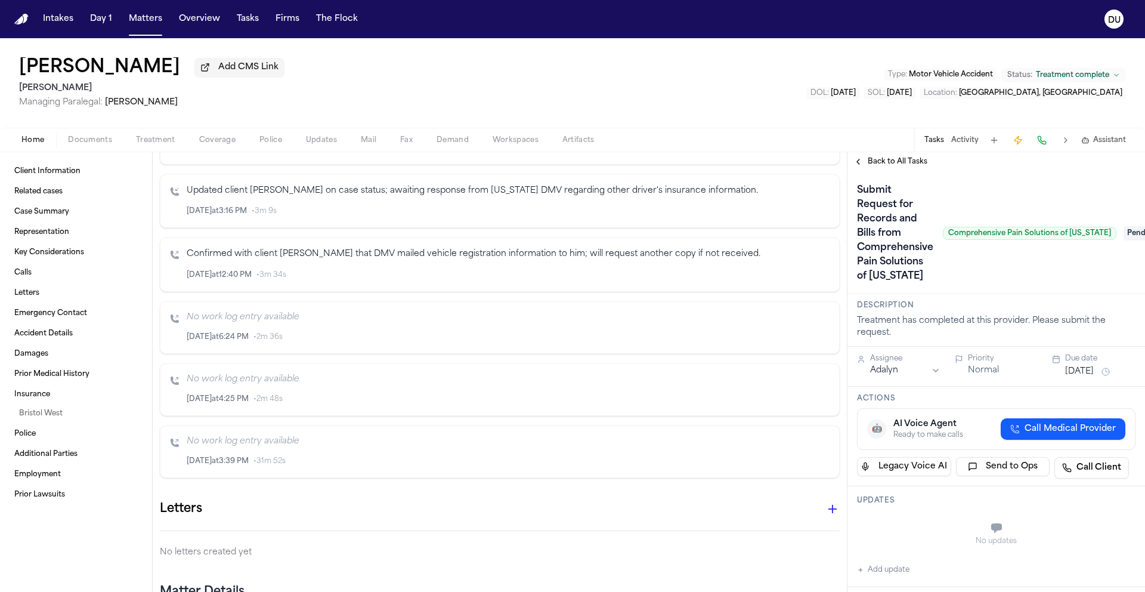
scroll to position [0, 35]
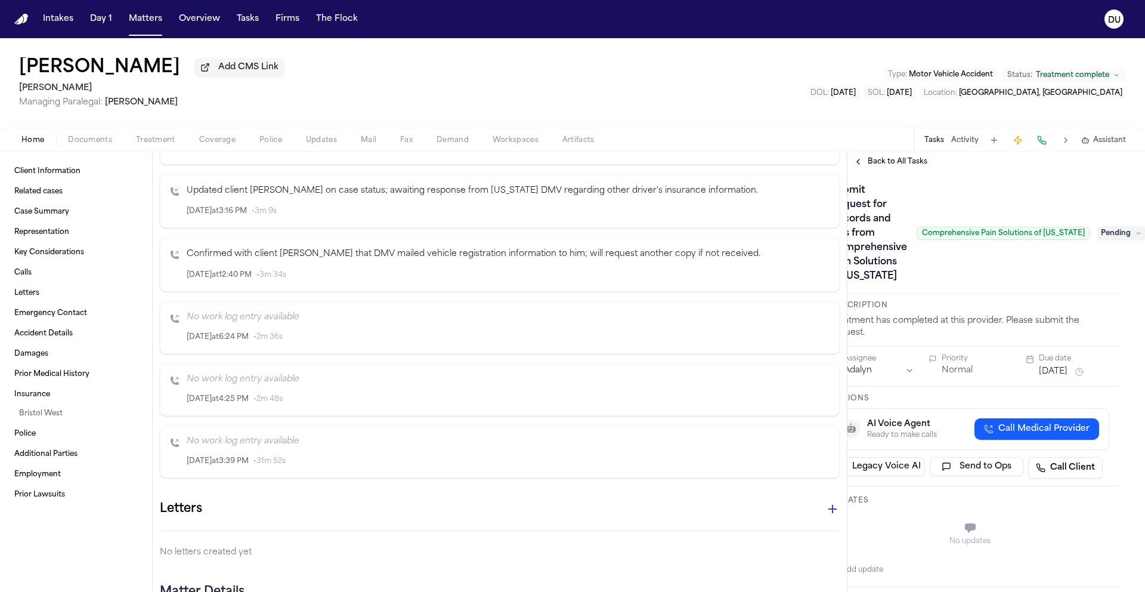
click at [1106, 233] on span "Pending" at bounding box center [1122, 233] width 48 height 14
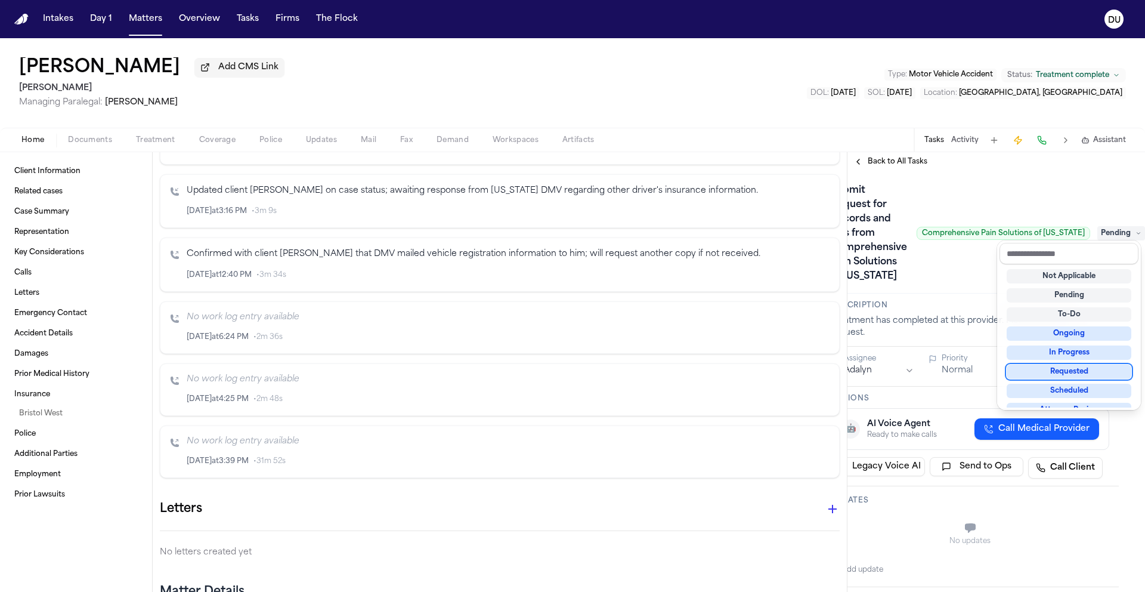
click at [1072, 371] on div "Requested" at bounding box center [1069, 371] width 125 height 14
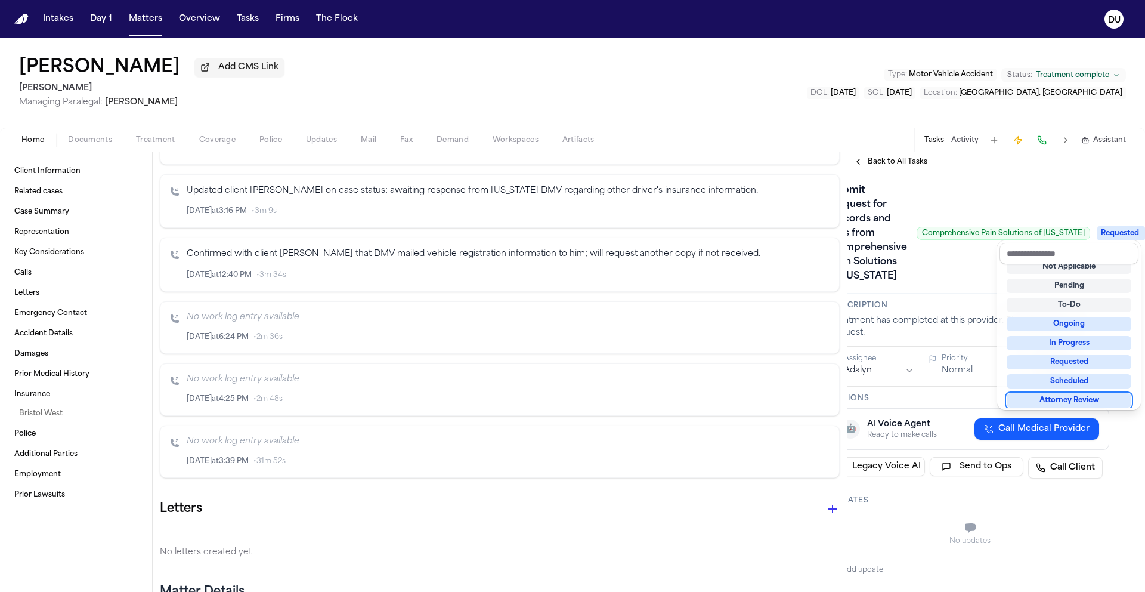
scroll to position [0, 0]
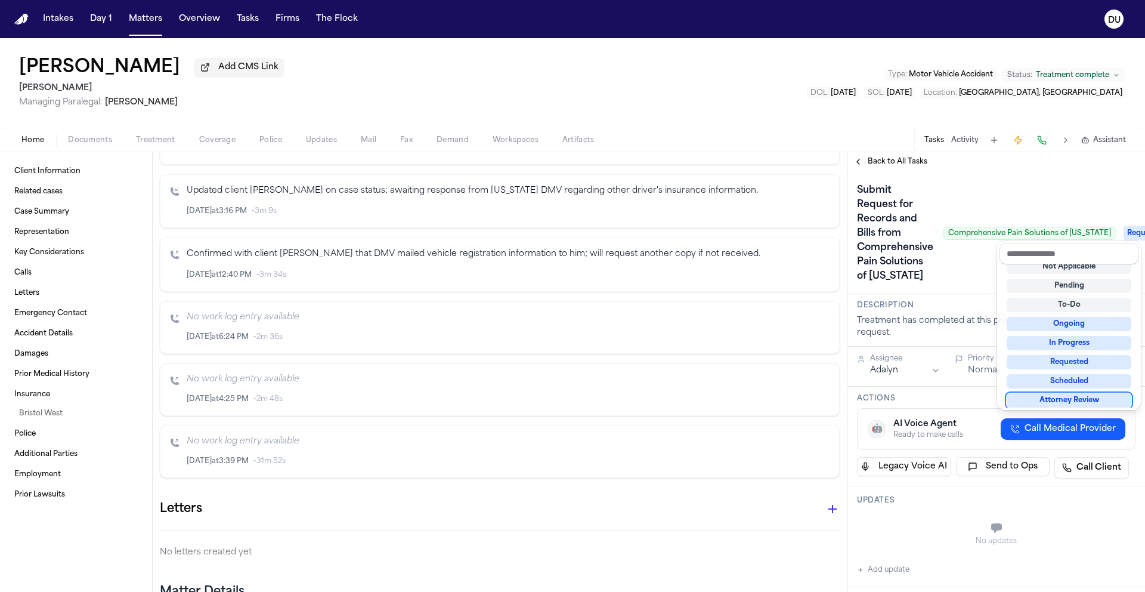
click at [948, 253] on div "Submit Request for Records and Bills from Comprehensive Pain Solutions of New J…" at bounding box center [996, 233] width 279 height 105
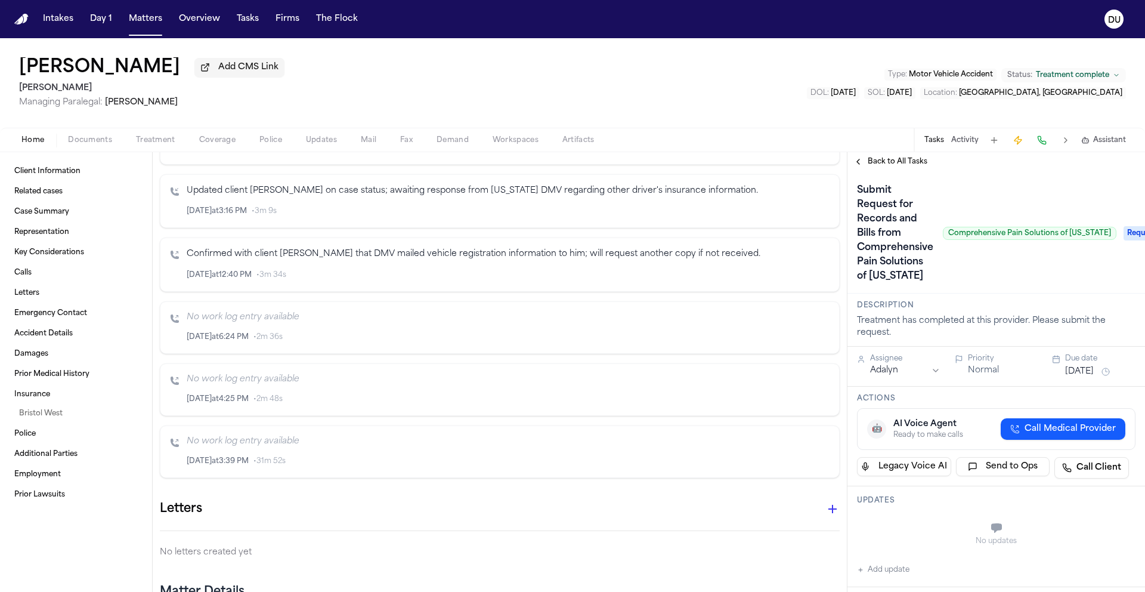
click at [1083, 366] on button "[DATE]" at bounding box center [1079, 372] width 29 height 12
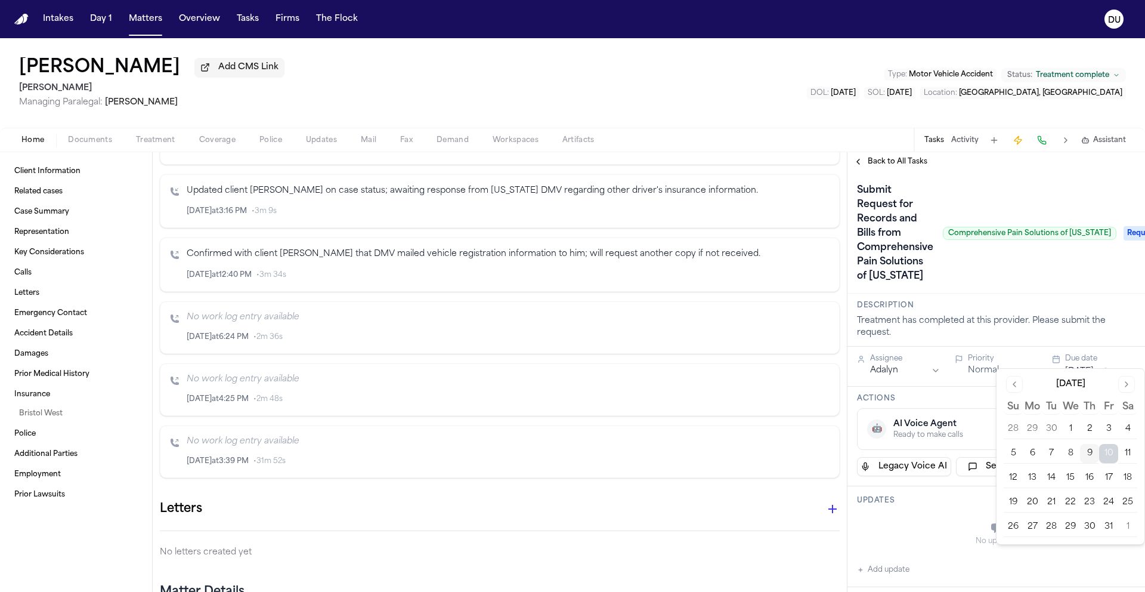
click at [1048, 477] on button "14" at bounding box center [1051, 477] width 19 height 19
click at [951, 517] on div "No updates" at bounding box center [996, 533] width 279 height 43
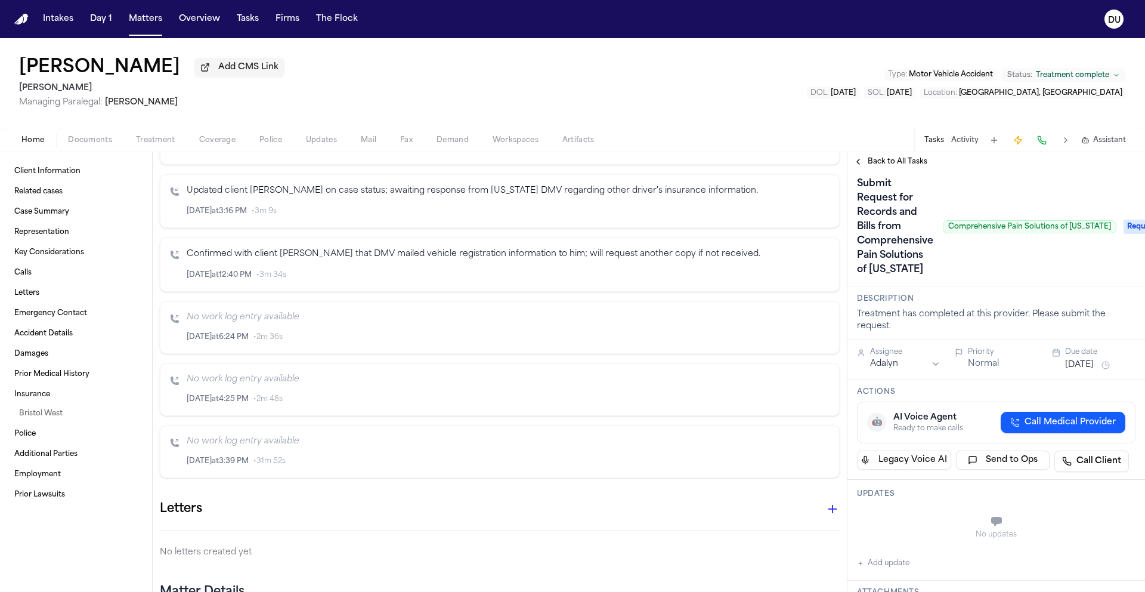
scroll to position [21, 0]
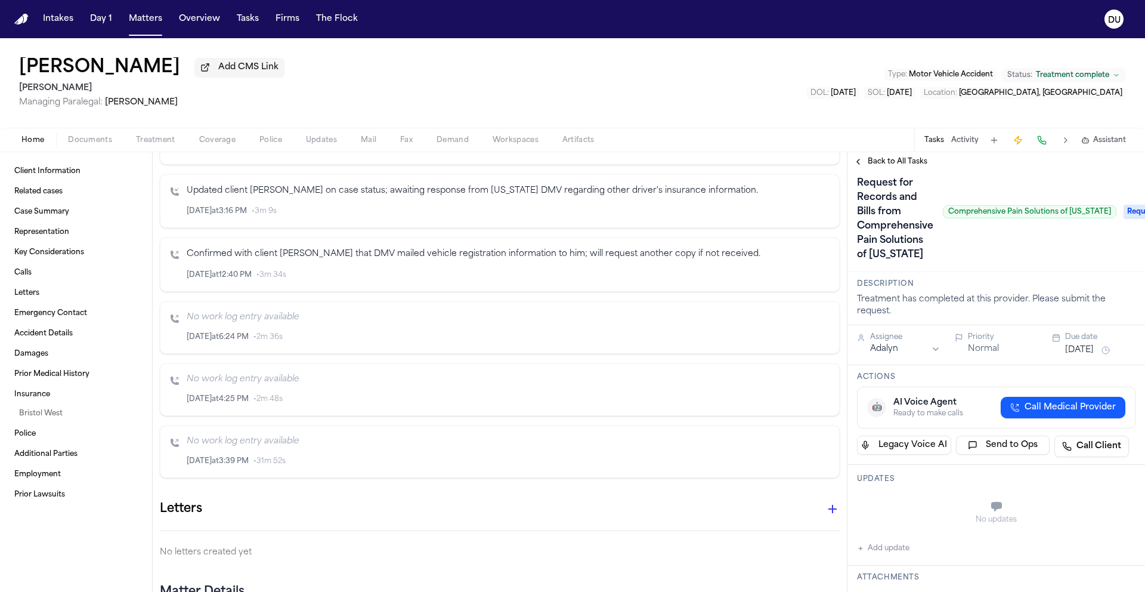
click at [874, 541] on button "Add update" at bounding box center [883, 548] width 52 height 14
click at [928, 497] on textarea "Add your update" at bounding box center [1003, 508] width 255 height 24
click at [1111, 529] on button "Add" at bounding box center [1118, 536] width 24 height 14
click at [898, 161] on span "Back to All Tasks" at bounding box center [898, 162] width 60 height 10
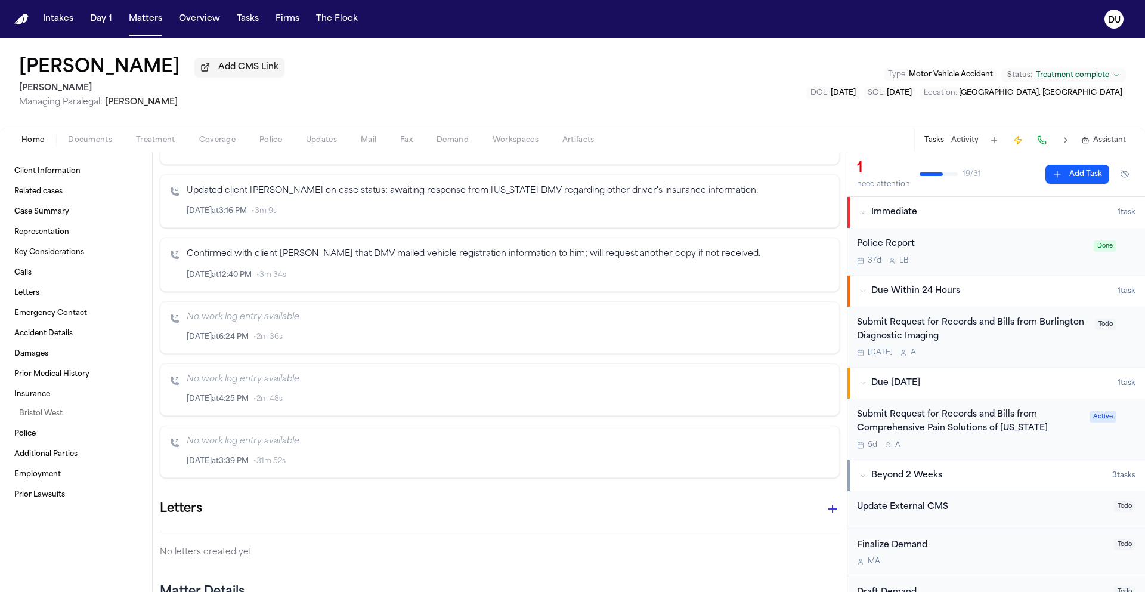
click at [959, 334] on div "Submit Request for Records and Bills from Burlington Diagnostic Imaging" at bounding box center [972, 329] width 231 height 27
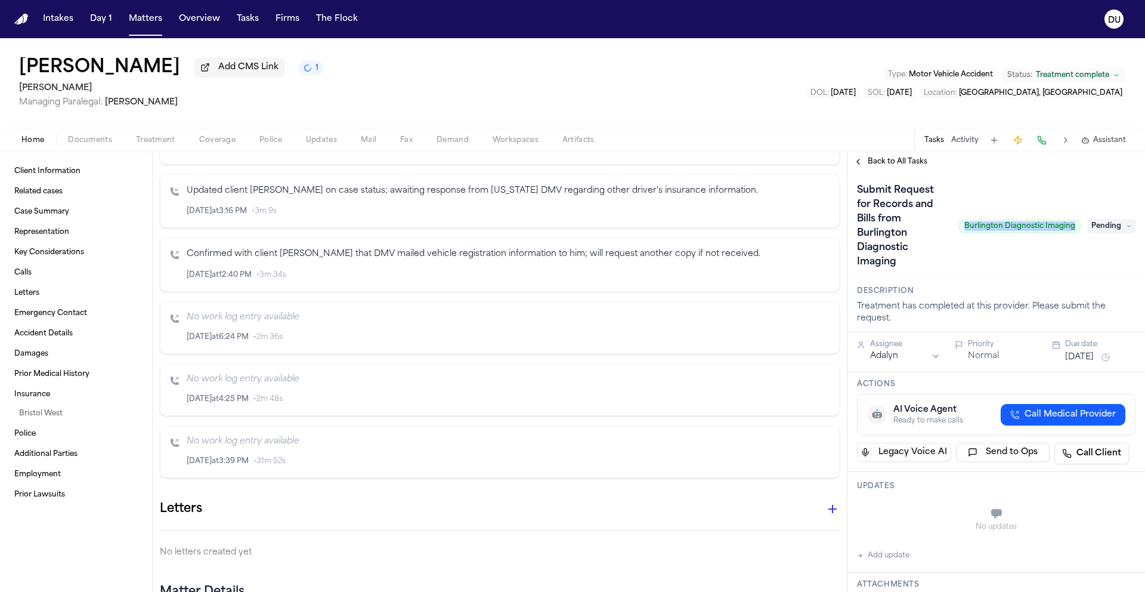
drag, startPoint x: 959, startPoint y: 230, endPoint x: 1067, endPoint y: 233, distance: 108.6
click at [1067, 233] on span "Burlington Diagnostic Imaging" at bounding box center [1020, 226] width 122 height 13
copy span "Burlington Diagnostic Imaging"
click at [1108, 233] on span "Pending" at bounding box center [1112, 226] width 48 height 14
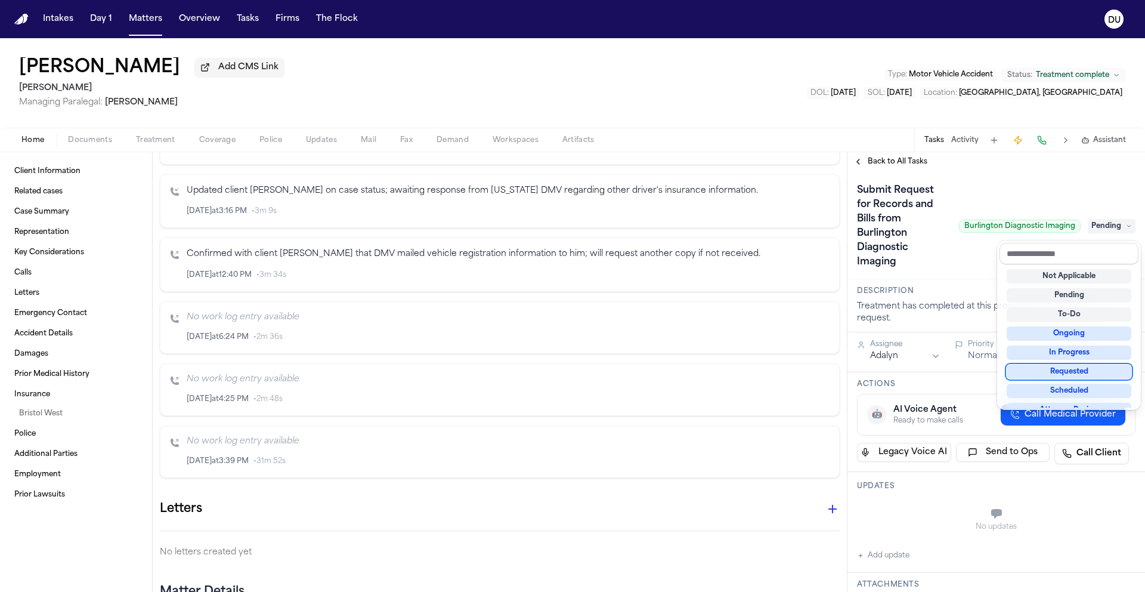
click at [1068, 372] on div "Requested" at bounding box center [1069, 371] width 125 height 14
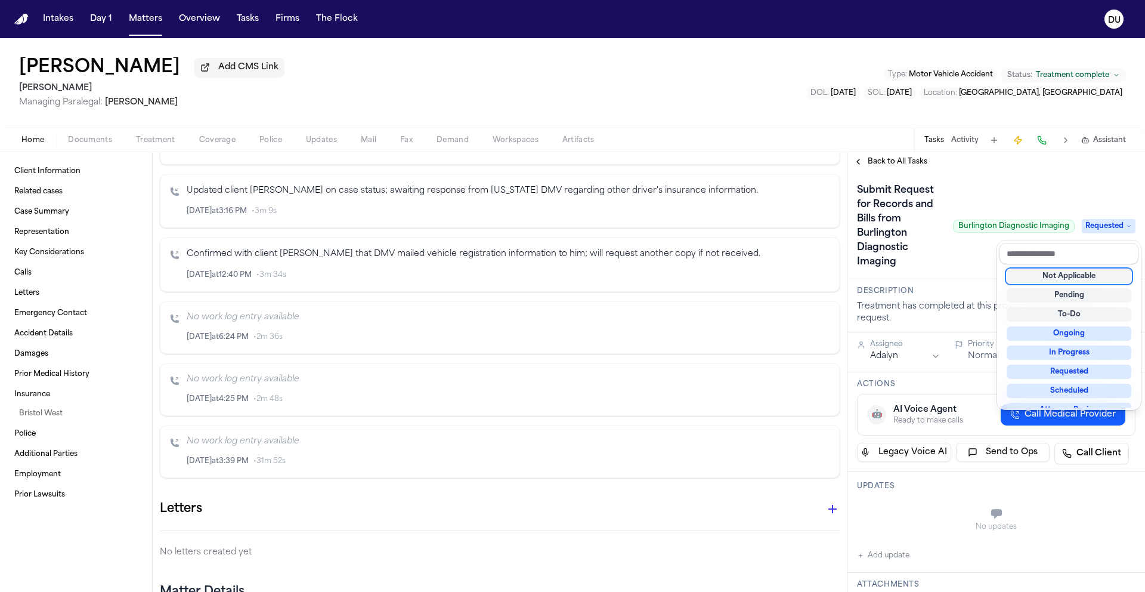
click at [958, 274] on div "Submit Request for Records and Bills from Burlington Diagnostic Imaging Burling…" at bounding box center [997, 225] width 298 height 108
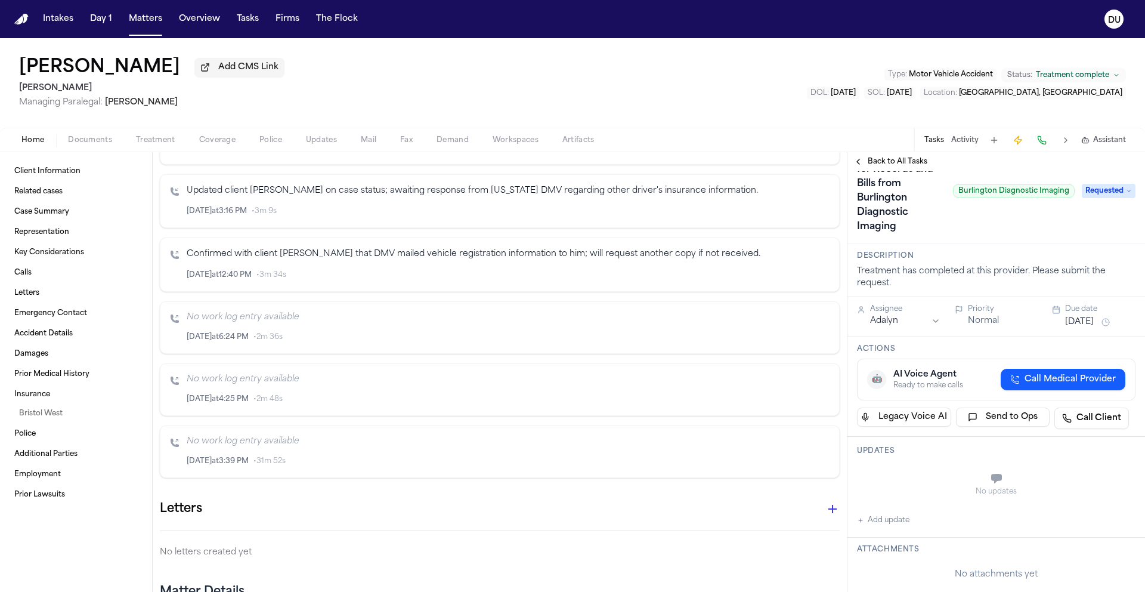
scroll to position [222, 0]
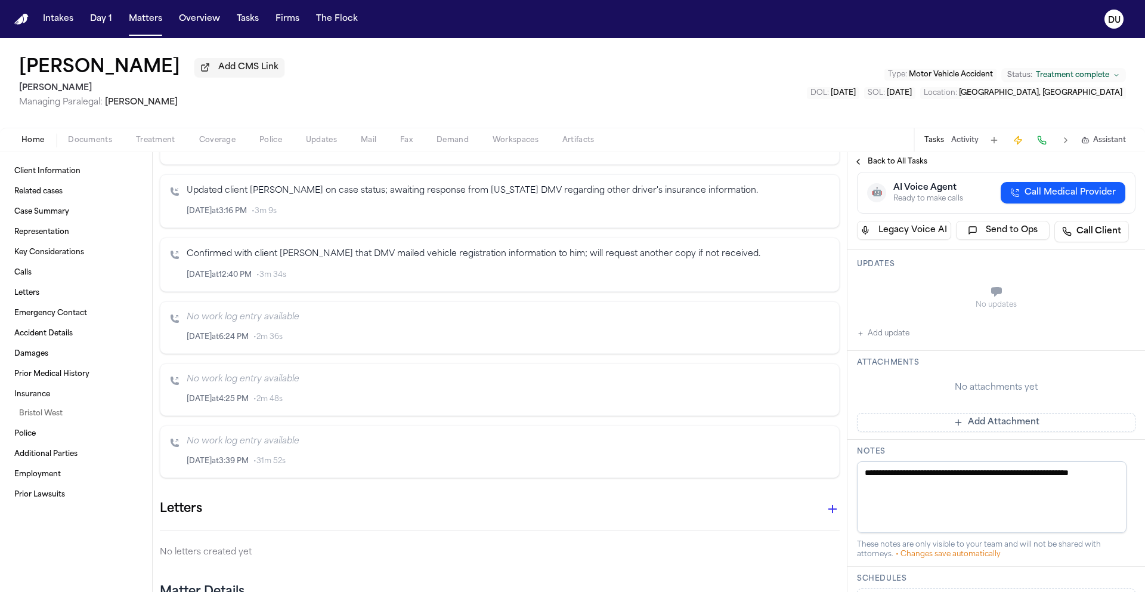
click at [896, 335] on button "Add update" at bounding box center [883, 333] width 52 height 14
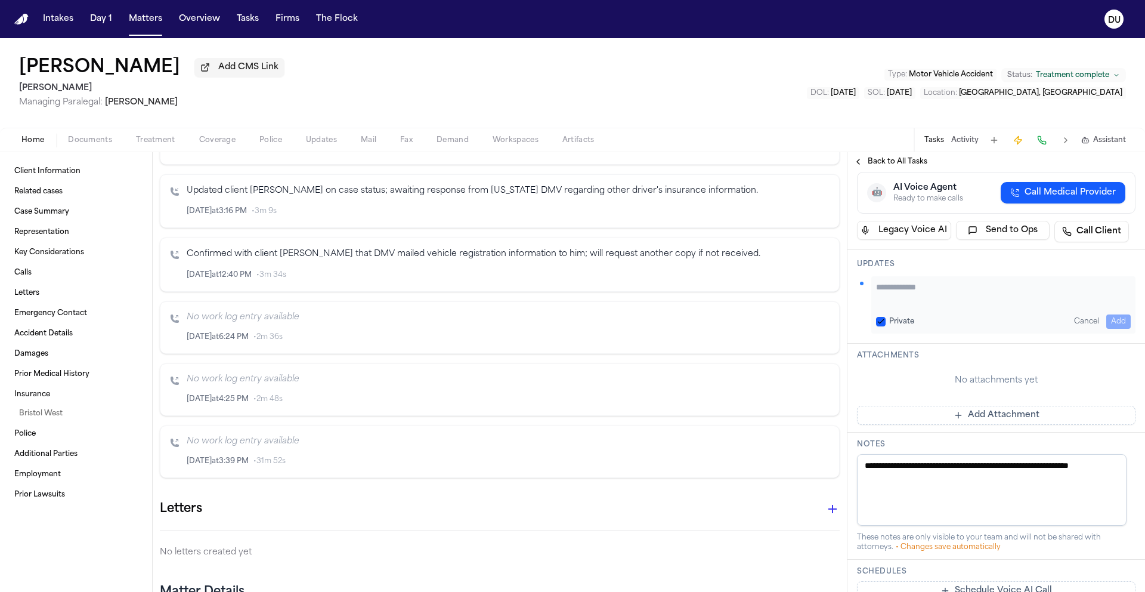
click at [957, 299] on textarea "Add your update" at bounding box center [1003, 293] width 255 height 24
click at [1106, 323] on button "Add" at bounding box center [1118, 321] width 24 height 14
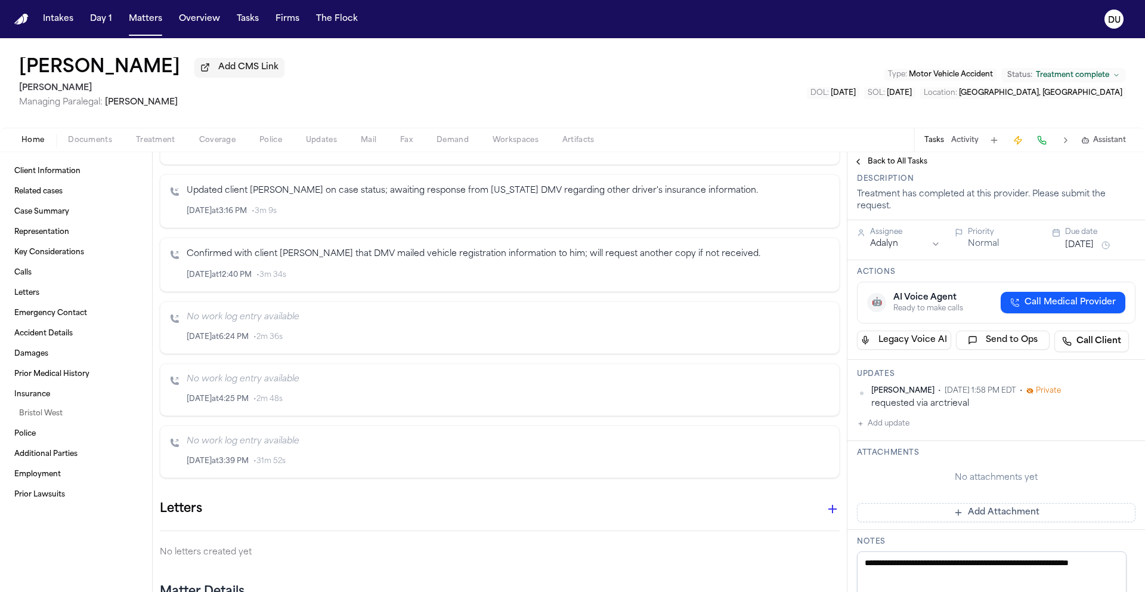
scroll to position [112, 0]
click at [1083, 250] on button "Oct 10, 2025" at bounding box center [1079, 246] width 29 height 12
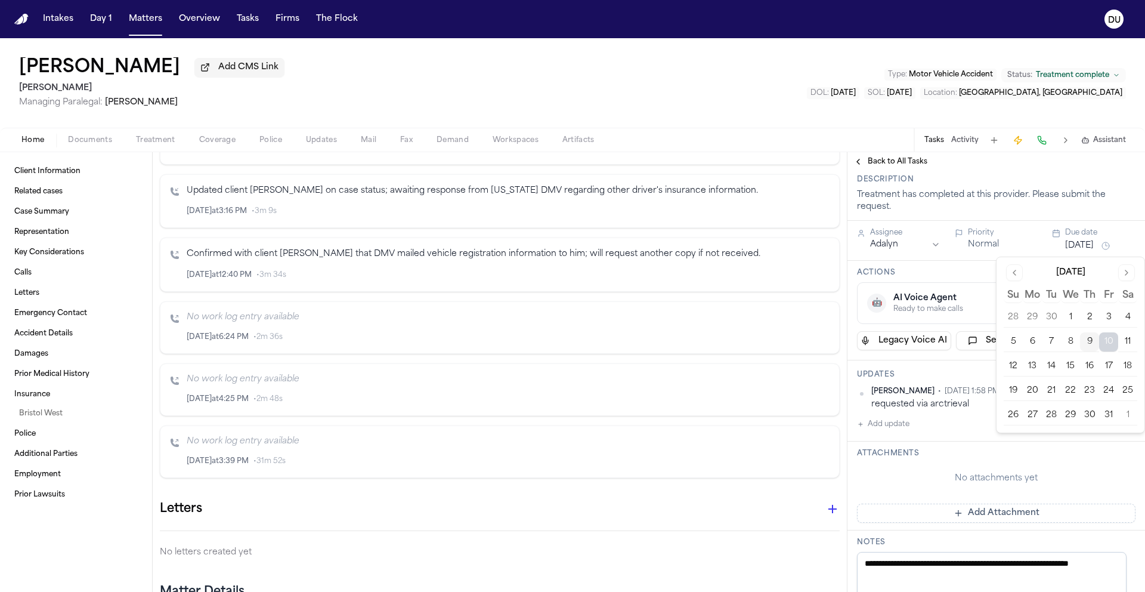
click at [1052, 366] on button "14" at bounding box center [1051, 366] width 19 height 19
click at [891, 157] on span "Back to All Tasks" at bounding box center [898, 162] width 60 height 10
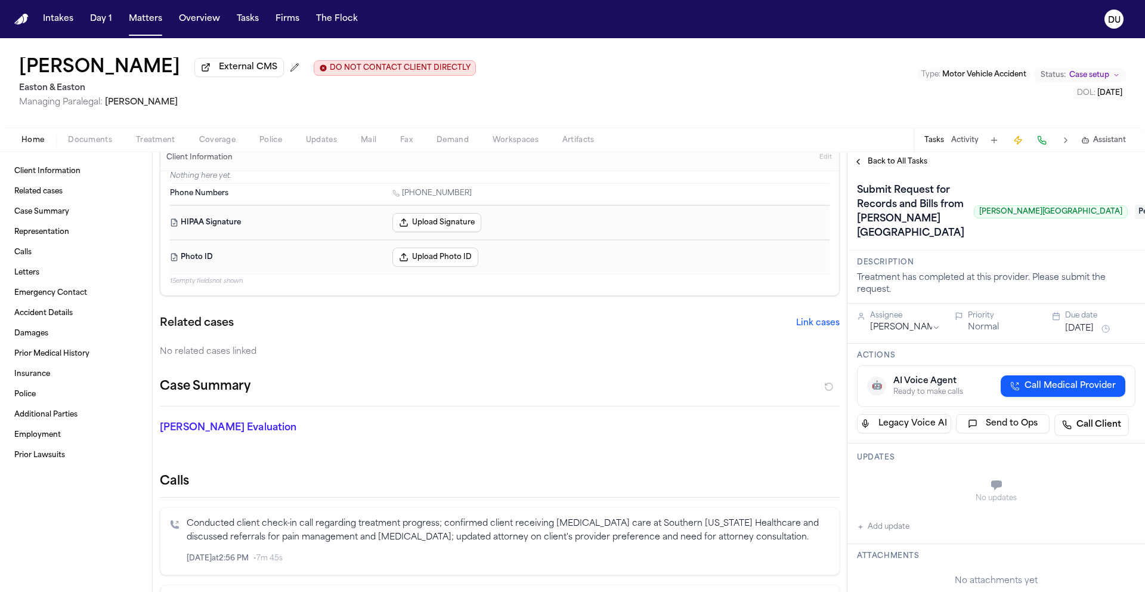
scroll to position [18, 0]
click at [1135, 211] on span "Pending" at bounding box center [1159, 212] width 48 height 14
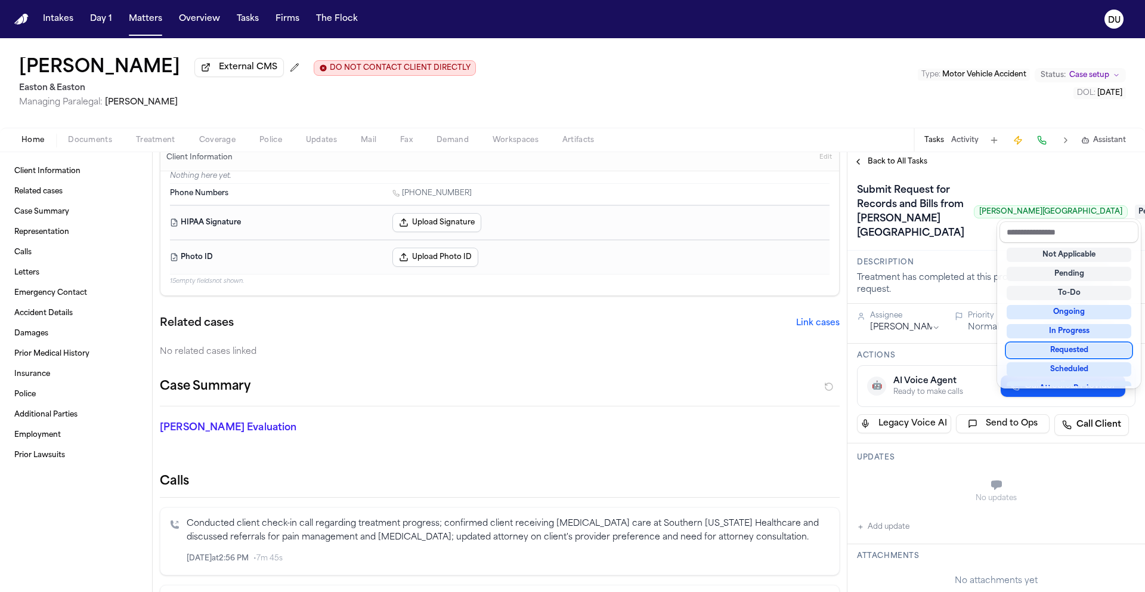
click at [1069, 352] on div "Requested" at bounding box center [1069, 350] width 125 height 14
click at [966, 196] on div "Submit Request for Records and Bills from Hoag Hospital Irvine Hoag Hospital Ir…" at bounding box center [996, 212] width 279 height 62
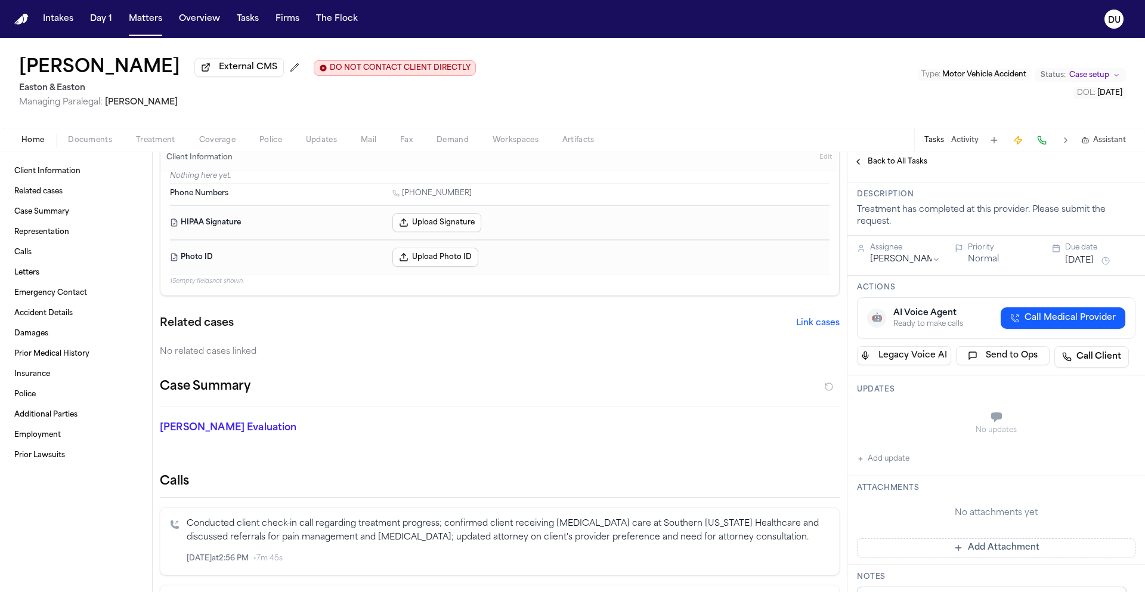
scroll to position [70, 0]
click at [901, 449] on button "Add update" at bounding box center [883, 456] width 52 height 14
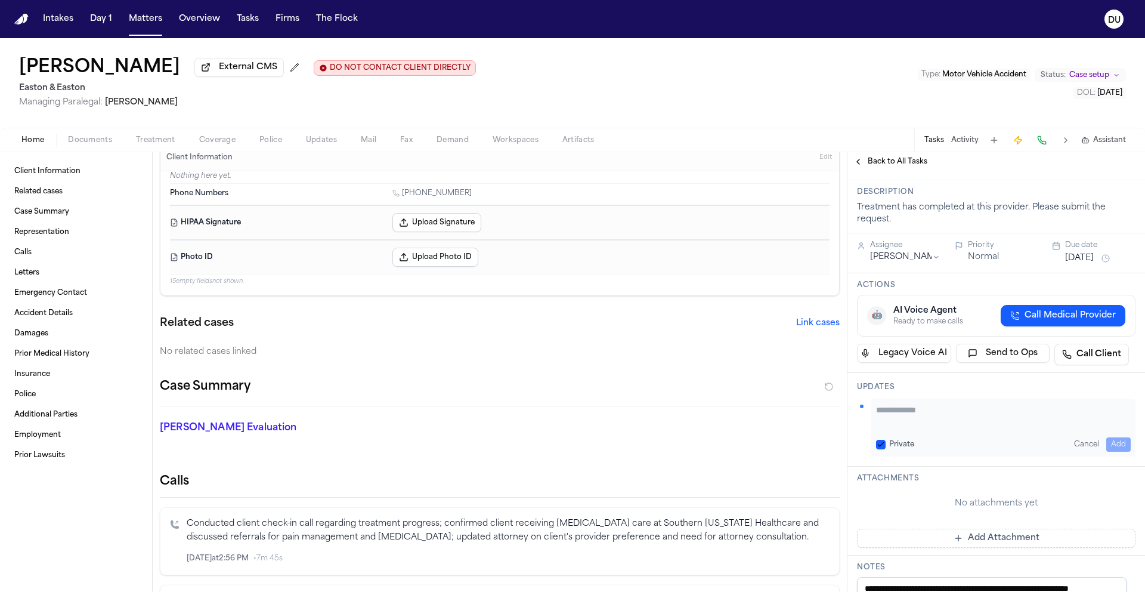
click at [975, 528] on button "Add Attachment" at bounding box center [996, 537] width 279 height 19
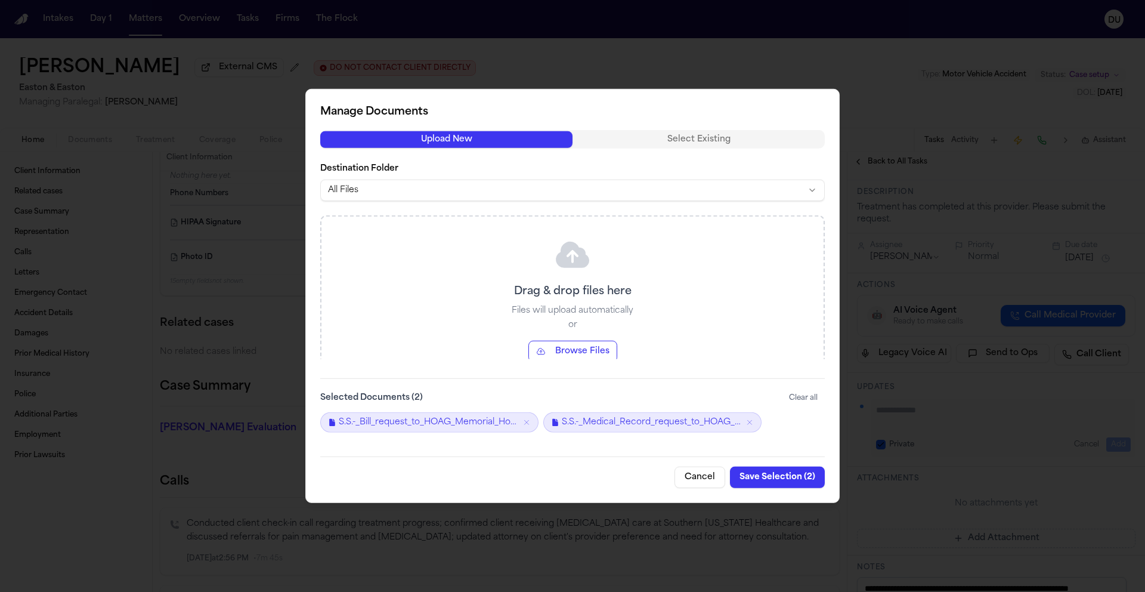
click at [765, 486] on button "Save Selection ( 2 )" at bounding box center [777, 476] width 95 height 21
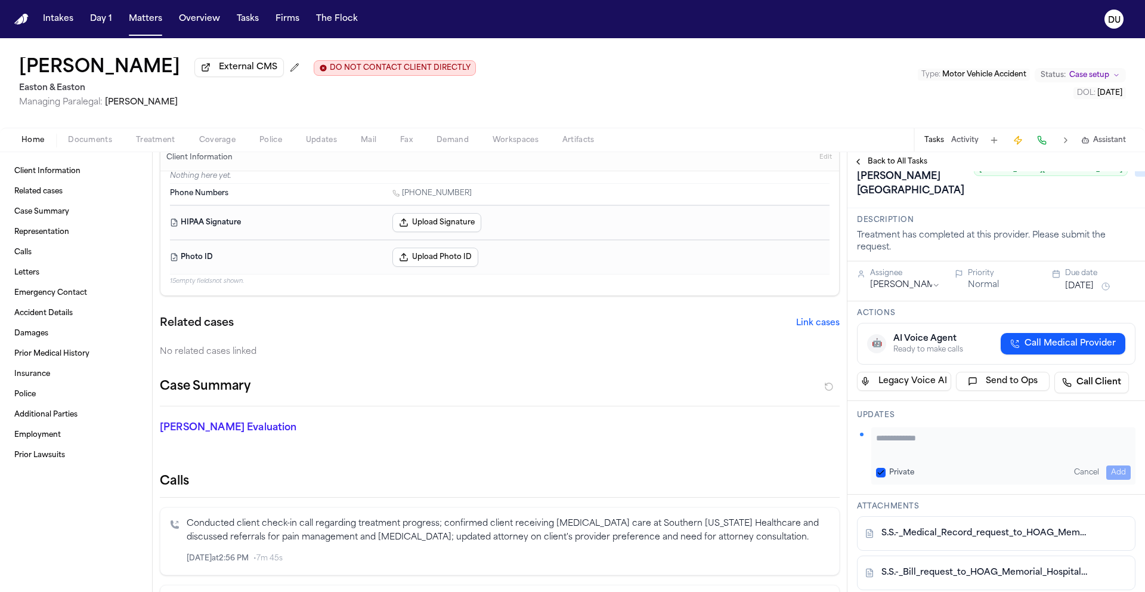
scroll to position [0, 0]
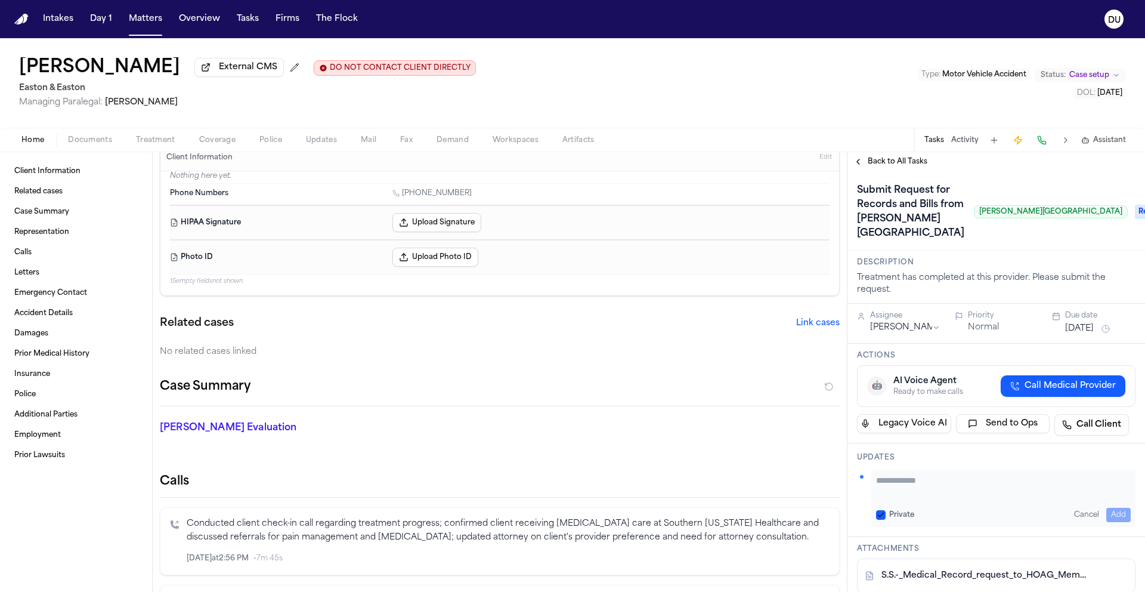
click at [1092, 329] on div "Assignee Daniela Uribe Priority Normal Due date Oct 7, 2025" at bounding box center [997, 324] width 298 height 40
click at [1087, 323] on button "[DATE]" at bounding box center [1079, 329] width 29 height 12
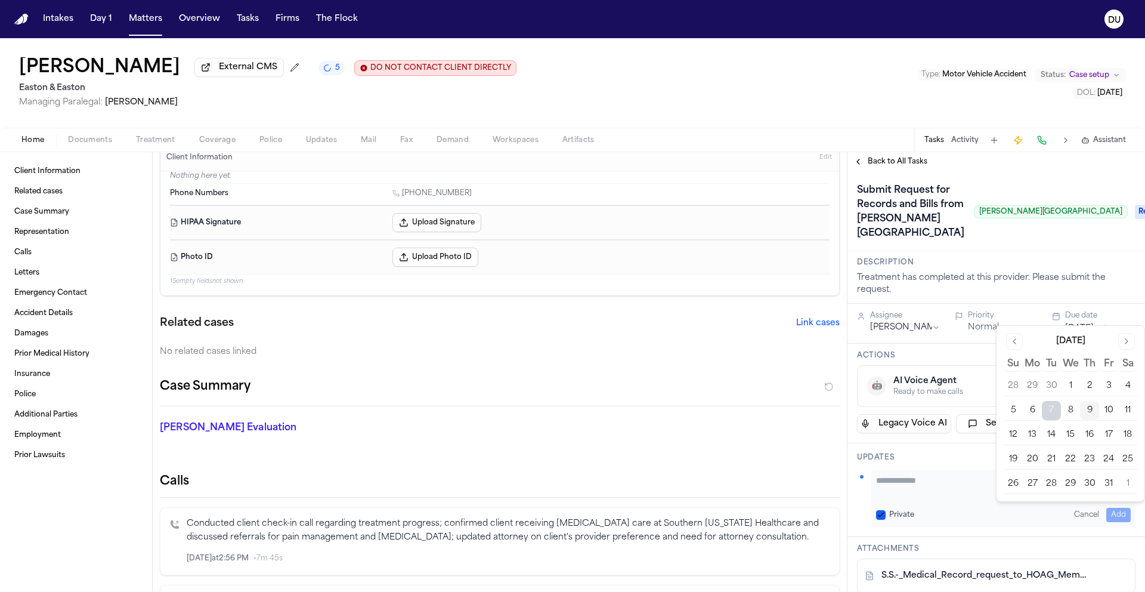
click at [1034, 440] on button "13" at bounding box center [1032, 434] width 19 height 19
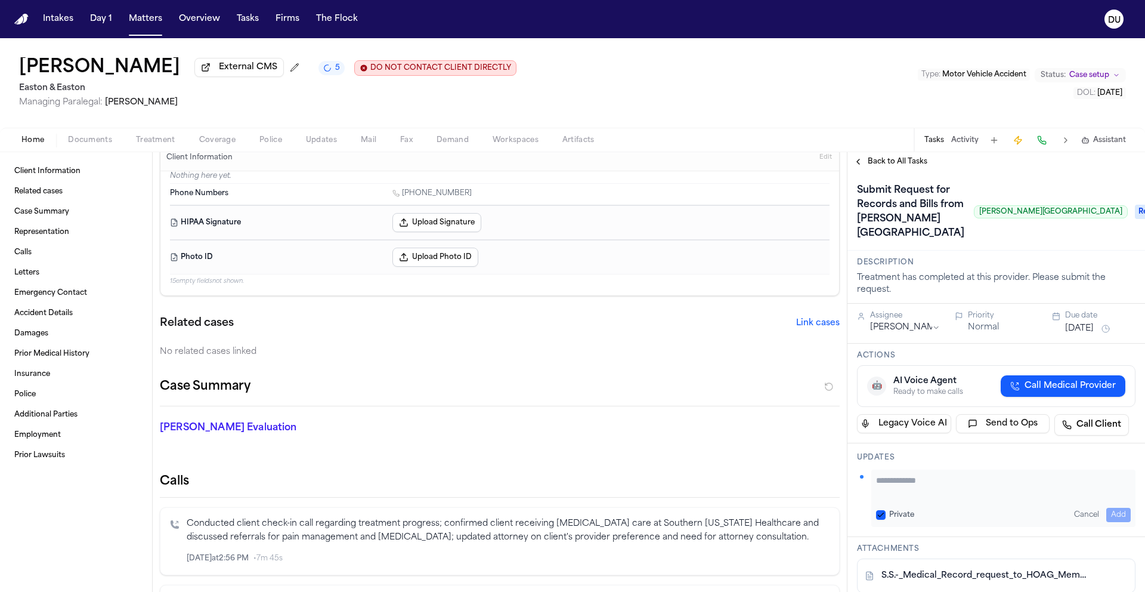
drag, startPoint x: 970, startPoint y: 168, endPoint x: 940, endPoint y: 171, distance: 30.0
click at [970, 169] on div "Back to All Tasks" at bounding box center [997, 161] width 298 height 19
click at [899, 162] on span "Back to All Tasks" at bounding box center [898, 162] width 60 height 10
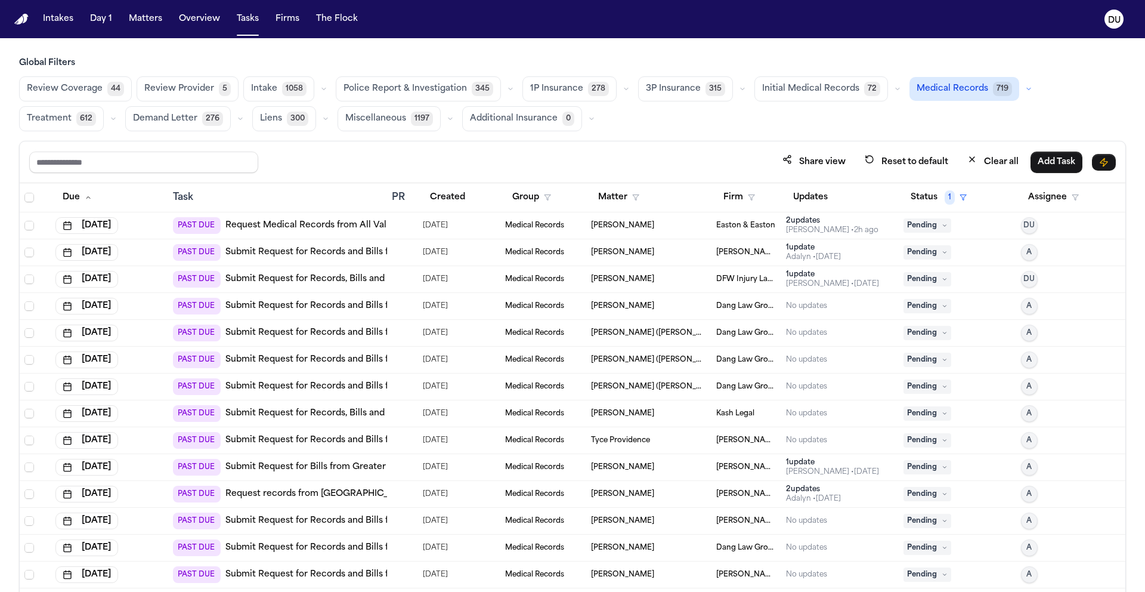
scroll to position [71, 0]
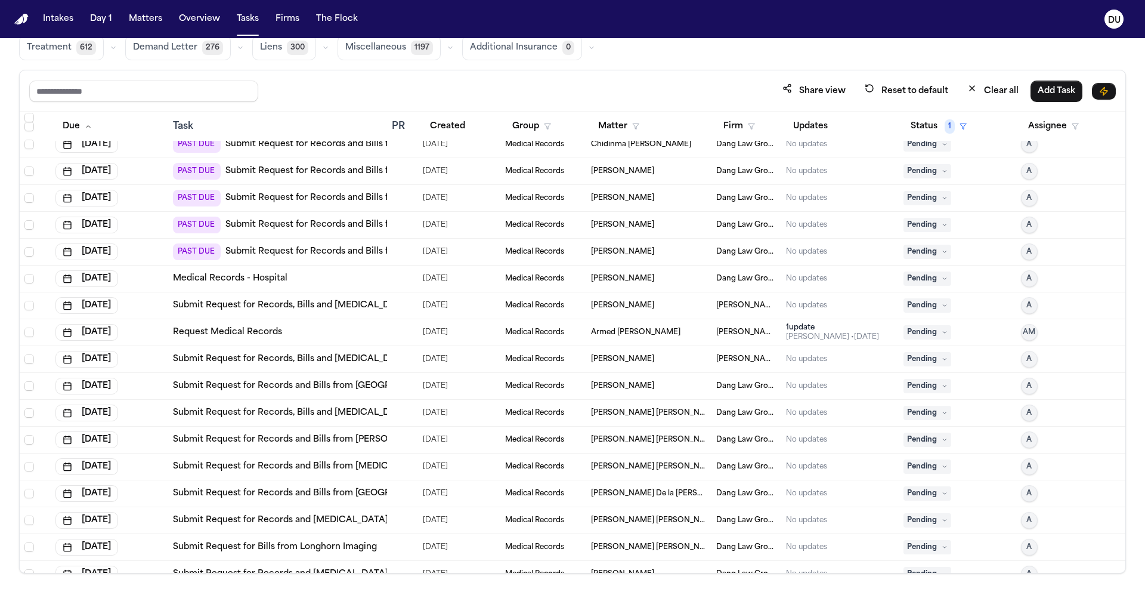
scroll to position [811, 0]
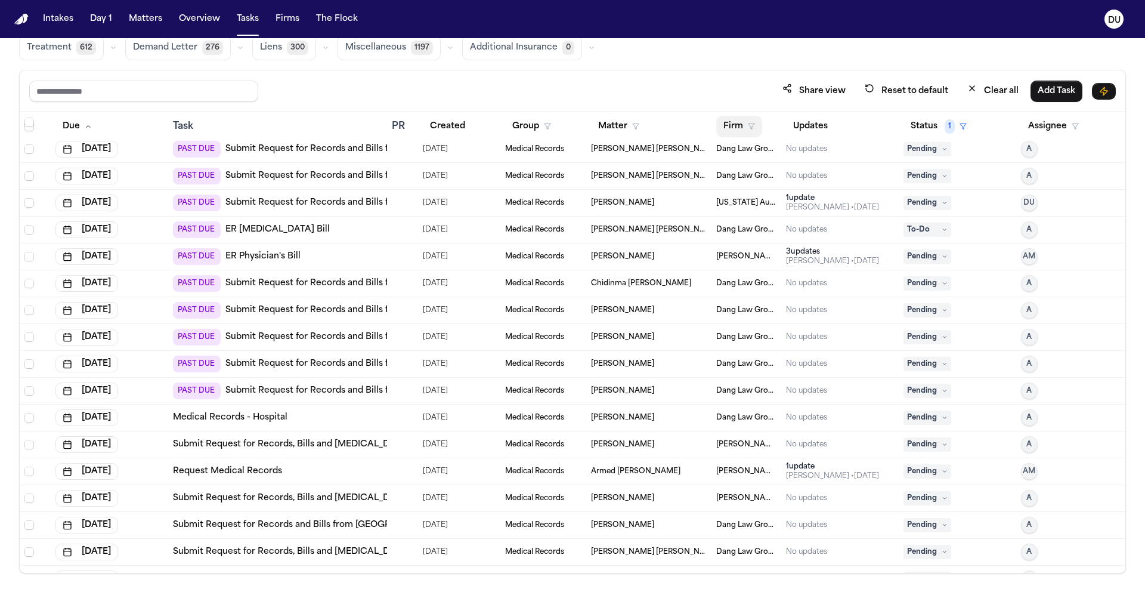
click at [731, 129] on button "Firm" at bounding box center [739, 126] width 46 height 21
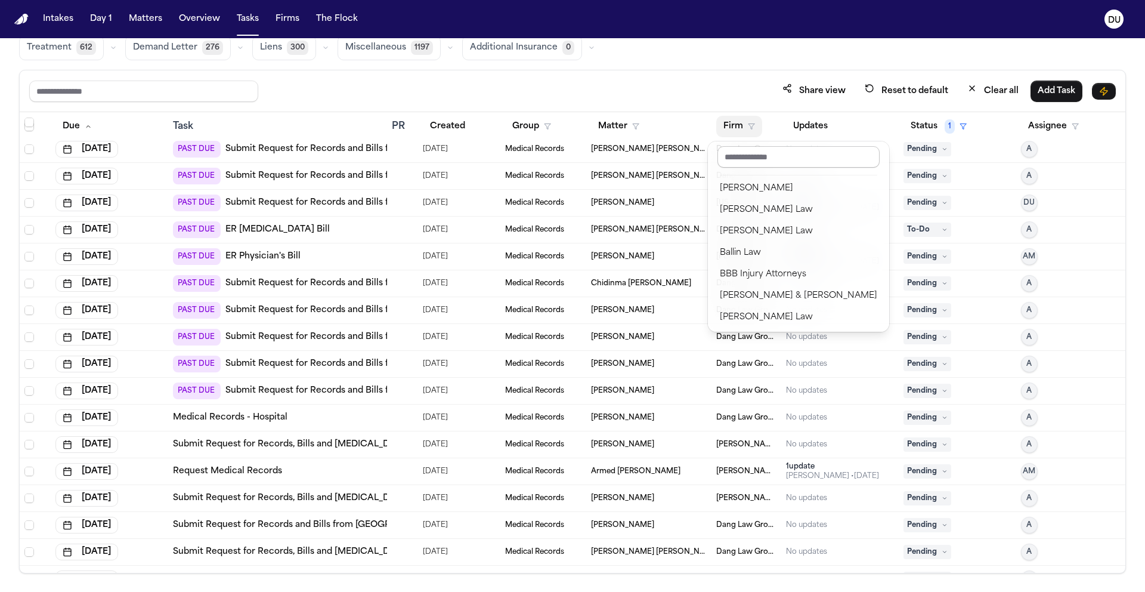
click at [758, 163] on input "text" at bounding box center [799, 156] width 162 height 21
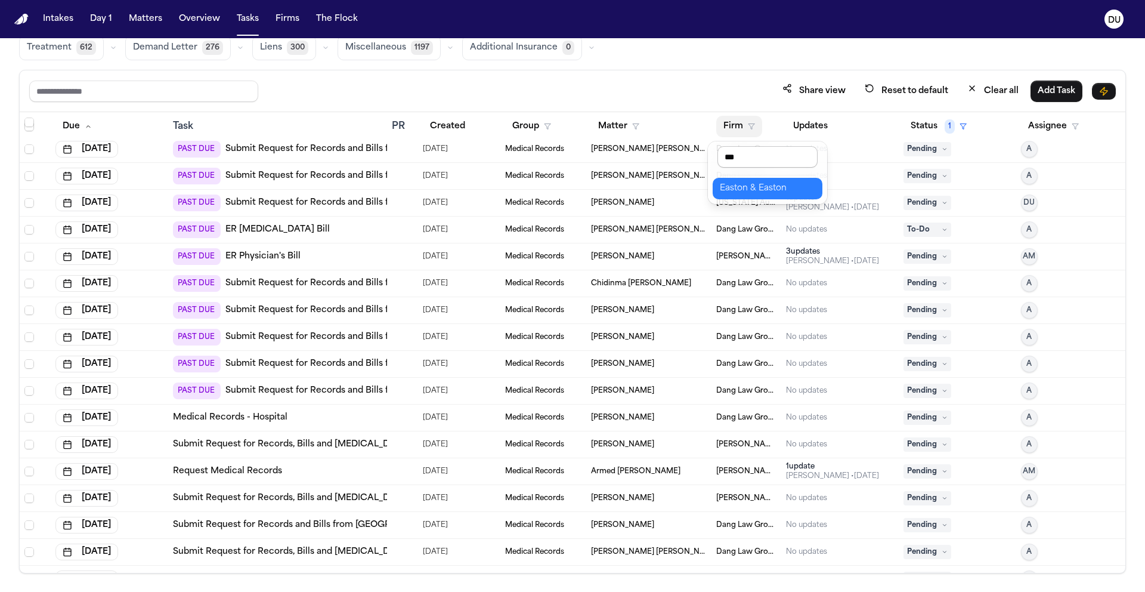
scroll to position [0, 0]
type input "******"
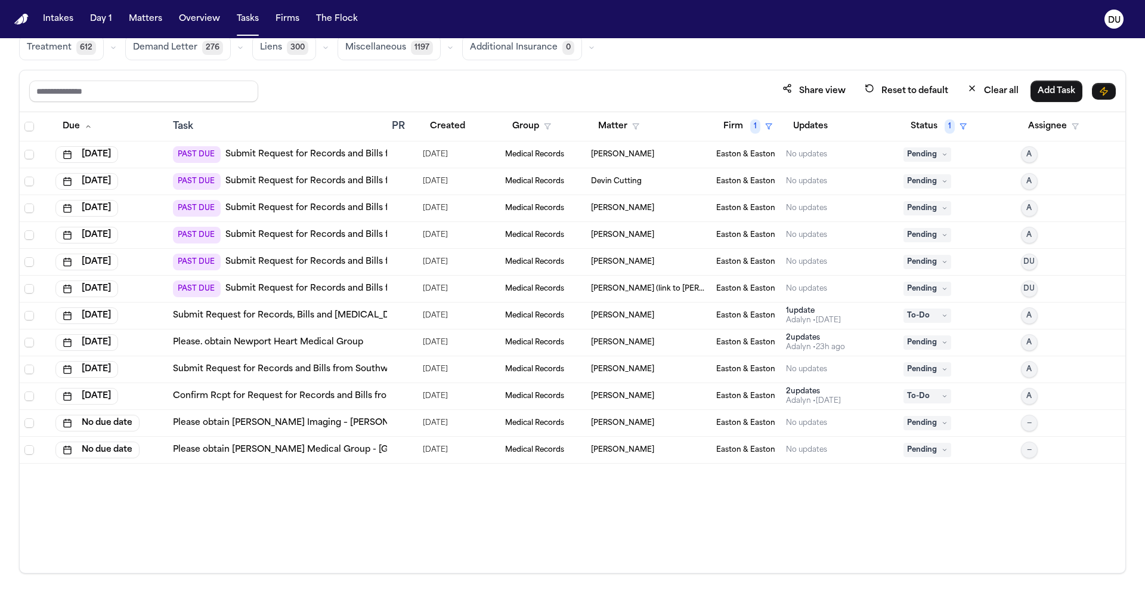
click at [364, 285] on link "Submit Request for Records and Bills from Clineva Urgent Care – Orange" at bounding box center [380, 289] width 310 height 12
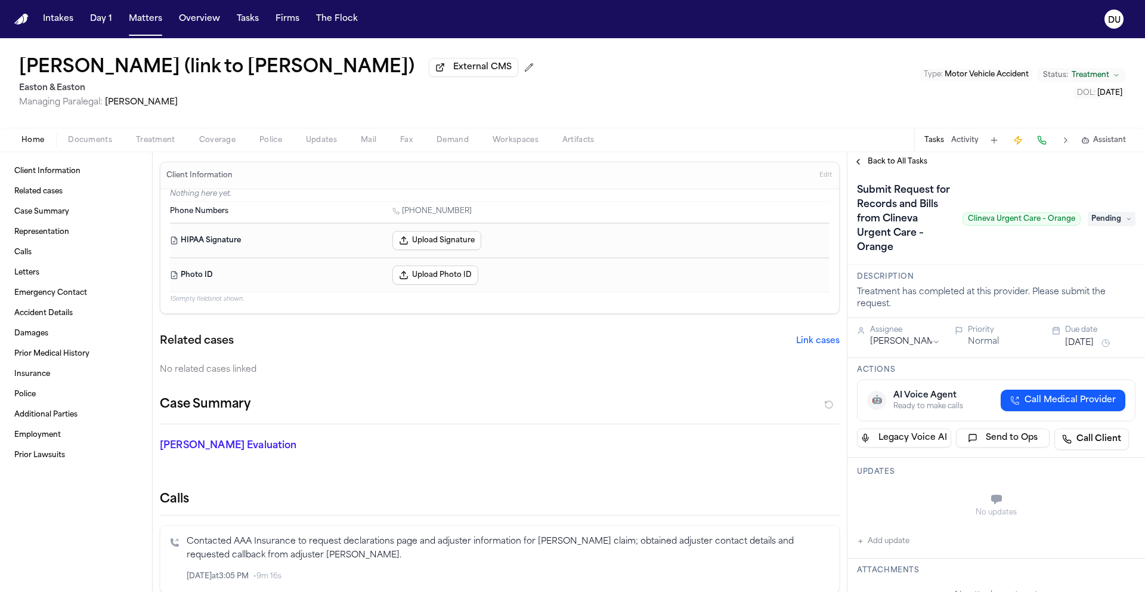
click at [1107, 220] on span "Pending" at bounding box center [1112, 219] width 48 height 14
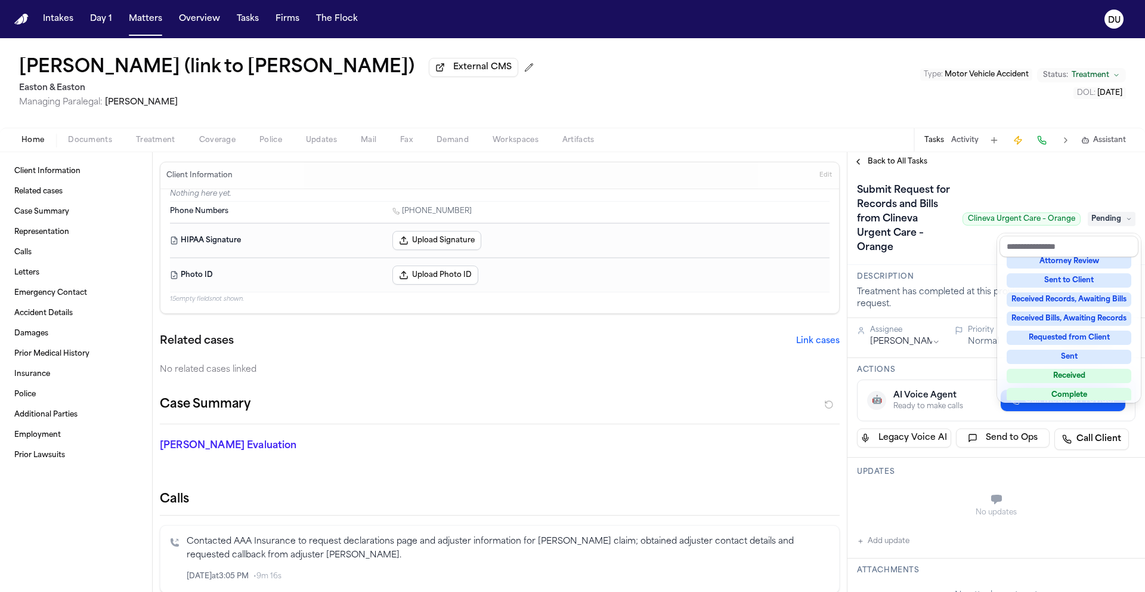
scroll to position [186, 0]
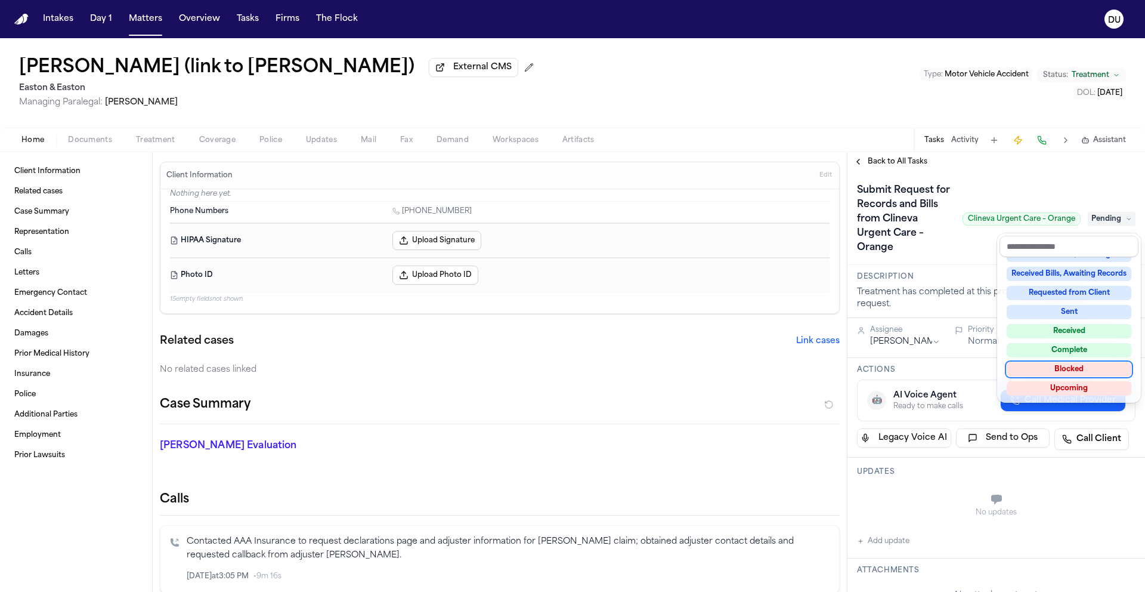
click at [1067, 367] on div "Blocked" at bounding box center [1069, 369] width 125 height 14
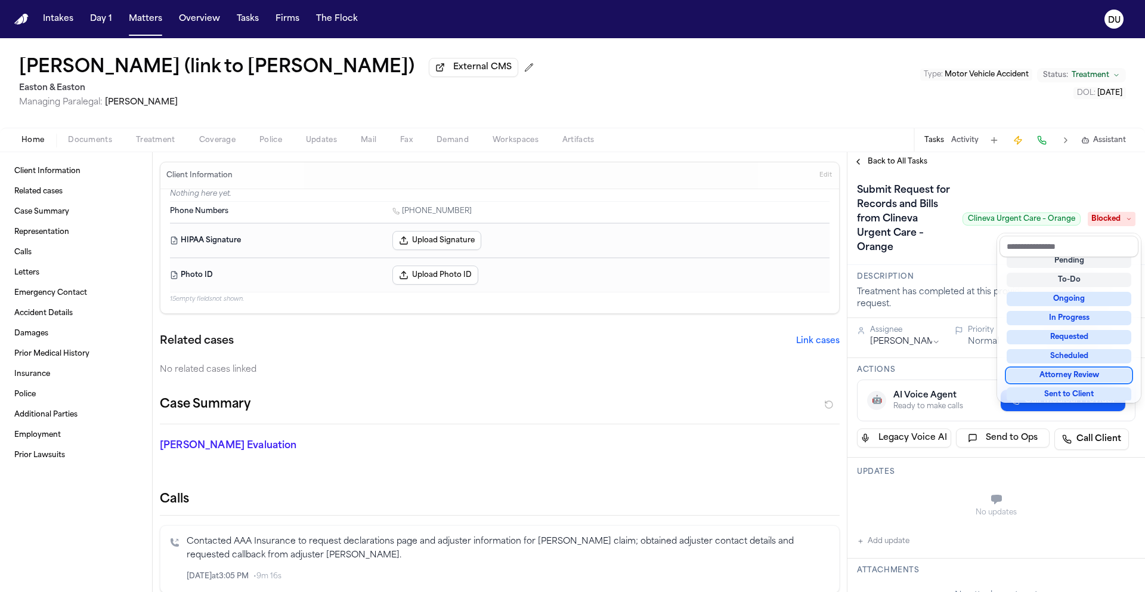
click at [969, 249] on div "Submit Request for Records and Bills from Clineva Urgent Care – Orange Clineva …" at bounding box center [996, 219] width 279 height 76
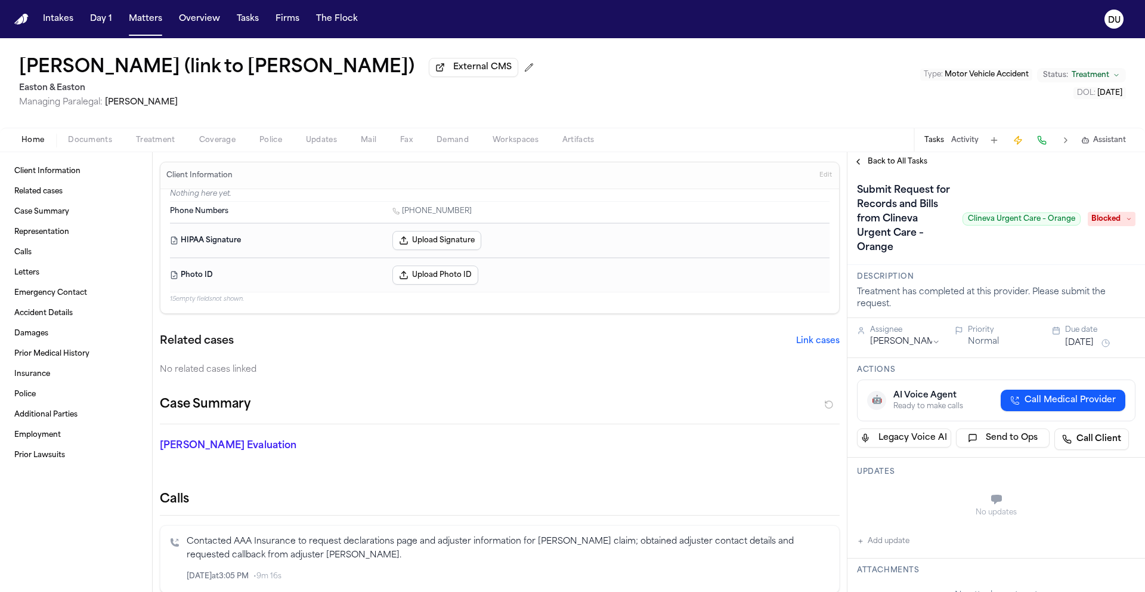
scroll to position [100, 0]
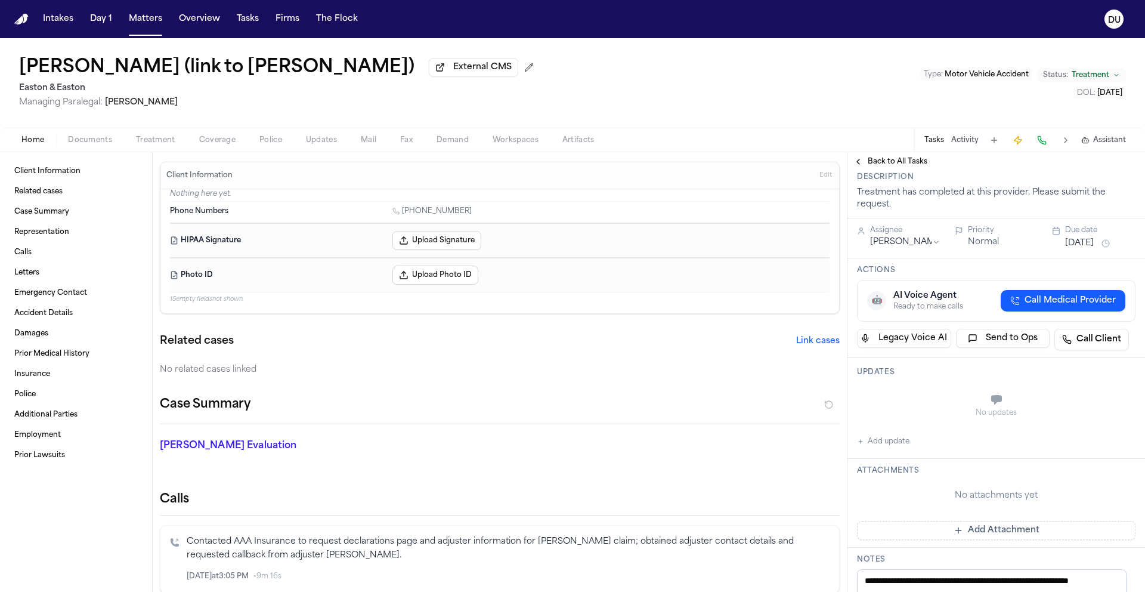
click at [887, 443] on button "Add update" at bounding box center [883, 441] width 52 height 14
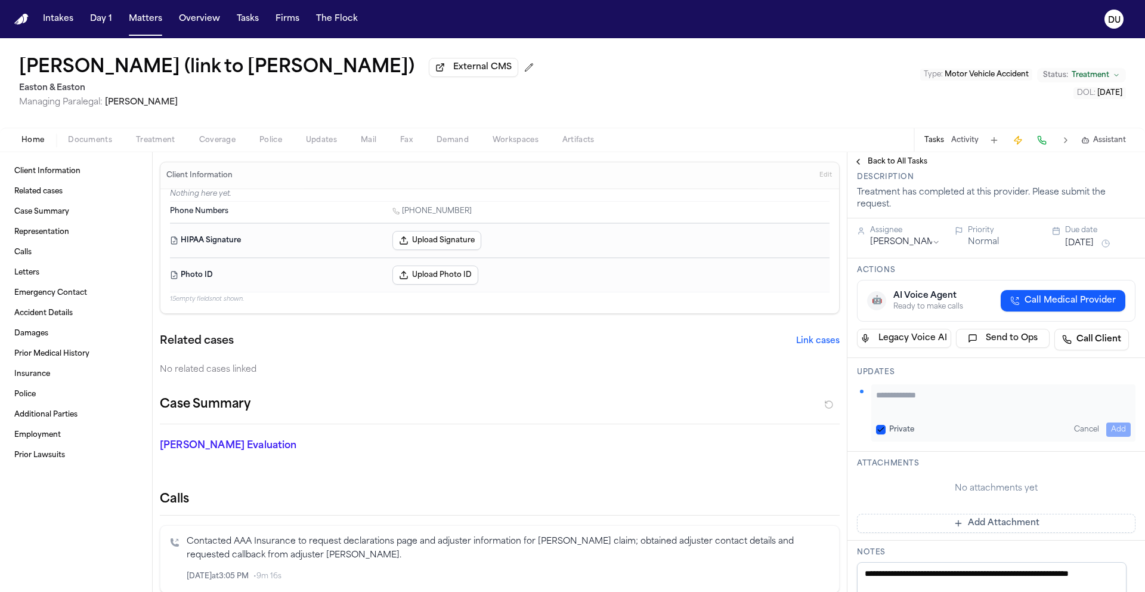
click at [929, 401] on textarea "Add your update" at bounding box center [1003, 401] width 255 height 24
type textarea "**********"
click at [1109, 429] on button "Add" at bounding box center [1118, 429] width 24 height 14
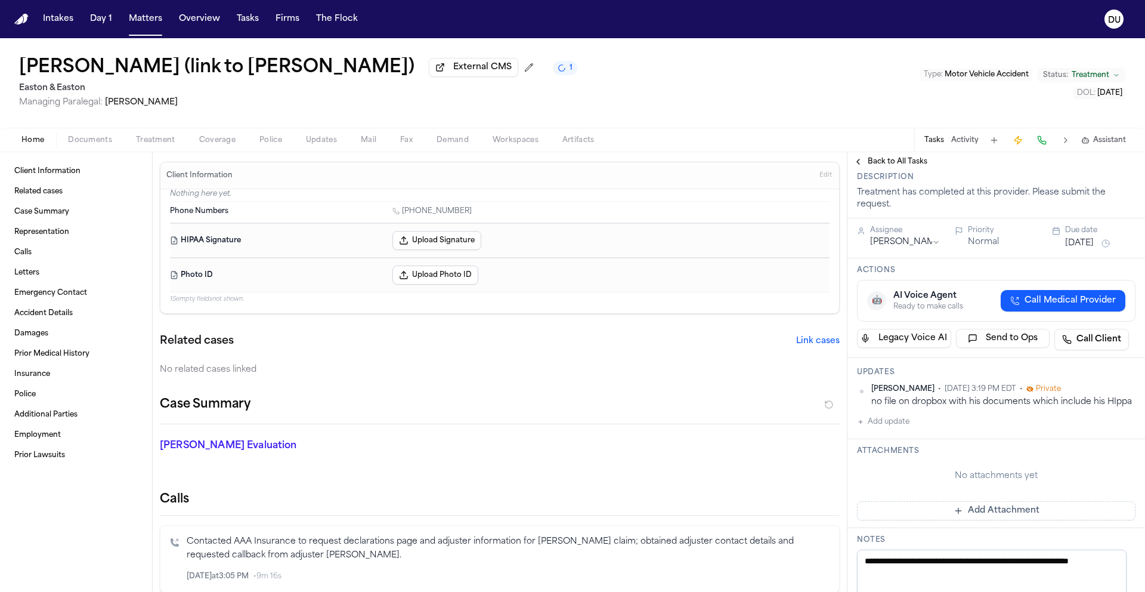
click at [110, 141] on span "Documents" at bounding box center [90, 140] width 44 height 10
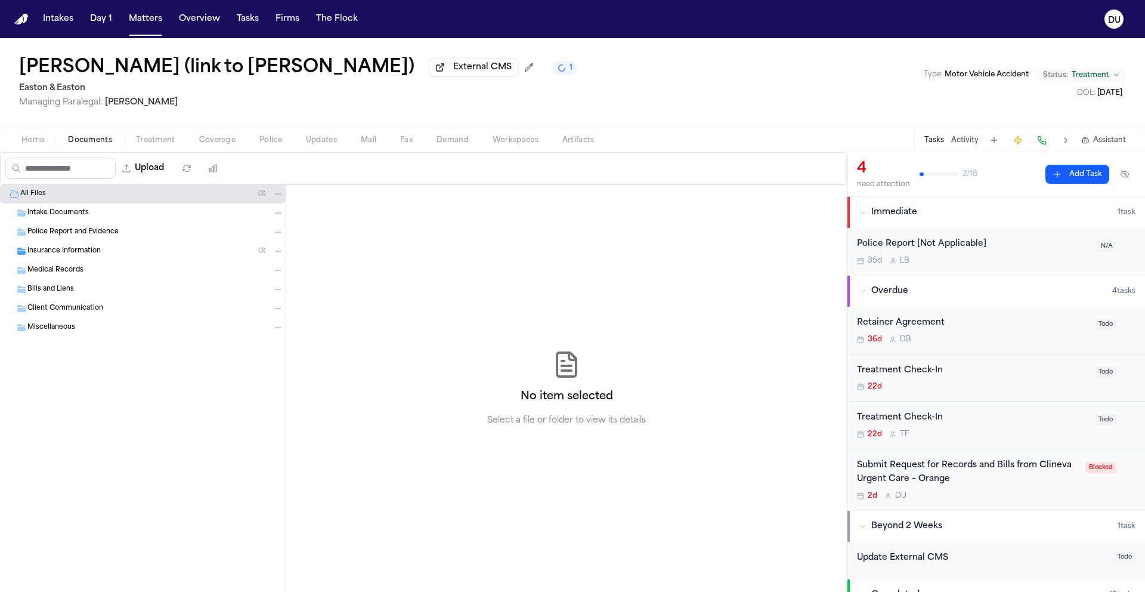
click at [56, 256] on span "Insurance Information" at bounding box center [63, 251] width 73 height 10
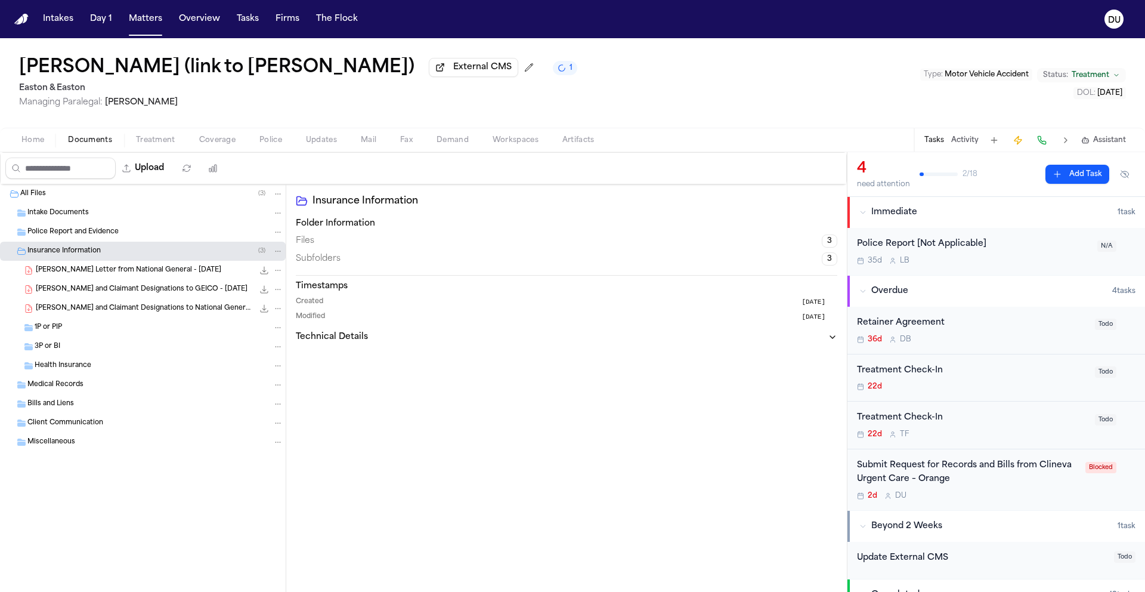
click at [76, 233] on span "Police Report and Evidence" at bounding box center [72, 232] width 91 height 10
click at [50, 368] on span "Health Insurance" at bounding box center [63, 366] width 57 height 10
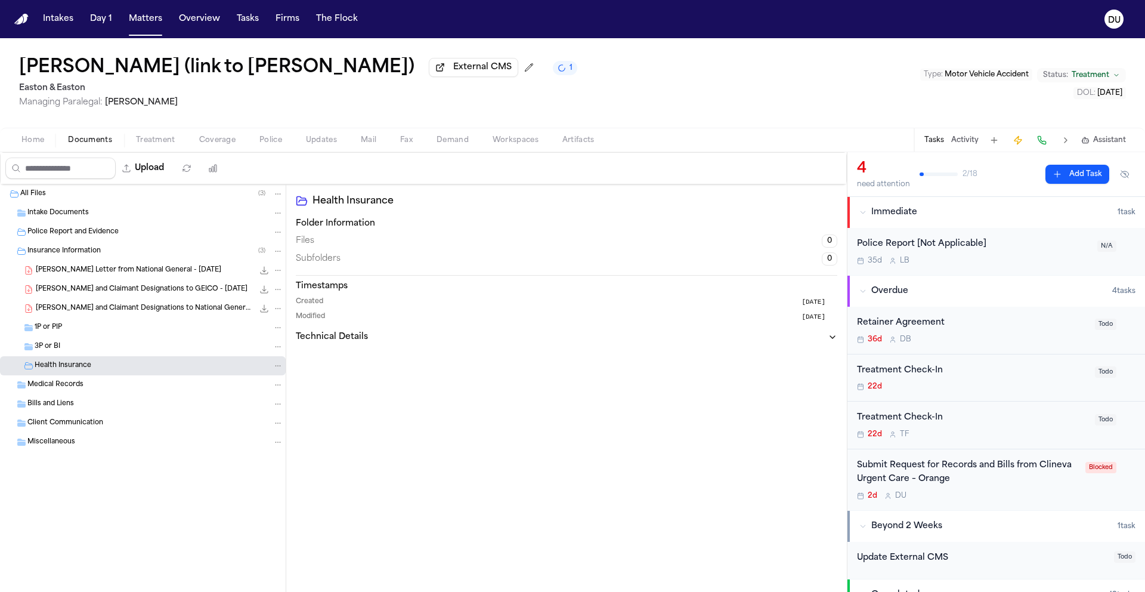
click at [52, 387] on span "Medical Records" at bounding box center [55, 385] width 56 height 10
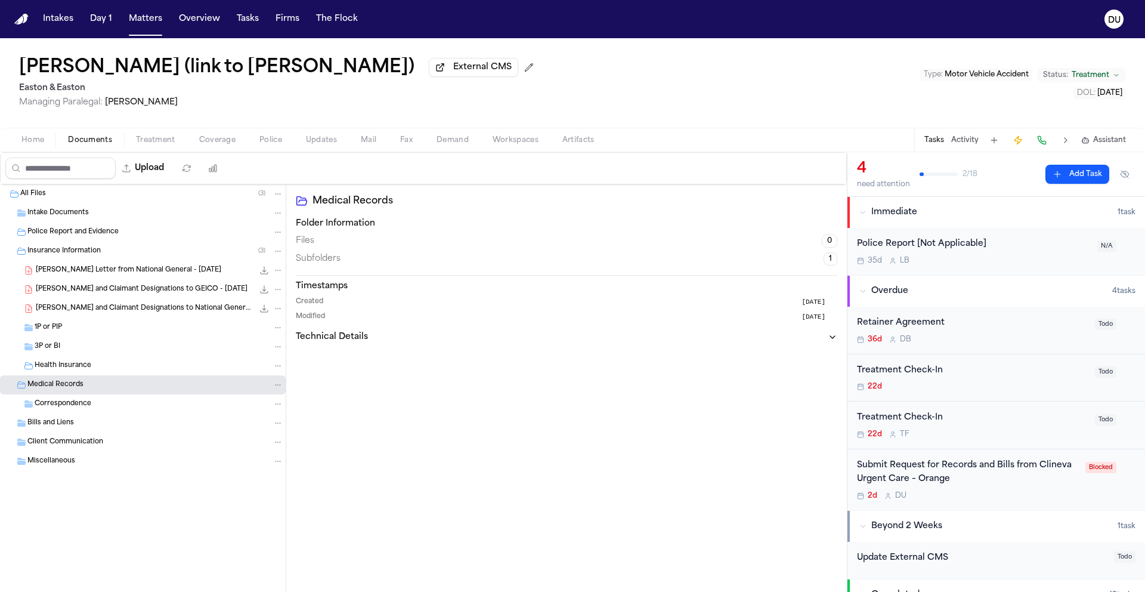
click at [925, 481] on div "Submit Request for Records and Bills from Clineva Urgent Care – Orange" at bounding box center [967, 472] width 221 height 27
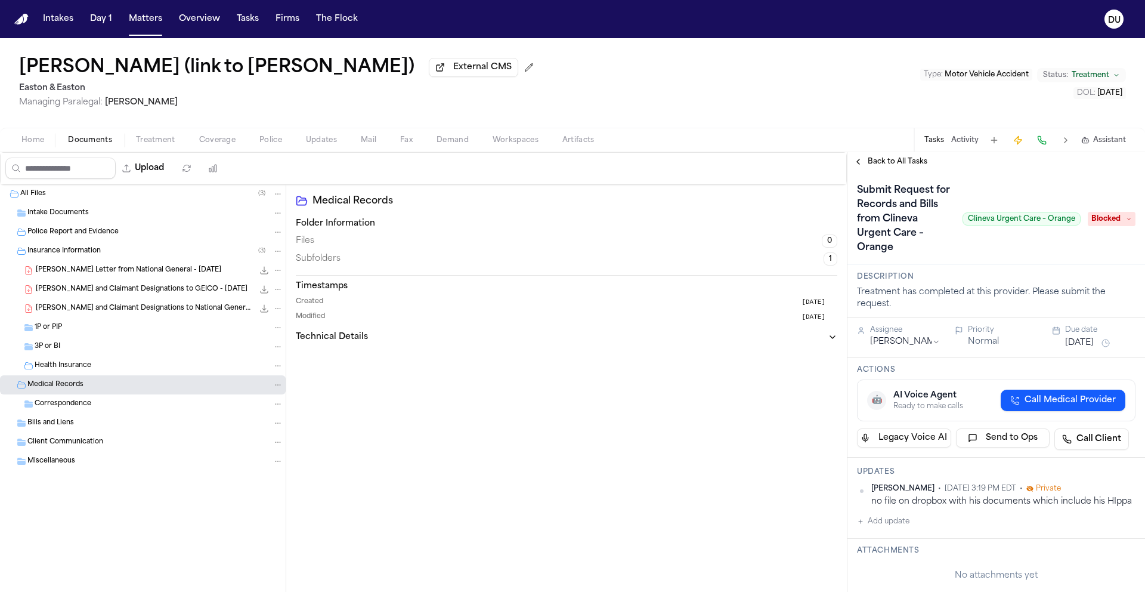
click at [1089, 339] on button "Oct 7, 2025" at bounding box center [1079, 343] width 29 height 12
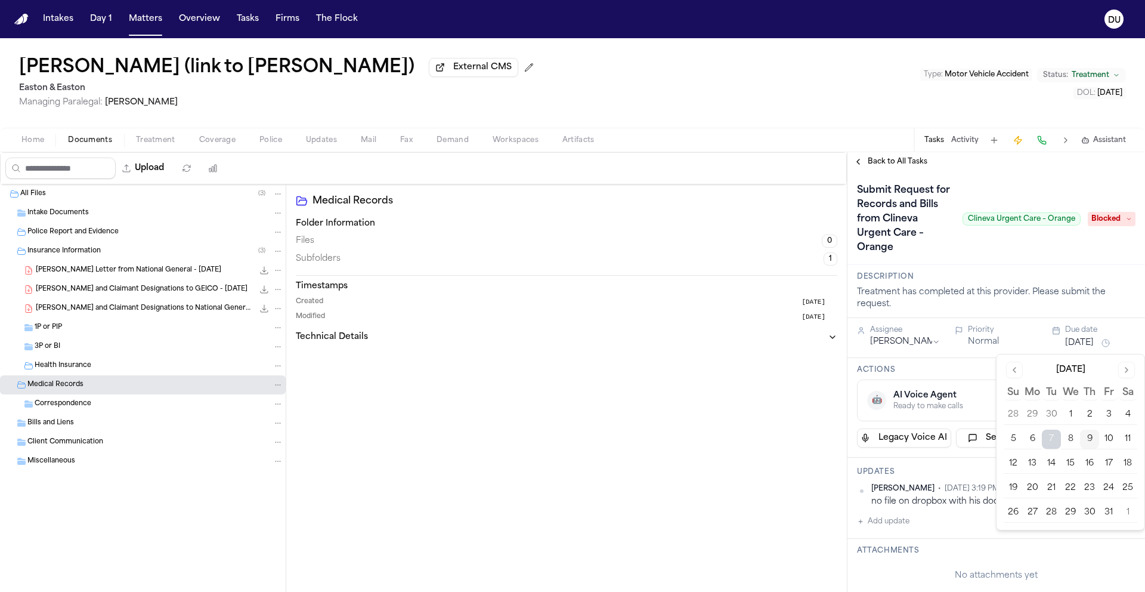
click at [1032, 463] on button "13" at bounding box center [1032, 463] width 19 height 19
click at [1012, 243] on div "Submit Request for Records and Bills from Clineva Urgent Care – Orange Clineva …" at bounding box center [969, 219] width 224 height 76
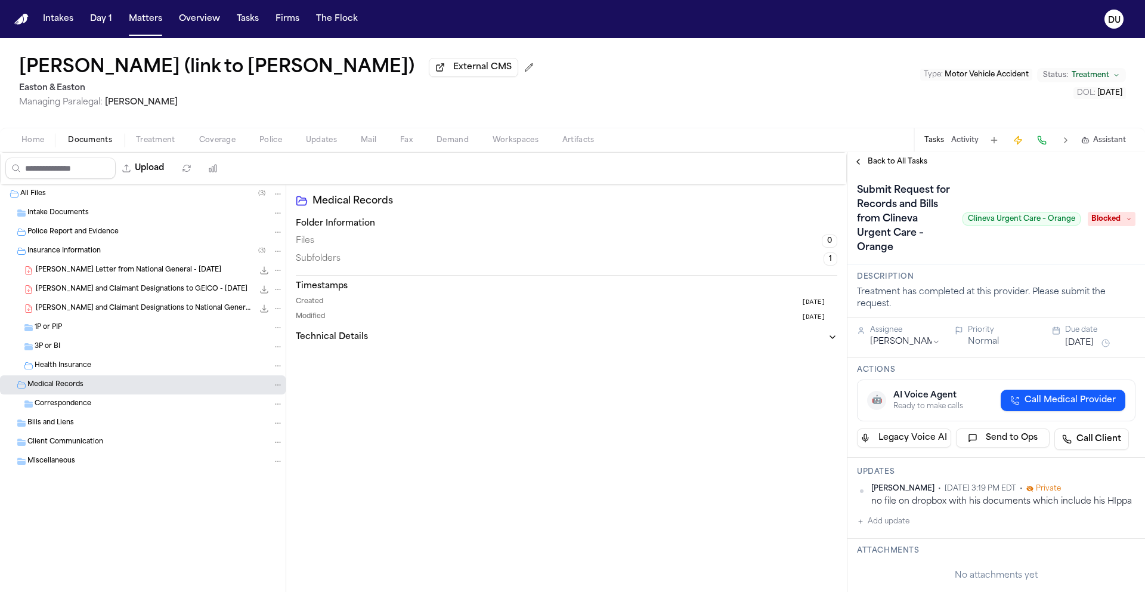
click at [873, 163] on span "Back to All Tasks" at bounding box center [898, 162] width 60 height 10
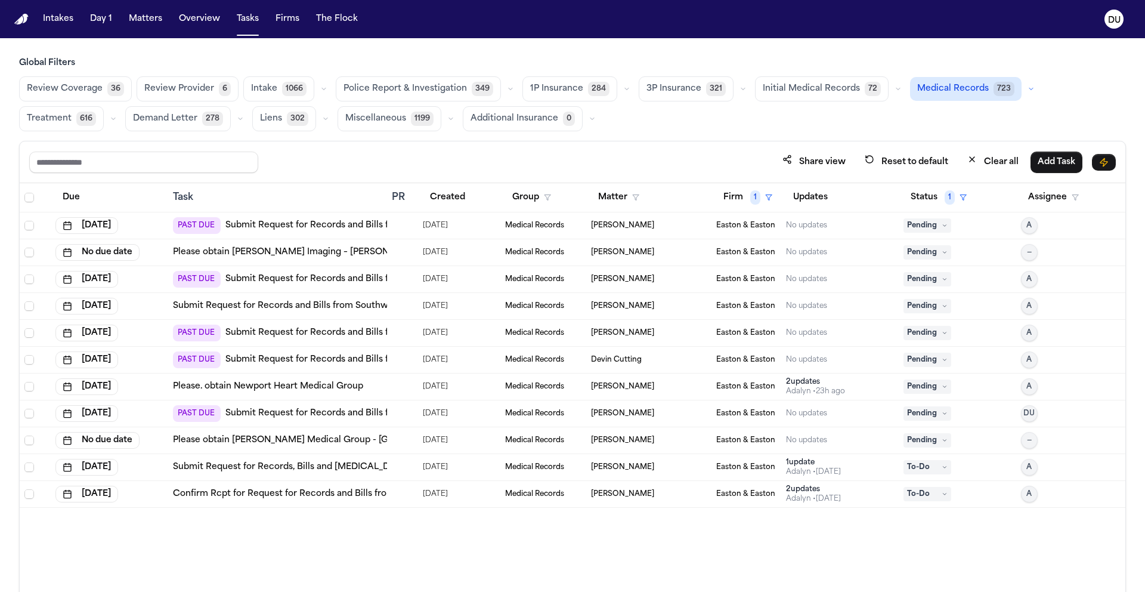
click at [352, 413] on link "Submit Request for Records and Bills from Fountain Valley Fire Department" at bounding box center [385, 413] width 321 height 12
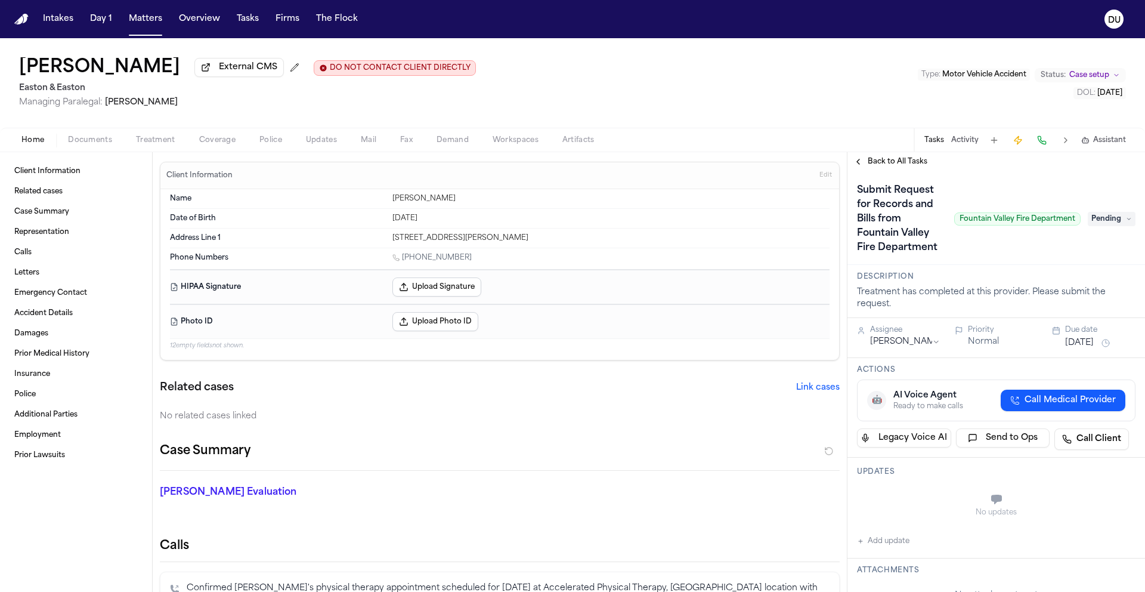
click at [1009, 238] on div "Submit Request for Records and Bills from Fountain Valley Fire Department Fount…" at bounding box center [969, 219] width 224 height 76
drag, startPoint x: 953, startPoint y: 229, endPoint x: 1068, endPoint y: 229, distance: 115.1
click at [1068, 225] on span "Fountain Valley Fire Department" at bounding box center [1017, 218] width 126 height 13
copy span "Fountain Valley Fire Department"
click at [1095, 226] on span "Pending" at bounding box center [1112, 219] width 48 height 14
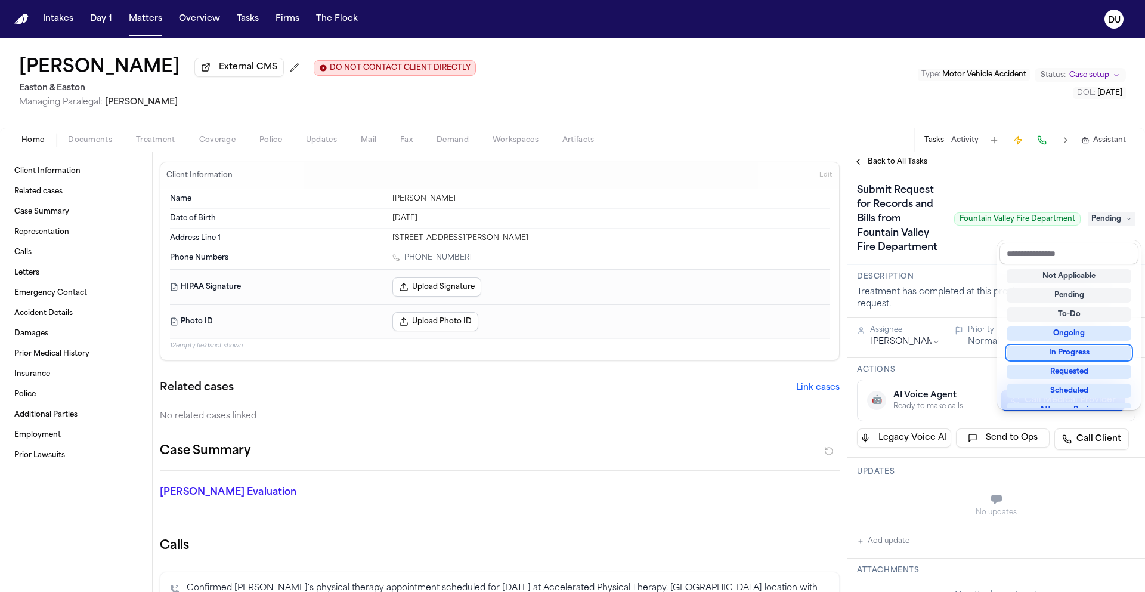
scroll to position [91, 0]
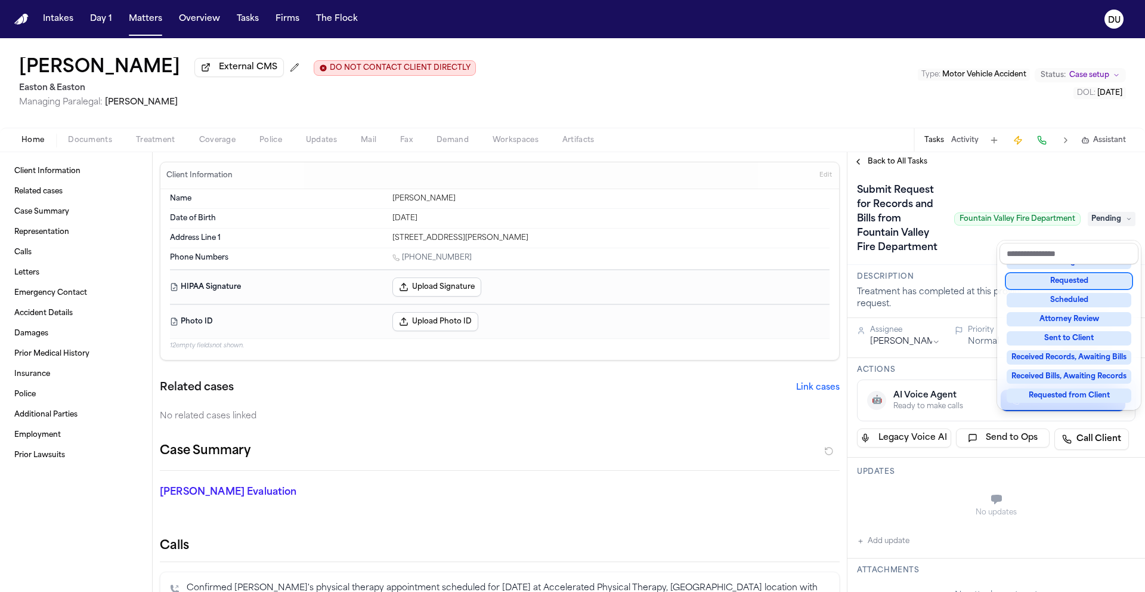
click at [1067, 283] on div "Requested" at bounding box center [1069, 281] width 125 height 14
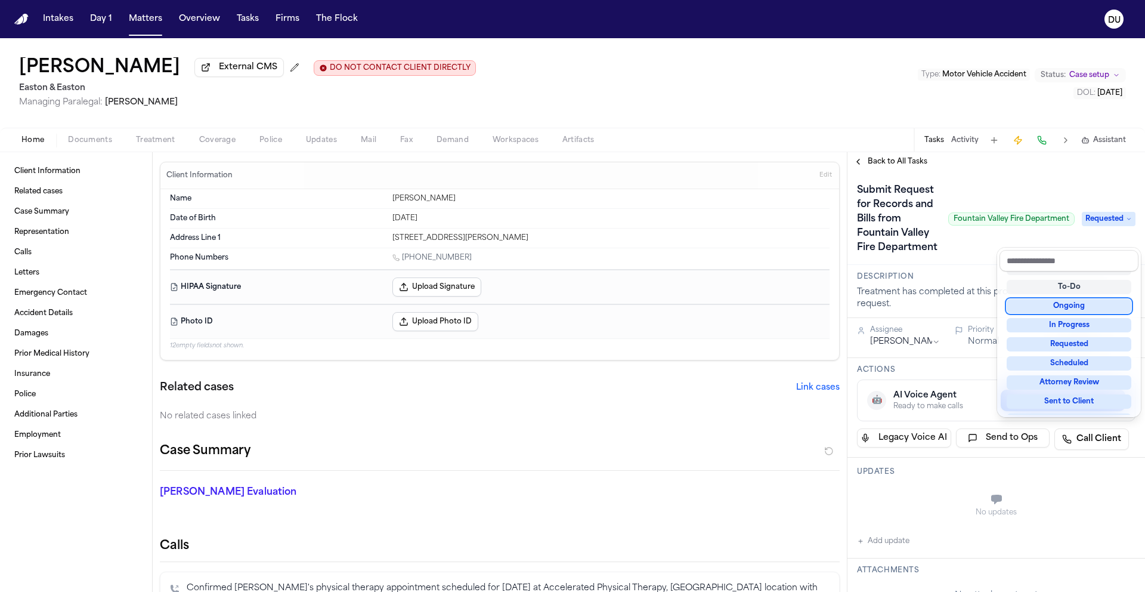
click at [944, 257] on div "Submit Request for Records and Bills from Fountain Valley Fire Department Fount…" at bounding box center [996, 219] width 279 height 76
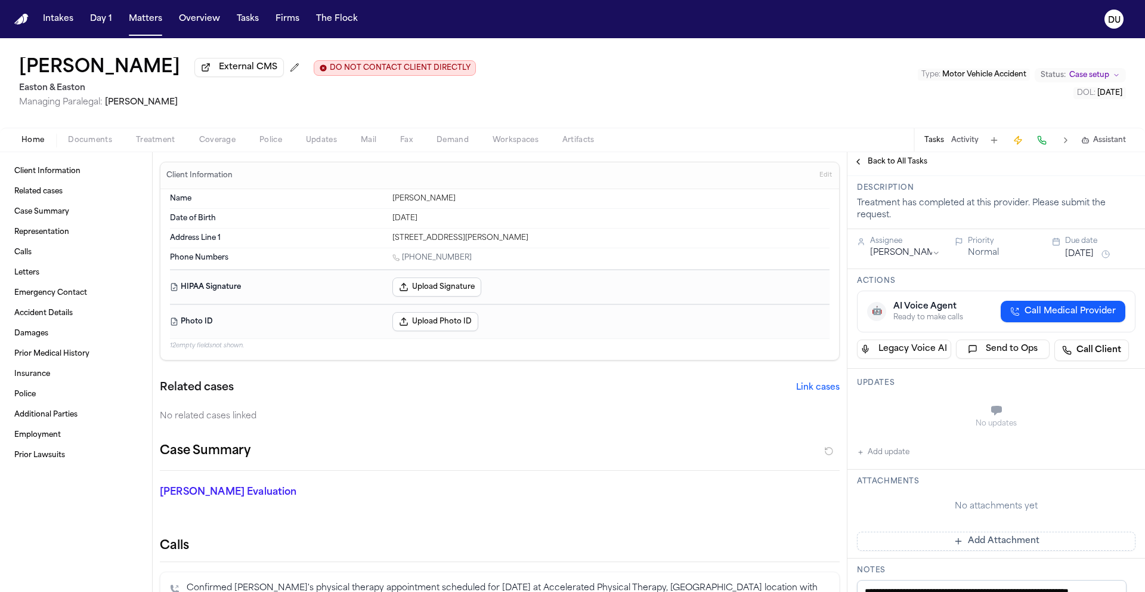
scroll to position [358, 0]
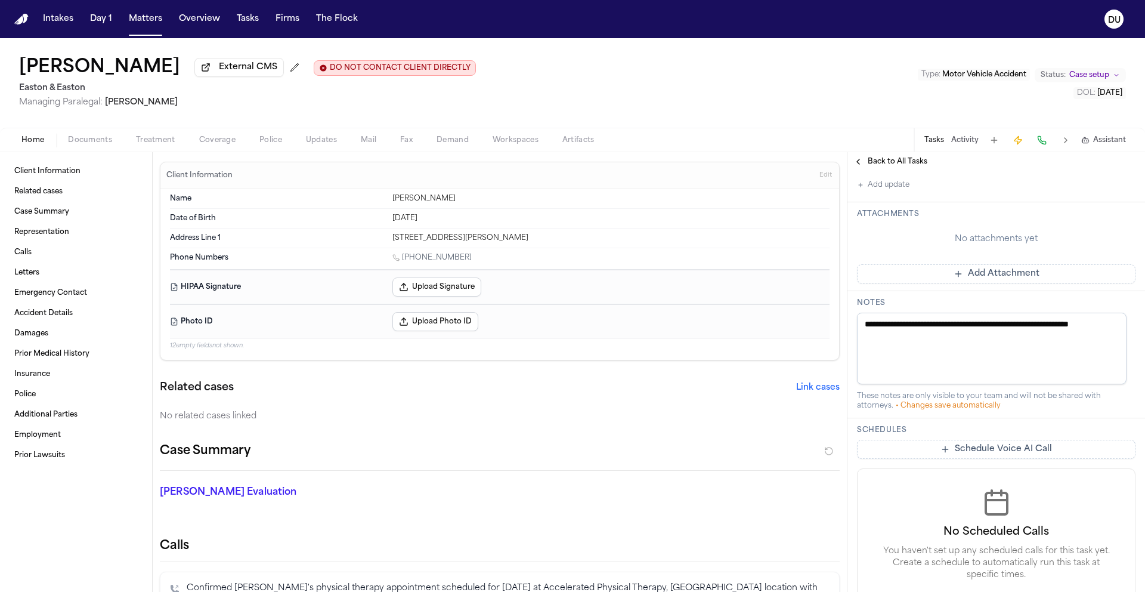
click at [896, 192] on button "Add update" at bounding box center [883, 185] width 52 height 14
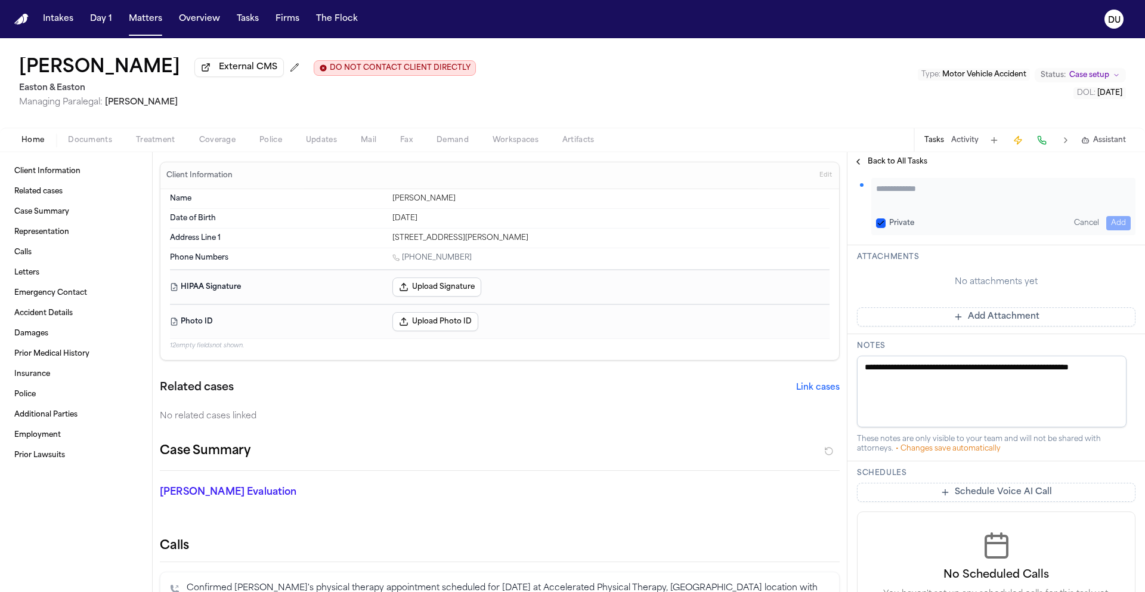
click at [950, 206] on div "Updates Private Cancel Add" at bounding box center [997, 199] width 298 height 94
click at [936, 206] on textarea "Add your update" at bounding box center [1003, 195] width 255 height 24
type textarea "**********"
click at [1121, 230] on button "Add" at bounding box center [1118, 223] width 24 height 14
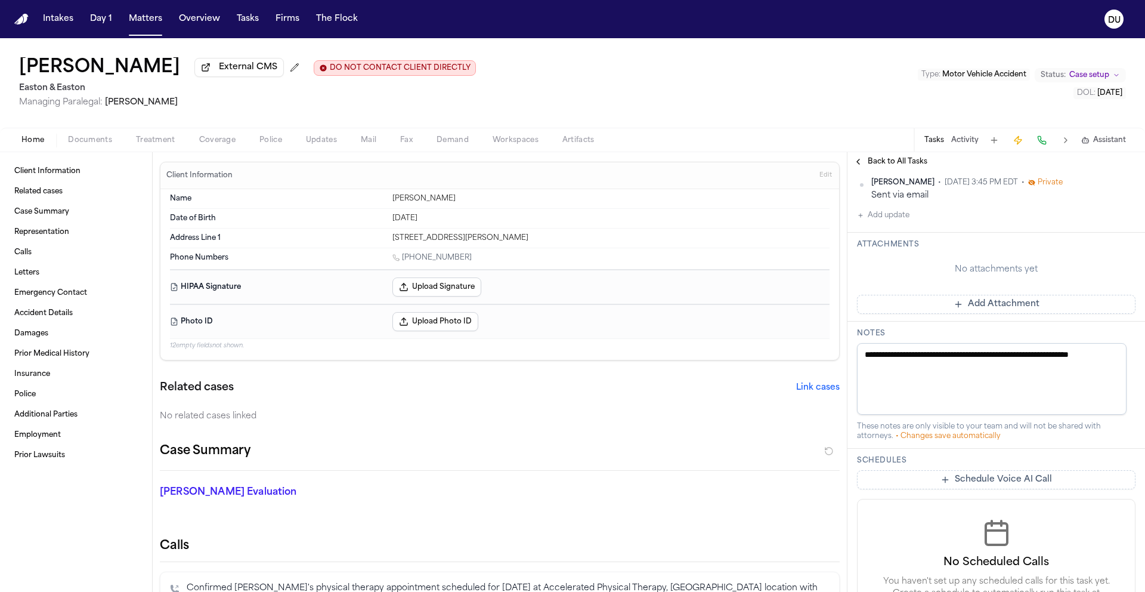
click at [997, 314] on button "Add Attachment" at bounding box center [996, 304] width 279 height 19
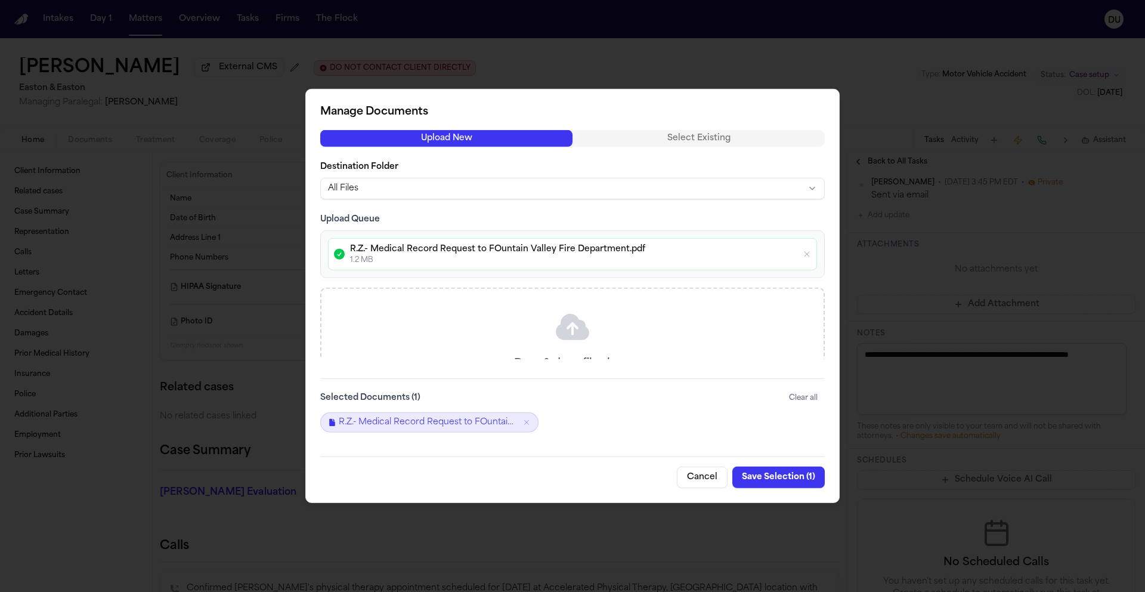
click at [777, 481] on button "Save Selection ( 1 )" at bounding box center [778, 476] width 92 height 21
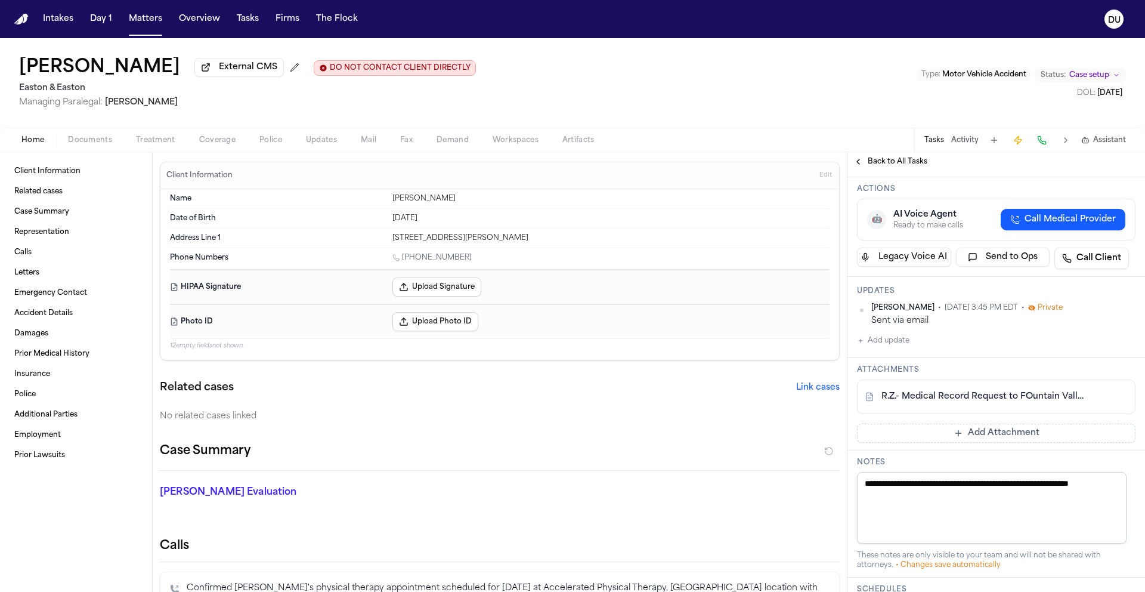
scroll to position [0, 0]
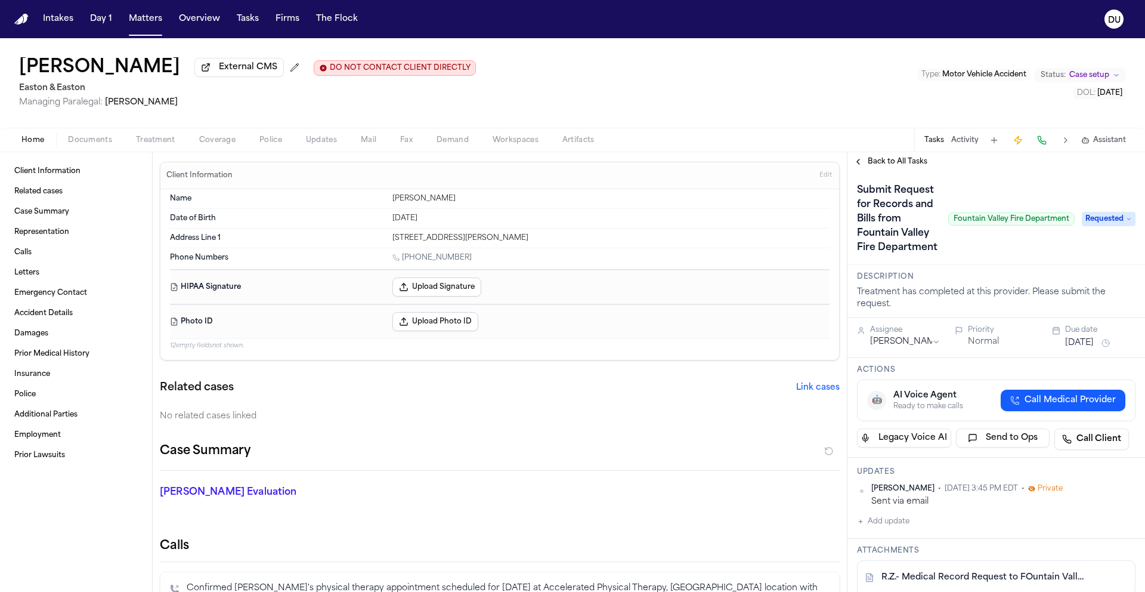
click at [1072, 349] on button "Oct 7, 2025" at bounding box center [1079, 343] width 29 height 12
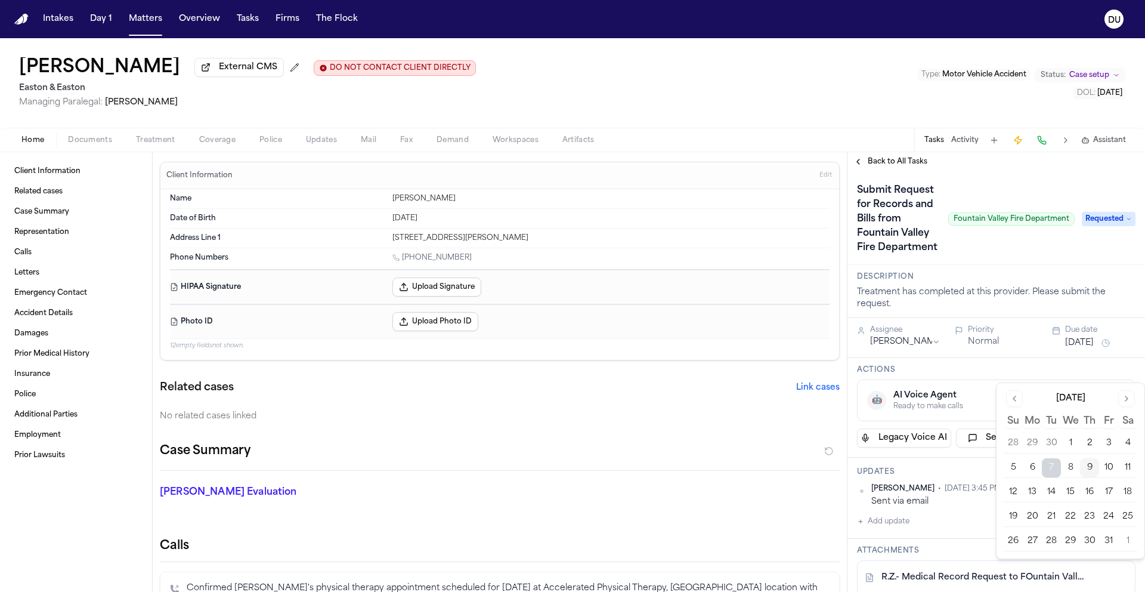
click at [1036, 496] on button "13" at bounding box center [1032, 492] width 19 height 19
click at [975, 188] on div "Submit Request for Records and Bills from Fountain Valley Fire Department Fount…" at bounding box center [966, 219] width 218 height 76
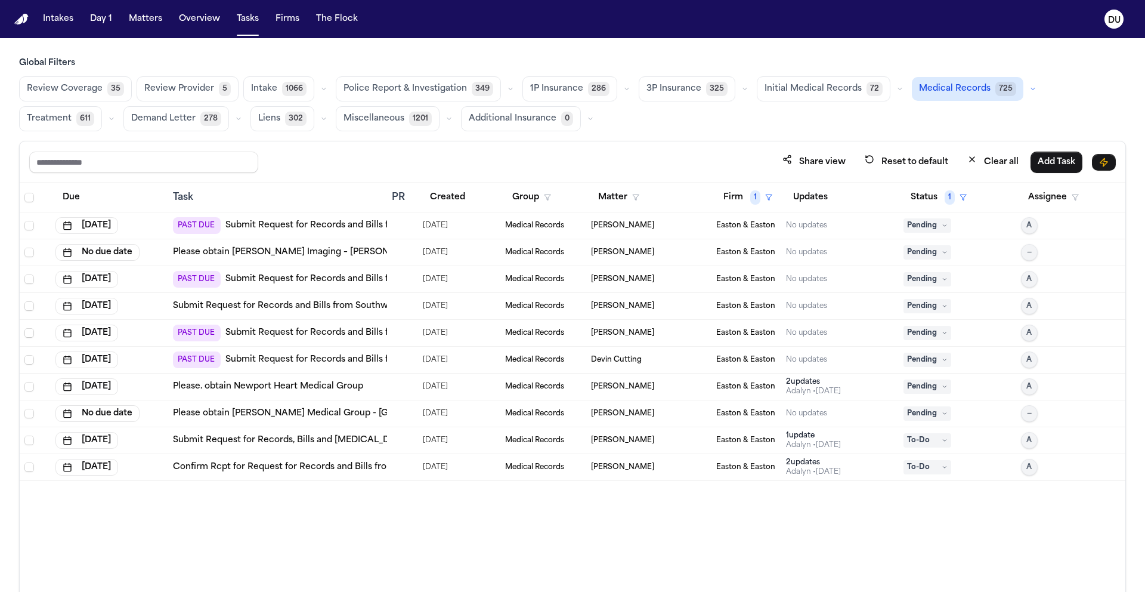
click at [360, 361] on link "Submit Request for Records and Bills from DISC Sports & Spine Center" at bounding box center [375, 360] width 301 height 12
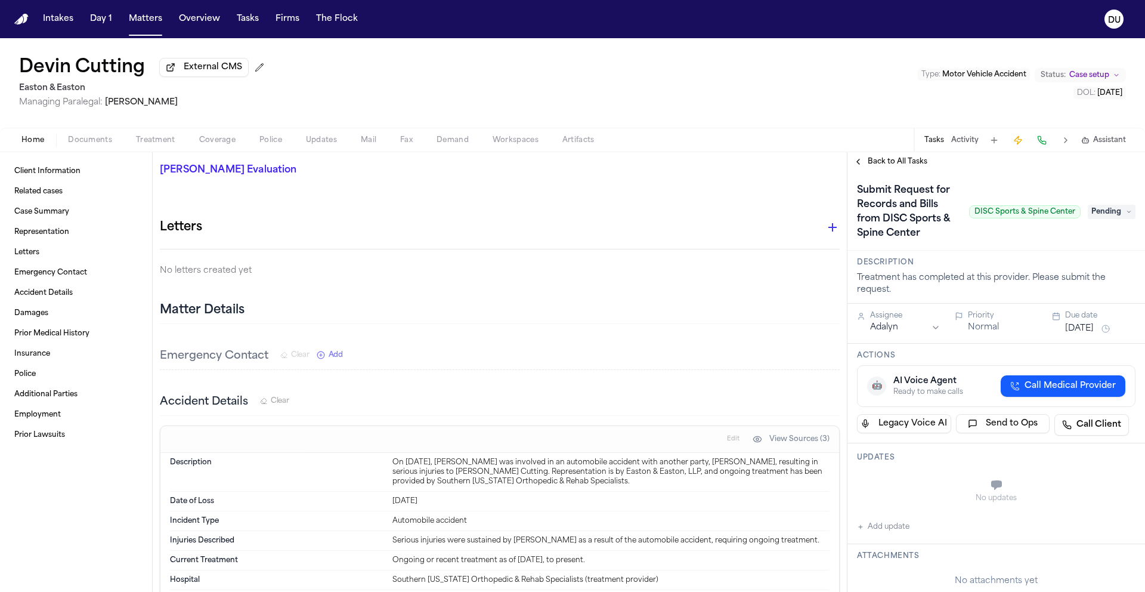
scroll to position [283, 0]
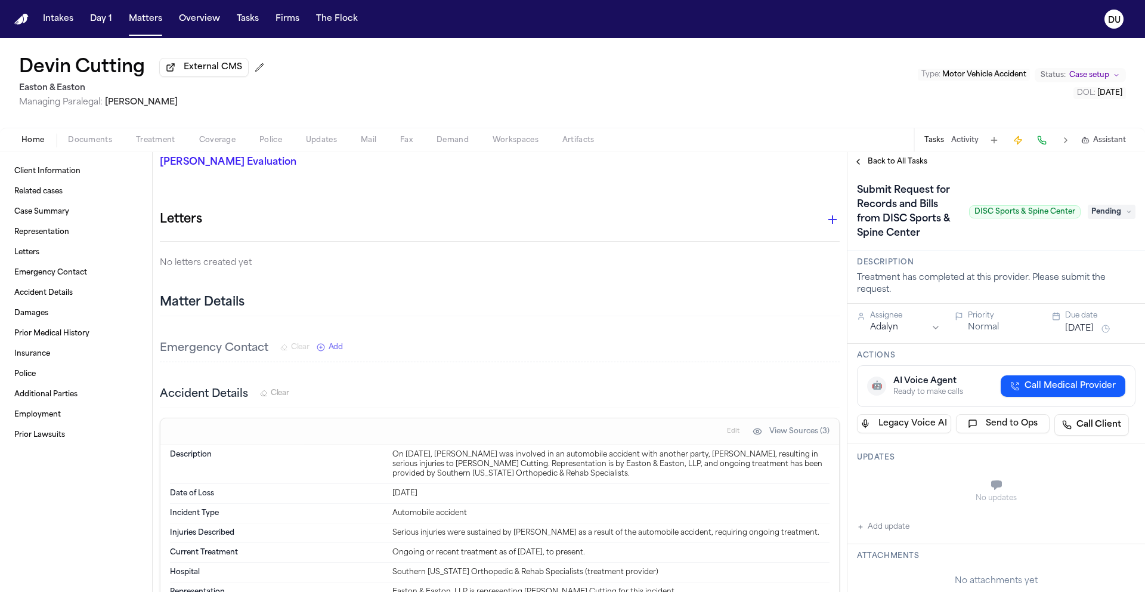
click at [1097, 215] on span "Pending" at bounding box center [1112, 212] width 48 height 14
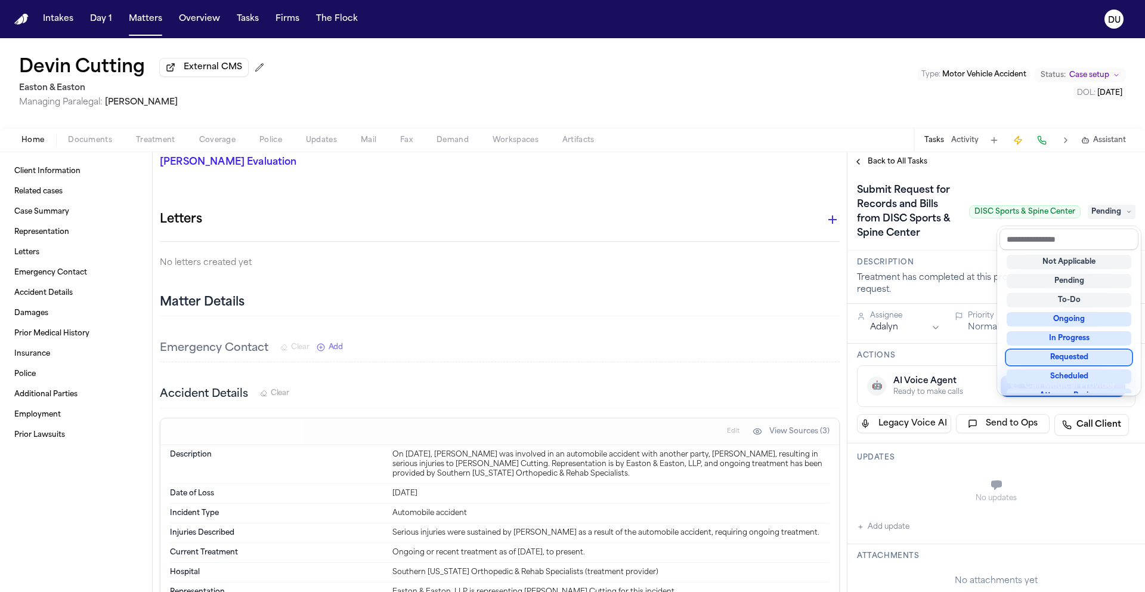
click at [1073, 362] on div "Requested" at bounding box center [1069, 357] width 125 height 14
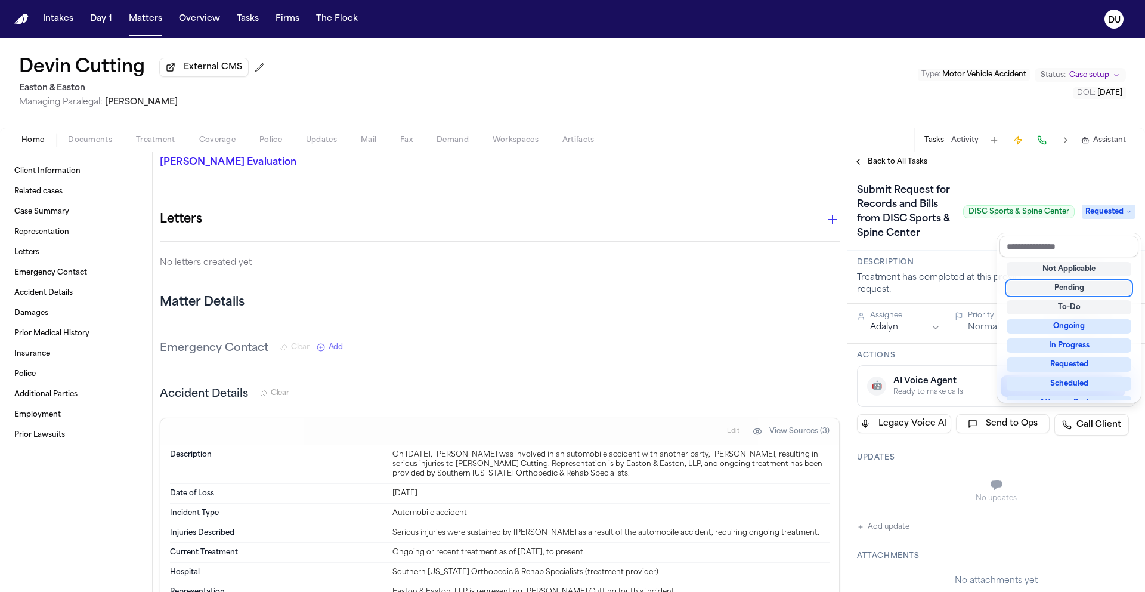
click at [991, 243] on div "Submit Request for Records and Bills from DISC Sports & Spine Center DISC Sport…" at bounding box center [996, 212] width 279 height 62
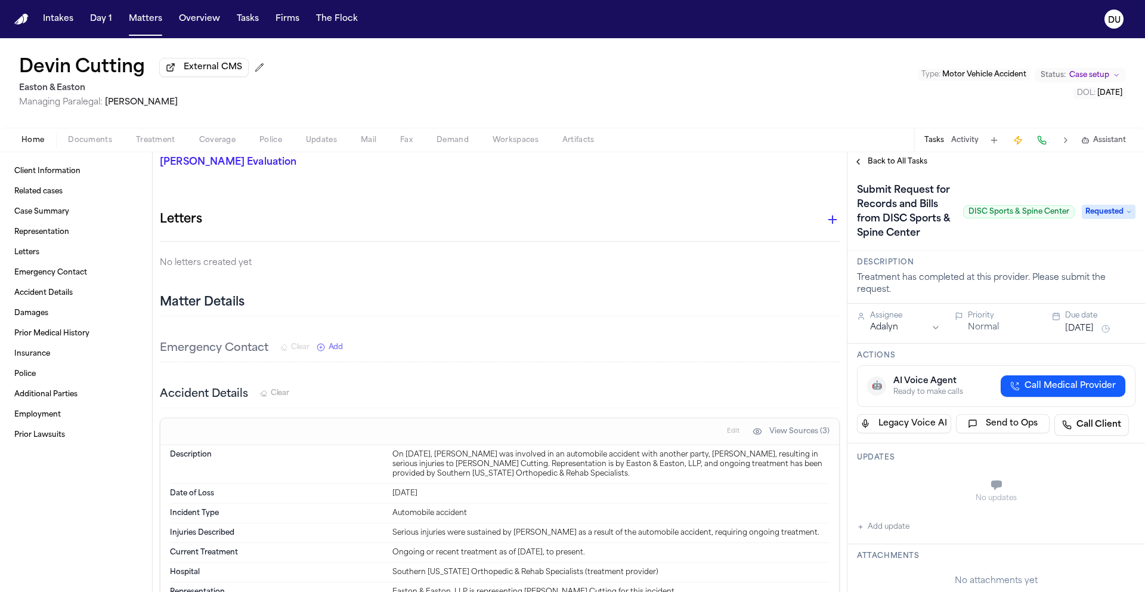
click at [1094, 335] on button "[DATE]" at bounding box center [1079, 329] width 29 height 12
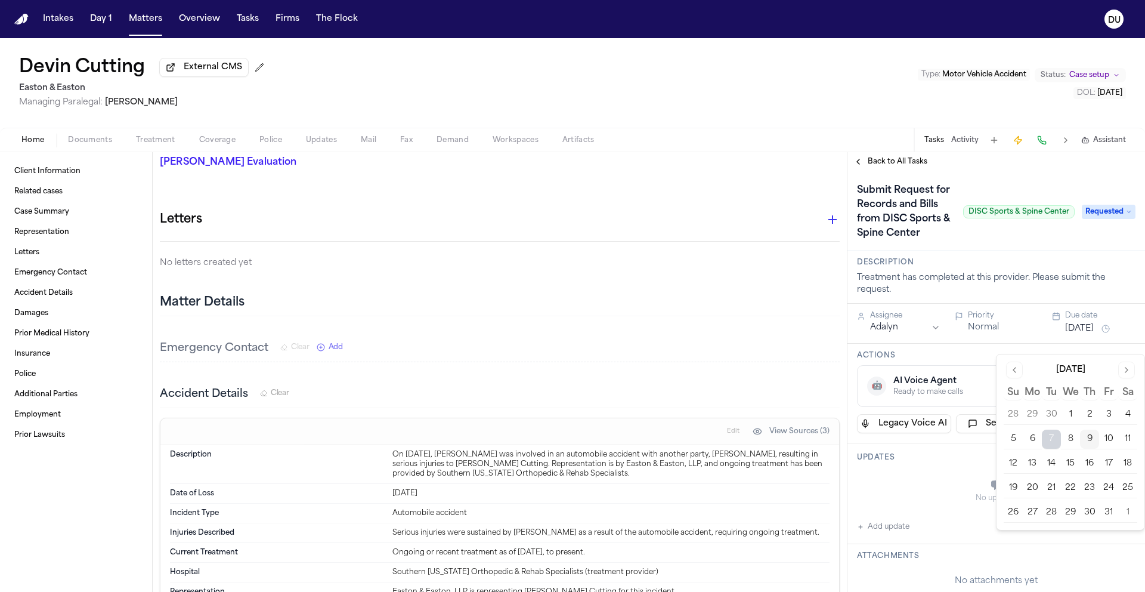
click at [1049, 465] on button "14" at bounding box center [1051, 463] width 19 height 19
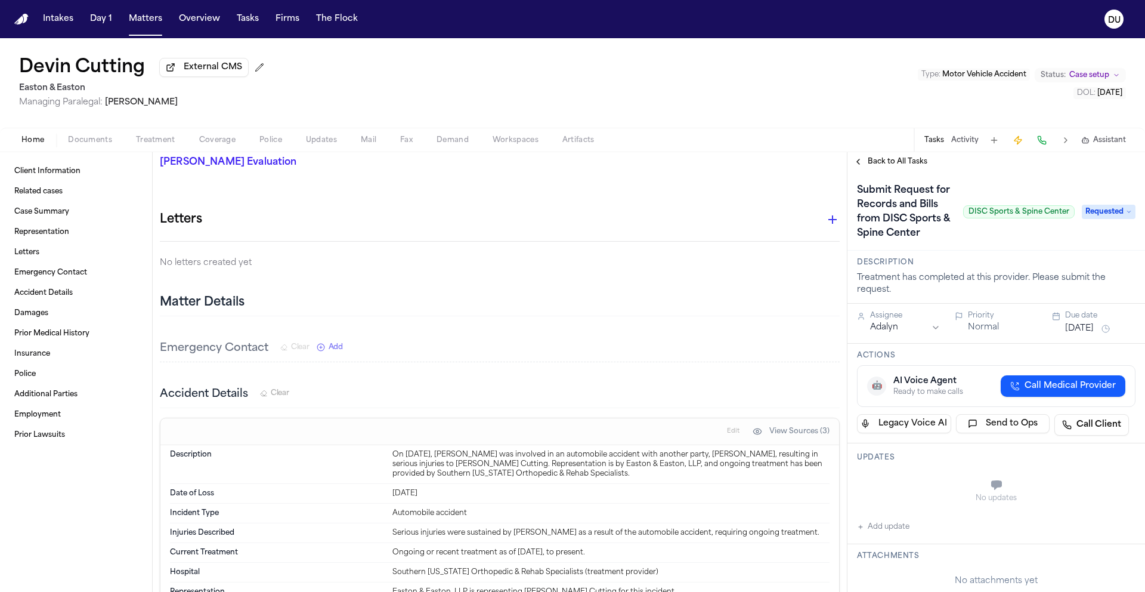
click at [989, 243] on div "Submit Request for Records and Bills from DISC Sports & Spine Center DISC Sport…" at bounding box center [966, 212] width 218 height 62
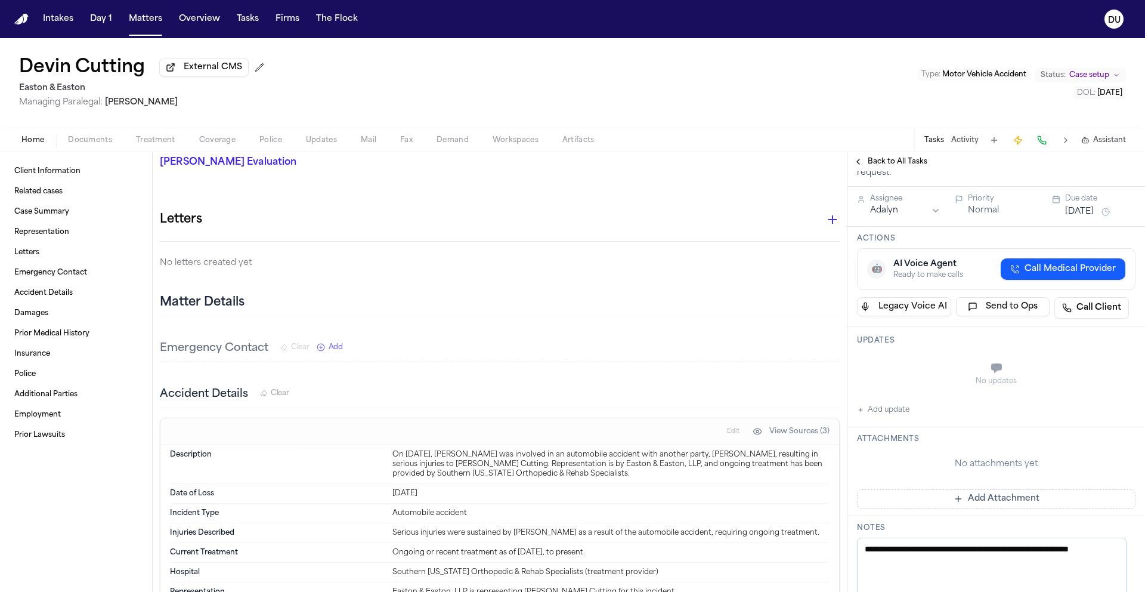
scroll to position [177, 0]
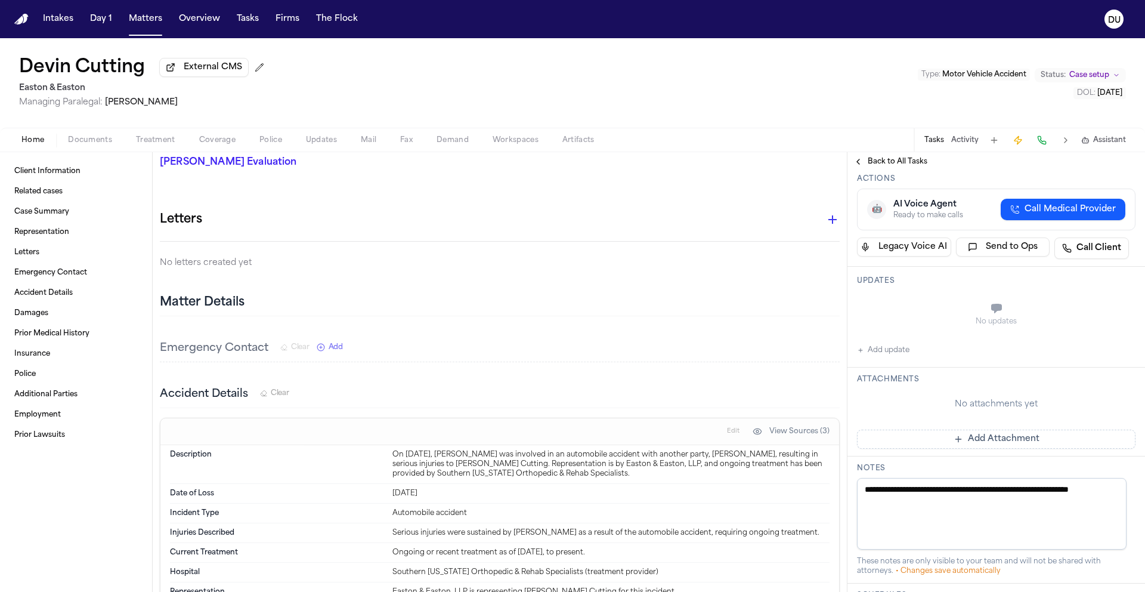
click at [978, 449] on button "Add Attachment" at bounding box center [996, 438] width 279 height 19
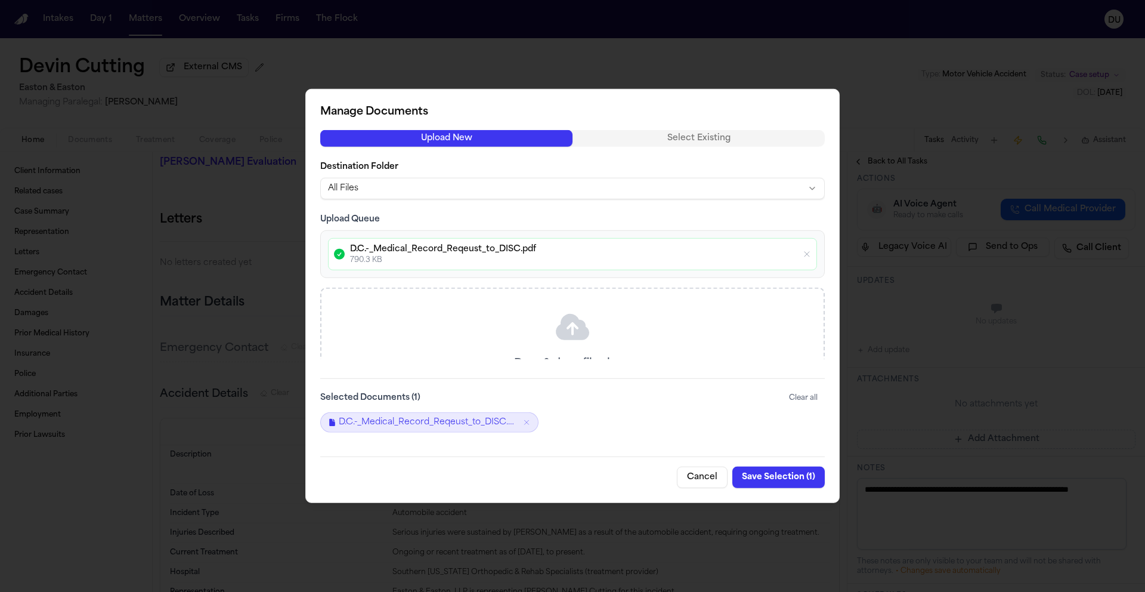
click at [781, 481] on button "Save Selection ( 1 )" at bounding box center [778, 476] width 92 height 21
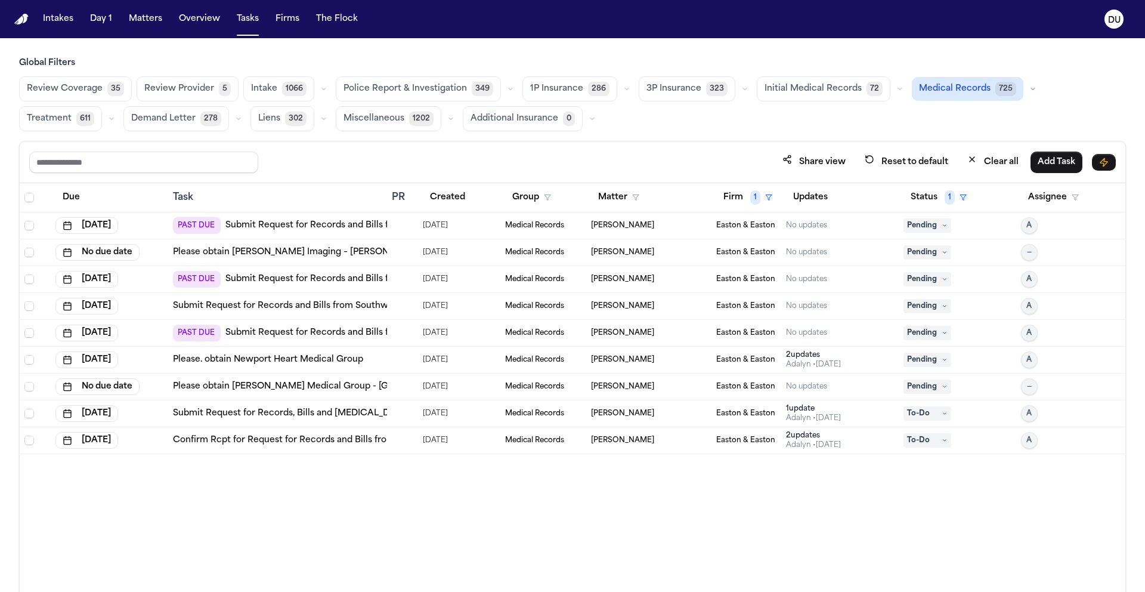
click at [370, 415] on link "Submit Request for Records, Bills and [MEDICAL_DATA] from [GEOGRAPHIC_DATA] [GE…" at bounding box center [399, 413] width 452 height 12
click at [356, 447] on td "Confirm Rcpt for Request for Records and Bills from [PERSON_NAME] Permanente [G…" at bounding box center [277, 440] width 219 height 27
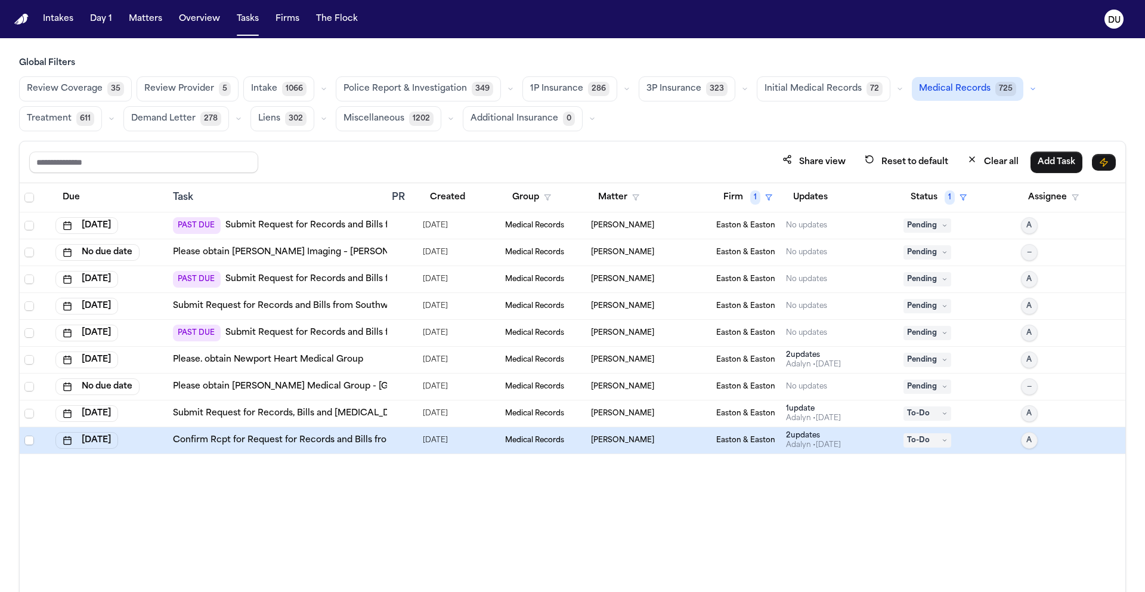
click at [359, 438] on link "Confirm Rcpt for Request for Records and Bills from [PERSON_NAME] Permanente [G…" at bounding box center [448, 440] width 551 height 12
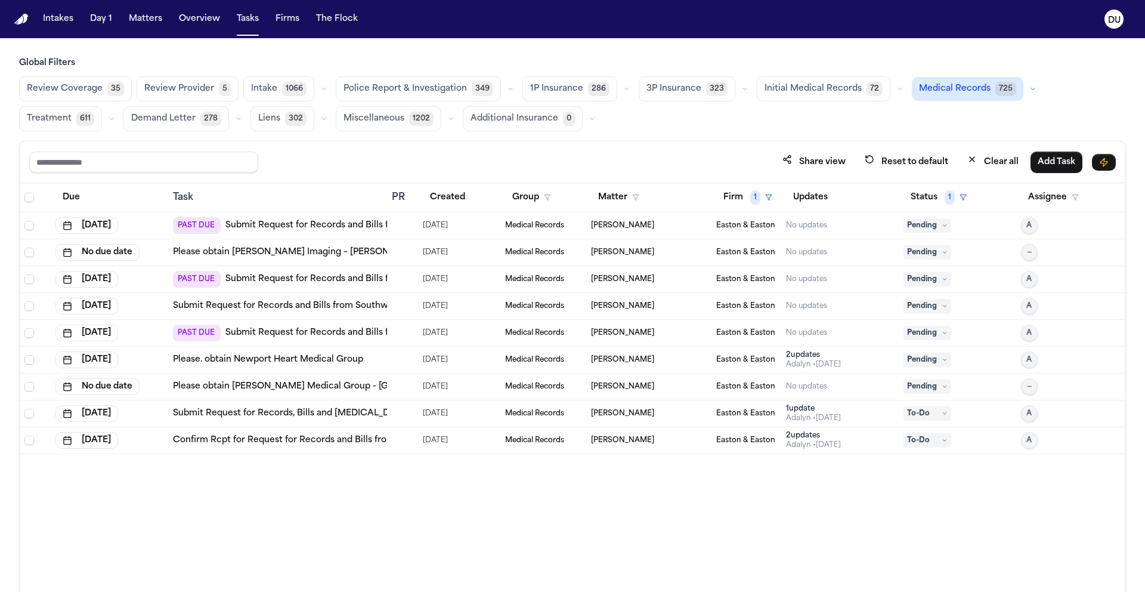
click at [317, 361] on link "Please. obtain Newport Heart Medical Group" at bounding box center [268, 360] width 190 height 12
click at [311, 330] on link "Submit Request for Records and Bills from [PERSON_NAME][GEOGRAPHIC_DATA] [GEOGR…" at bounding box center [447, 333] width 445 height 12
click at [367, 306] on link "Submit Request for Records and Bills from Southwest Healthcare [GEOGRAPHIC_DATA…" at bounding box center [399, 306] width 453 height 12
click at [354, 277] on link "Submit Request for Records and Bills from Southland Integrated Services, Inc." at bounding box center [390, 279] width 330 height 12
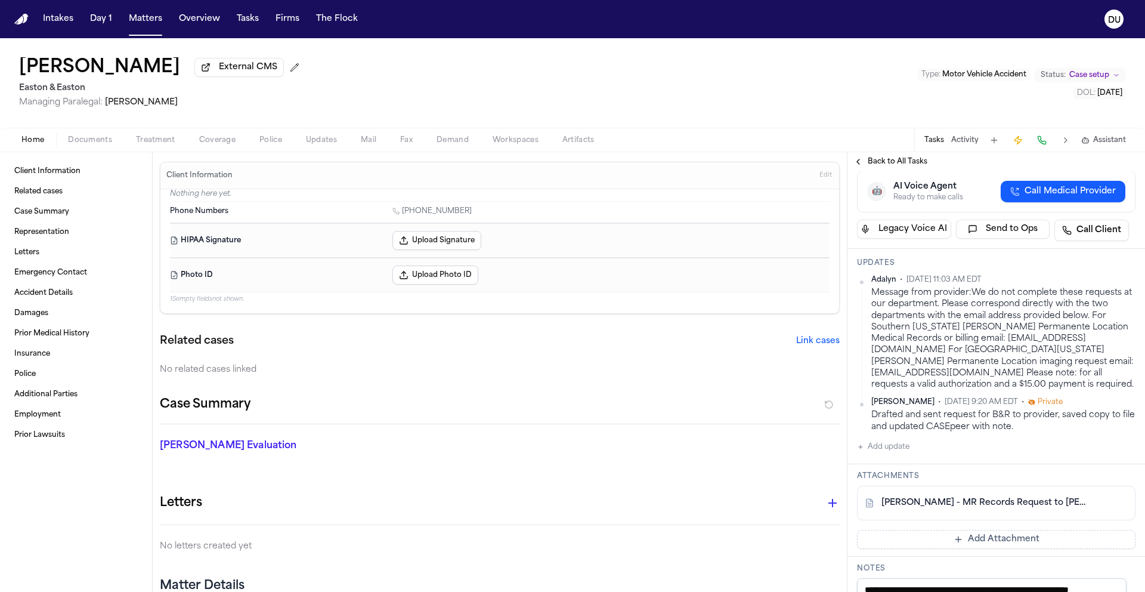
scroll to position [180, 0]
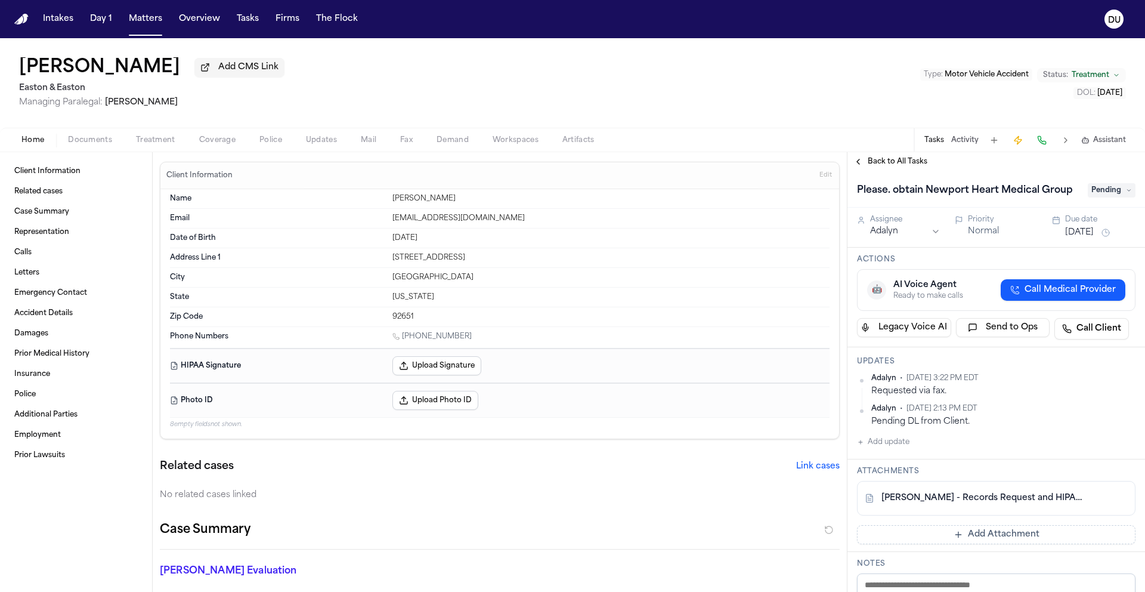
click at [976, 504] on link "[PERSON_NAME] - Records Request and HIPAA to Newport Heart Medical Group - [DAT…" at bounding box center [985, 498] width 206 height 12
click at [1103, 197] on span "Pending" at bounding box center [1112, 190] width 48 height 14
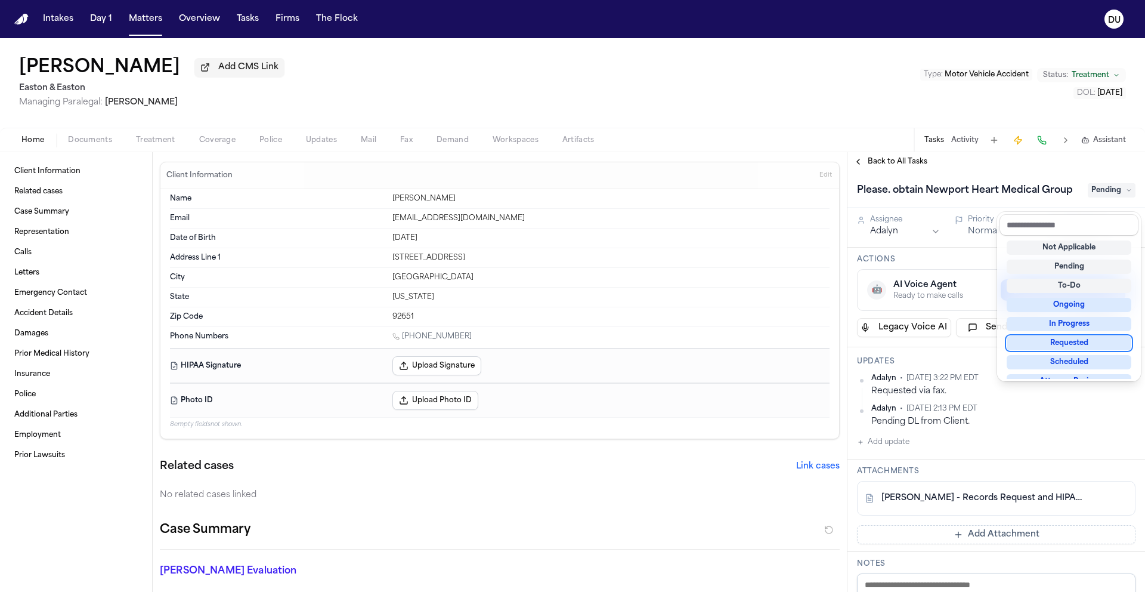
click at [1070, 347] on div "Requested" at bounding box center [1069, 343] width 125 height 14
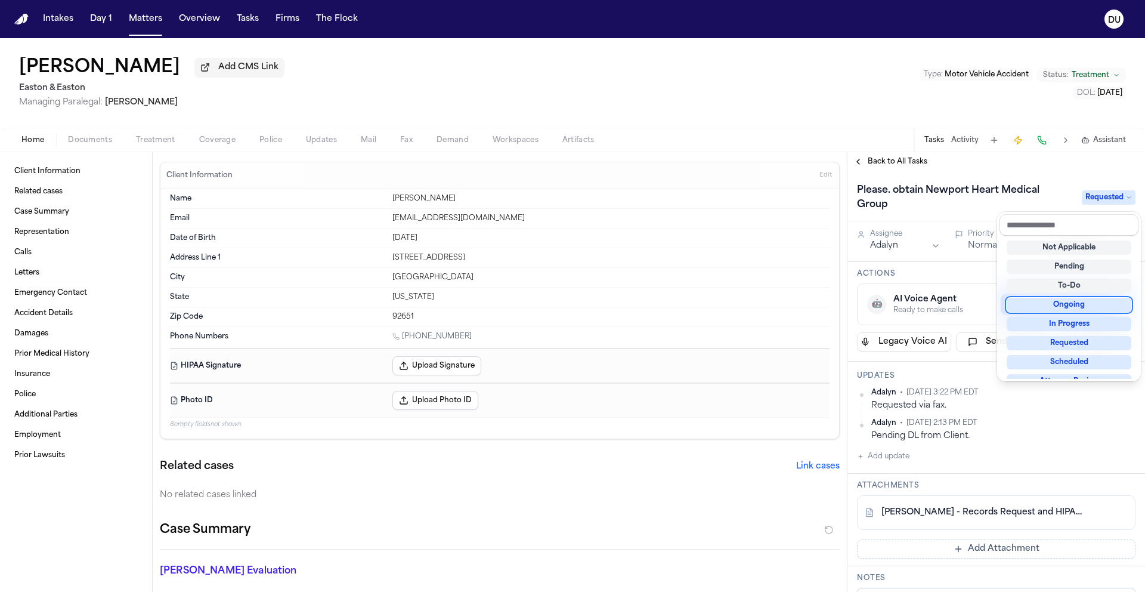
click at [947, 169] on div "Back to All Tasks Please. obtain Newport Heart Medical Group Requested Assignee…" at bounding box center [997, 372] width 298 height 440
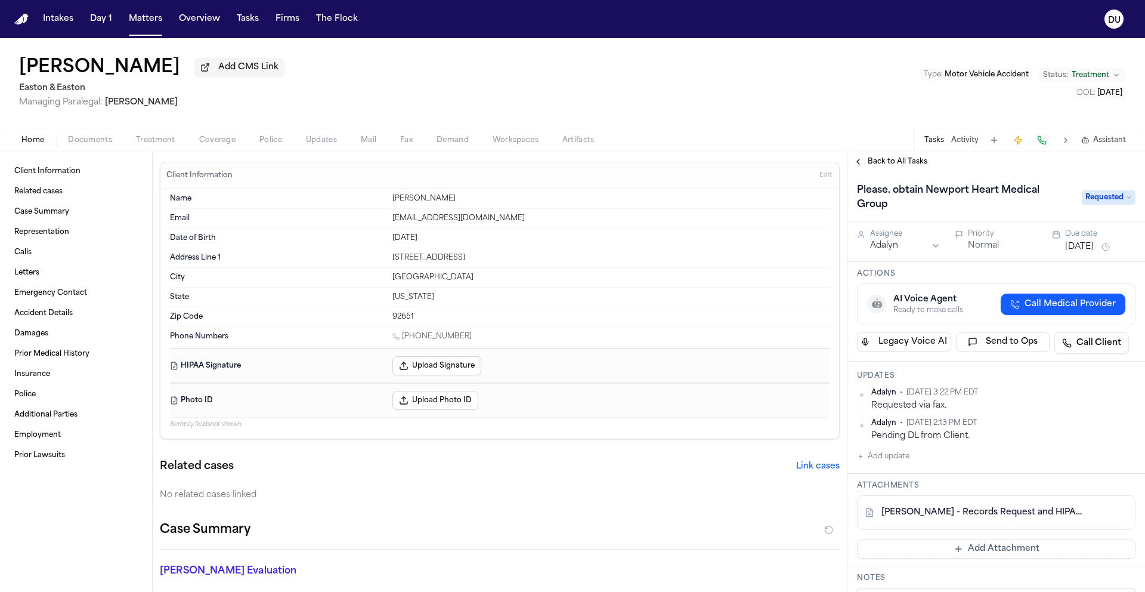
click at [1088, 246] on button "[DATE]" at bounding box center [1079, 247] width 29 height 12
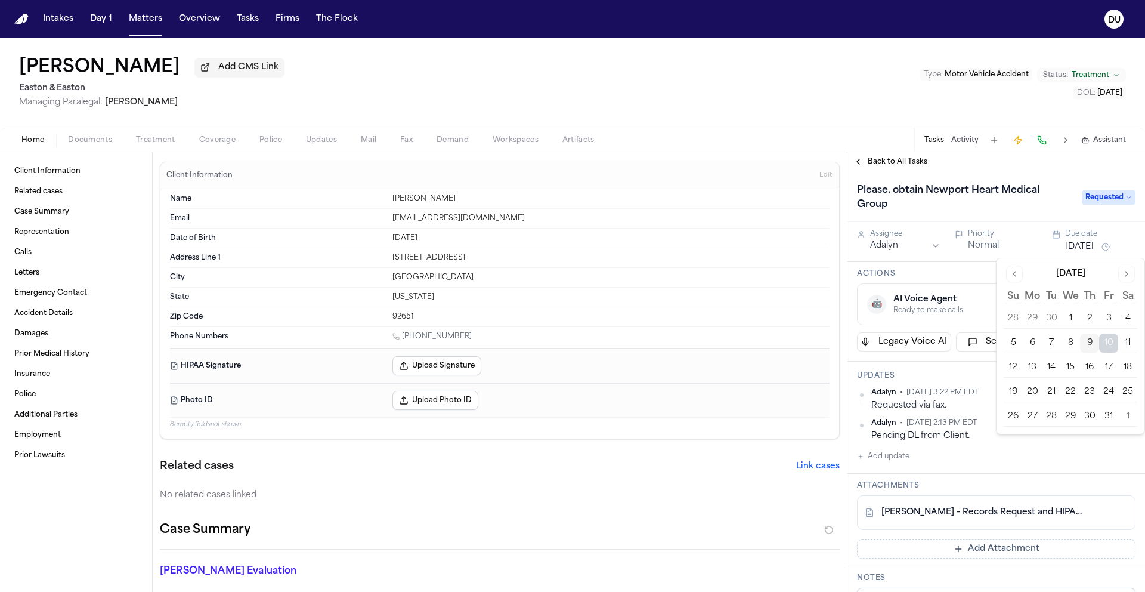
click at [1036, 367] on button "13" at bounding box center [1032, 367] width 19 height 19
click at [995, 170] on div "Back to All Tasks" at bounding box center [997, 161] width 298 height 19
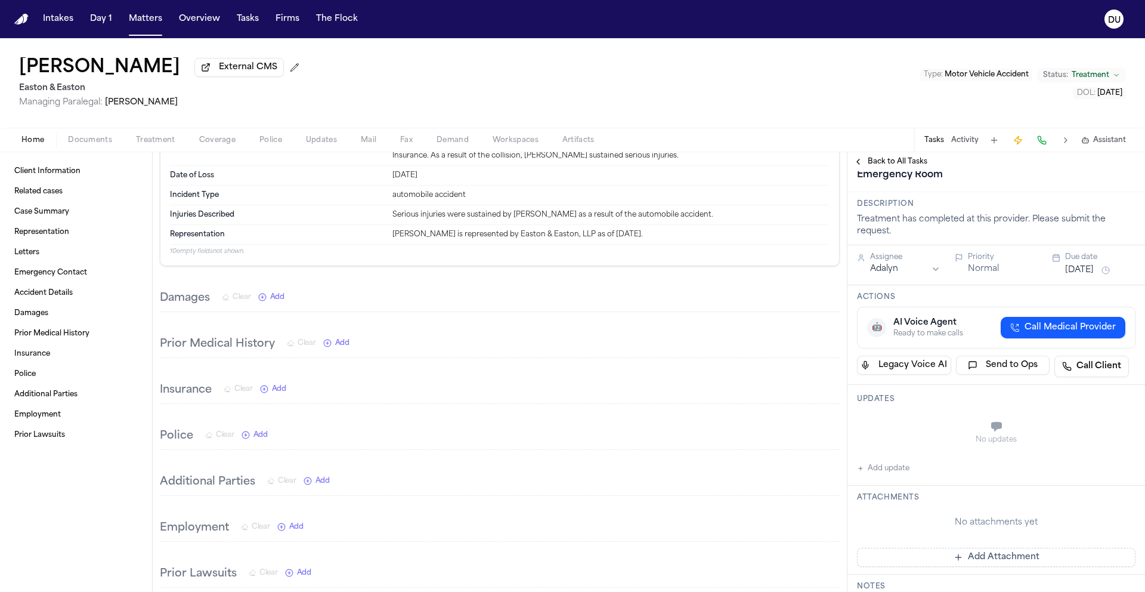
scroll to position [499, 0]
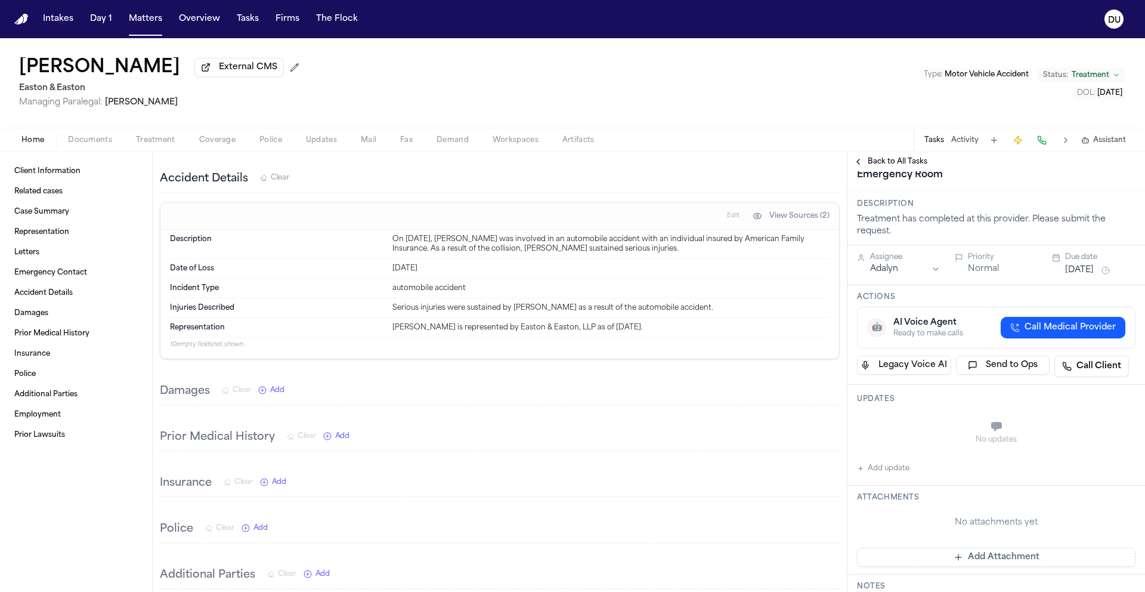
click at [920, 184] on div "Submit Request for Records and Bills from Southwest Healthcare [GEOGRAPHIC_DATA…" at bounding box center [1035, 146] width 356 height 76
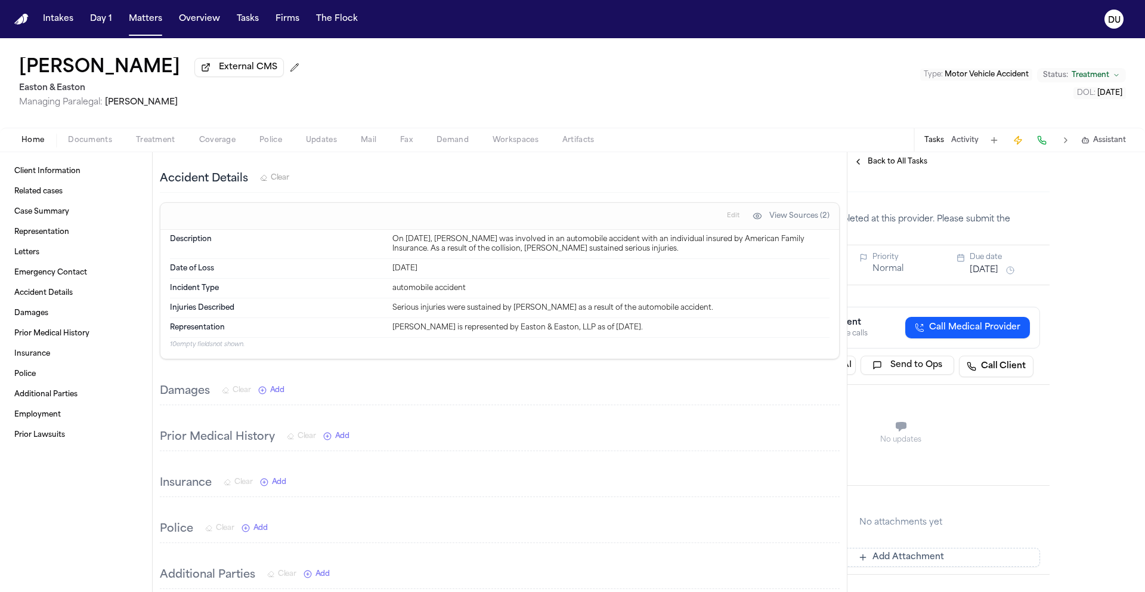
scroll to position [73, 74]
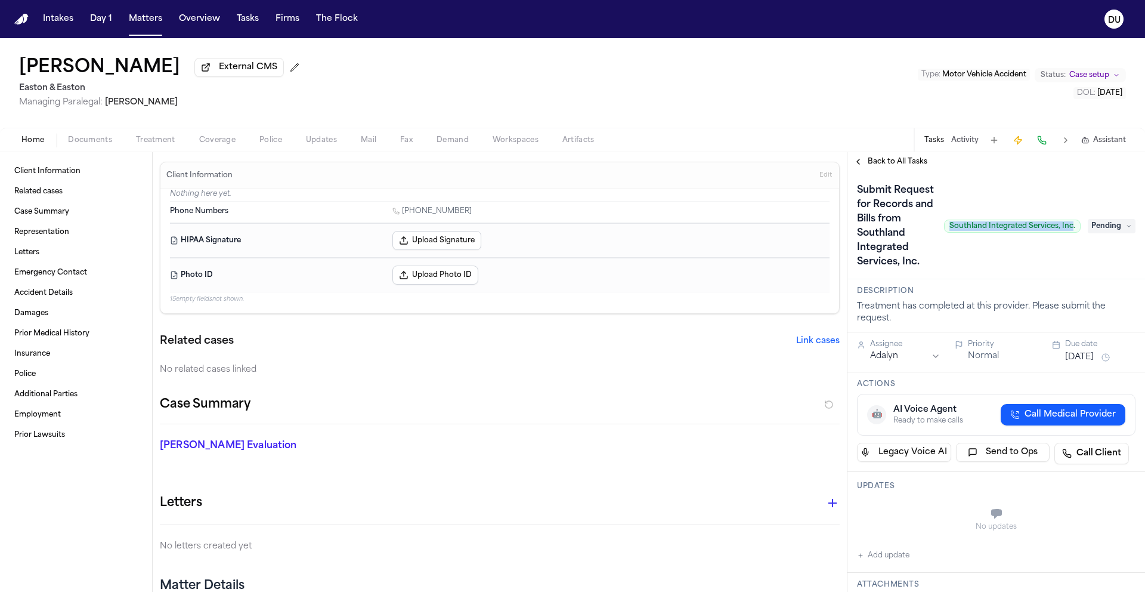
drag, startPoint x: 942, startPoint y: 236, endPoint x: 1063, endPoint y: 239, distance: 120.5
click at [1063, 233] on span "Southland Integrated Services, Inc." at bounding box center [1012, 226] width 137 height 13
drag, startPoint x: 1065, startPoint y: 239, endPoint x: 940, endPoint y: 238, distance: 124.7
click at [944, 233] on span "Southland Integrated Services, Inc." at bounding box center [1012, 226] width 137 height 13
copy span "Southland Integrated Services, Inc"
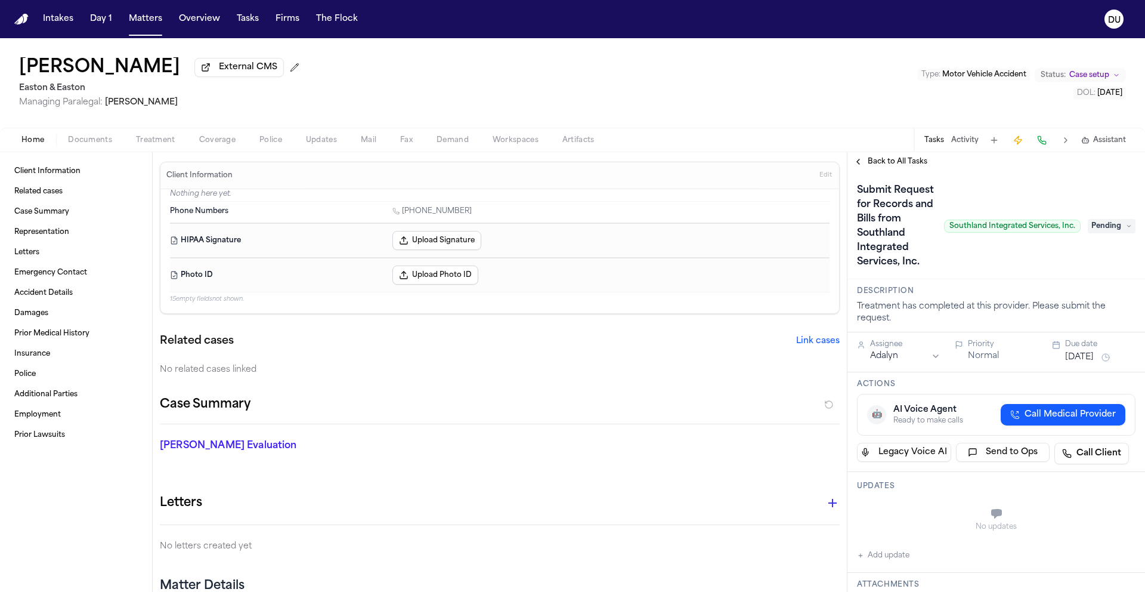
click at [1126, 229] on icon at bounding box center [1129, 226] width 6 height 6
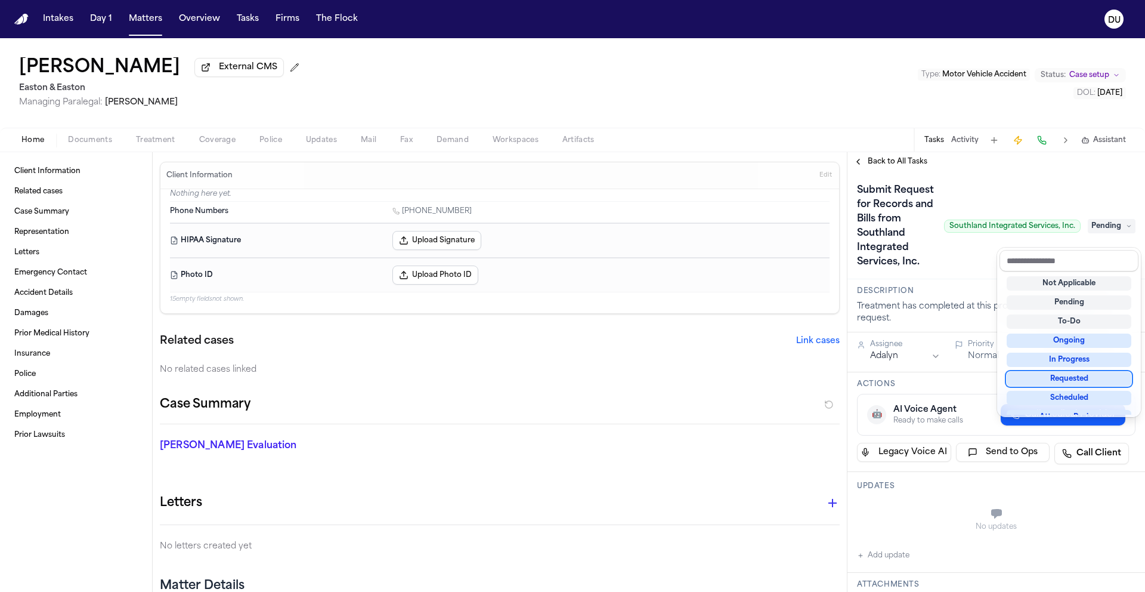
click at [1062, 379] on div "Requested" at bounding box center [1069, 379] width 125 height 14
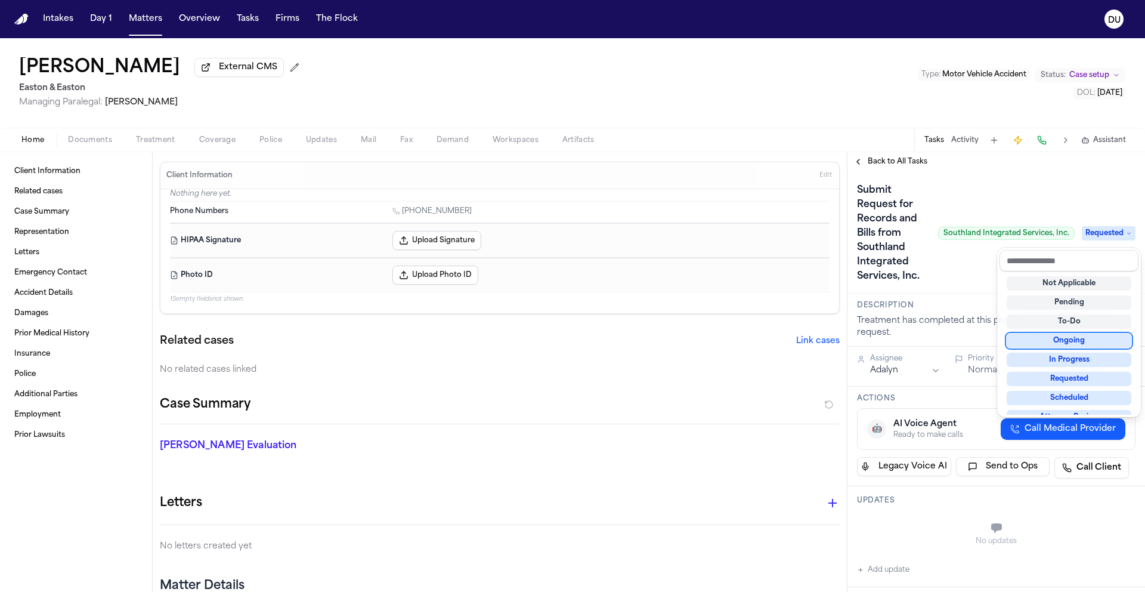
click at [976, 270] on div "Submit Request for Records and Bills from Southland Integrated Services, Inc. S…" at bounding box center [996, 233] width 279 height 105
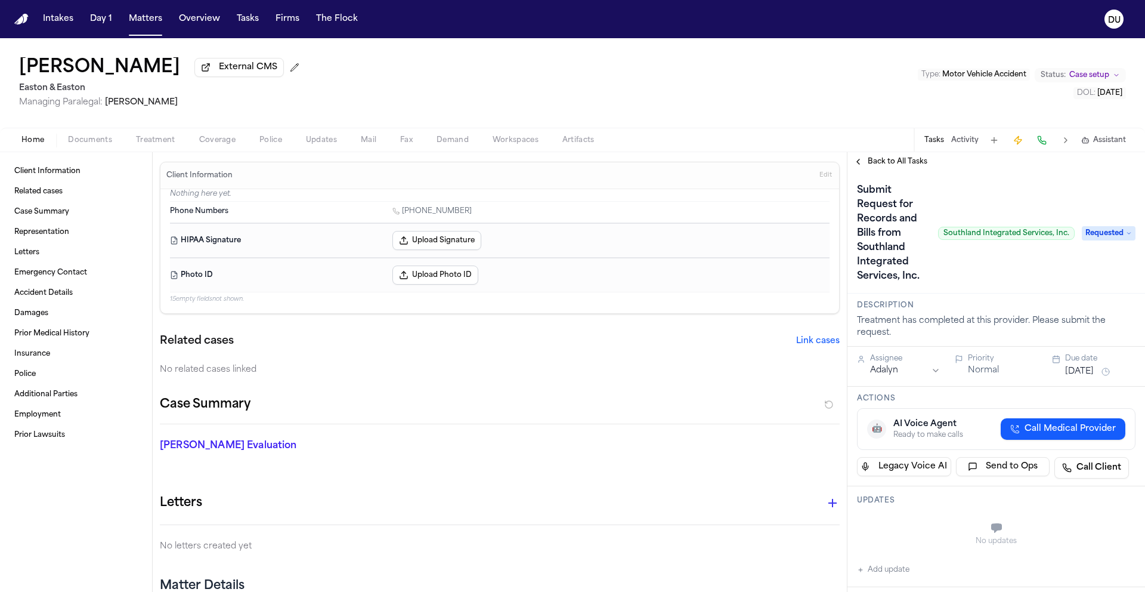
scroll to position [242, 0]
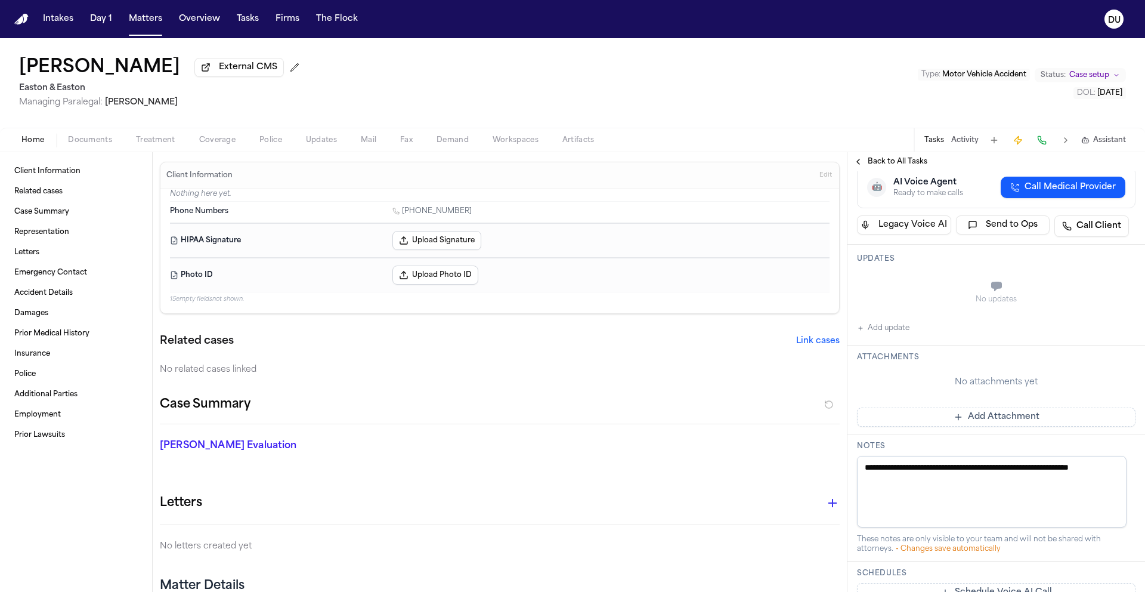
click at [967, 425] on button "Add Attachment" at bounding box center [996, 416] width 279 height 19
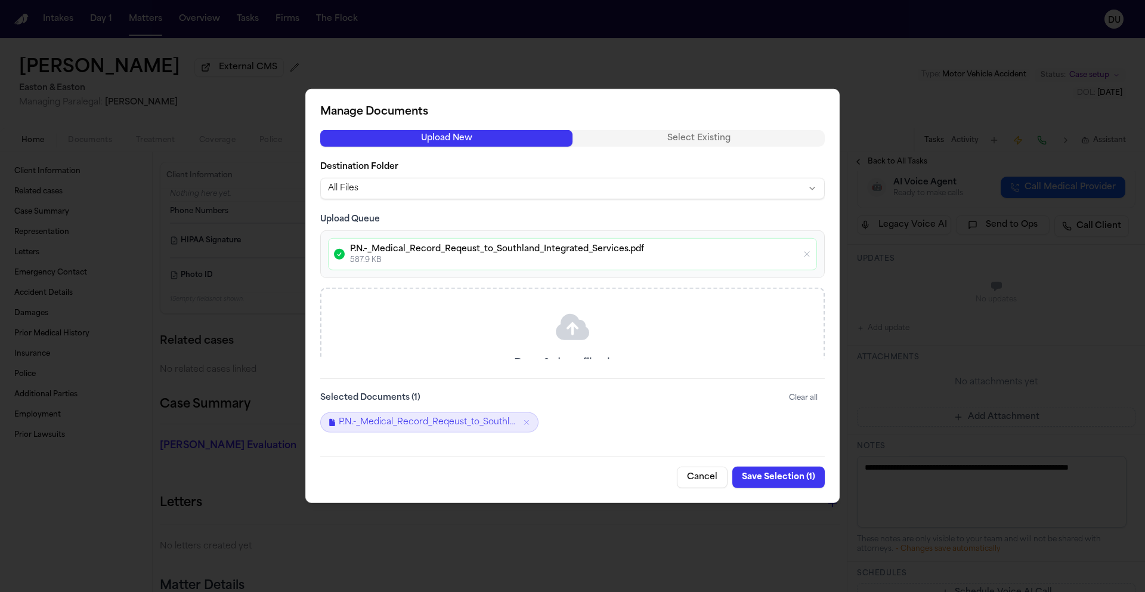
click at [778, 480] on button "Save Selection ( 1 )" at bounding box center [778, 476] width 92 height 21
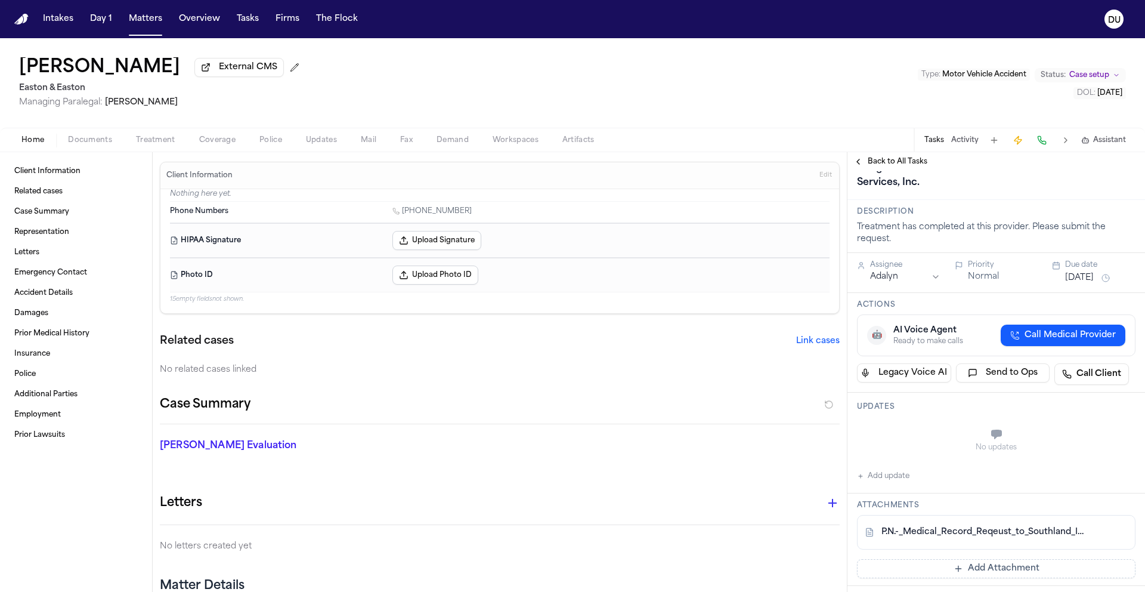
scroll to position [44, 0]
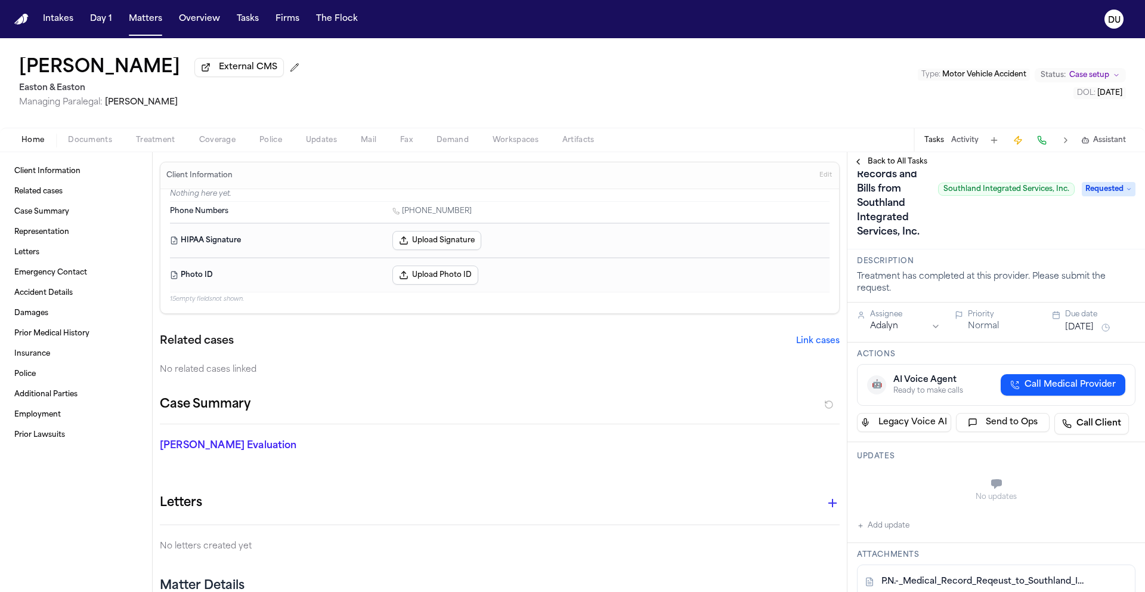
click at [1083, 330] on button "Oct 7, 2025" at bounding box center [1079, 327] width 29 height 12
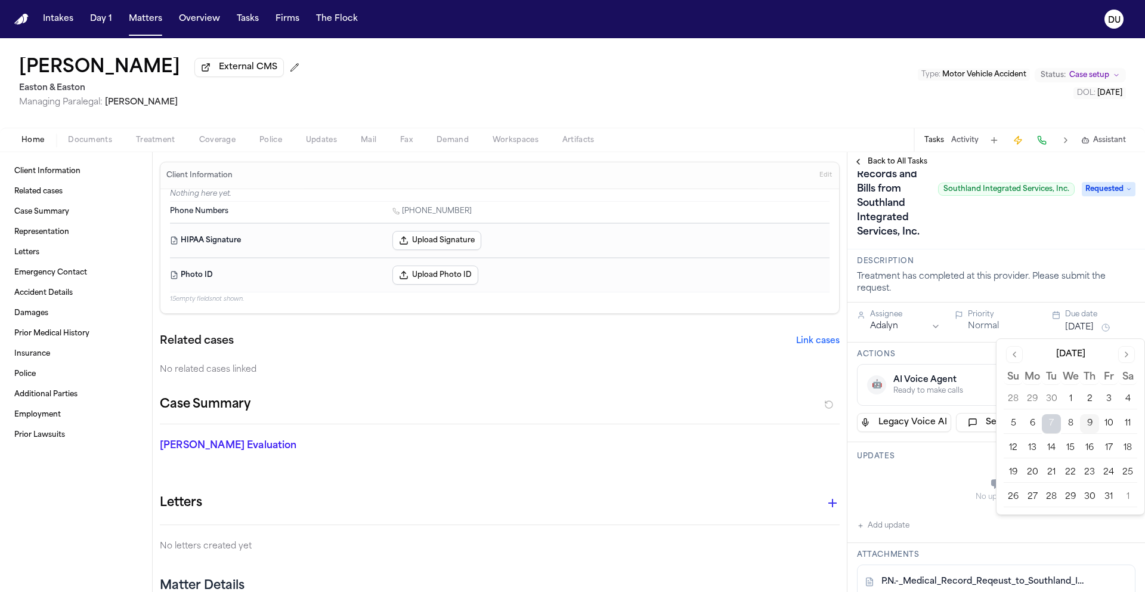
click at [1031, 457] on td "13" at bounding box center [1032, 448] width 19 height 20
click at [1034, 448] on button "13" at bounding box center [1032, 447] width 19 height 19
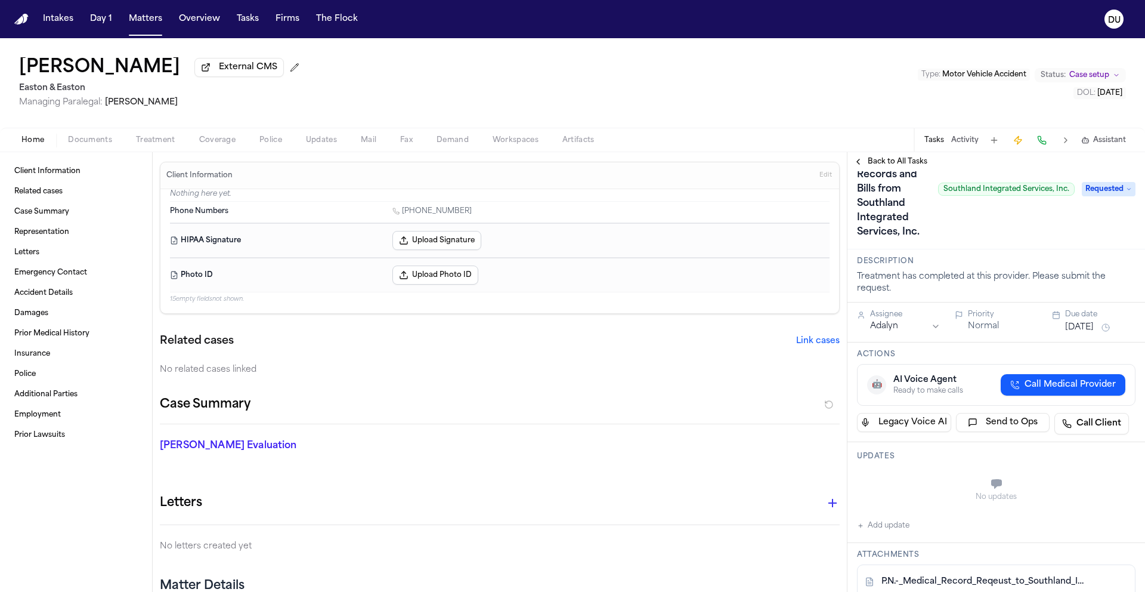
click at [886, 163] on span "Back to All Tasks" at bounding box center [898, 162] width 60 height 10
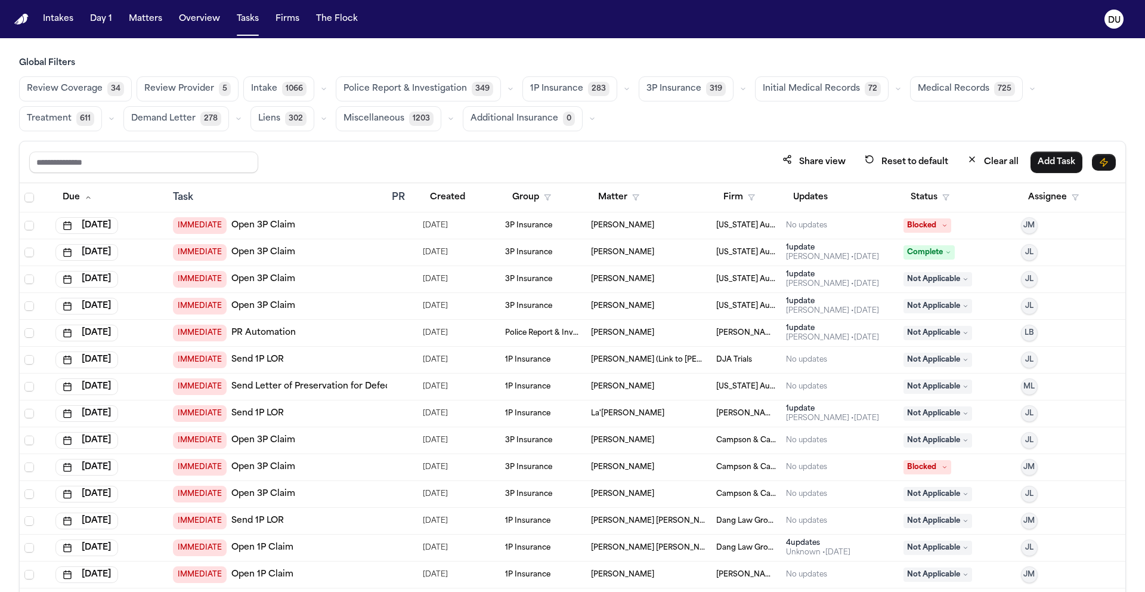
click at [955, 92] on span "Medical Records" at bounding box center [954, 89] width 72 height 12
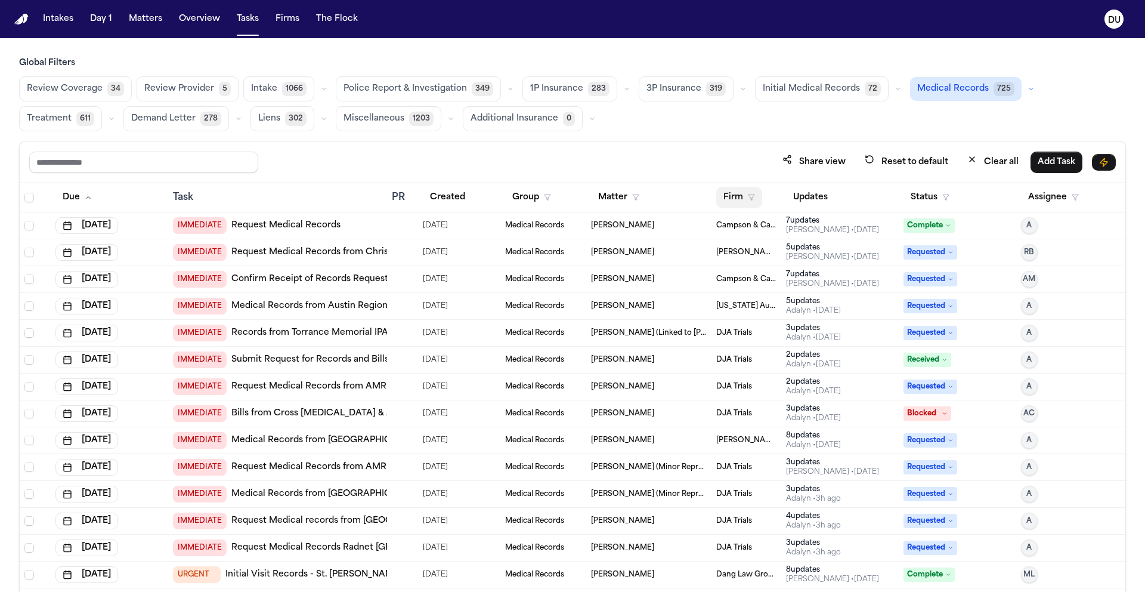
click at [732, 198] on button "Firm" at bounding box center [739, 197] width 46 height 21
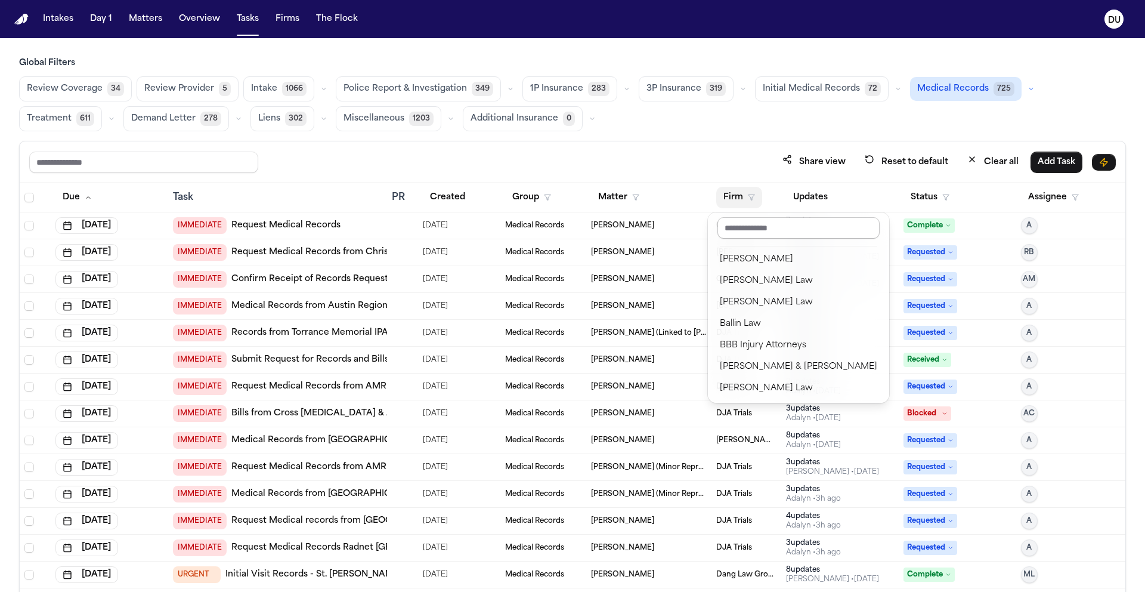
click at [753, 232] on input "text" at bounding box center [799, 227] width 162 height 21
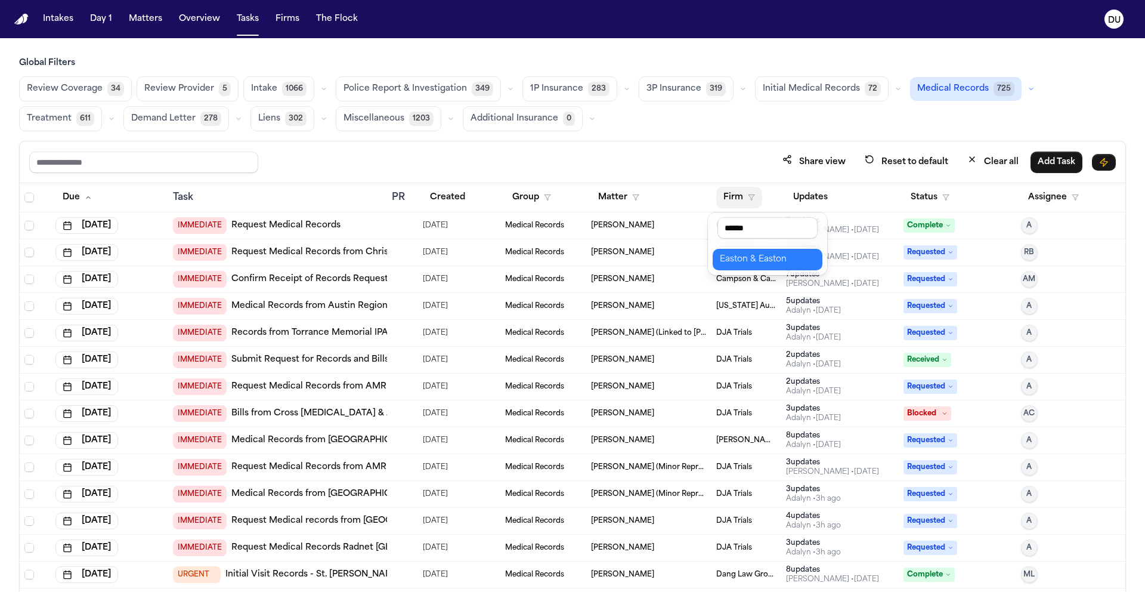
type input "******"
click at [794, 262] on div "Easton & Easton" at bounding box center [767, 259] width 95 height 14
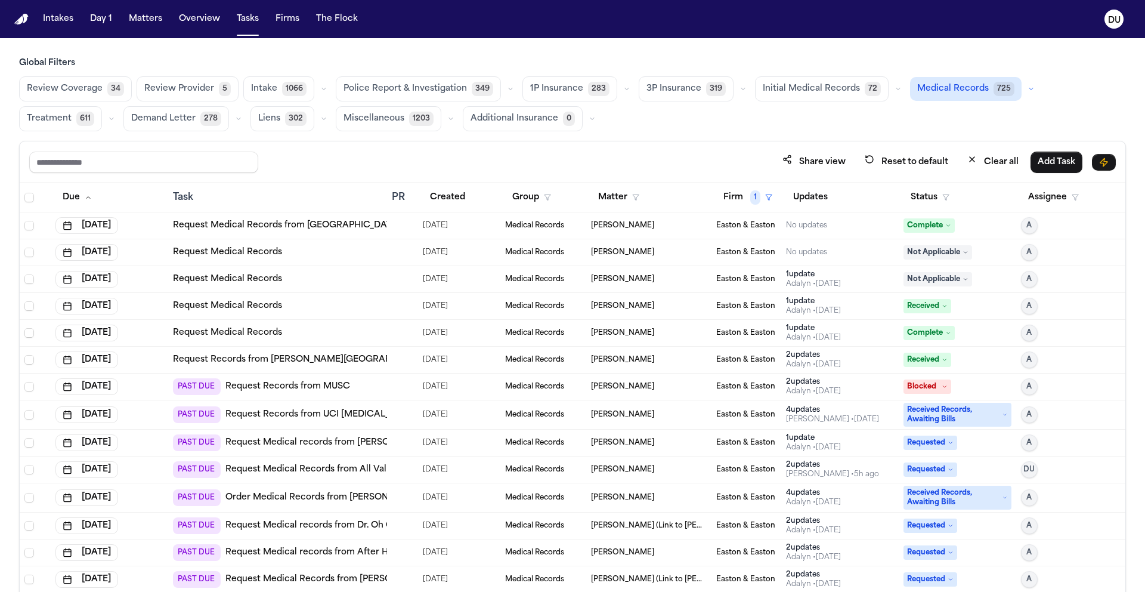
click at [929, 200] on button "Status" at bounding box center [930, 197] width 53 height 21
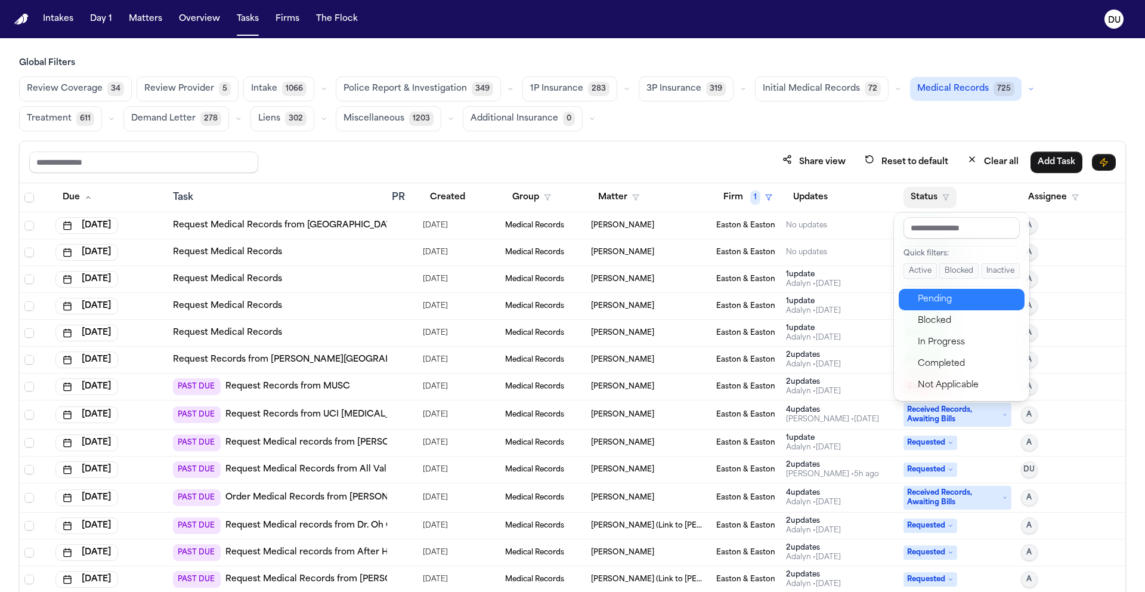
click at [930, 301] on div "Pending" at bounding box center [968, 299] width 100 height 14
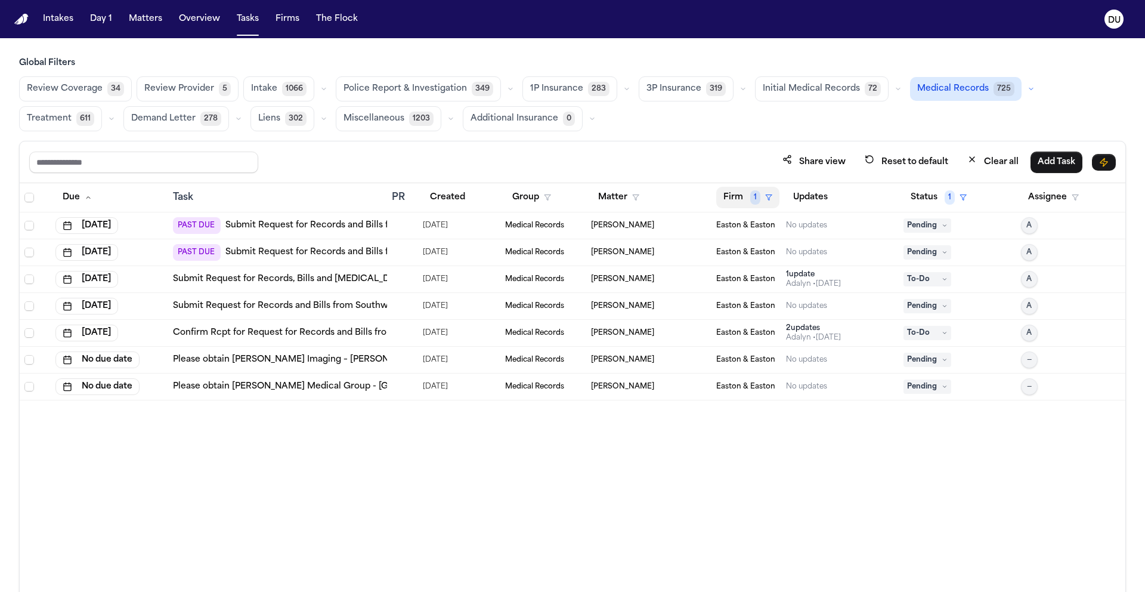
click at [755, 196] on span "1" at bounding box center [755, 197] width 10 height 14
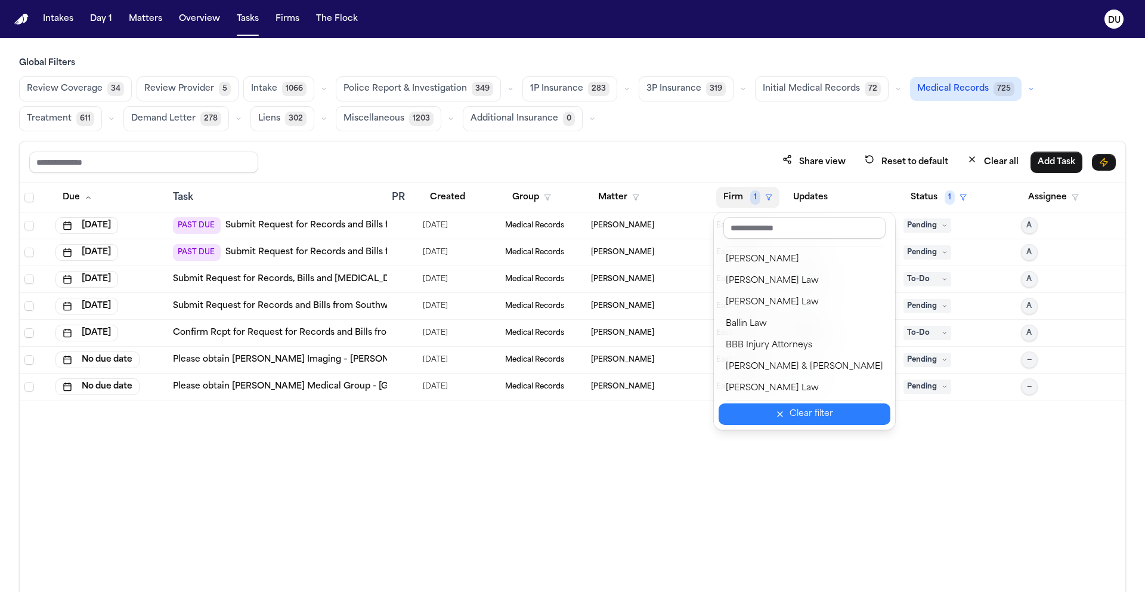
click at [775, 413] on icon "button" at bounding box center [780, 414] width 10 height 10
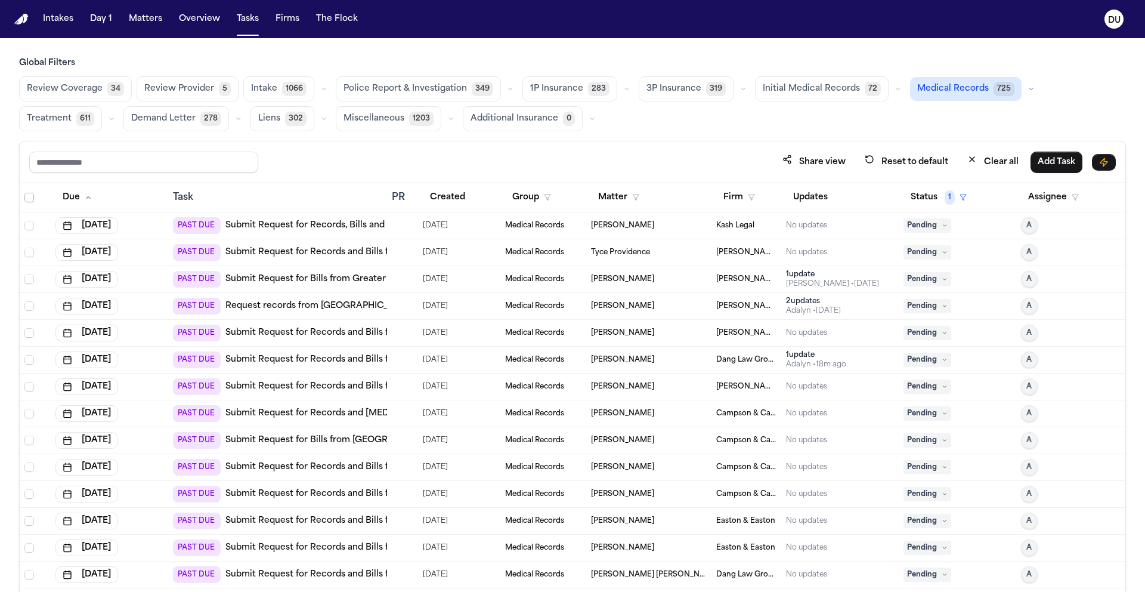
click at [27, 196] on span "Select all" at bounding box center [29, 198] width 10 height 10
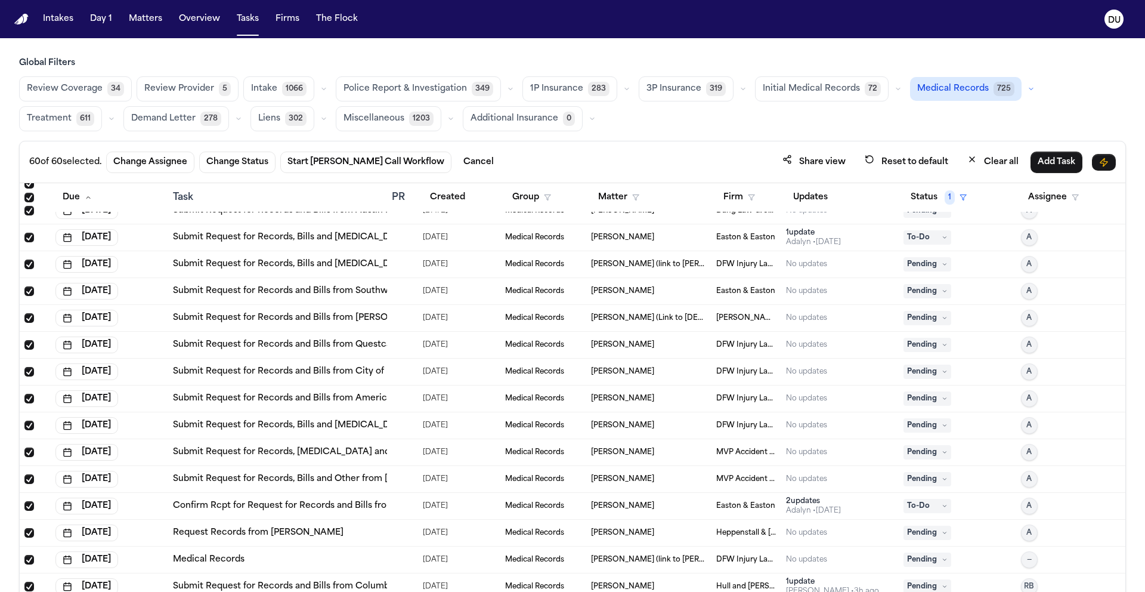
scroll to position [1179, 0]
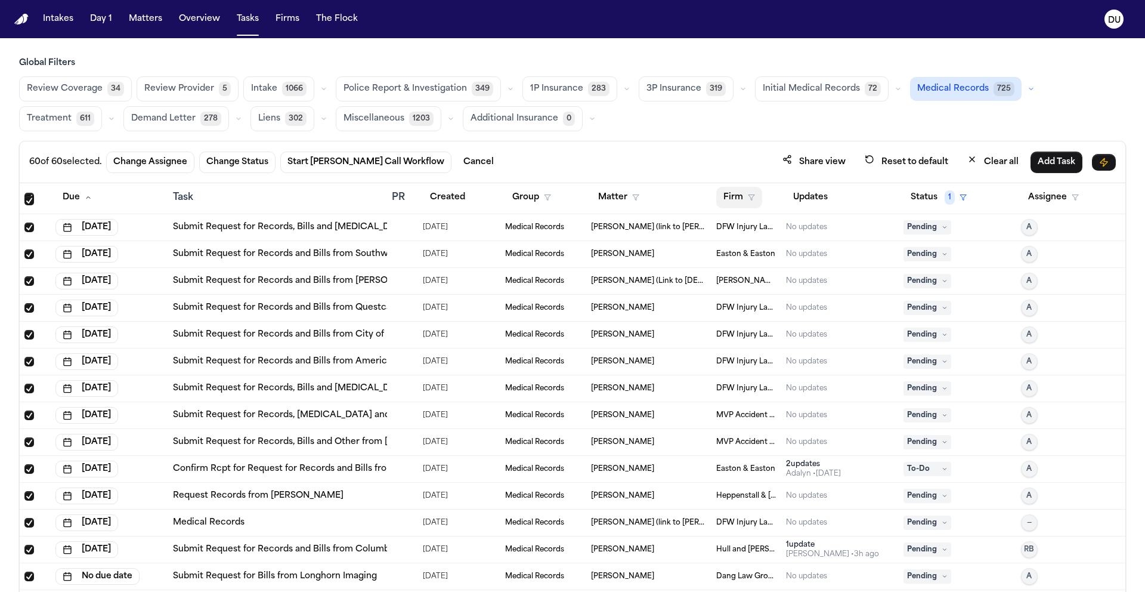
click at [734, 196] on button "Firm" at bounding box center [739, 197] width 46 height 21
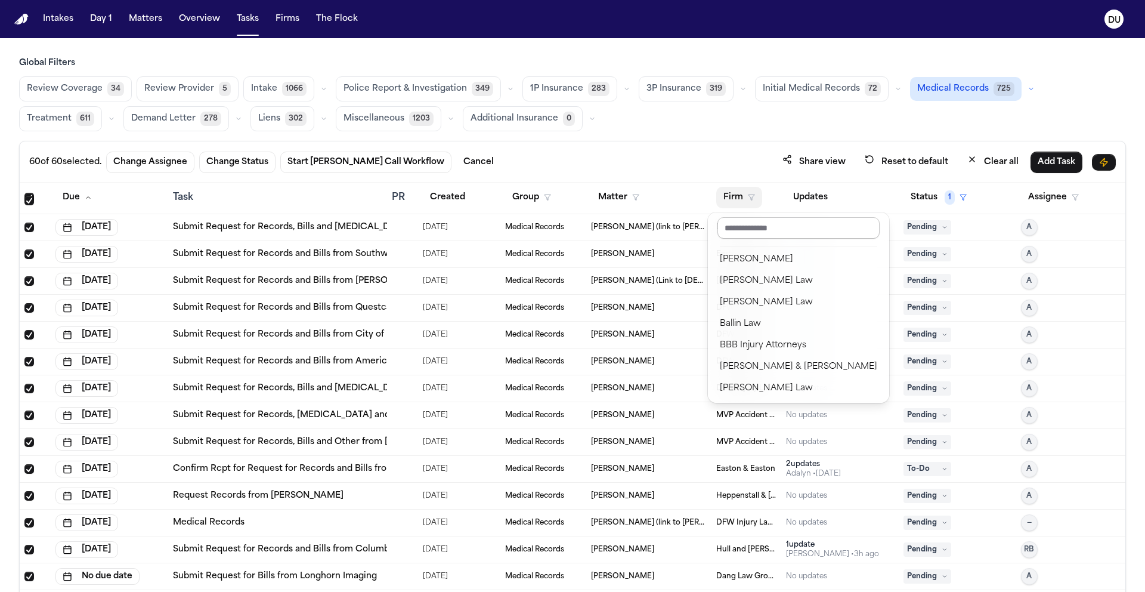
click at [755, 233] on input "text" at bounding box center [799, 227] width 162 height 21
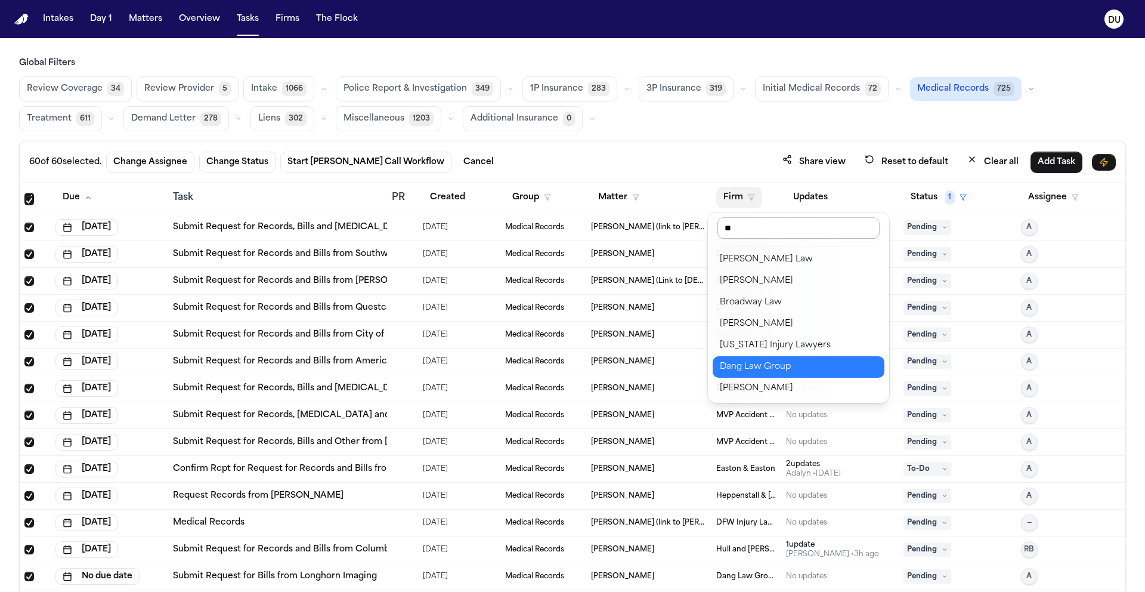
type input "***"
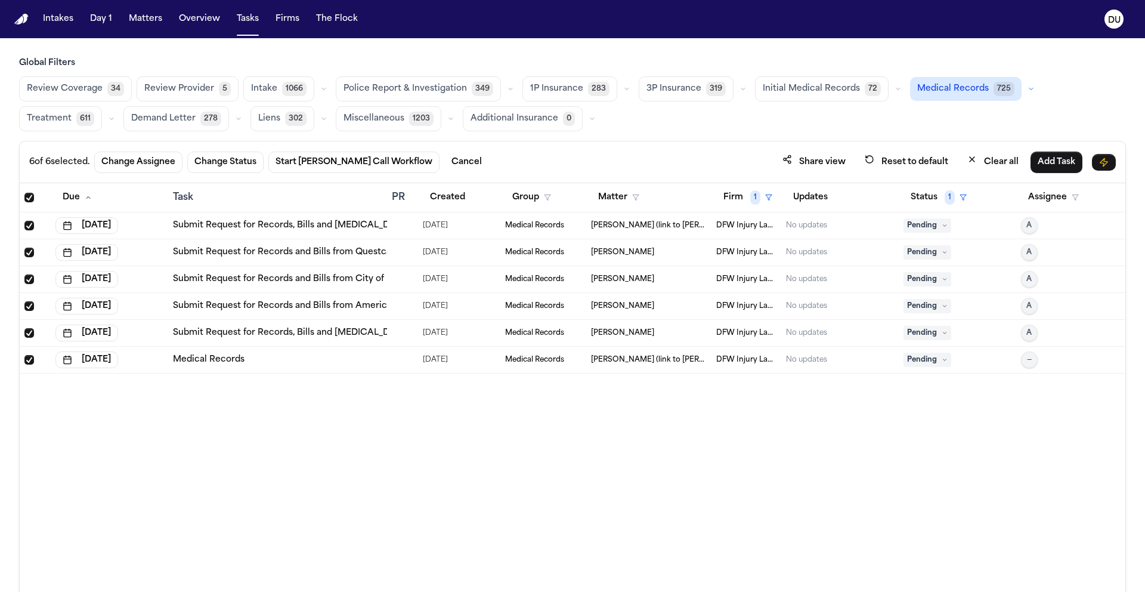
click at [347, 225] on link "Submit Request for Records, Bills and Radiology from The Hospitals of Providenc…" at bounding box center [386, 226] width 426 height 12
click at [343, 252] on link "Submit Request for Records and Bills from Questcare Medical Services PLLC" at bounding box center [336, 252] width 326 height 12
click at [8, 18] on nav "Intakes Day 1 Matters Overview Tasks Firms The Flock DU" at bounding box center [572, 19] width 1145 height 38
click at [14, 19] on img "Home" at bounding box center [21, 19] width 14 height 11
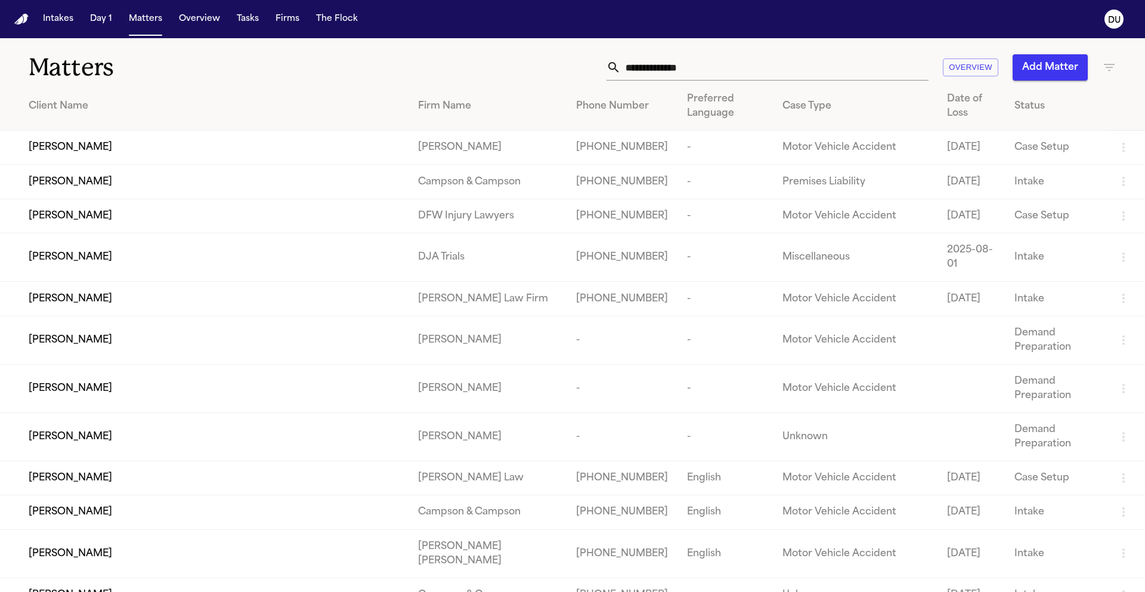
click at [777, 67] on input "text" at bounding box center [775, 67] width 308 height 26
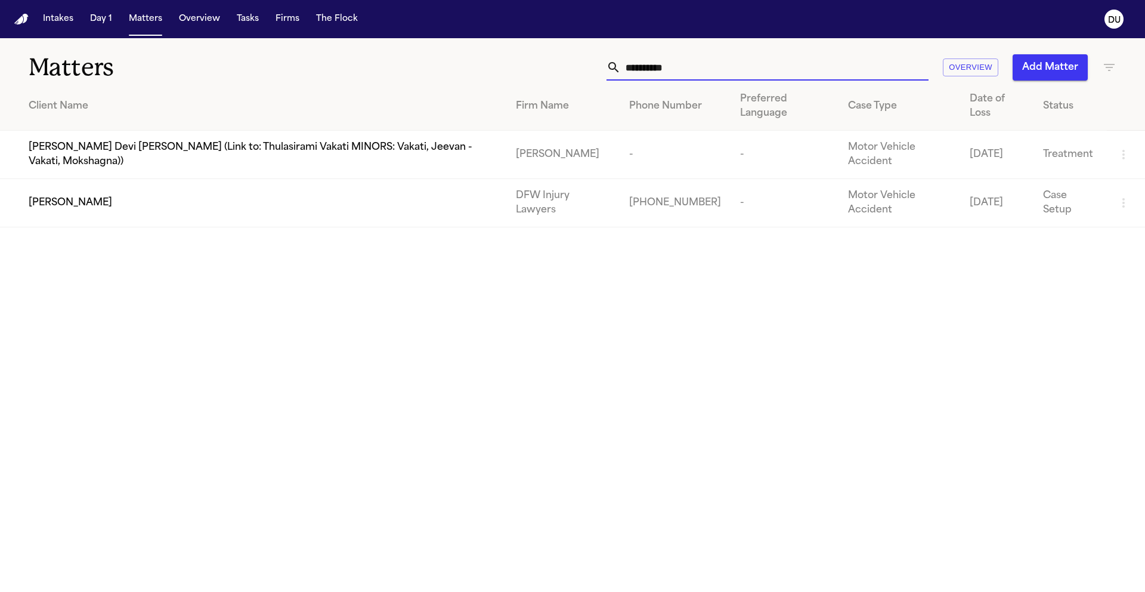
type input "**********"
click at [416, 196] on div "[PERSON_NAME]" at bounding box center [263, 203] width 468 height 14
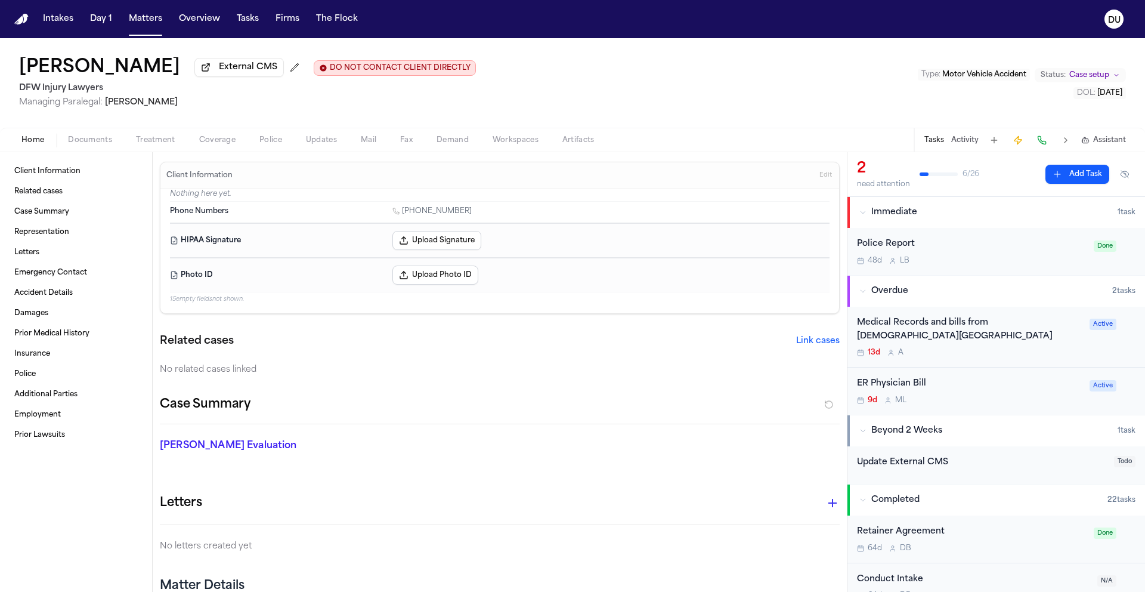
click at [917, 384] on div "ER Physician Bill" at bounding box center [969, 384] width 225 height 14
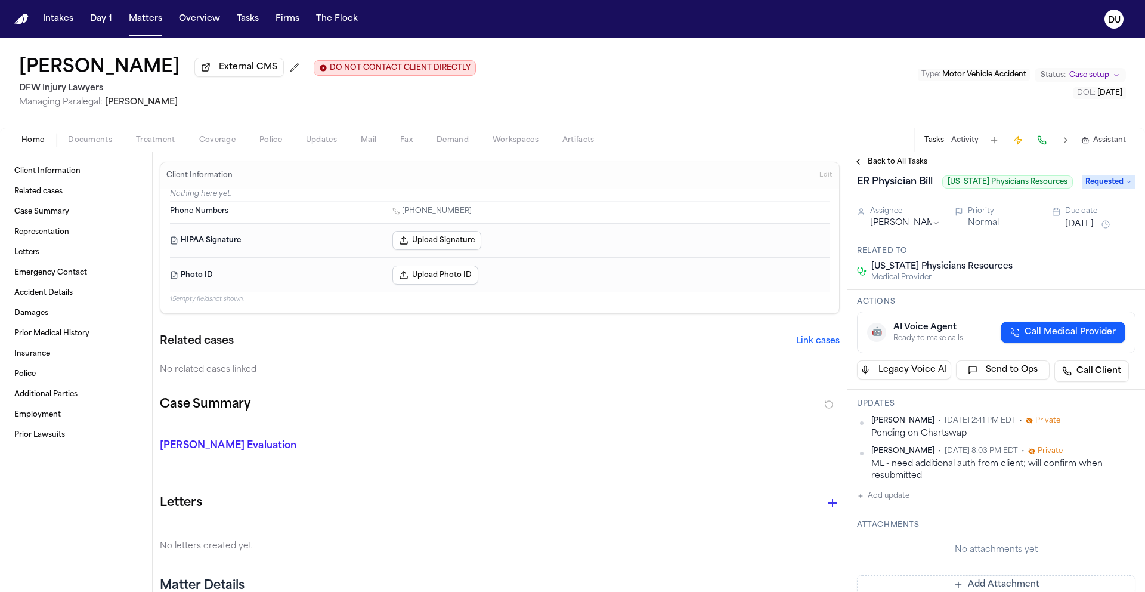
scroll to position [20, 0]
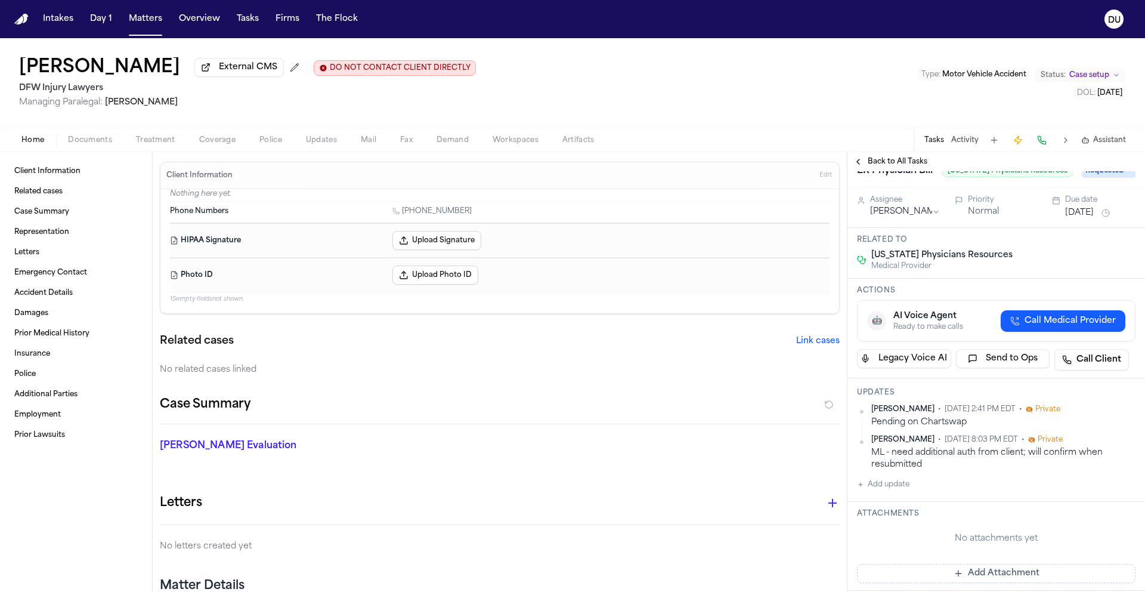
click at [899, 161] on span "Back to All Tasks" at bounding box center [898, 162] width 60 height 10
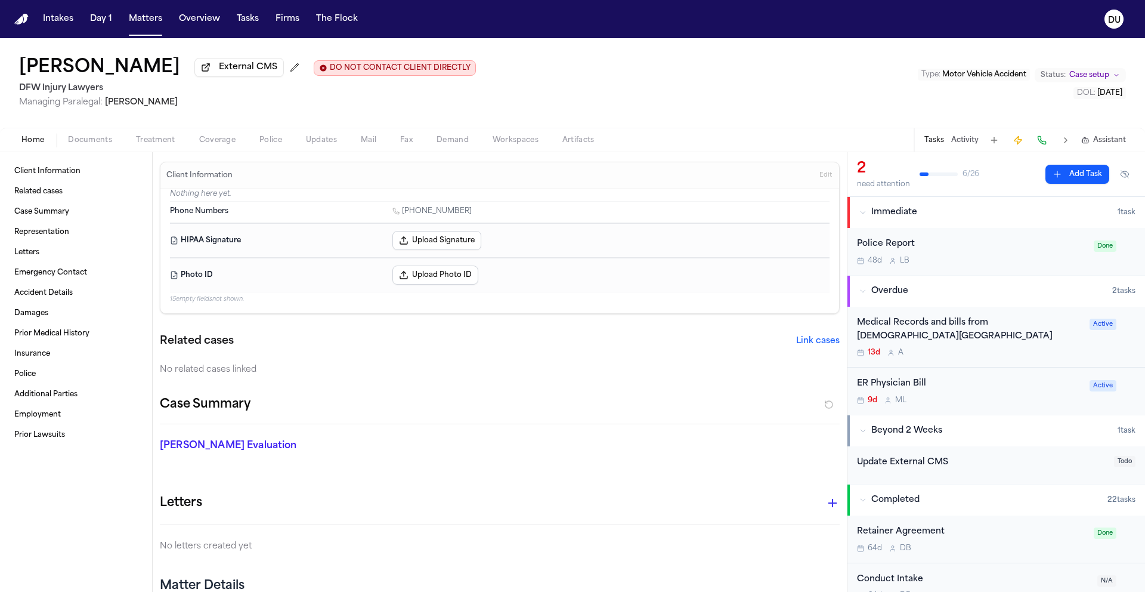
click at [932, 336] on div "Medical Records and bills from [DEMOGRAPHIC_DATA][GEOGRAPHIC_DATA]" at bounding box center [969, 329] width 225 height 27
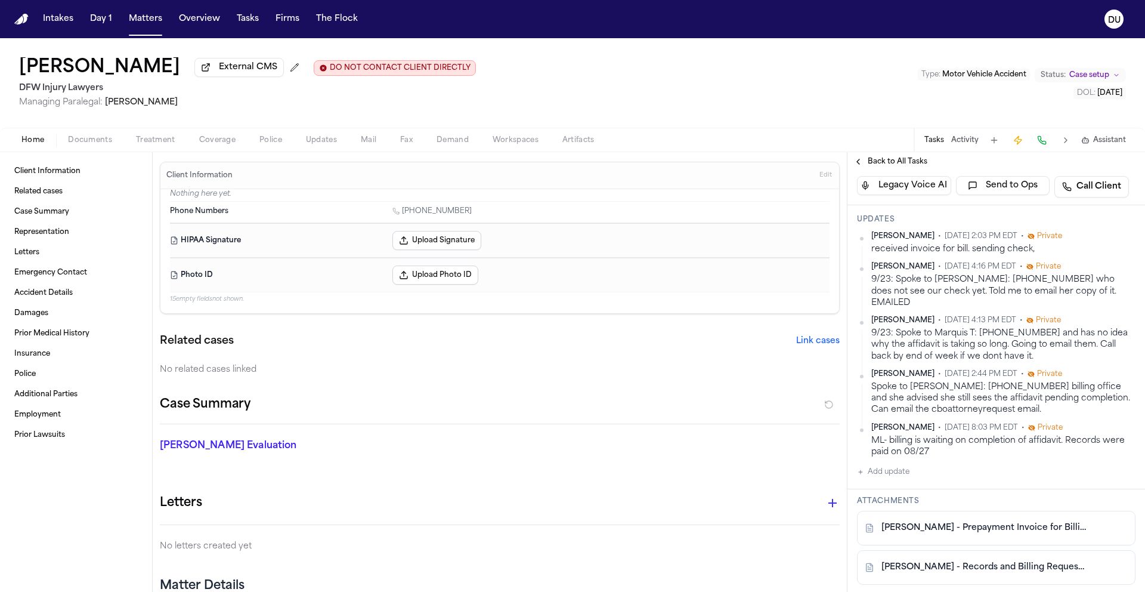
scroll to position [233, 0]
click at [361, 143] on span "Mail" at bounding box center [369, 140] width 16 height 10
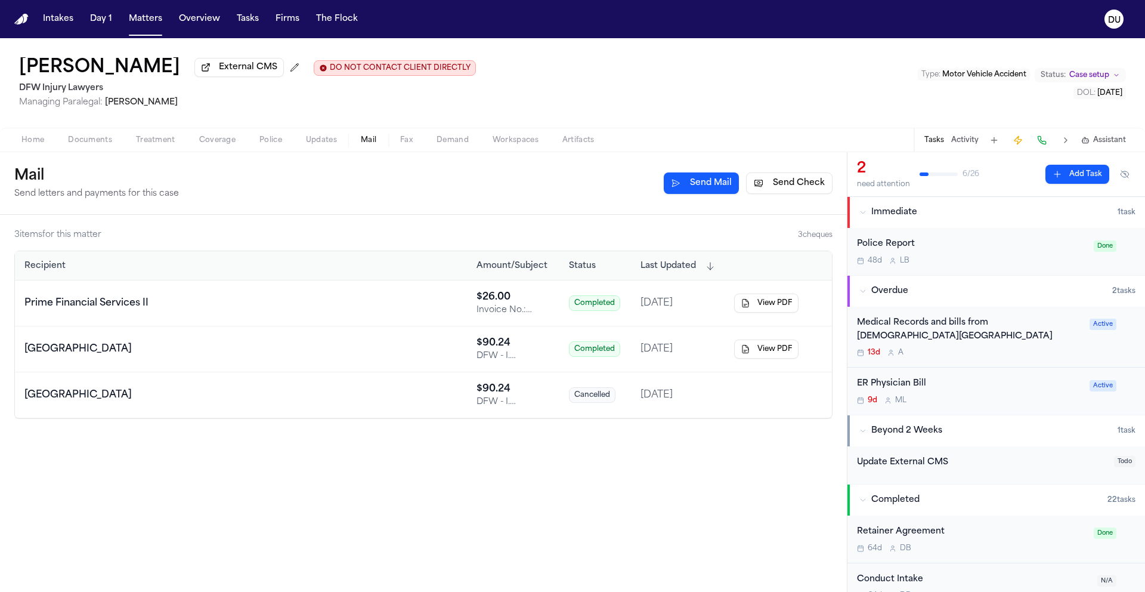
click at [949, 335] on div "Medical Records and bills from [DEMOGRAPHIC_DATA][GEOGRAPHIC_DATA]" at bounding box center [969, 329] width 225 height 27
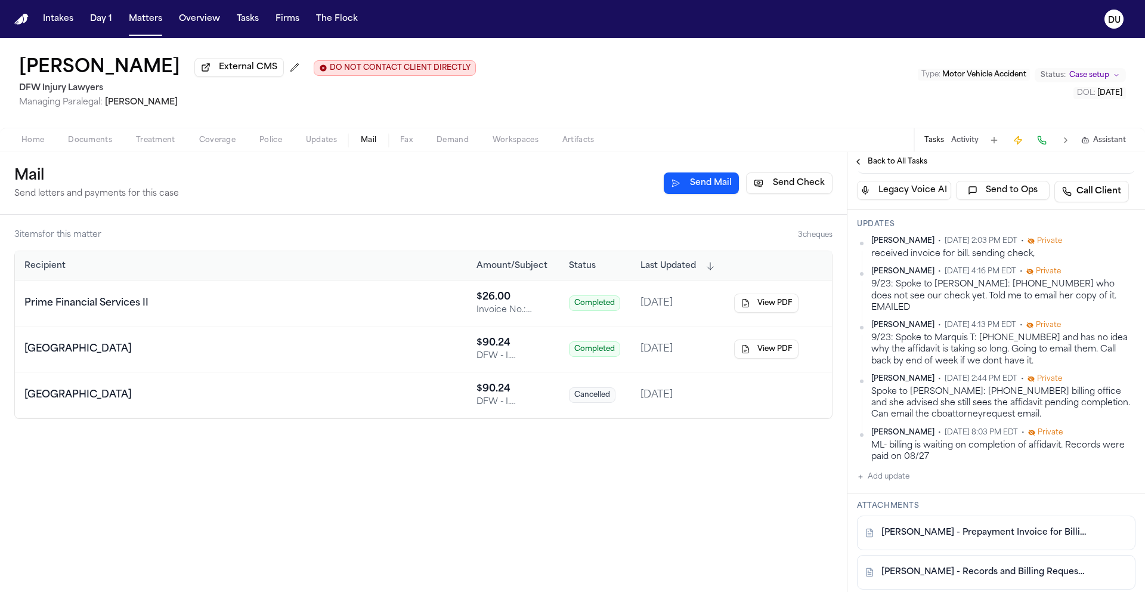
scroll to position [234, 0]
click at [896, 481] on button "Add update" at bounding box center [883, 473] width 52 height 14
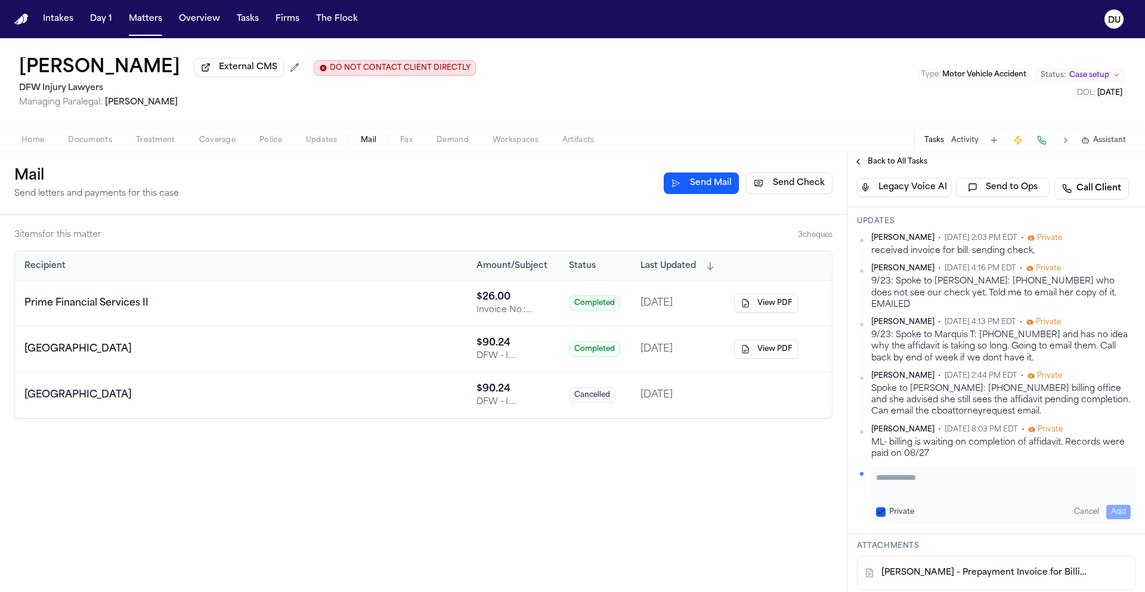
click at [953, 495] on textarea "Add your update" at bounding box center [1003, 483] width 255 height 24
type textarea "**********"
click at [1106, 519] on button "Add" at bounding box center [1118, 512] width 24 height 14
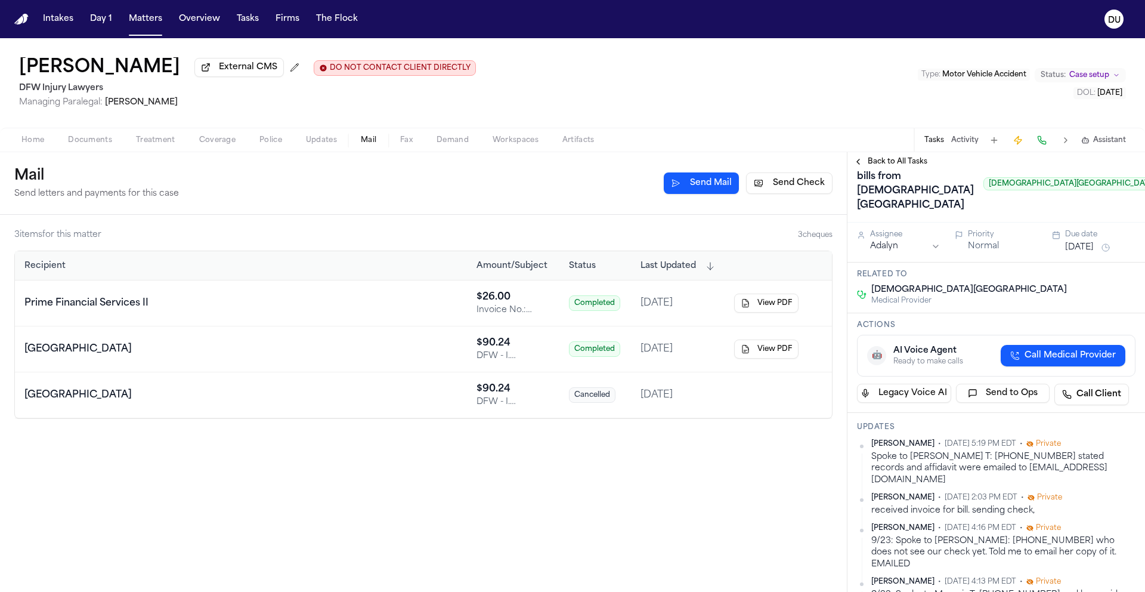
scroll to position [29, 0]
click at [757, 307] on button "View PDF" at bounding box center [766, 302] width 64 height 19
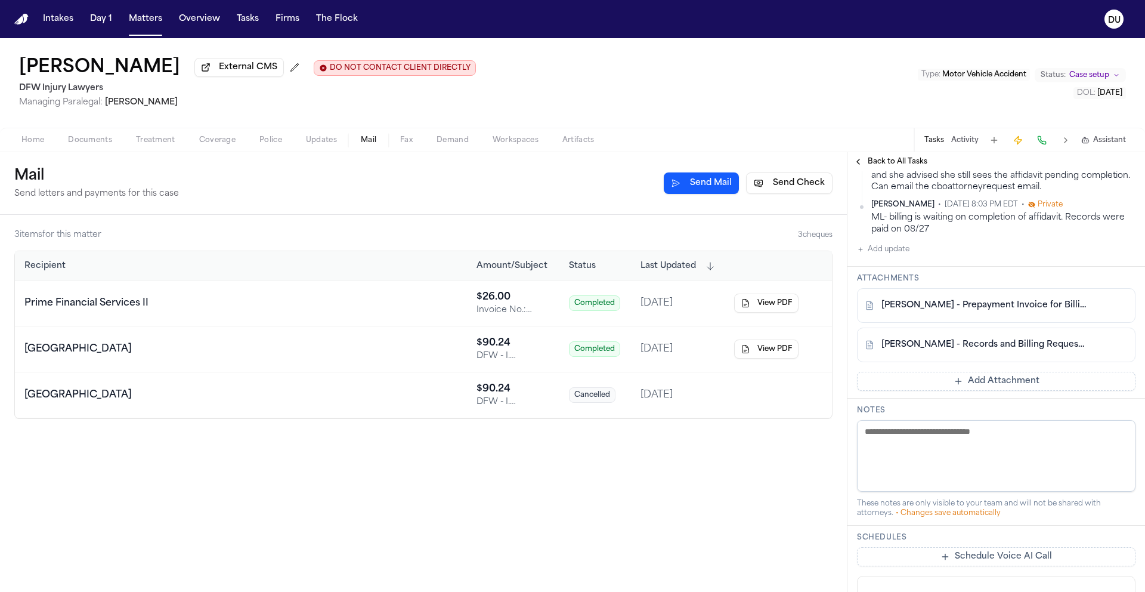
scroll to position [462, 0]
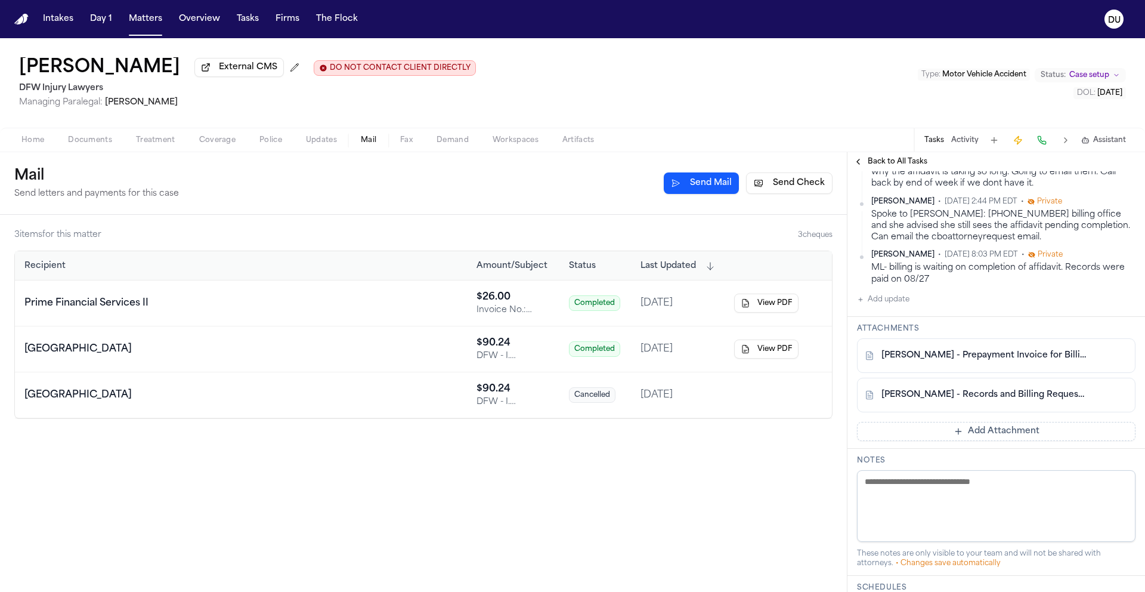
click at [970, 401] on link "[PERSON_NAME] - Records and Billing Request to [DEMOGRAPHIC_DATA][GEOGRAPHIC_DA…" at bounding box center [985, 395] width 206 height 12
click at [749, 306] on button "View PDF" at bounding box center [766, 302] width 64 height 19
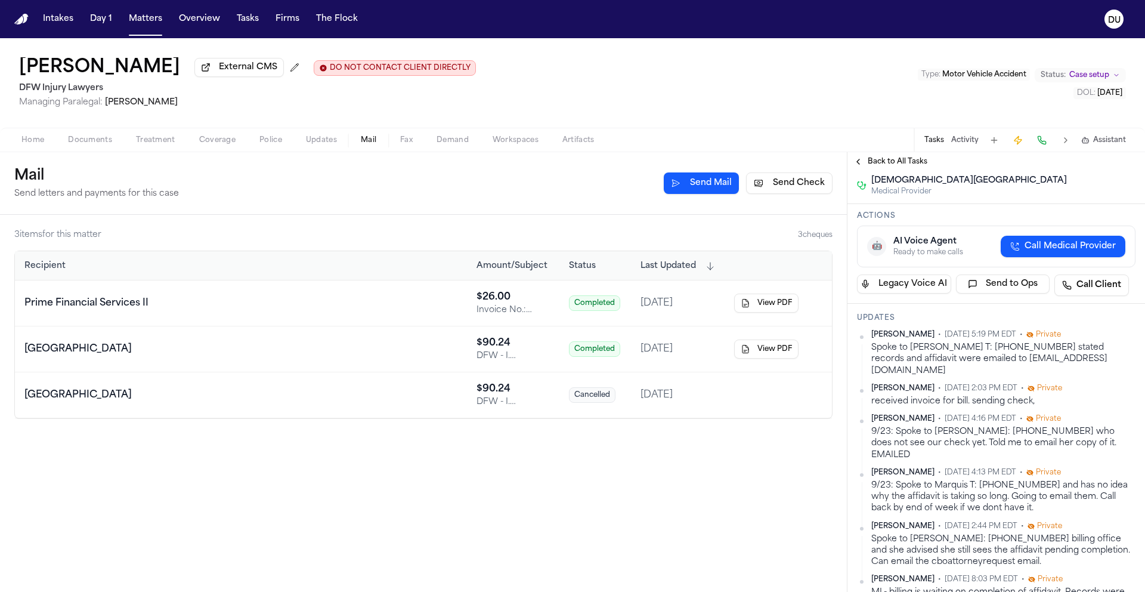
scroll to position [154, 0]
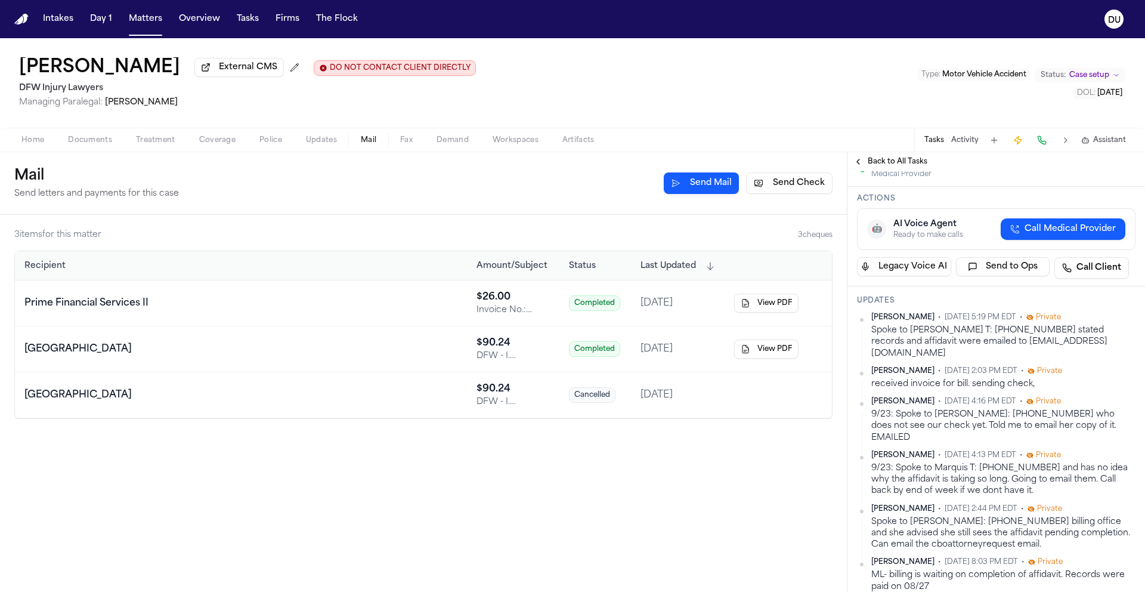
click at [744, 305] on button "View PDF" at bounding box center [766, 302] width 64 height 19
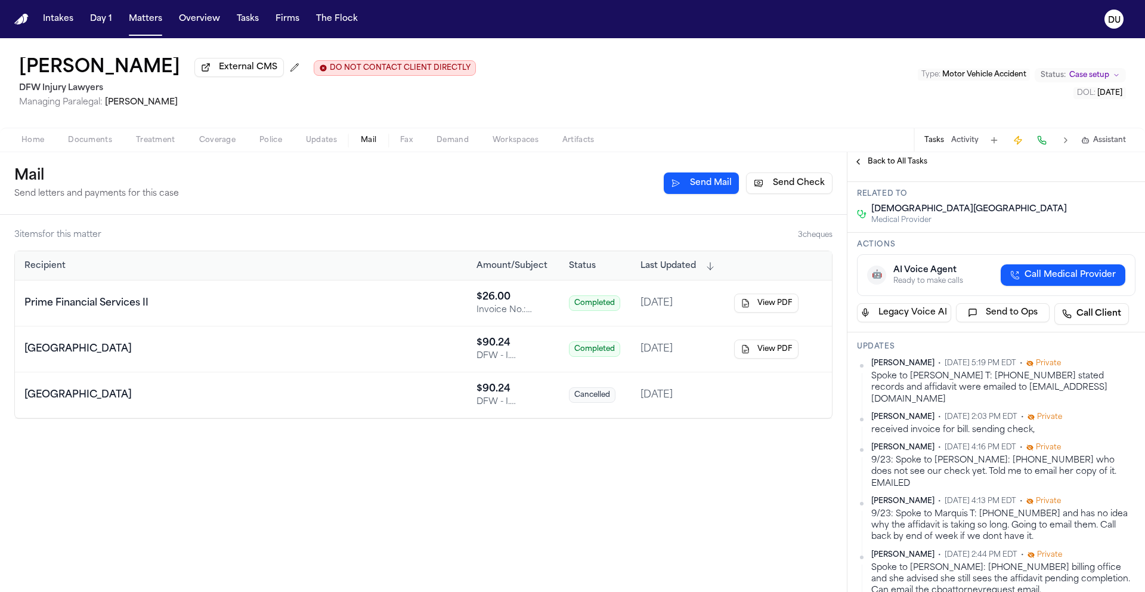
scroll to position [0, 0]
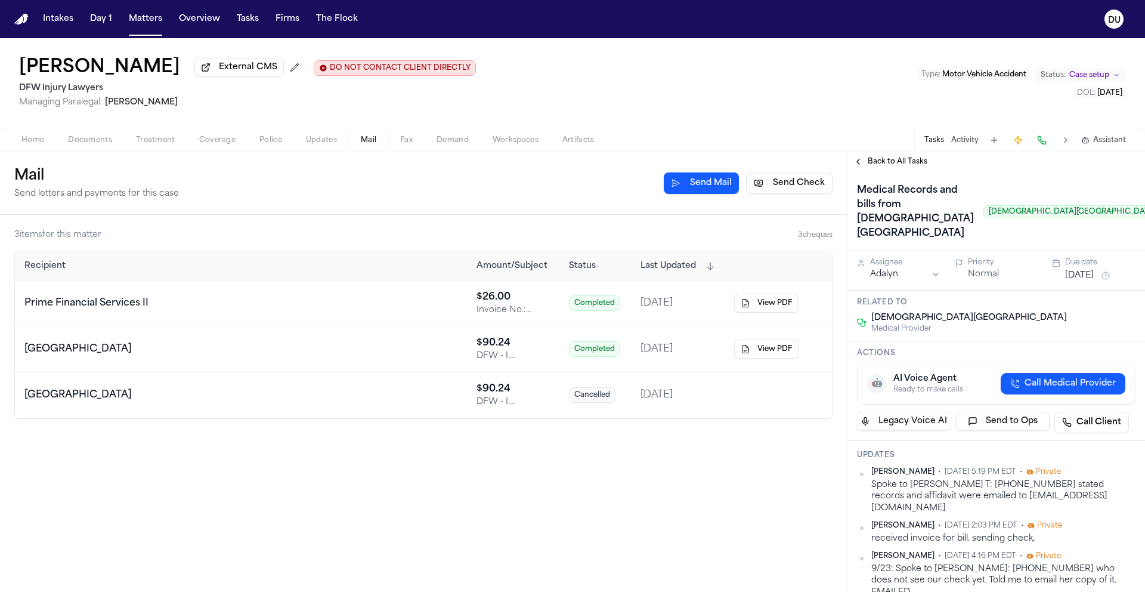
click at [1094, 282] on button "Sep 26, 2025" at bounding box center [1079, 276] width 29 height 12
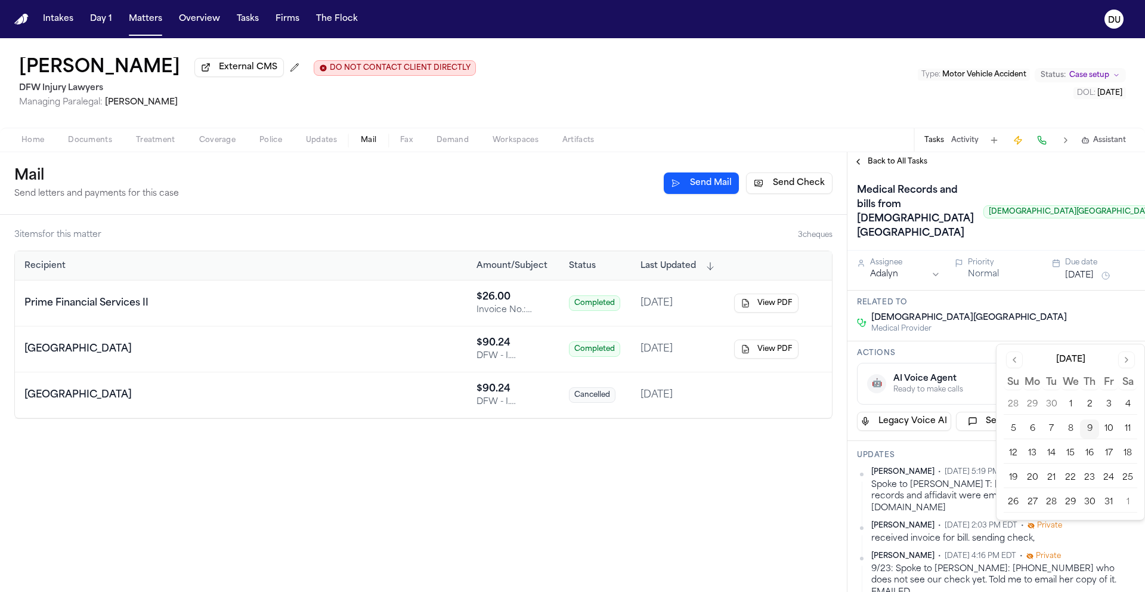
click at [1088, 452] on button "16" at bounding box center [1089, 453] width 19 height 19
click at [997, 212] on div "Medical Records and bills from Methodist Midlothian Medical Center Methodist Mi…" at bounding box center [1009, 212] width 305 height 62
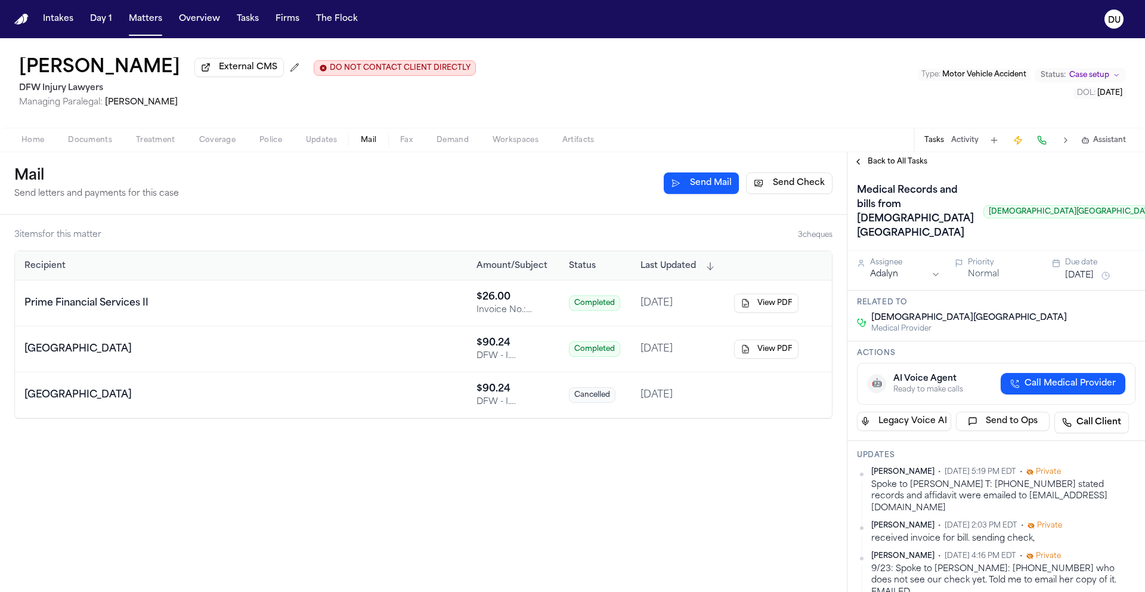
click at [901, 166] on span "Back to All Tasks" at bounding box center [898, 162] width 60 height 10
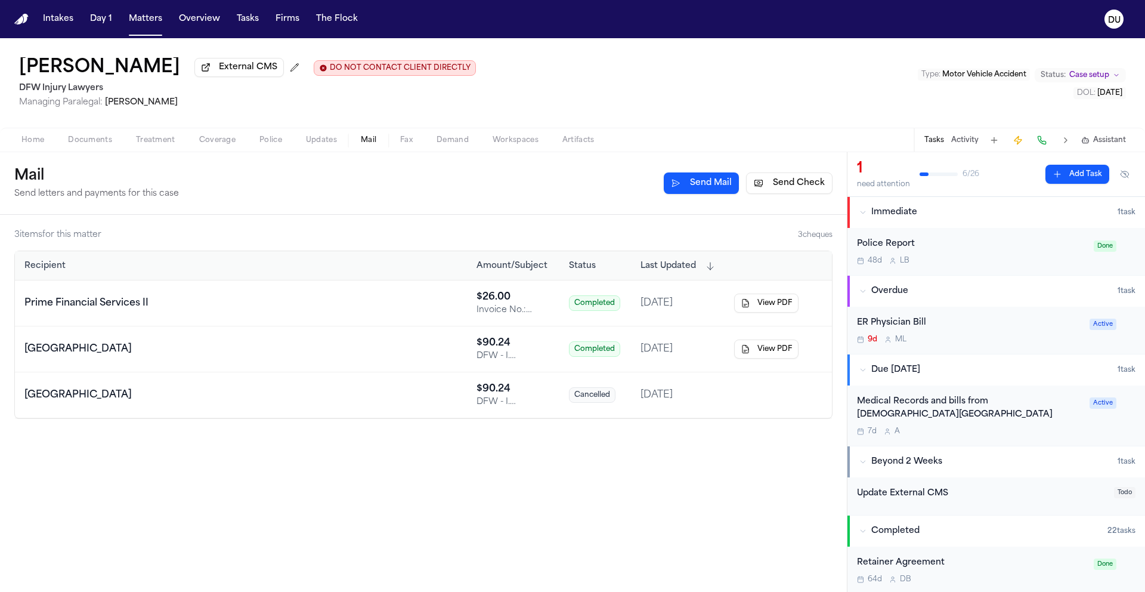
click at [898, 324] on div "ER Physician Bill" at bounding box center [969, 323] width 225 height 14
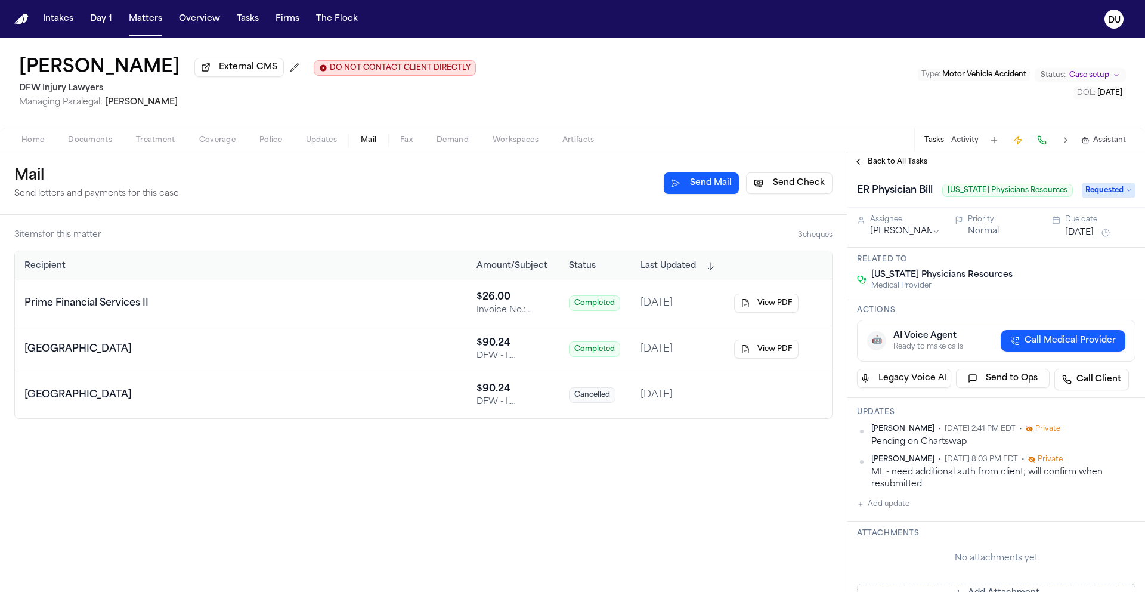
click at [1092, 237] on button "Sep 30, 2025" at bounding box center [1079, 233] width 29 height 12
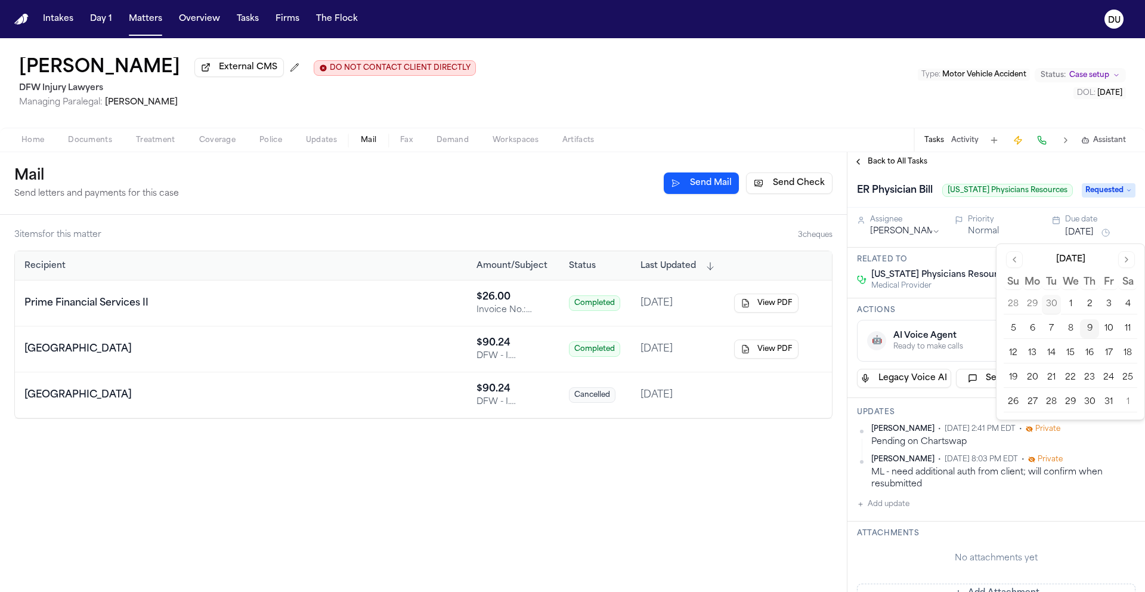
click at [1090, 354] on button "16" at bounding box center [1089, 353] width 19 height 19
click at [898, 133] on div "Home Documents Treatment Coverage Police Updates Mail Fax Demand Workspaces Art…" at bounding box center [572, 140] width 1145 height 24
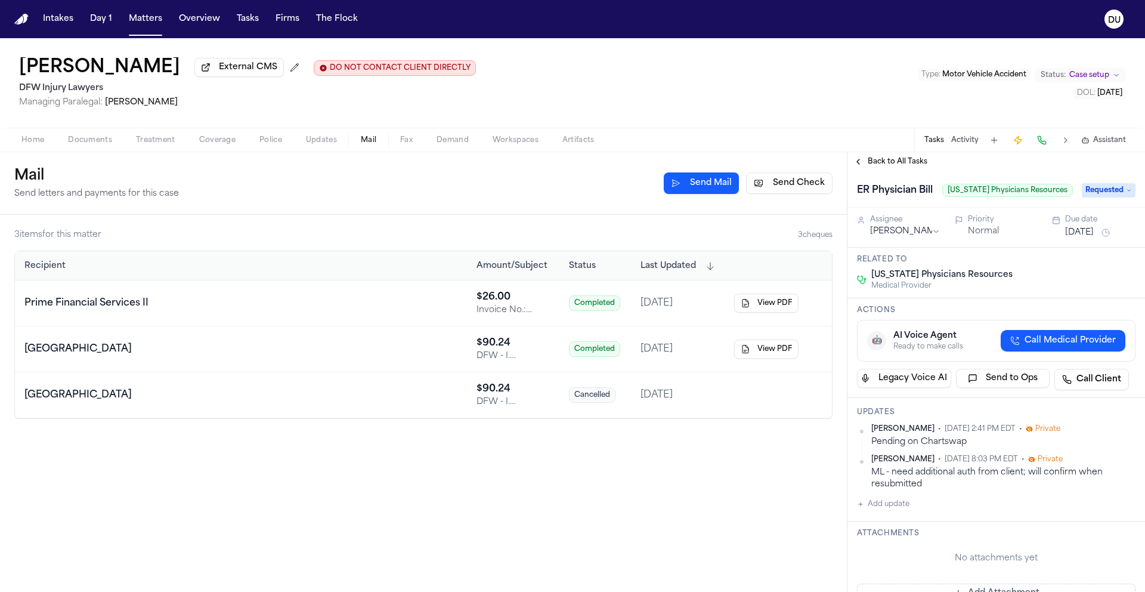
click at [27, 28] on nav "Intakes Day 1 Matters Overview Tasks Firms The Flock DU" at bounding box center [572, 19] width 1145 height 38
click at [38, 13] on button "Intakes" at bounding box center [58, 18] width 40 height 21
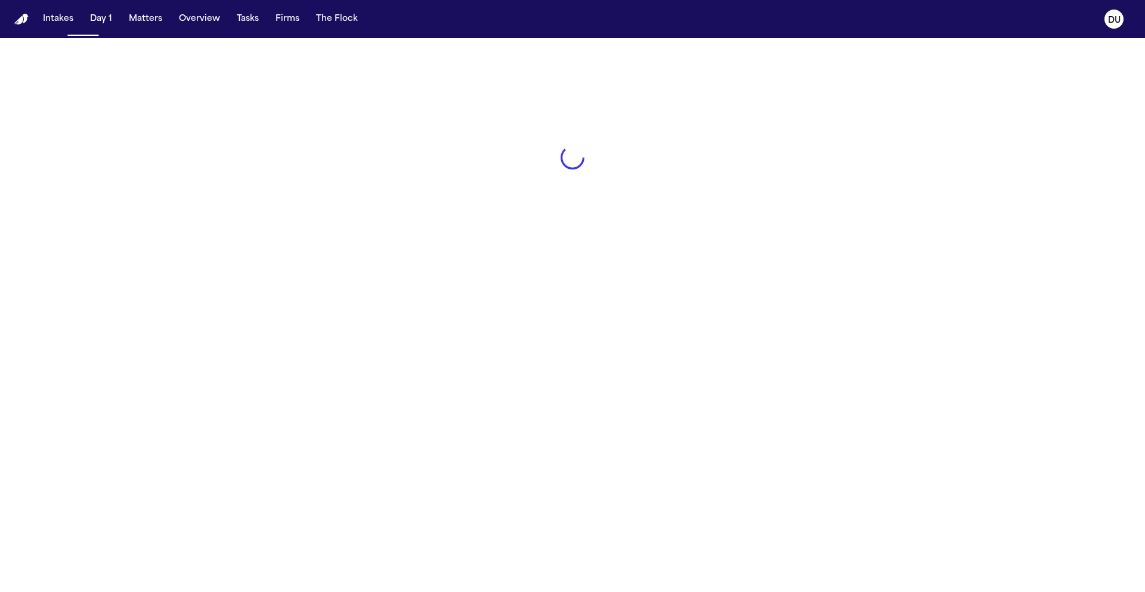
click at [20, 17] on img "Home" at bounding box center [21, 19] width 14 height 11
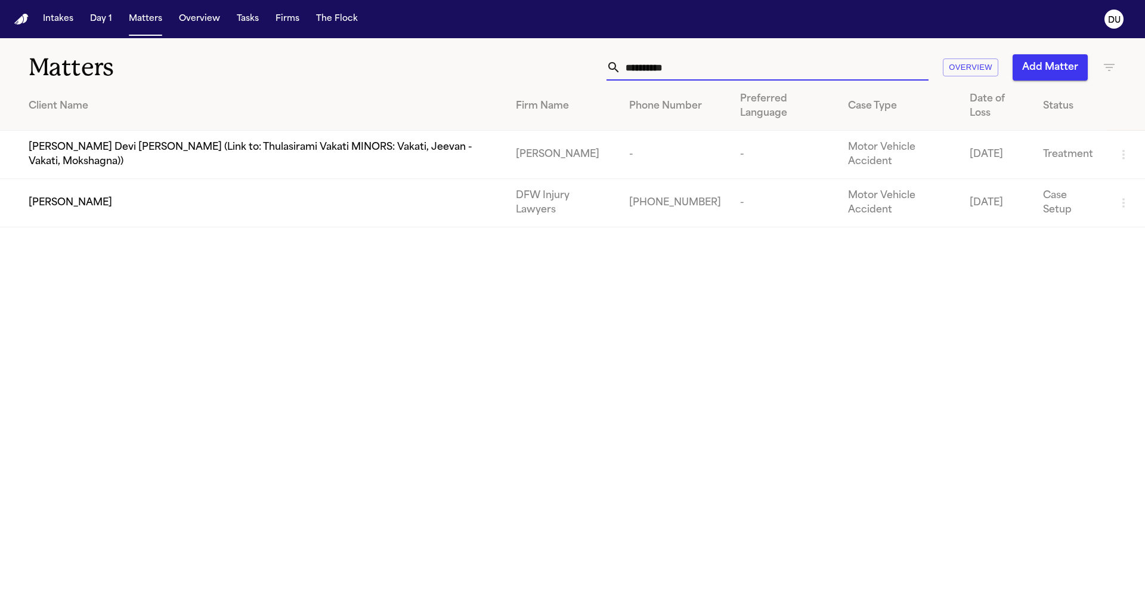
drag, startPoint x: 690, startPoint y: 76, endPoint x: 539, endPoint y: 72, distance: 151.6
click at [539, 72] on div "**********" at bounding box center [730, 67] width 771 height 26
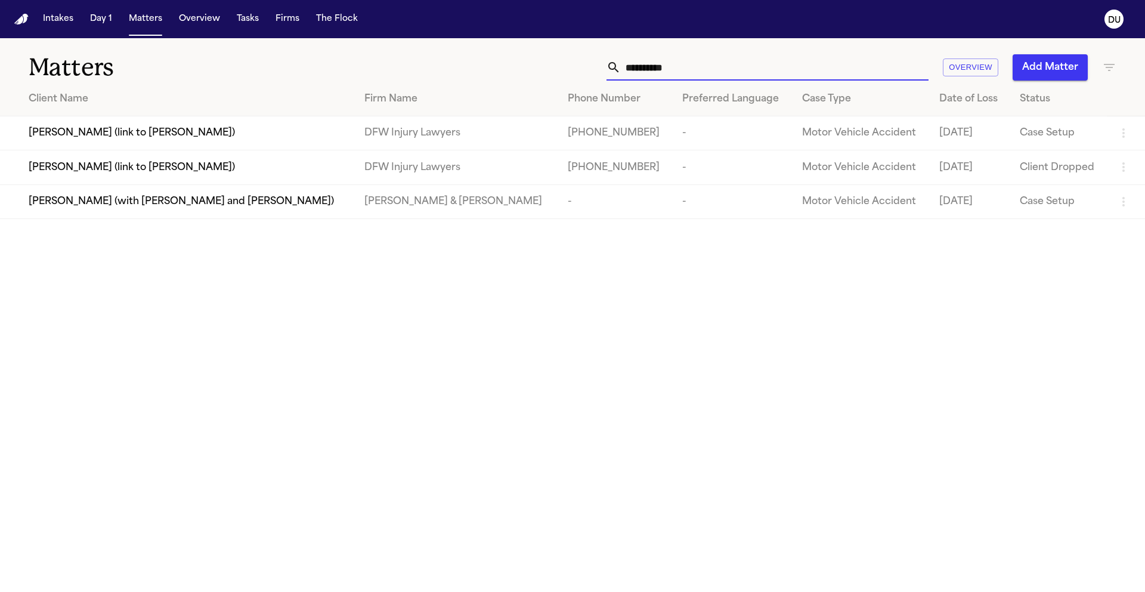
type input "**********"
click at [78, 134] on span "[PERSON_NAME] (link to [PERSON_NAME])" at bounding box center [132, 133] width 206 height 14
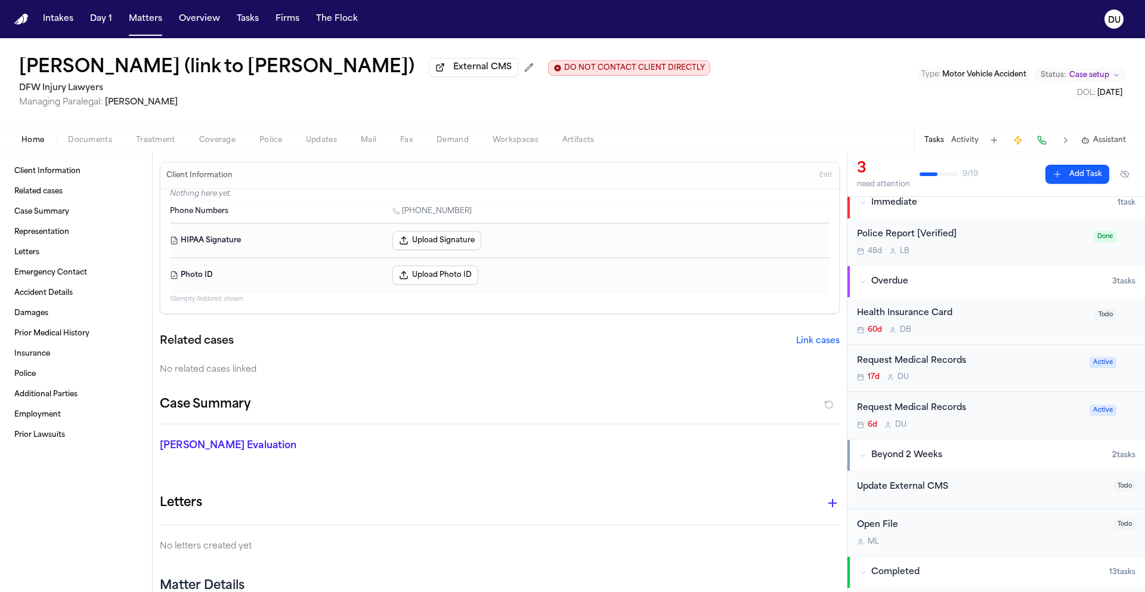
scroll to position [20, 0]
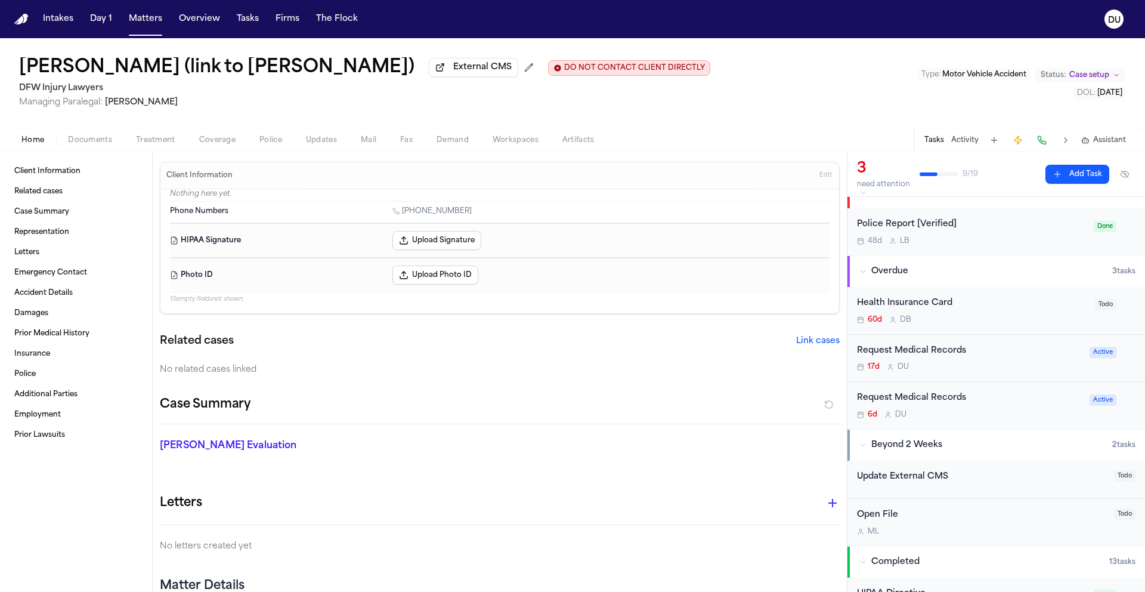
click at [926, 354] on div "Request Medical Records" at bounding box center [969, 351] width 225 height 14
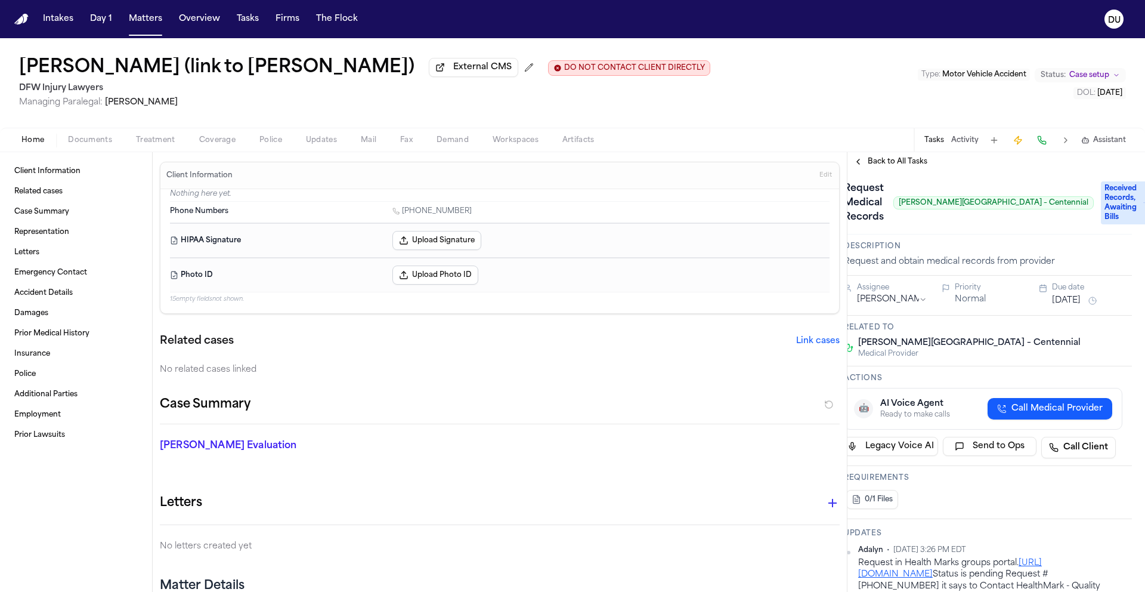
scroll to position [0, 13]
click at [891, 165] on span "Back to All Tasks" at bounding box center [898, 162] width 60 height 10
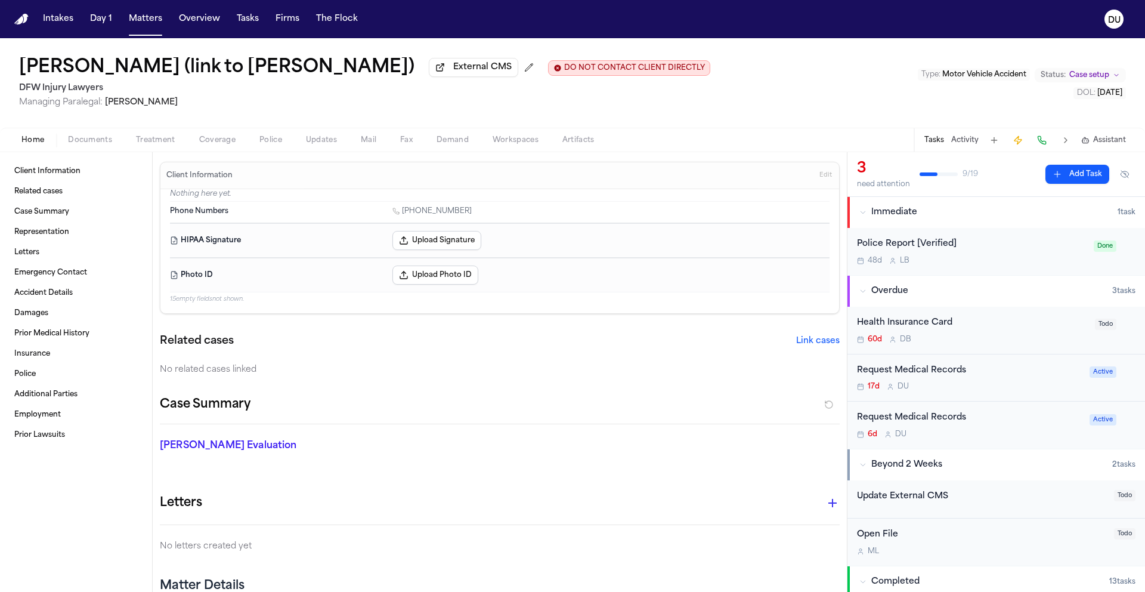
click at [944, 416] on div "Request Medical Records" at bounding box center [969, 418] width 225 height 14
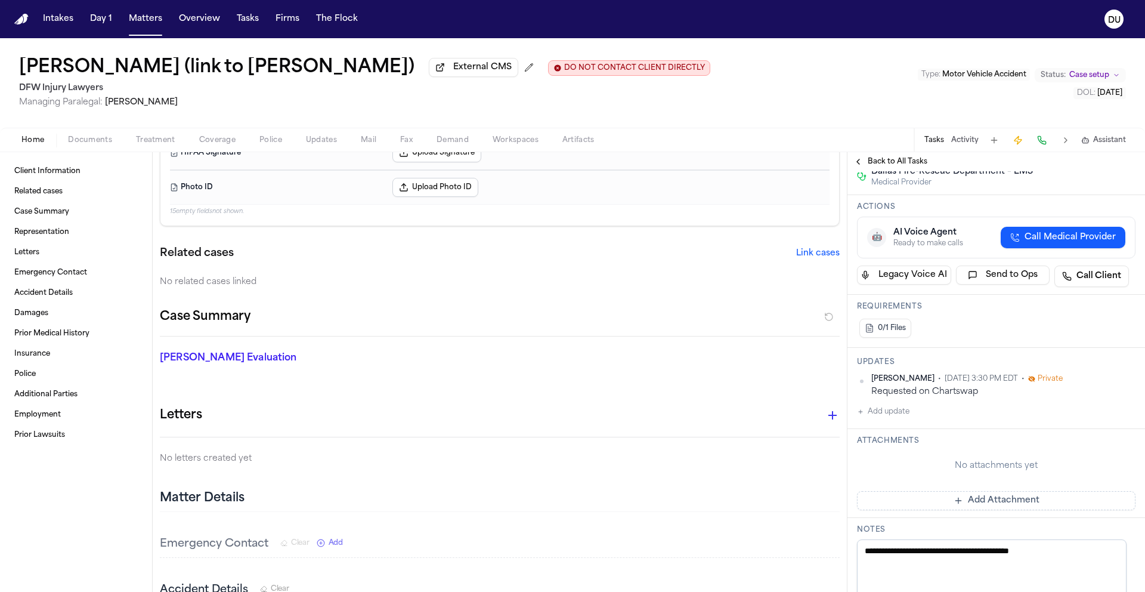
scroll to position [125, 0]
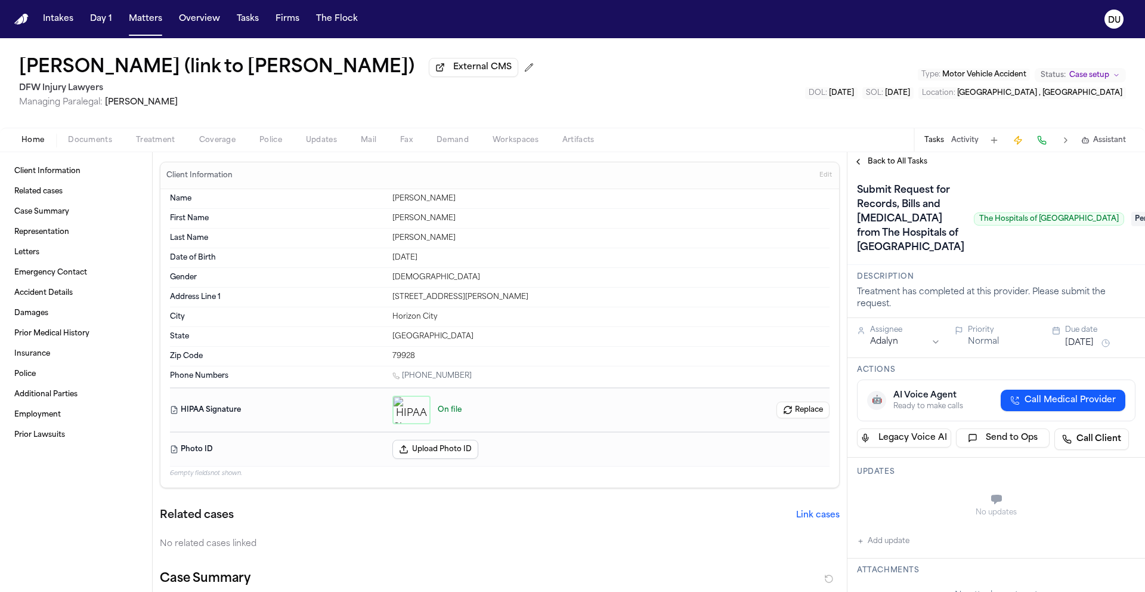
drag, startPoint x: 928, startPoint y: 279, endPoint x: 1111, endPoint y: 280, distance: 182.5
click at [1111, 257] on div "Submit Request for Records, Bills and [MEDICAL_DATA] from The Hospitals of [GEO…" at bounding box center [996, 219] width 279 height 76
copy span "The Hospitals of [GEOGRAPHIC_DATA]"
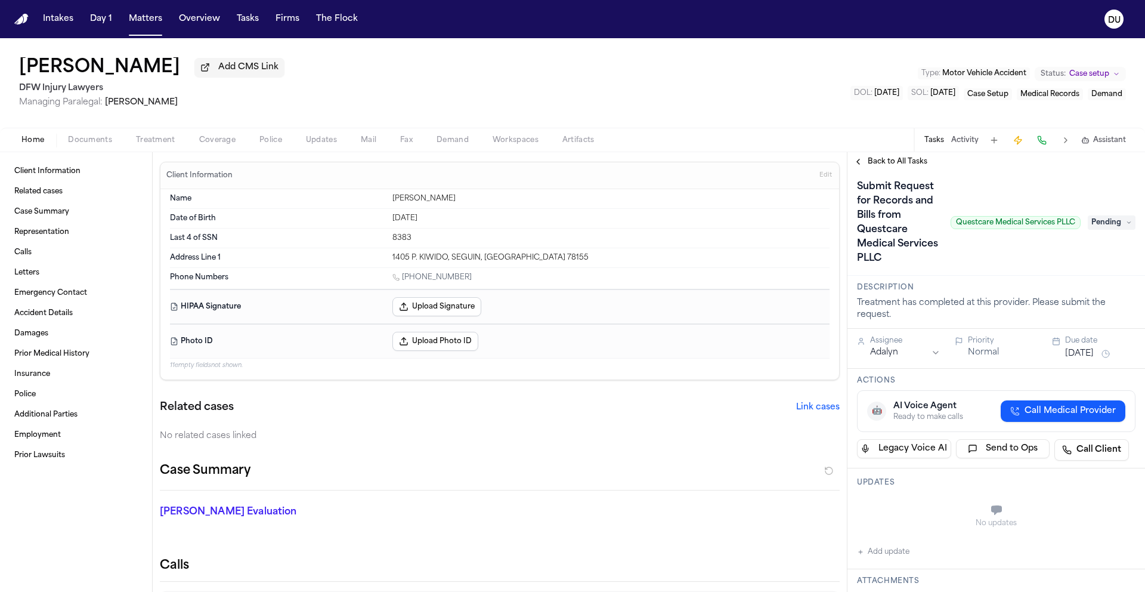
scroll to position [5, 0]
drag, startPoint x: 948, startPoint y: 231, endPoint x: 1074, endPoint y: 236, distance: 126.5
click at [1074, 236] on div "Submit Request for Records and Bills from Questcare Medical Services PLLC Quest…" at bounding box center [996, 221] width 279 height 91
copy span "Questcare Medical Services PLLC"
click at [176, 143] on button "Treatment" at bounding box center [155, 140] width 63 height 14
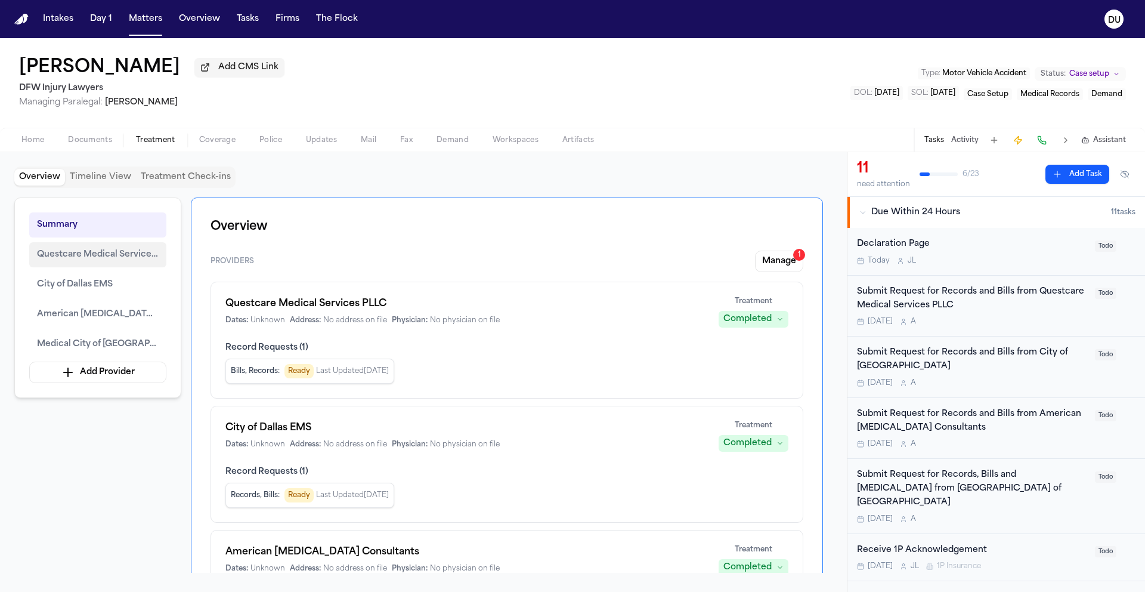
click at [106, 261] on span "Questcare Medical Services PLLC" at bounding box center [98, 255] width 122 height 14
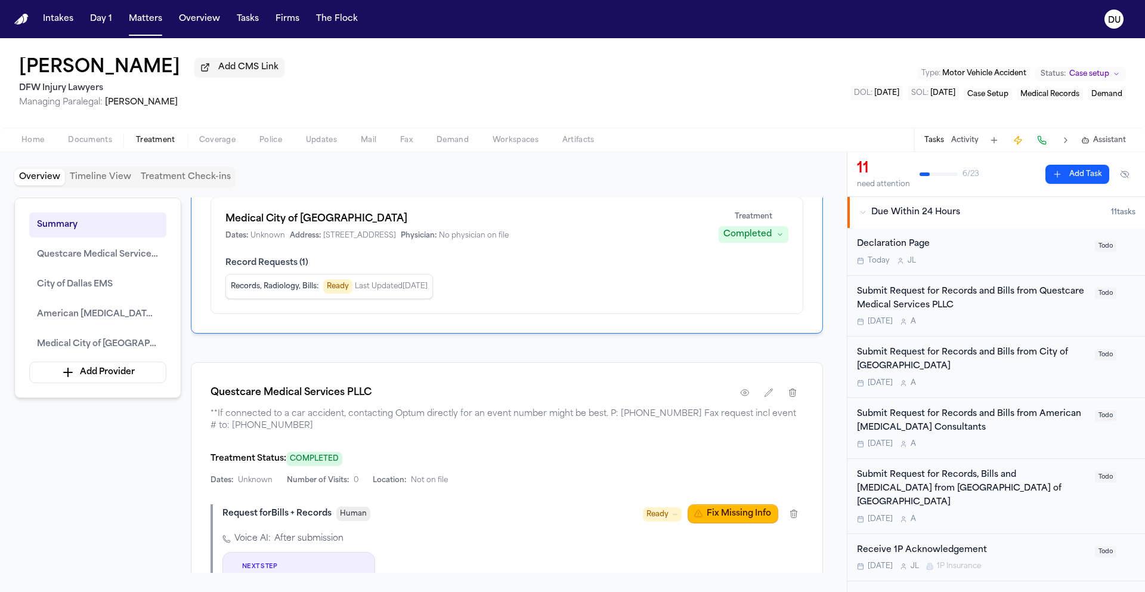
scroll to position [579, 0]
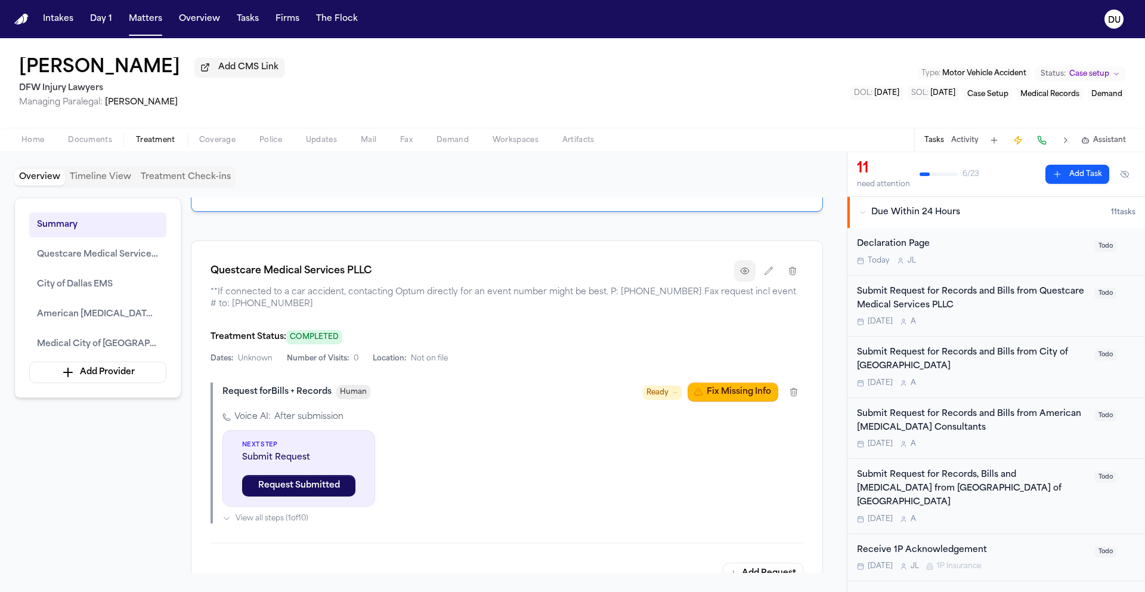
click at [744, 274] on icon "button" at bounding box center [745, 271] width 10 height 10
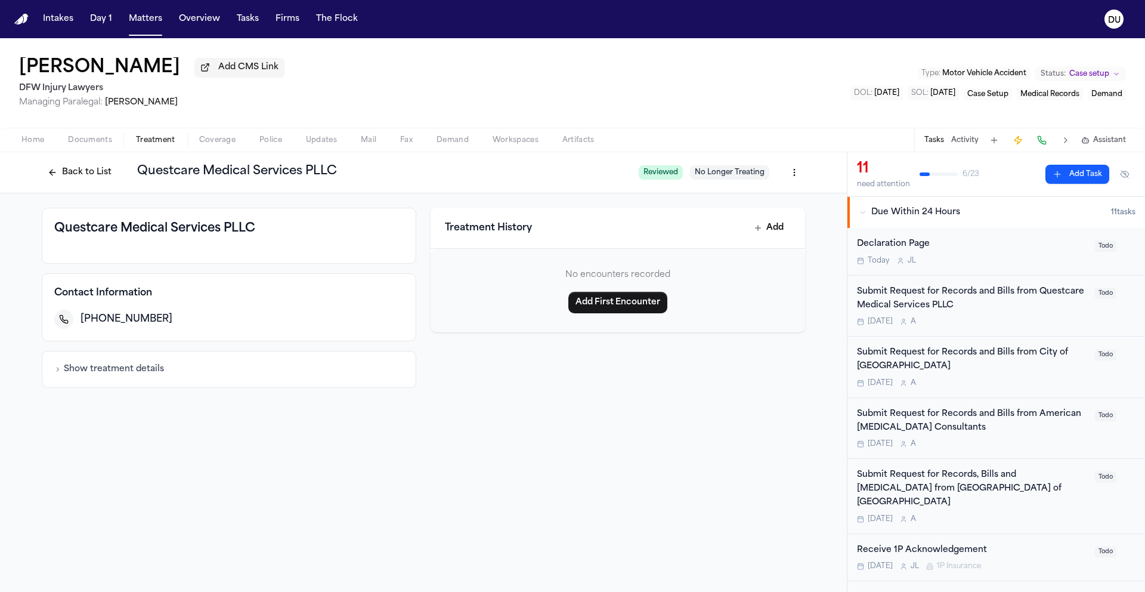
click at [57, 178] on button "Back to List" at bounding box center [80, 172] width 76 height 19
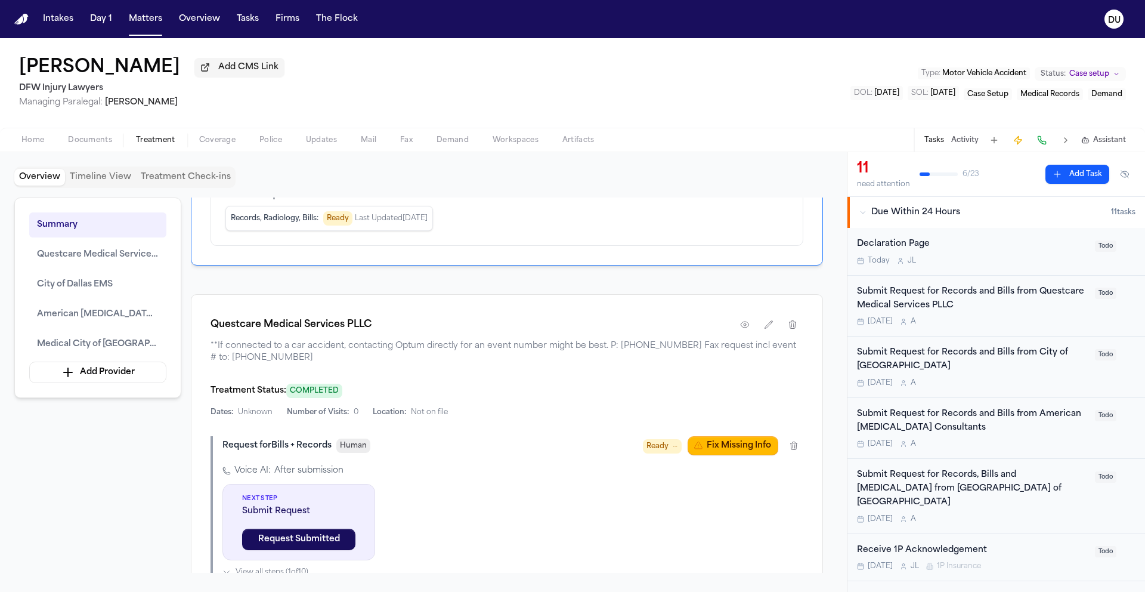
scroll to position [645, 0]
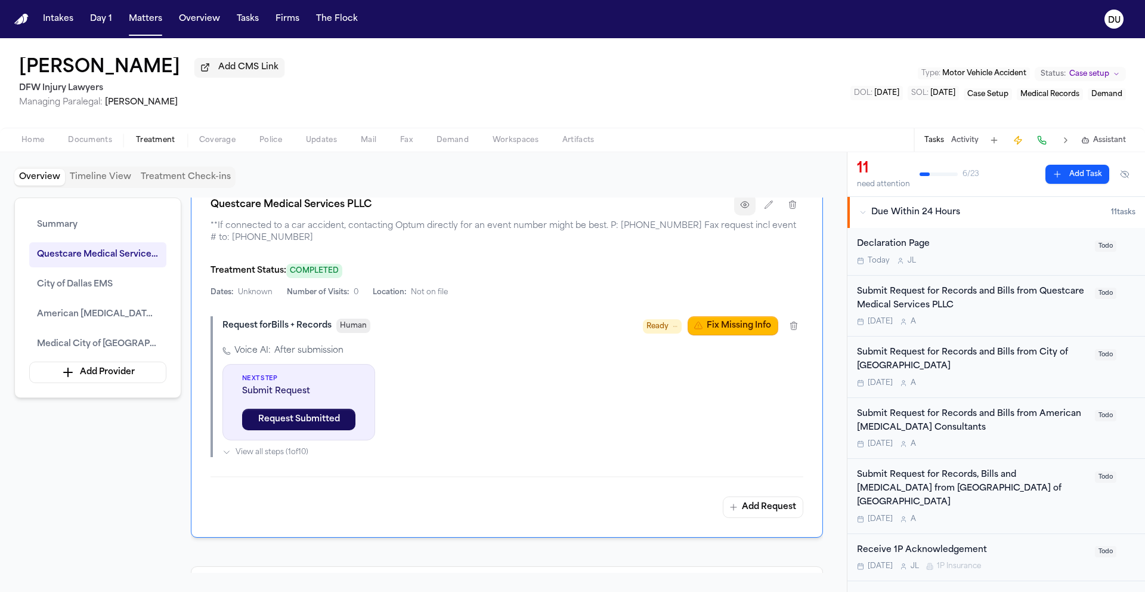
click at [740, 206] on icon "button" at bounding box center [745, 205] width 10 height 10
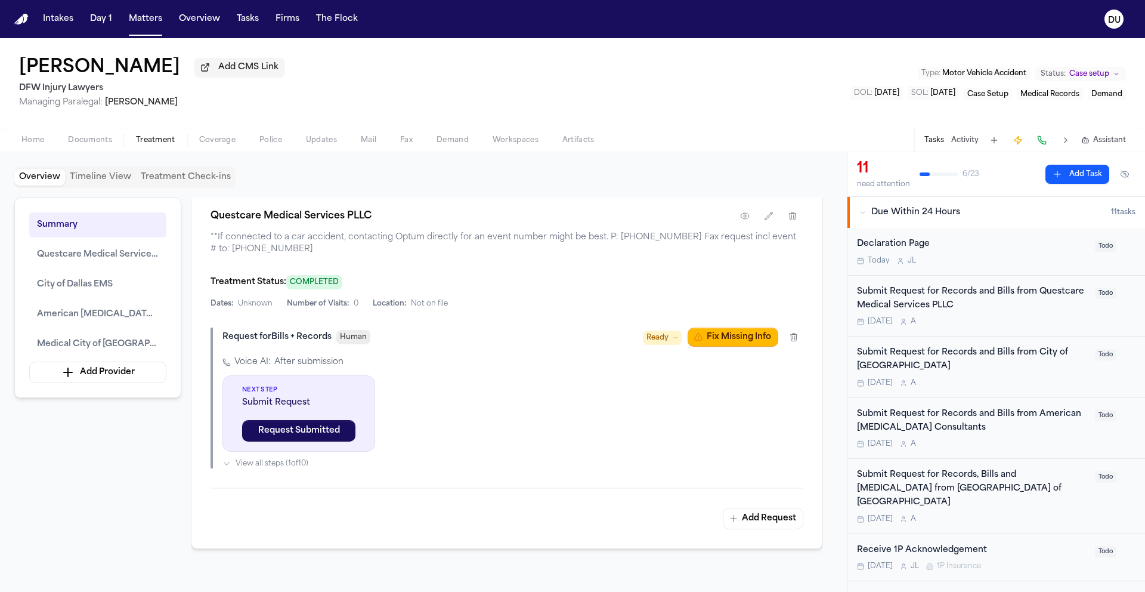
scroll to position [635, 0]
click at [523, 345] on div "Request for Bills + Records Human Ready Fix Missing Info" at bounding box center [512, 335] width 581 height 19
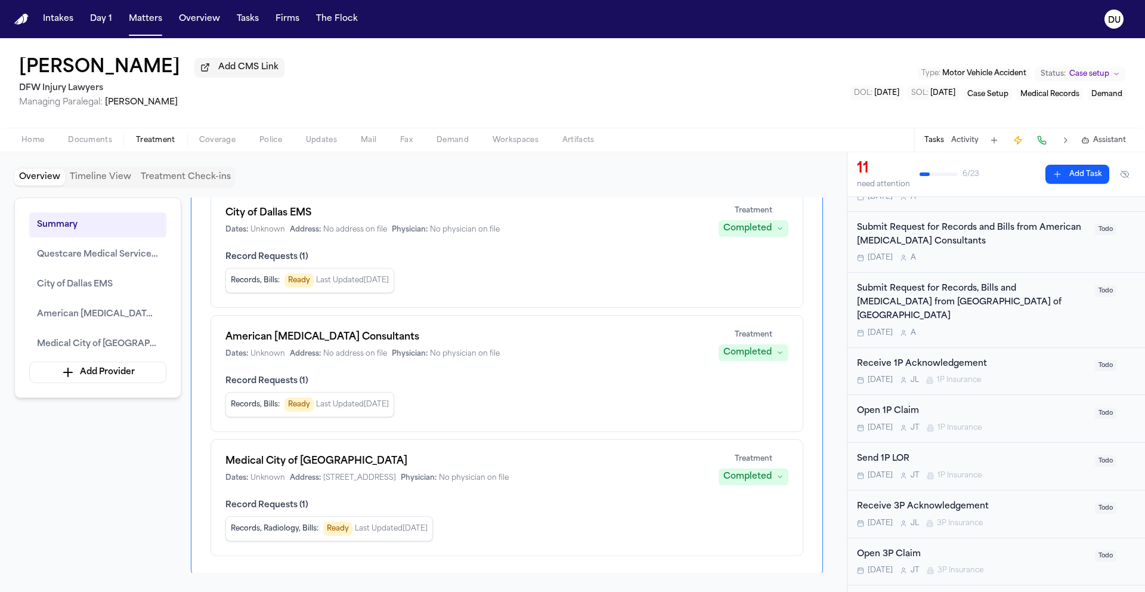
scroll to position [0, 0]
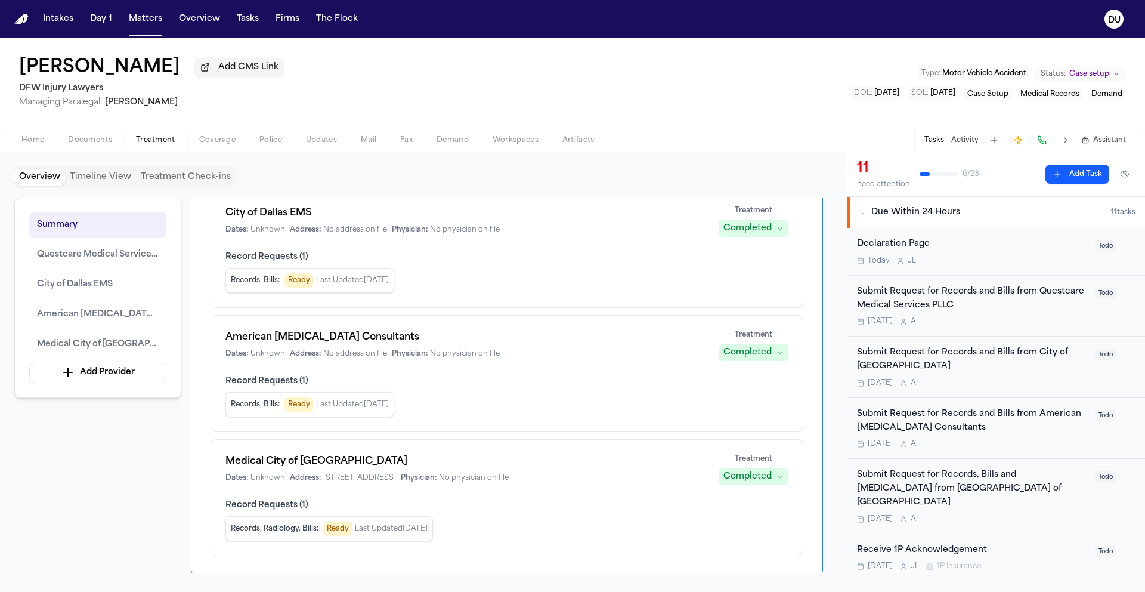
click at [21, 25] on nav "Intakes Day 1 Matters Overview Tasks Firms The Flock DU" at bounding box center [572, 19] width 1145 height 38
click at [27, 19] on img "Home" at bounding box center [21, 19] width 14 height 11
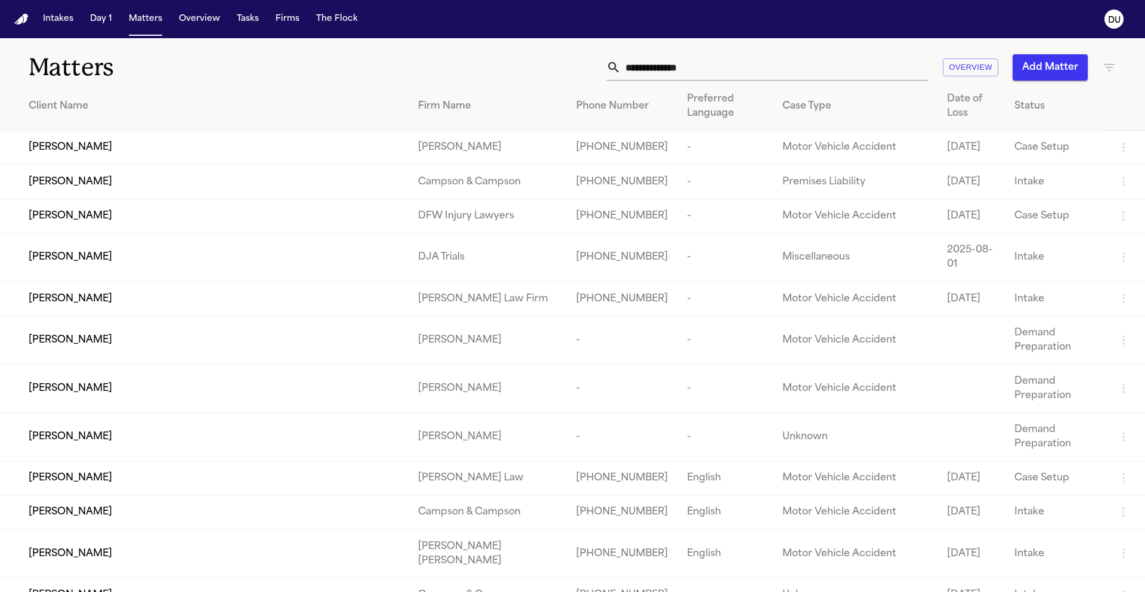
click at [701, 61] on input "text" at bounding box center [775, 67] width 308 height 26
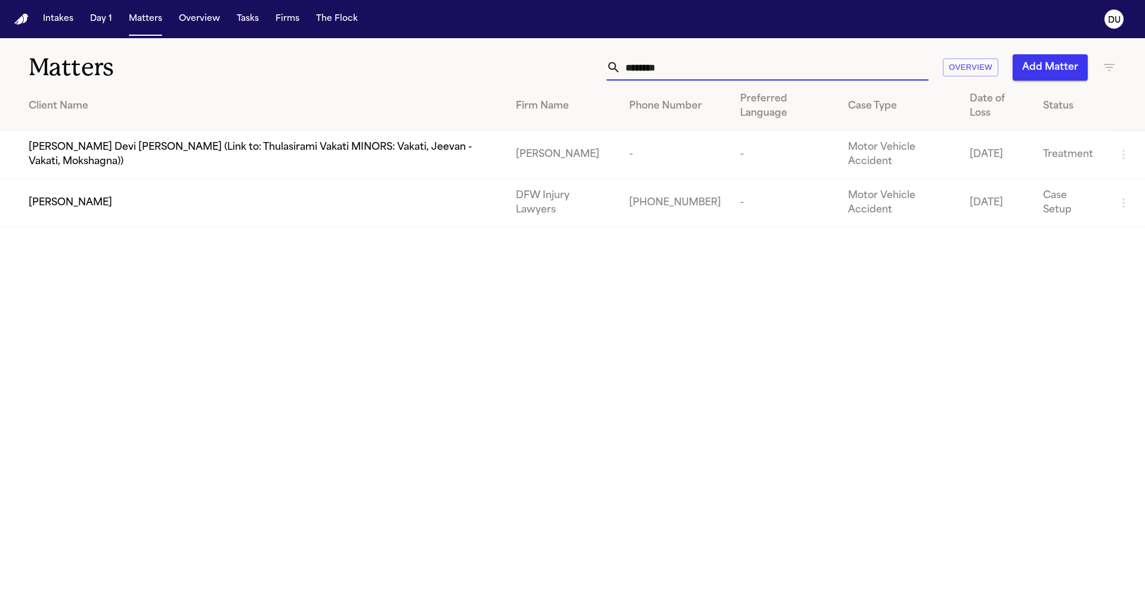
type input "********"
click at [209, 183] on td "[PERSON_NAME]" at bounding box center [253, 203] width 506 height 48
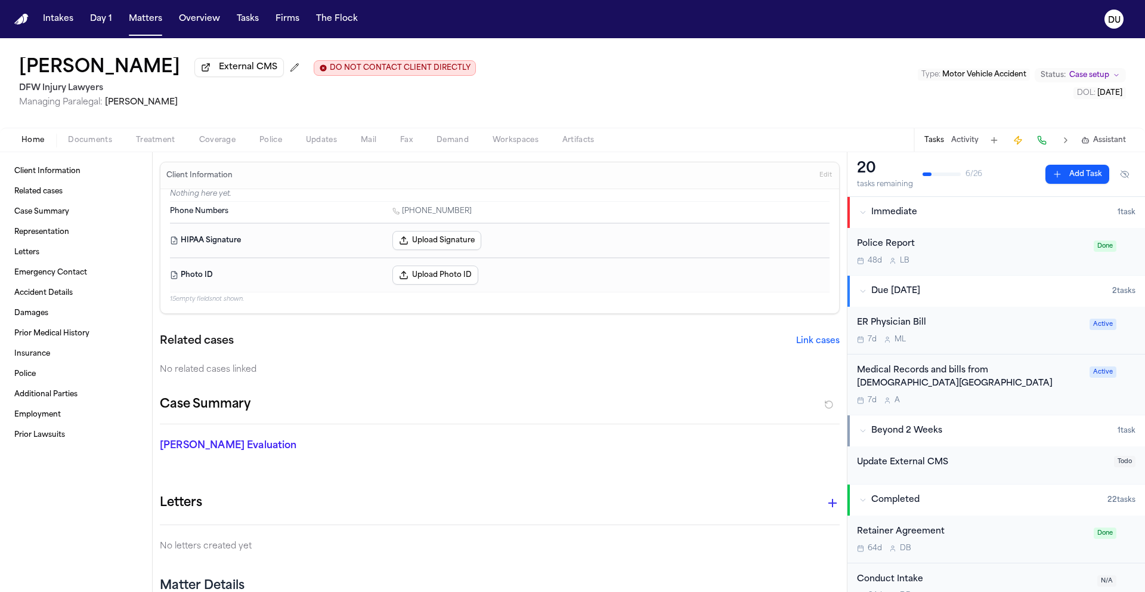
click at [934, 381] on div "Medical Records and bills from [DEMOGRAPHIC_DATA][GEOGRAPHIC_DATA]" at bounding box center [969, 377] width 225 height 27
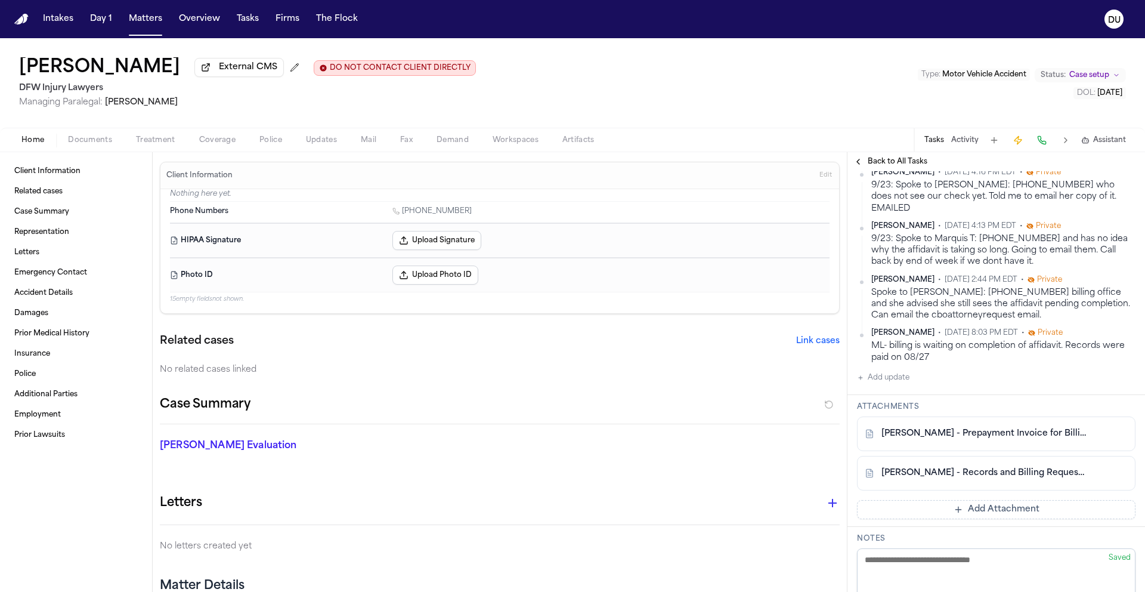
scroll to position [249, 0]
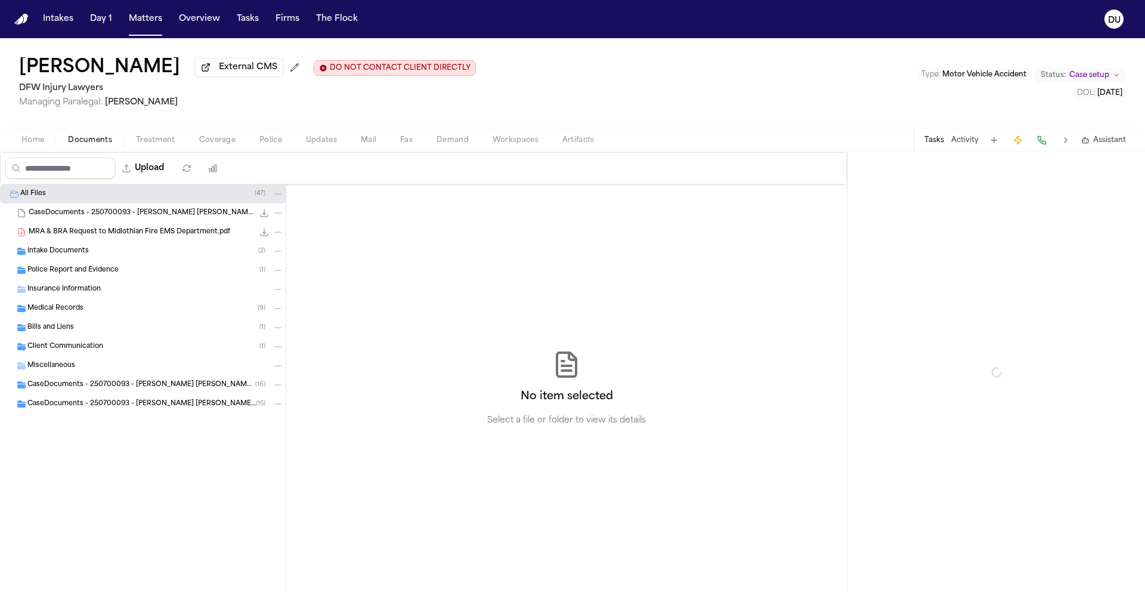
click at [86, 143] on span "Documents" at bounding box center [90, 140] width 44 height 10
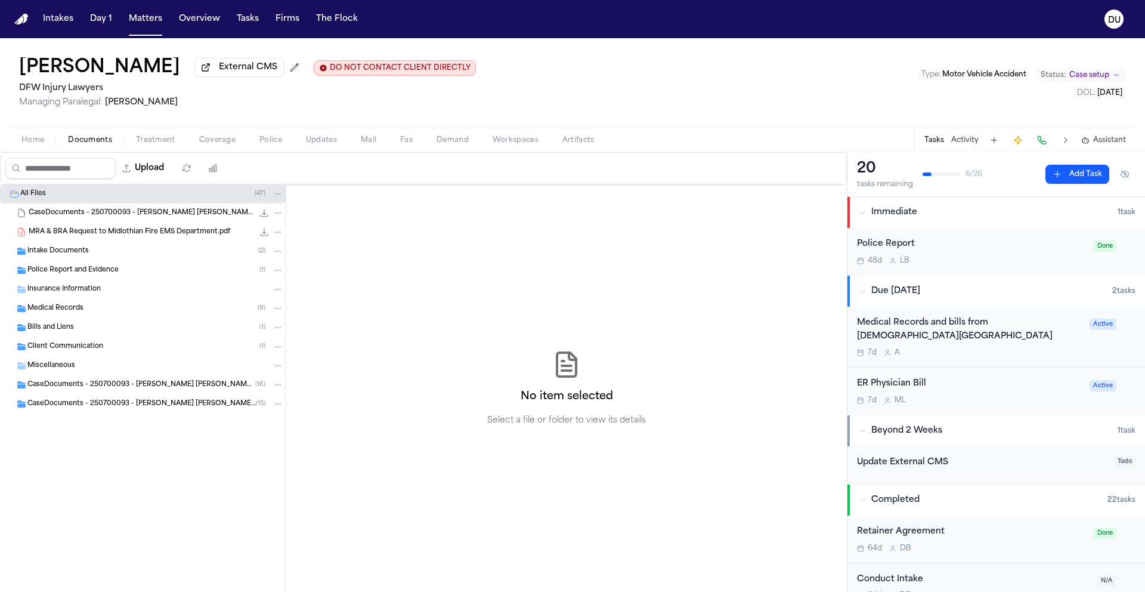
click at [55, 306] on span "Medical Records" at bounding box center [55, 309] width 56 height 10
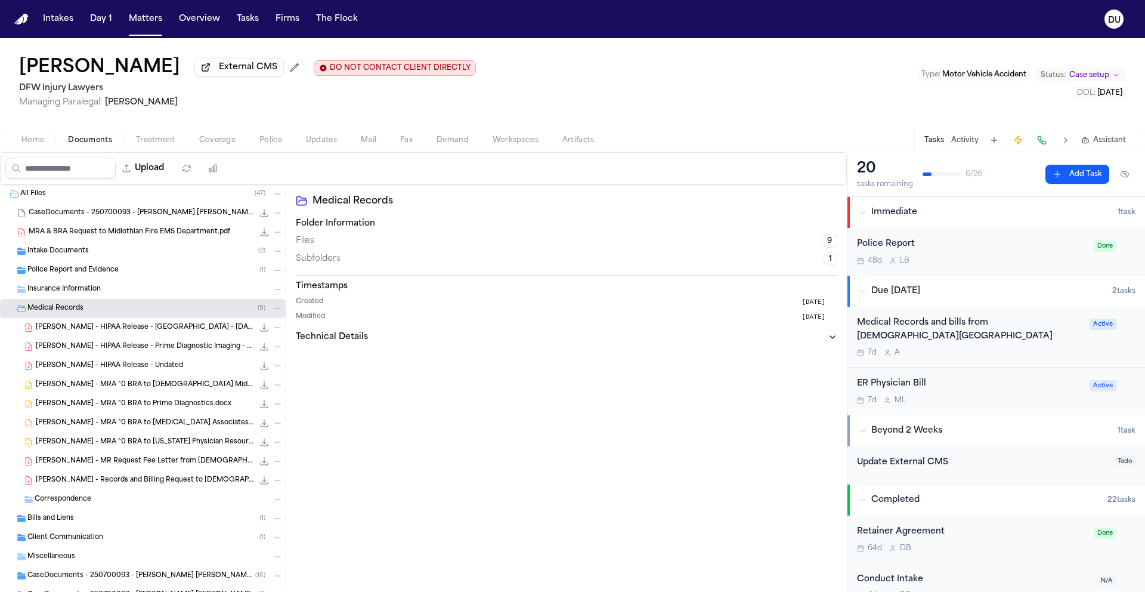
click at [149, 389] on span "[PERSON_NAME] - MRA ^0 BRA to [DEMOGRAPHIC_DATA] Midlothian.docx" at bounding box center [145, 385] width 218 height 10
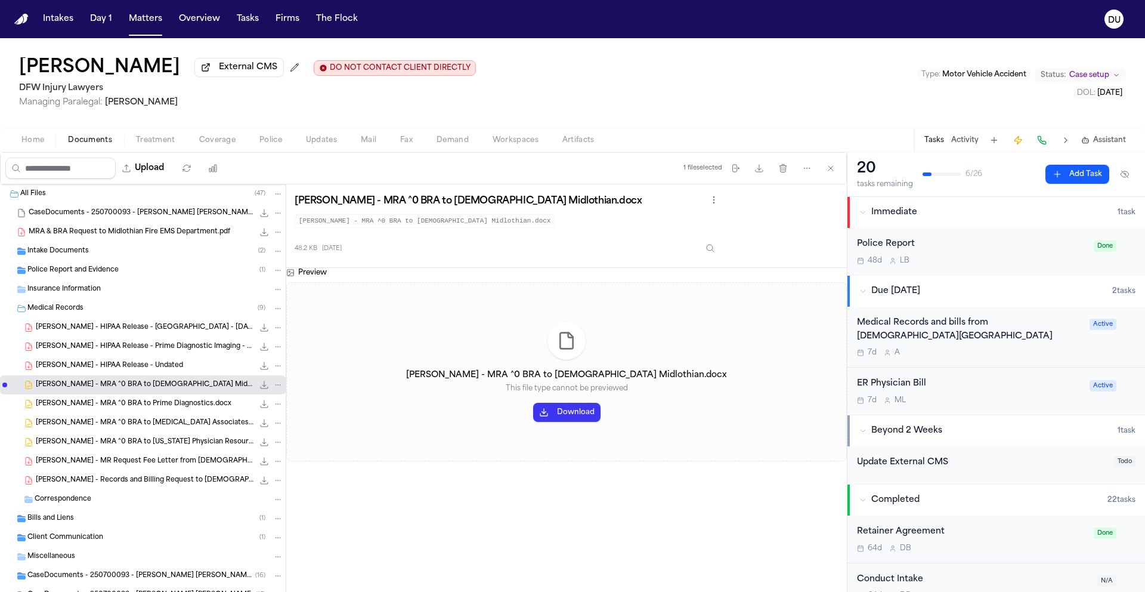
click at [36, 144] on span "Home" at bounding box center [32, 140] width 23 height 10
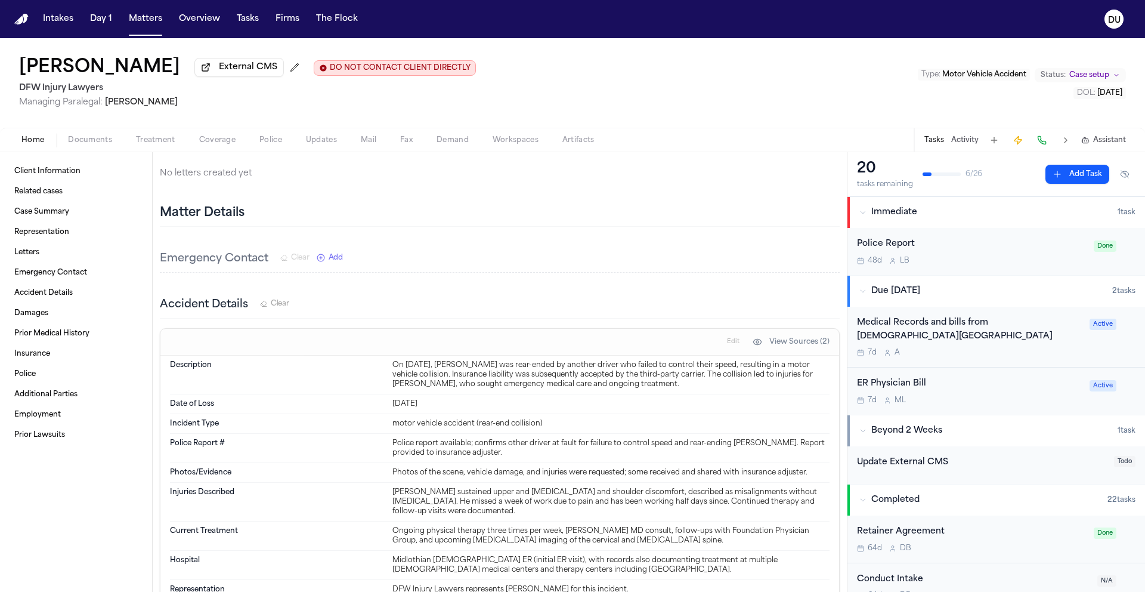
scroll to position [437, 0]
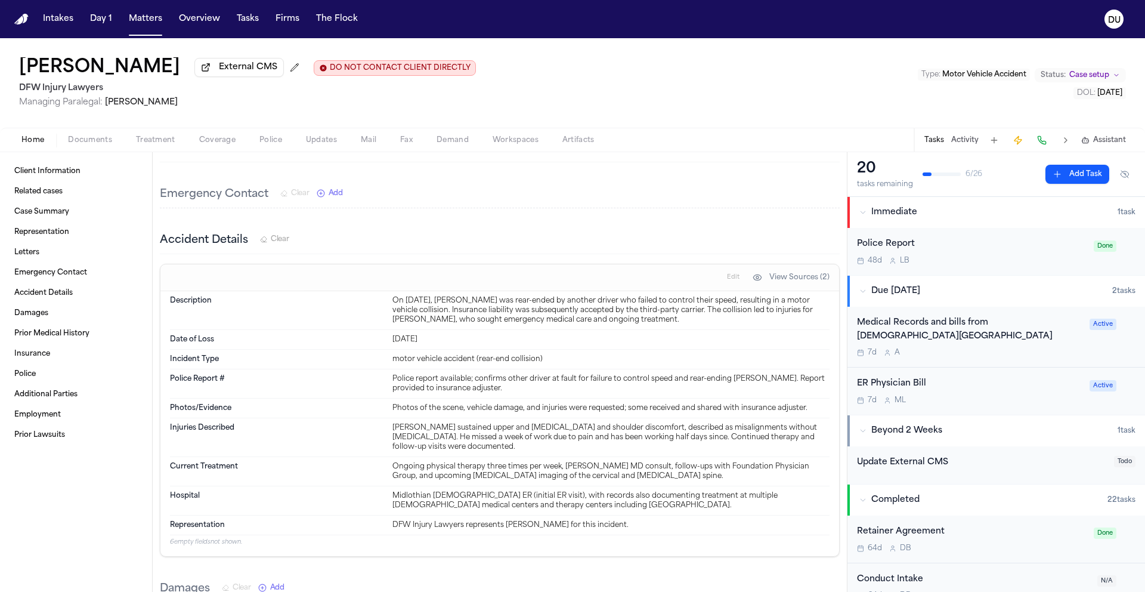
click at [918, 330] on div "Medical Records and bills from [DEMOGRAPHIC_DATA][GEOGRAPHIC_DATA]" at bounding box center [969, 329] width 225 height 27
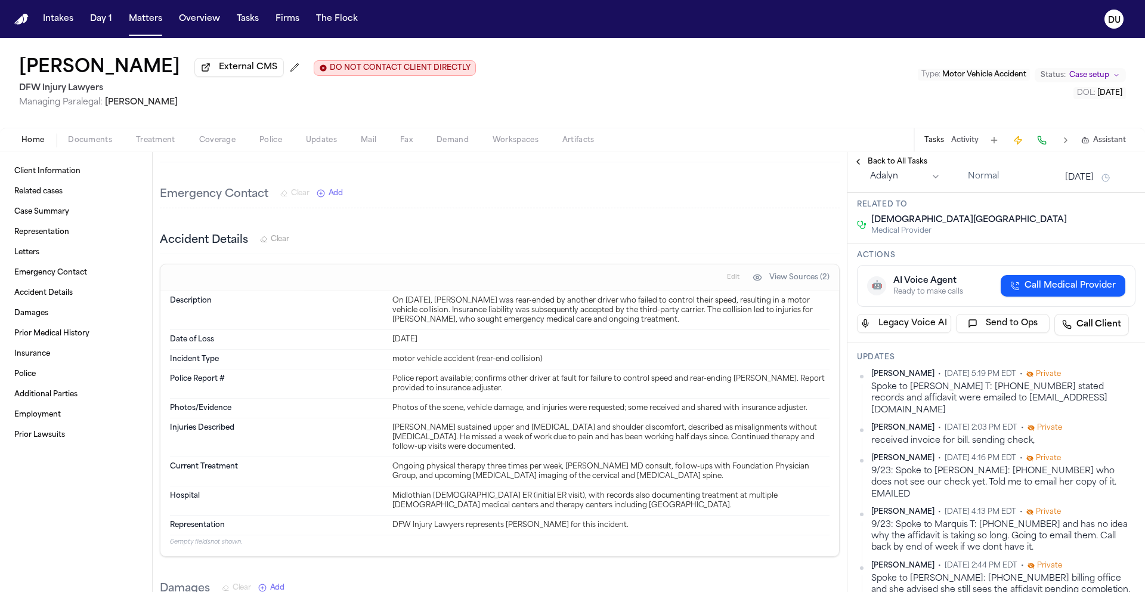
scroll to position [373, 0]
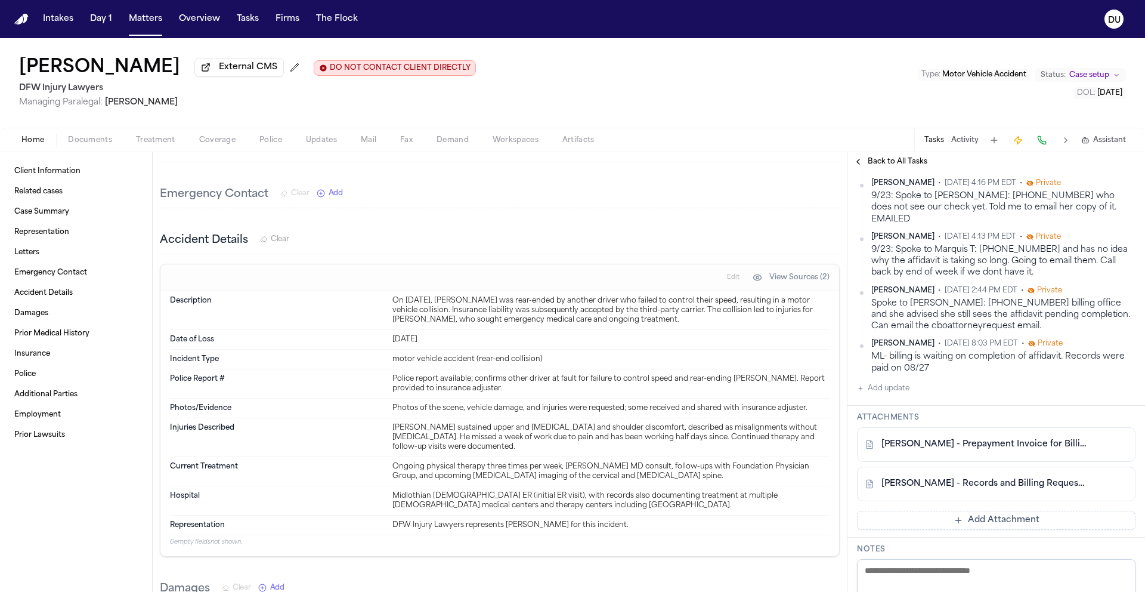
click at [969, 490] on link "[PERSON_NAME] - Records and Billing Request to [DEMOGRAPHIC_DATA][GEOGRAPHIC_DA…" at bounding box center [985, 484] width 206 height 12
click at [17, 20] on img "Home" at bounding box center [21, 19] width 14 height 11
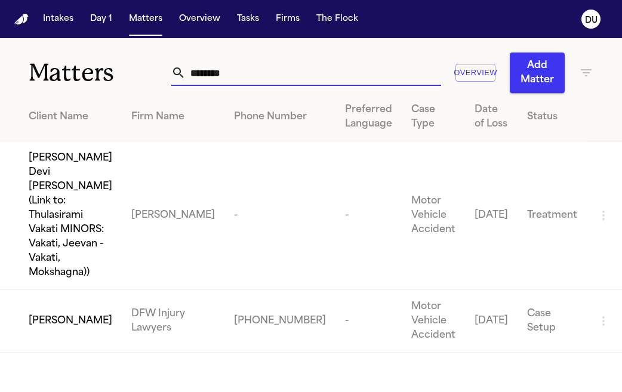
drag, startPoint x: 252, startPoint y: 72, endPoint x: 175, endPoint y: 70, distance: 77.0
click at [175, 70] on div "********" at bounding box center [306, 73] width 270 height 26
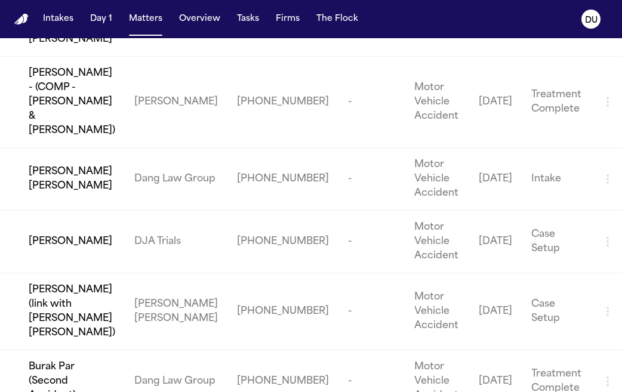
scroll to position [342, 0]
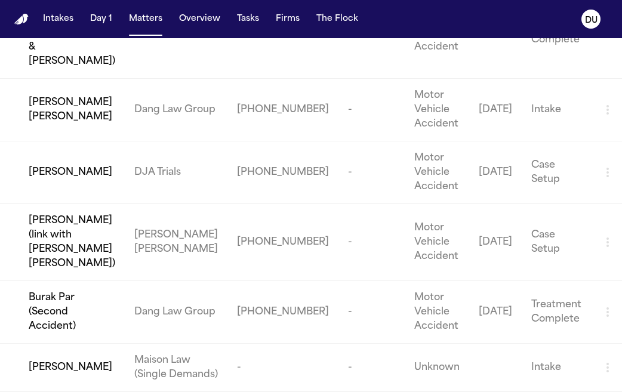
type input "*****"
click at [125, 181] on td "[PERSON_NAME]" at bounding box center [62, 172] width 125 height 63
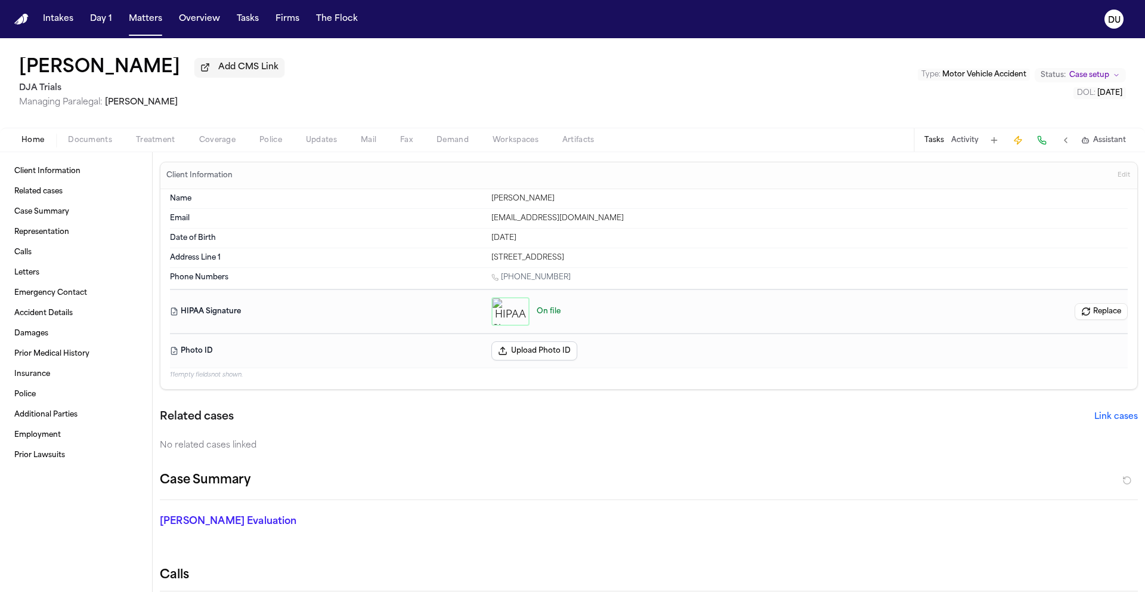
click at [942, 143] on button "Tasks" at bounding box center [935, 140] width 20 height 10
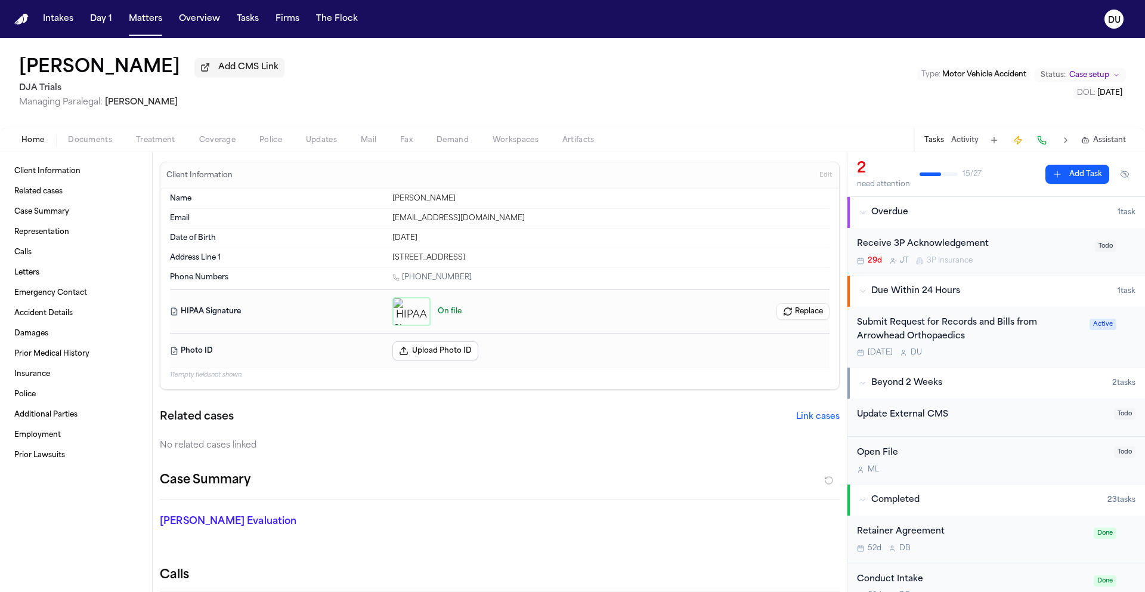
click at [975, 333] on div "Submit Request for Records and Bills from Arrowhead Orthopaedics" at bounding box center [969, 329] width 225 height 27
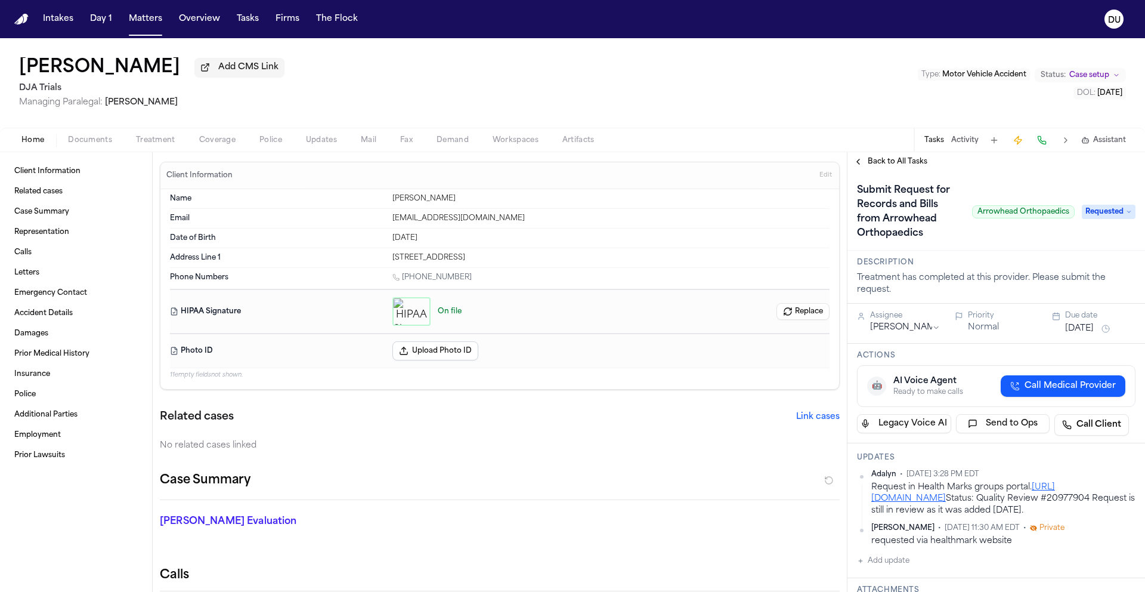
click at [1090, 215] on span "Requested" at bounding box center [1109, 212] width 54 height 14
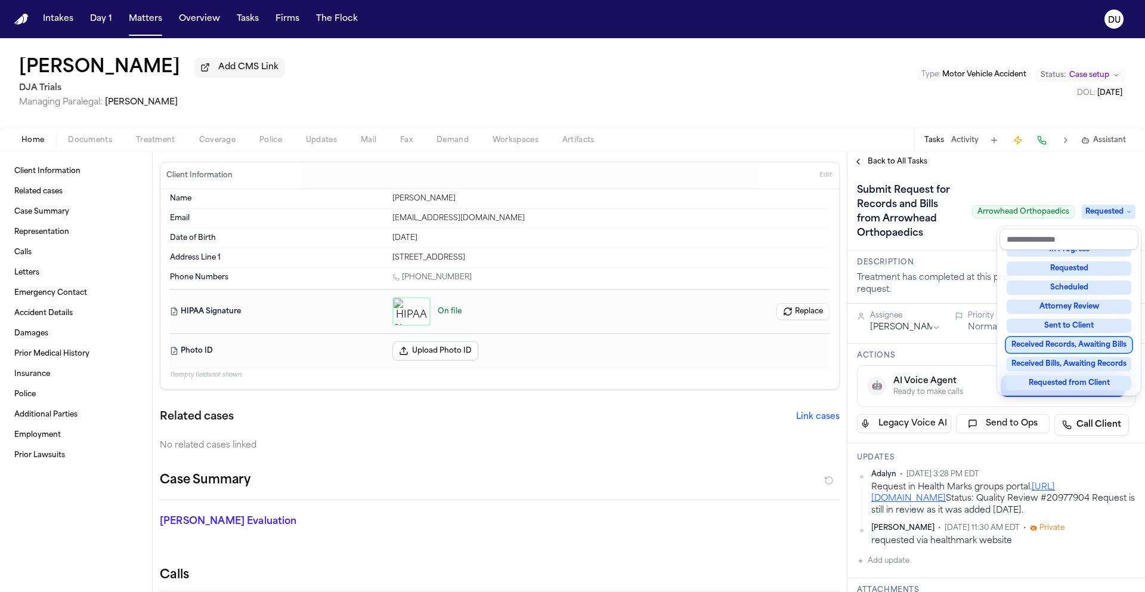
scroll to position [95, 0]
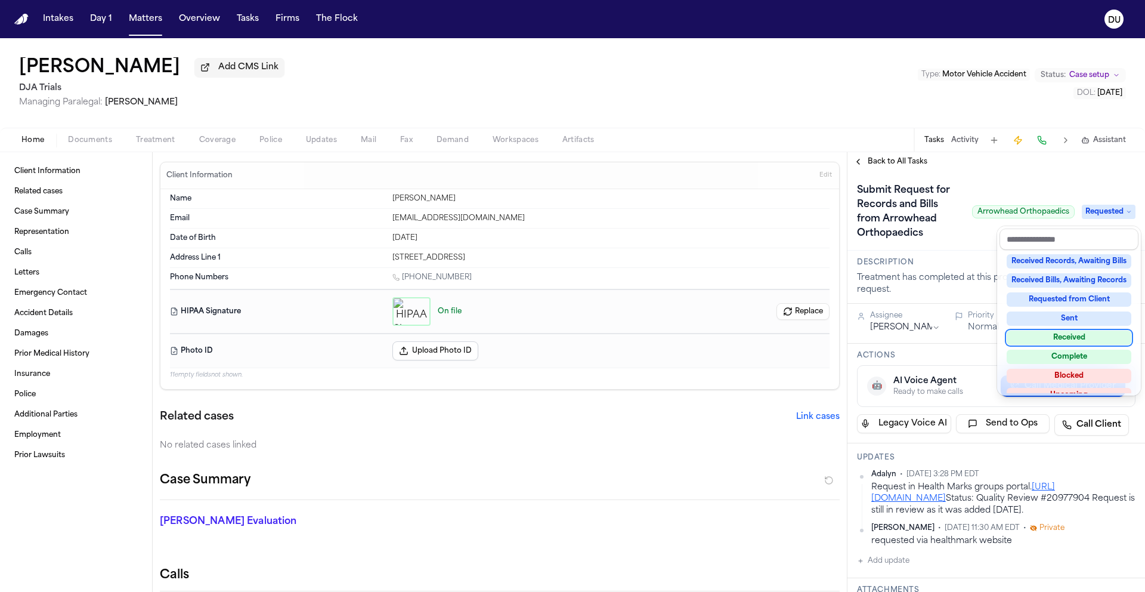
click at [1068, 341] on div "Received" at bounding box center [1069, 337] width 125 height 14
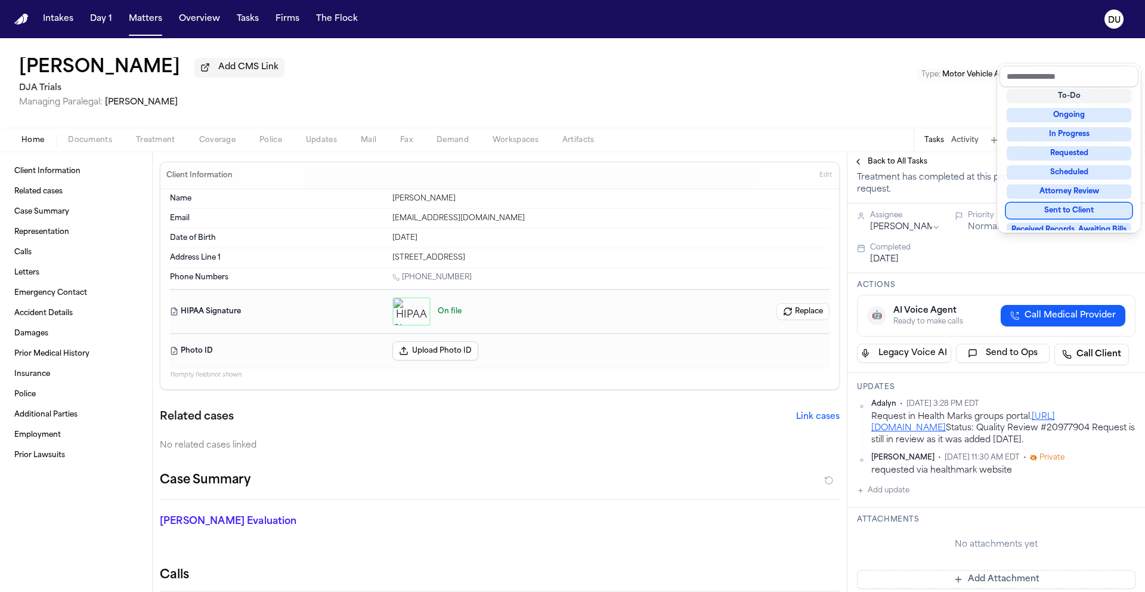
scroll to position [163, 0]
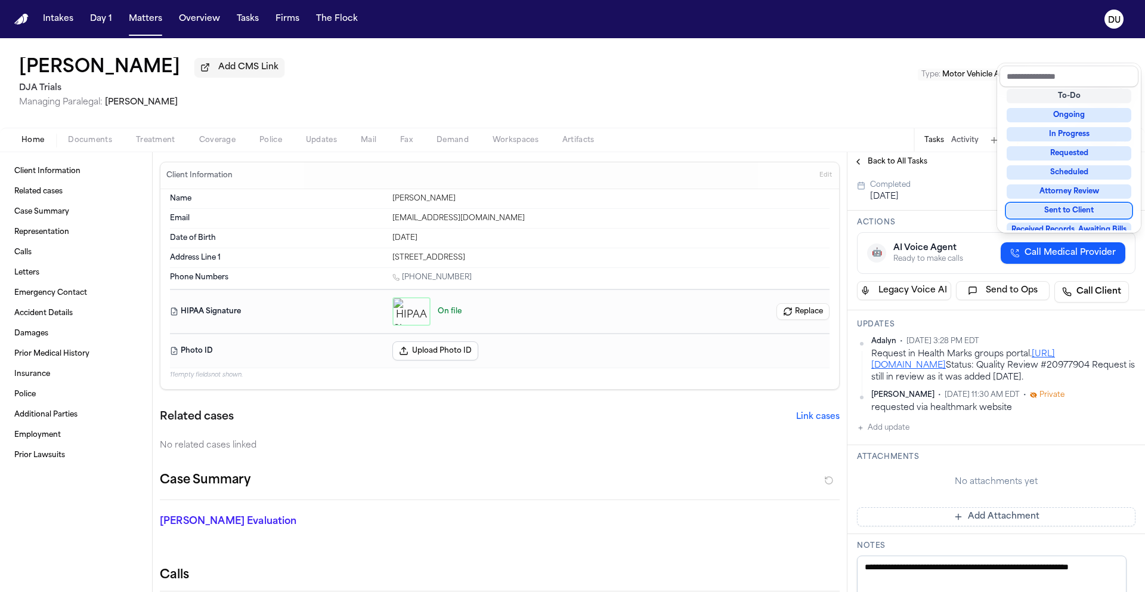
click at [975, 530] on div "**********" at bounding box center [997, 452] width 298 height 888
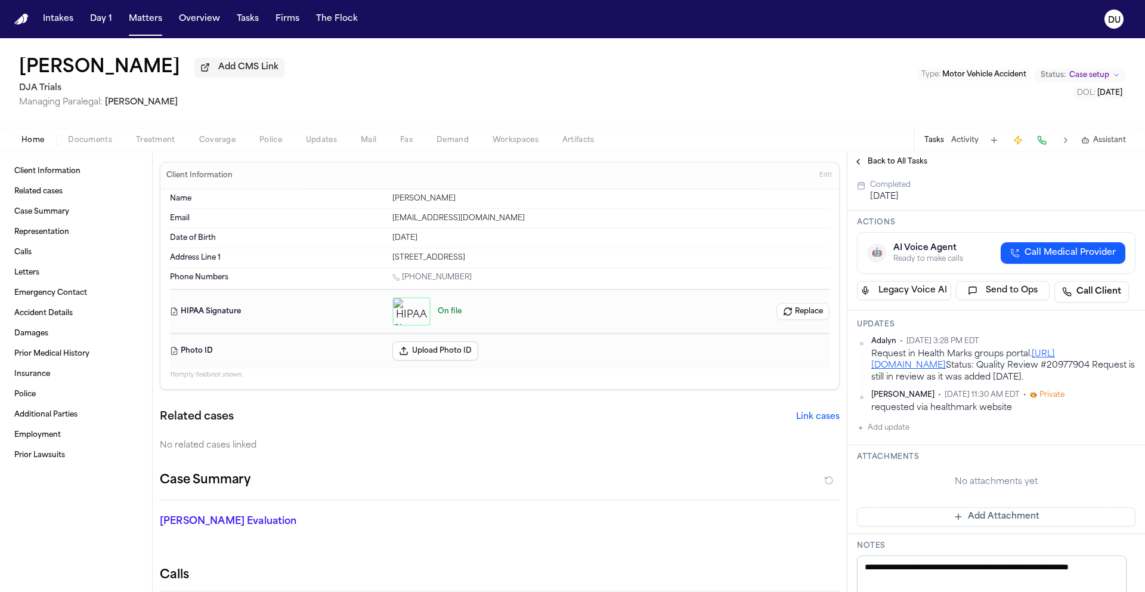
click at [976, 526] on button "Add Attachment" at bounding box center [996, 516] width 279 height 19
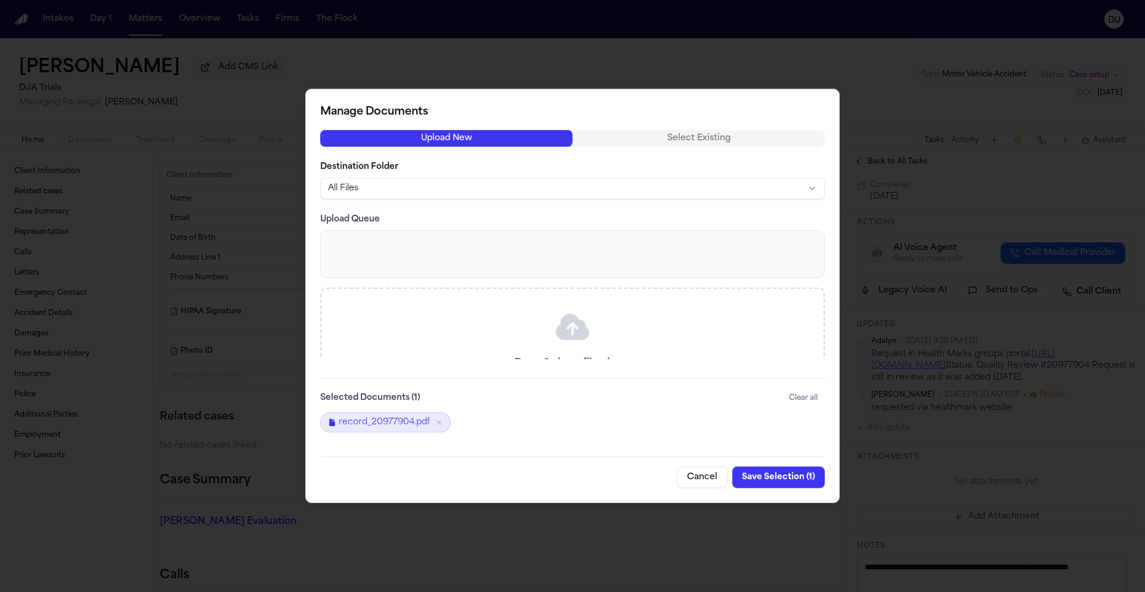
click at [782, 479] on button "Save Selection ( 1 )" at bounding box center [778, 476] width 92 height 21
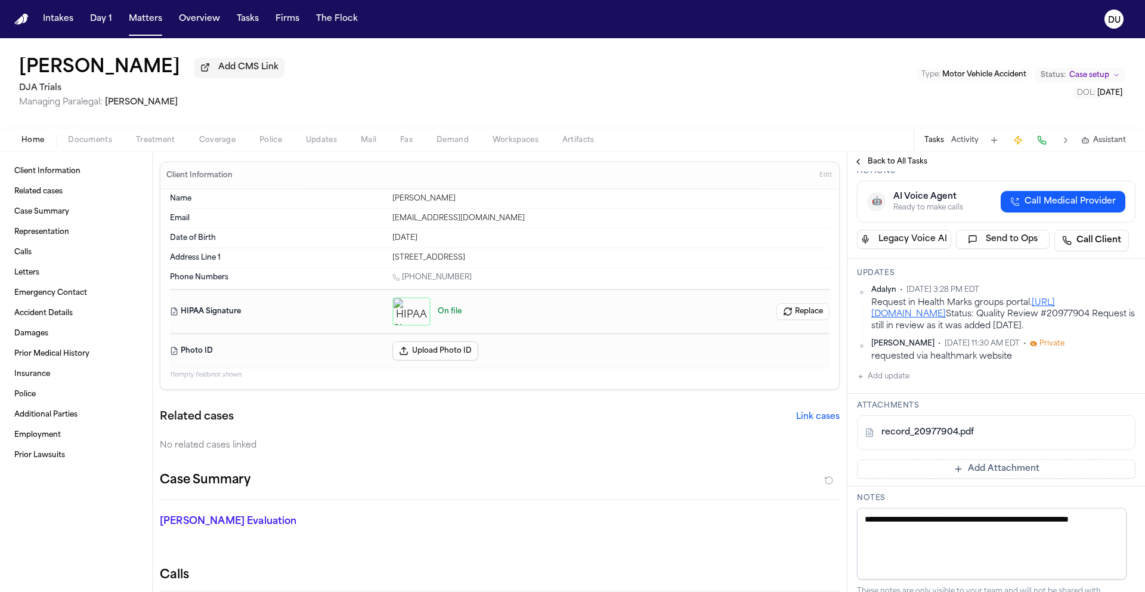
scroll to position [216, 0]
click at [891, 382] on button "Add update" at bounding box center [883, 374] width 52 height 14
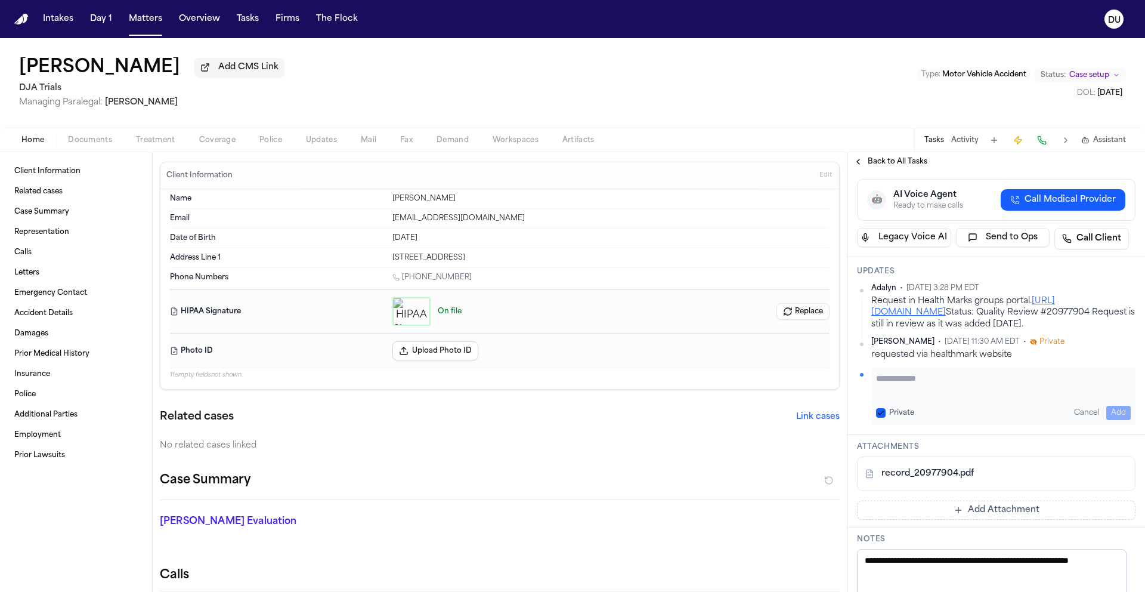
click at [923, 391] on textarea "Add your update" at bounding box center [1003, 384] width 255 height 24
type textarea "**********"
click at [1112, 420] on button "Add" at bounding box center [1118, 413] width 24 height 14
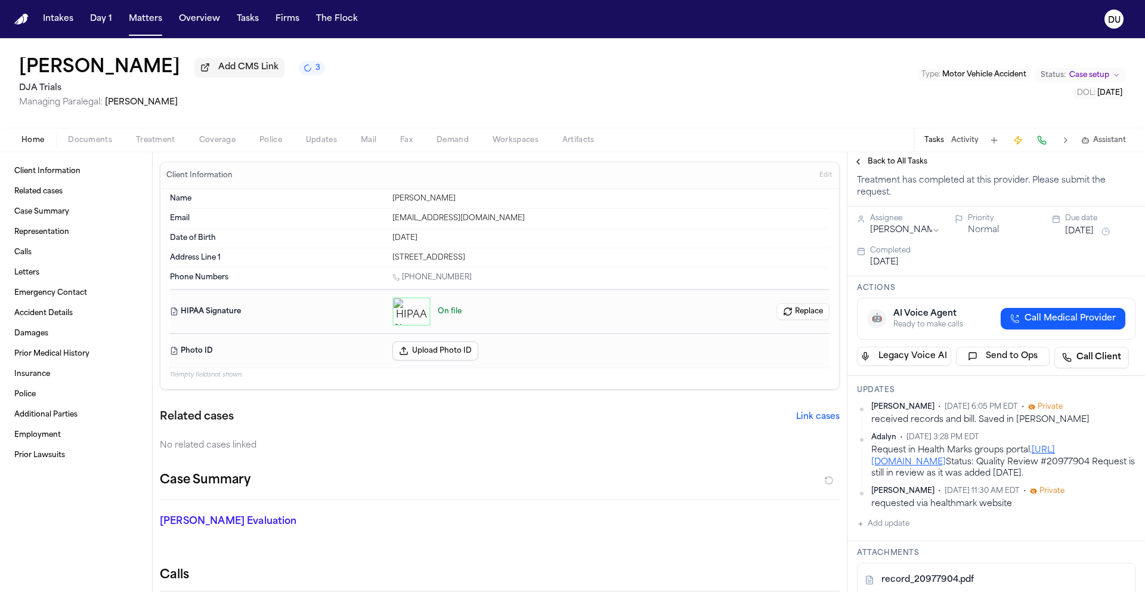
scroll to position [0, 0]
